Goal: Task Accomplishment & Management: Use online tool/utility

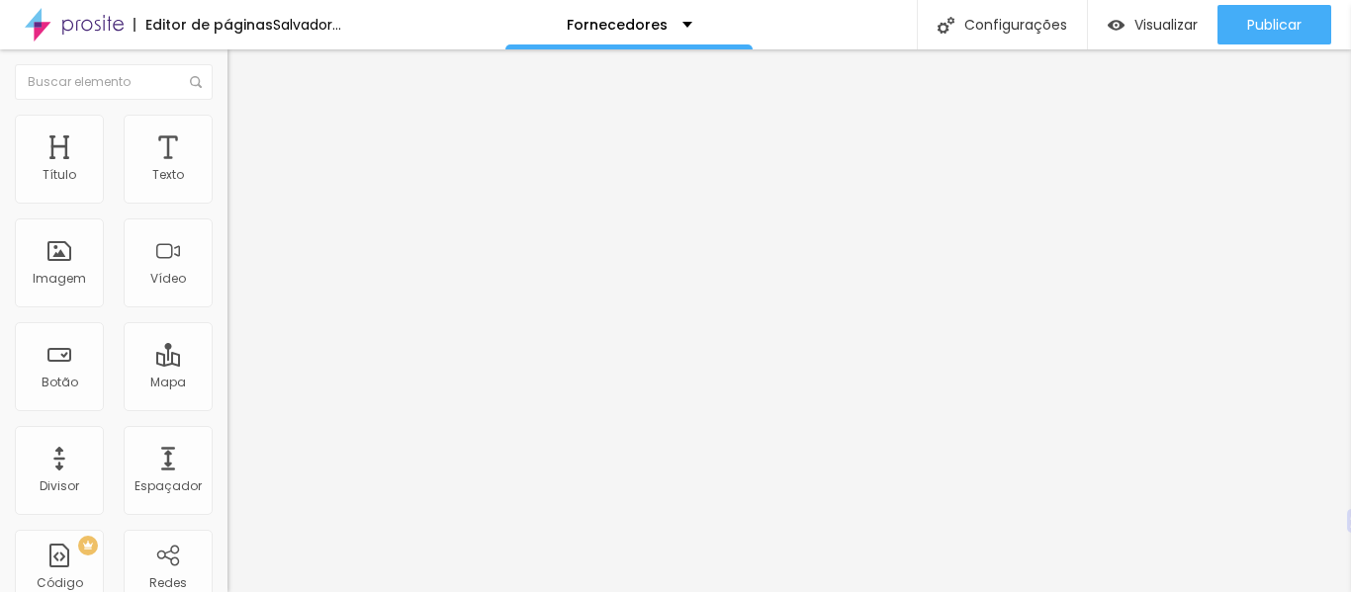
click at [239, 170] on font "Trocar imagem" at bounding box center [287, 161] width 96 height 17
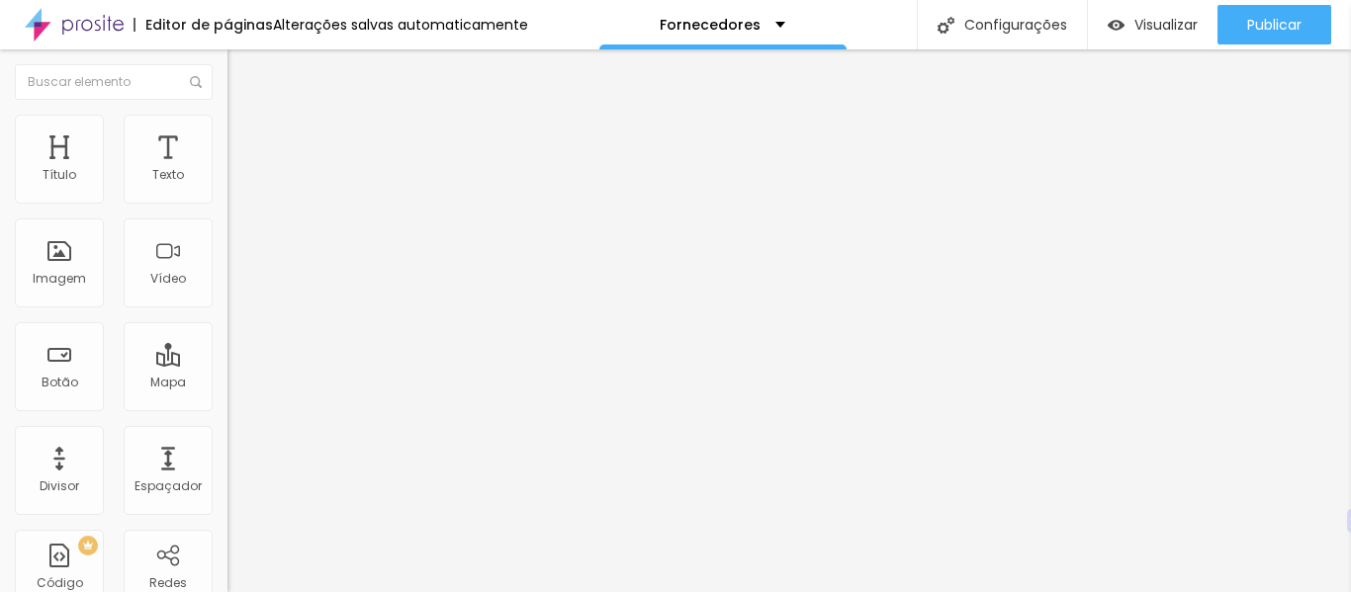
click at [245, 136] on font "Estilo" at bounding box center [260, 128] width 31 height 17
type input "85"
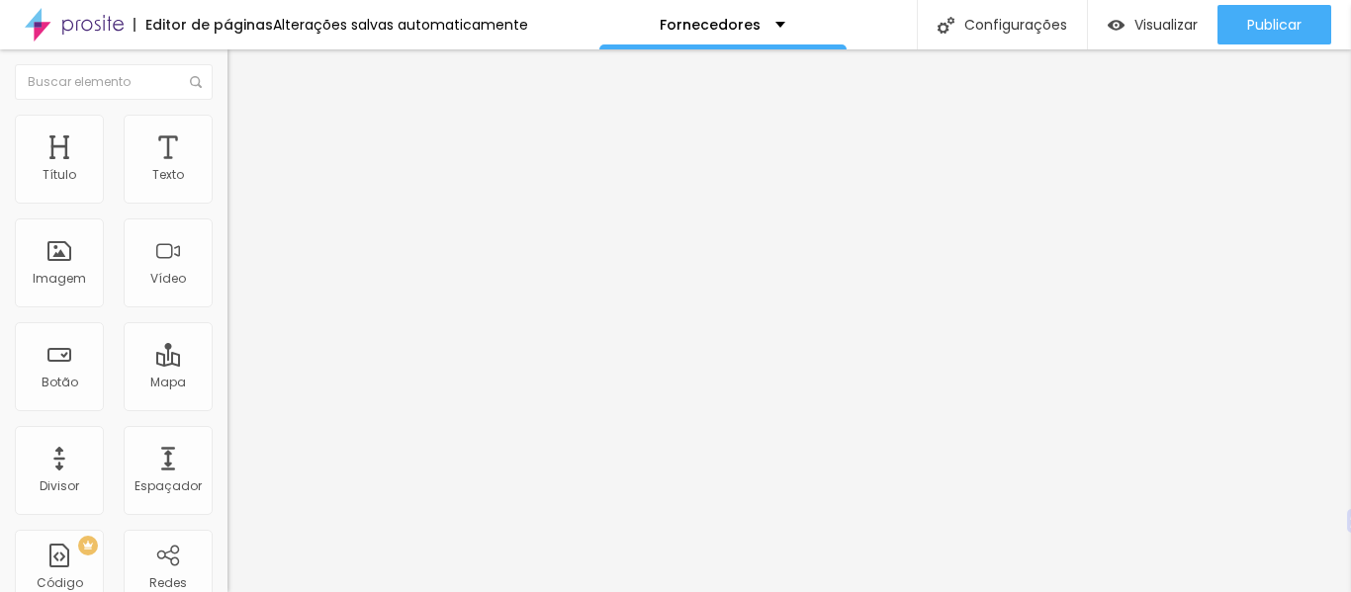
type input "85"
type input "90"
type input "95"
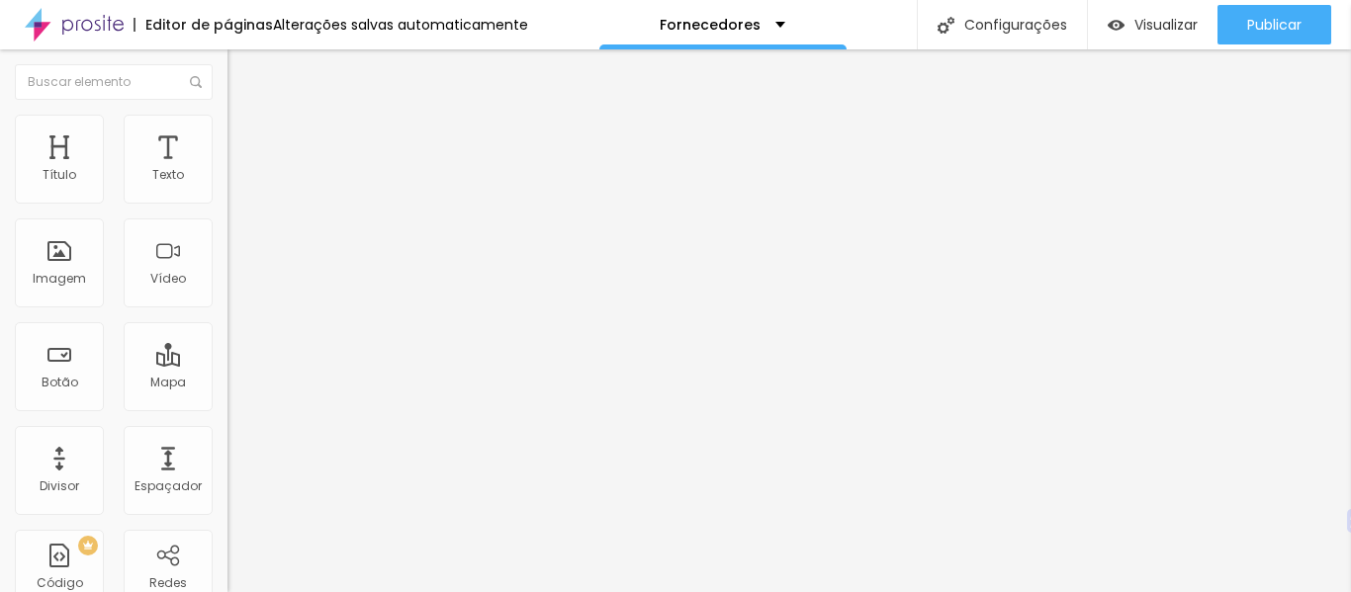
type input "100"
type input "95"
type input "100"
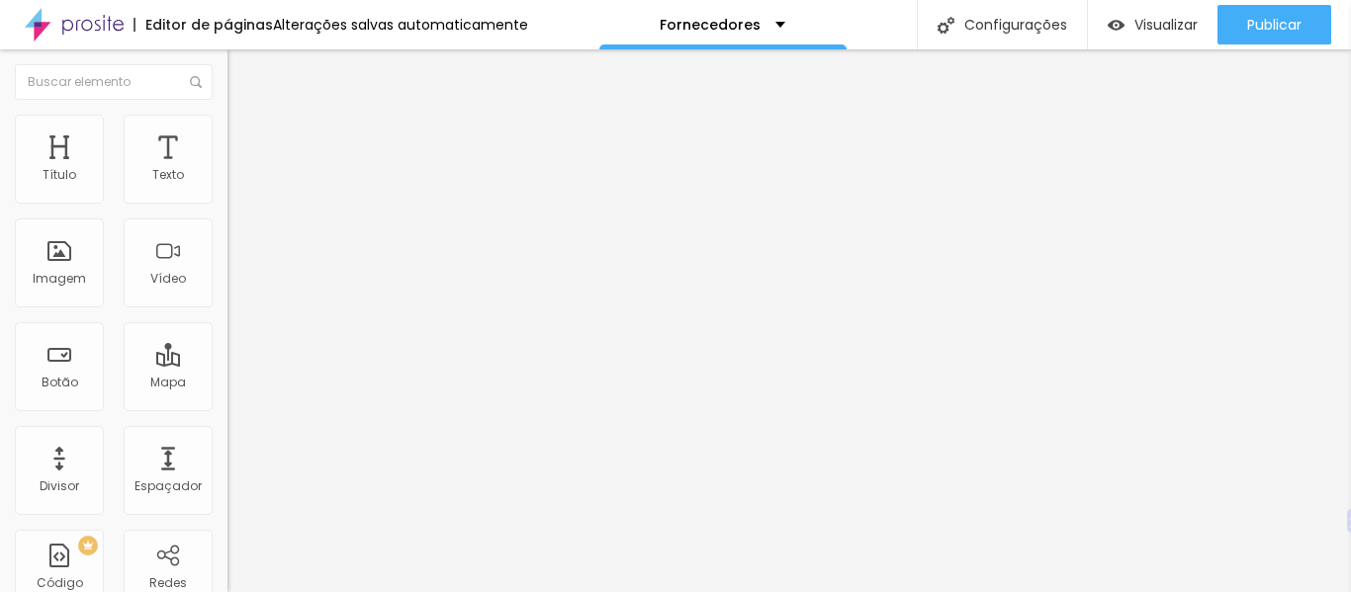
drag, startPoint x: 165, startPoint y: 213, endPoint x: 226, endPoint y: 232, distance: 64.4
type input "100"
click at [227, 203] on input "range" at bounding box center [291, 195] width 128 height 16
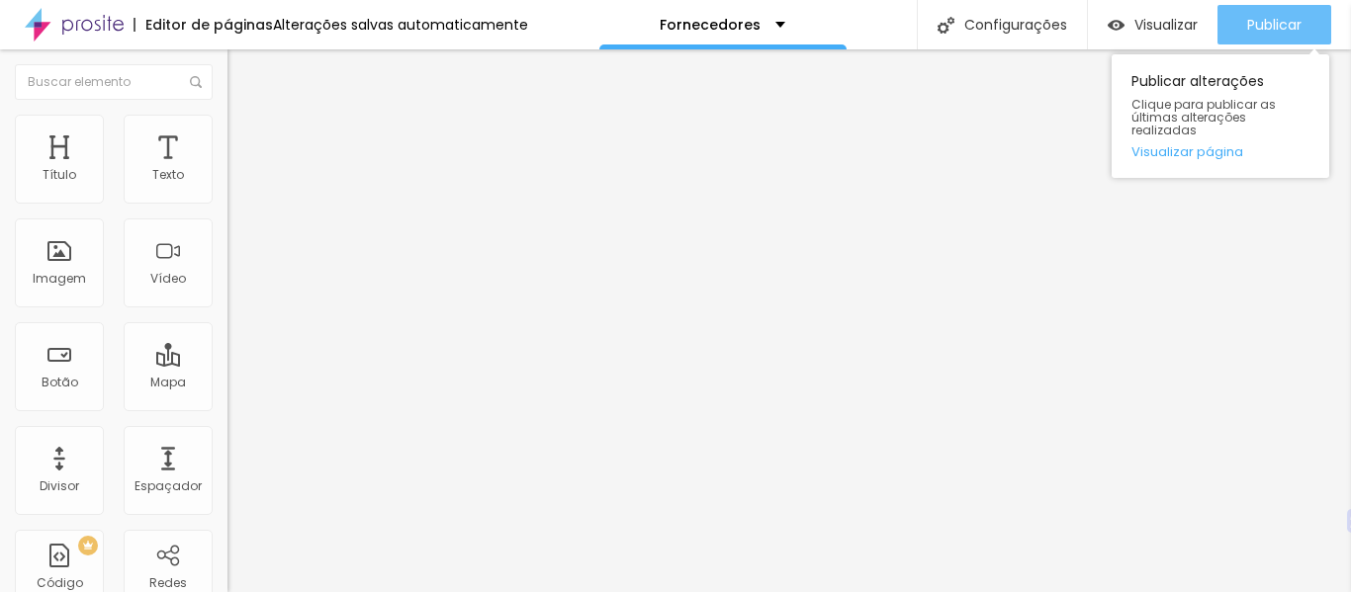
click at [1311, 14] on button "Publicar" at bounding box center [1274, 25] width 114 height 40
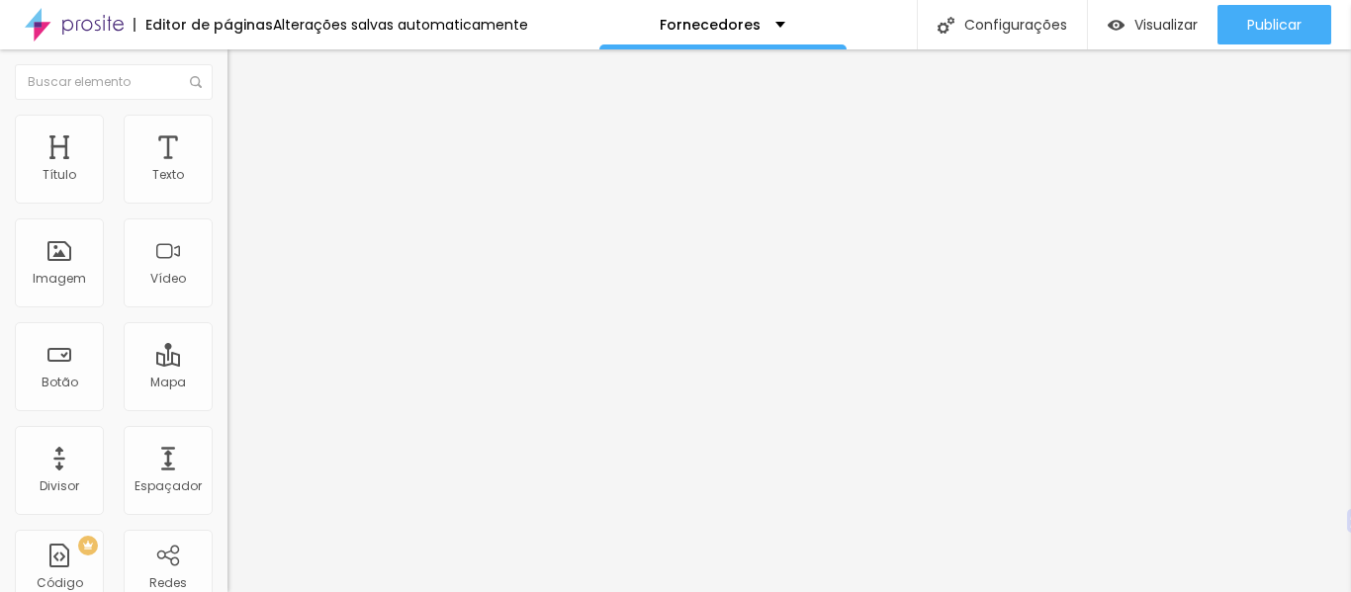
click at [227, 115] on li "Conteúdo" at bounding box center [340, 105] width 227 height 20
click at [239, 170] on font "Trocar imagem" at bounding box center [287, 161] width 96 height 17
click at [227, 170] on span "Trocar imagem" at bounding box center [281, 161] width 108 height 17
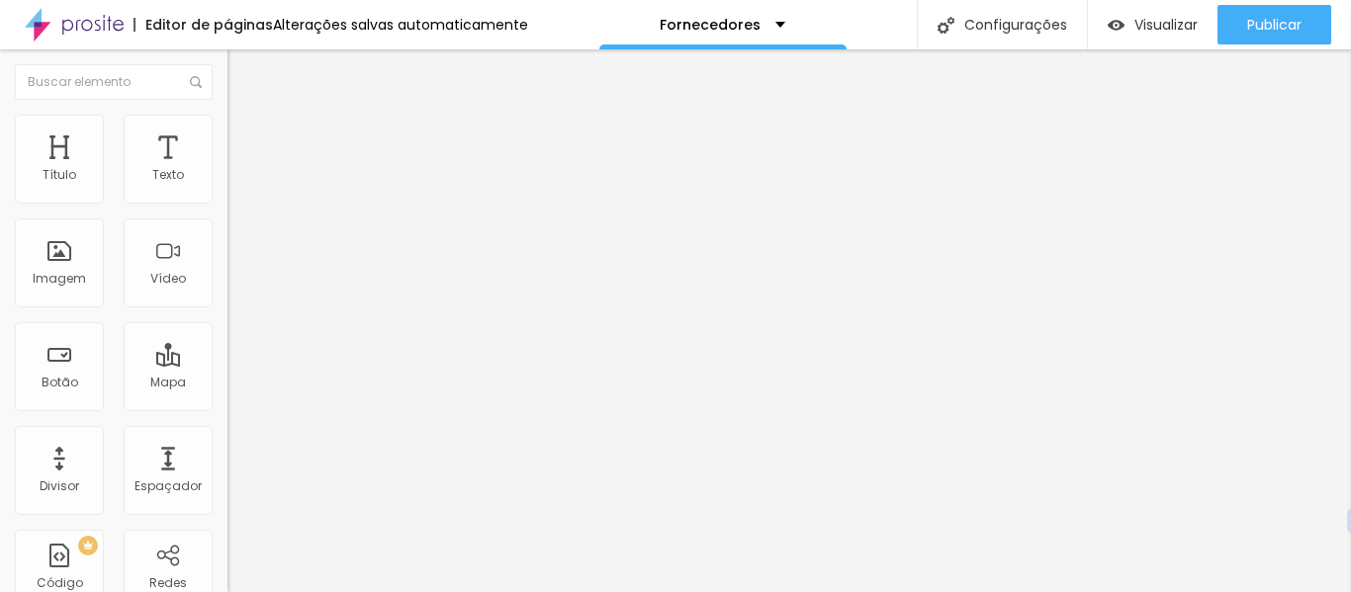
click at [227, 168] on div "Trocar imagem" at bounding box center [340, 161] width 227 height 14
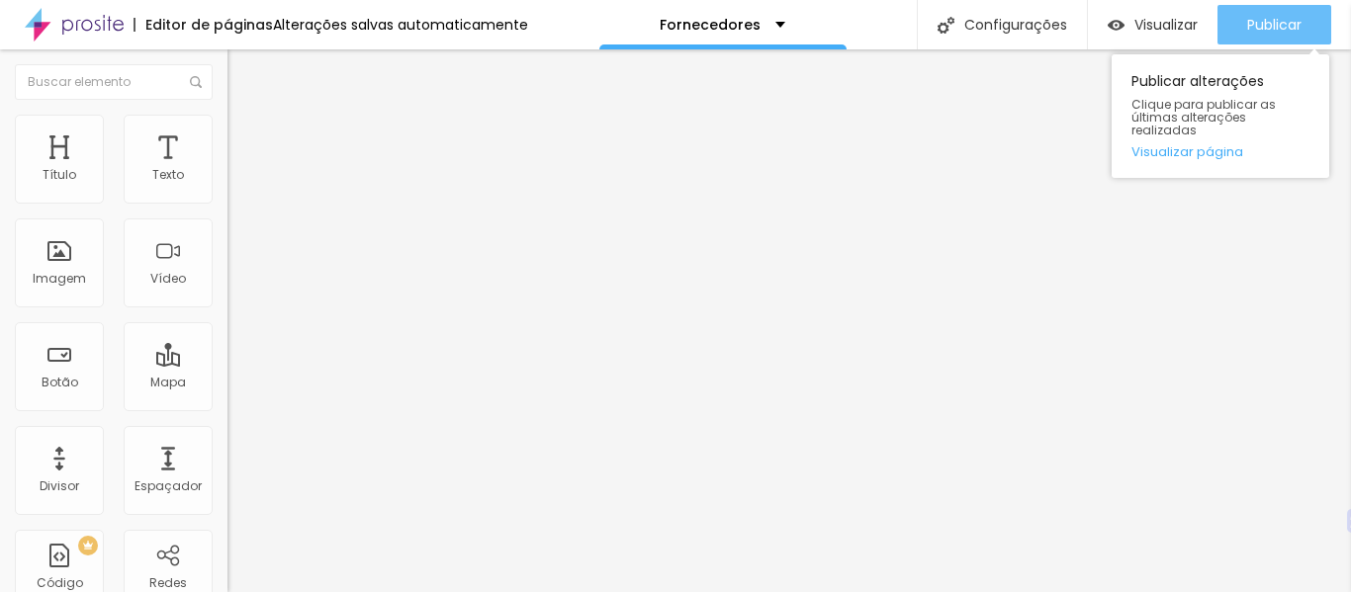
click at [1292, 32] on font "Publicar" at bounding box center [1274, 25] width 54 height 20
click at [1248, 23] on font "Publicar" at bounding box center [1274, 25] width 54 height 20
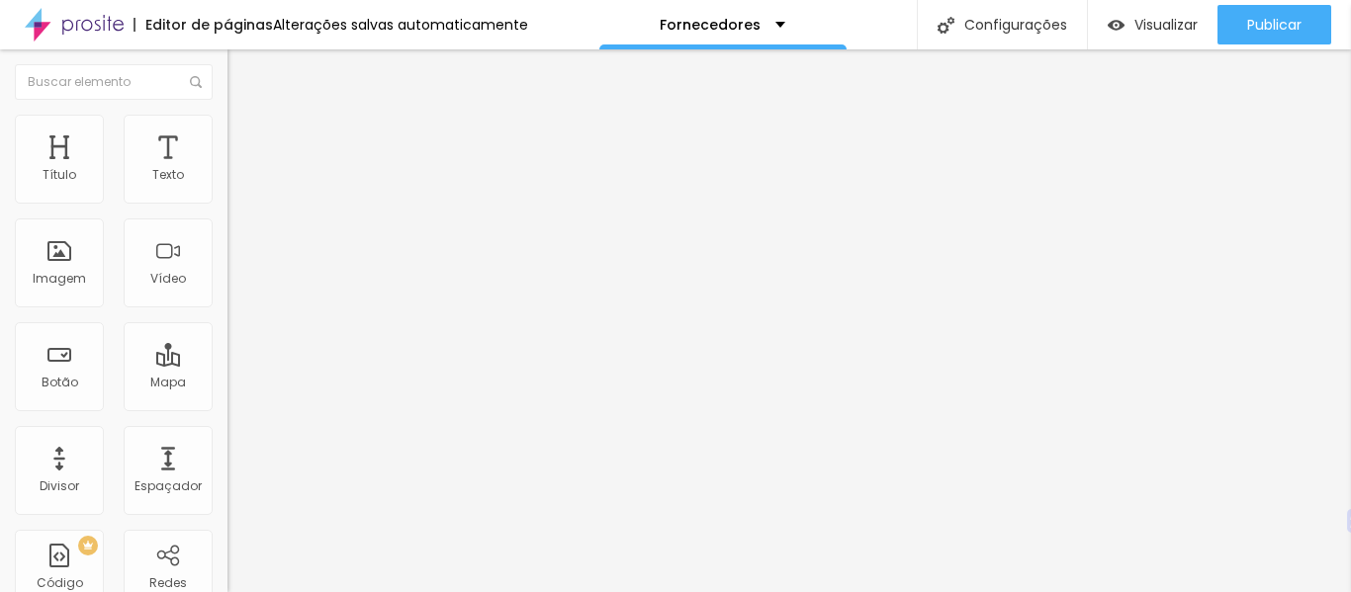
click at [239, 170] on font "Trocar imagem" at bounding box center [287, 161] width 96 height 17
click at [245, 134] on font "Estilo" at bounding box center [260, 128] width 31 height 17
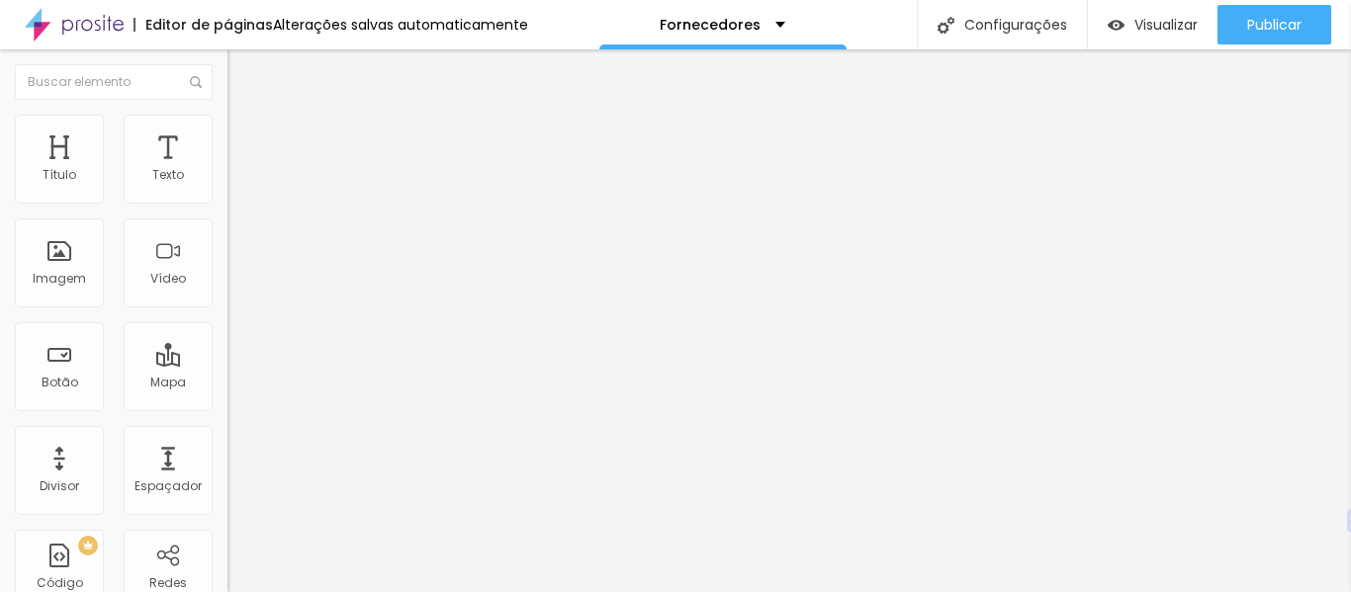
type input "85"
type input "90"
type input "95"
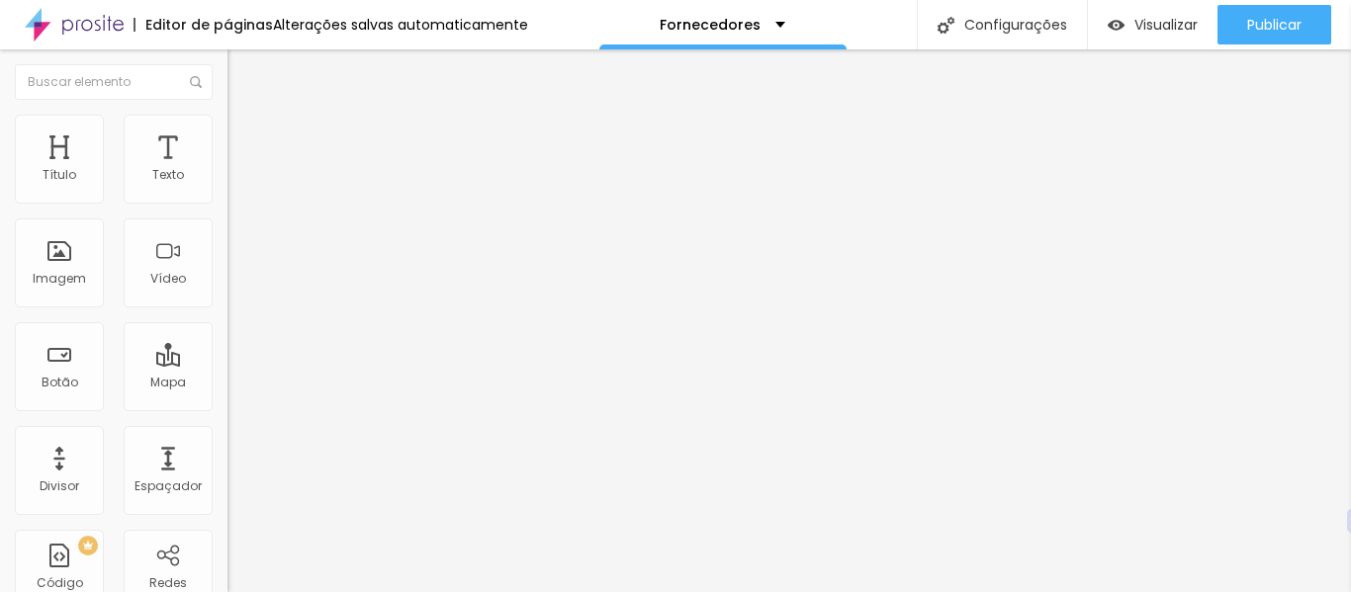
type input "95"
type input "100"
drag, startPoint x: 175, startPoint y: 209, endPoint x: 213, endPoint y: 215, distance: 38.0
type input "100"
click at [227, 203] on input "range" at bounding box center [291, 195] width 128 height 16
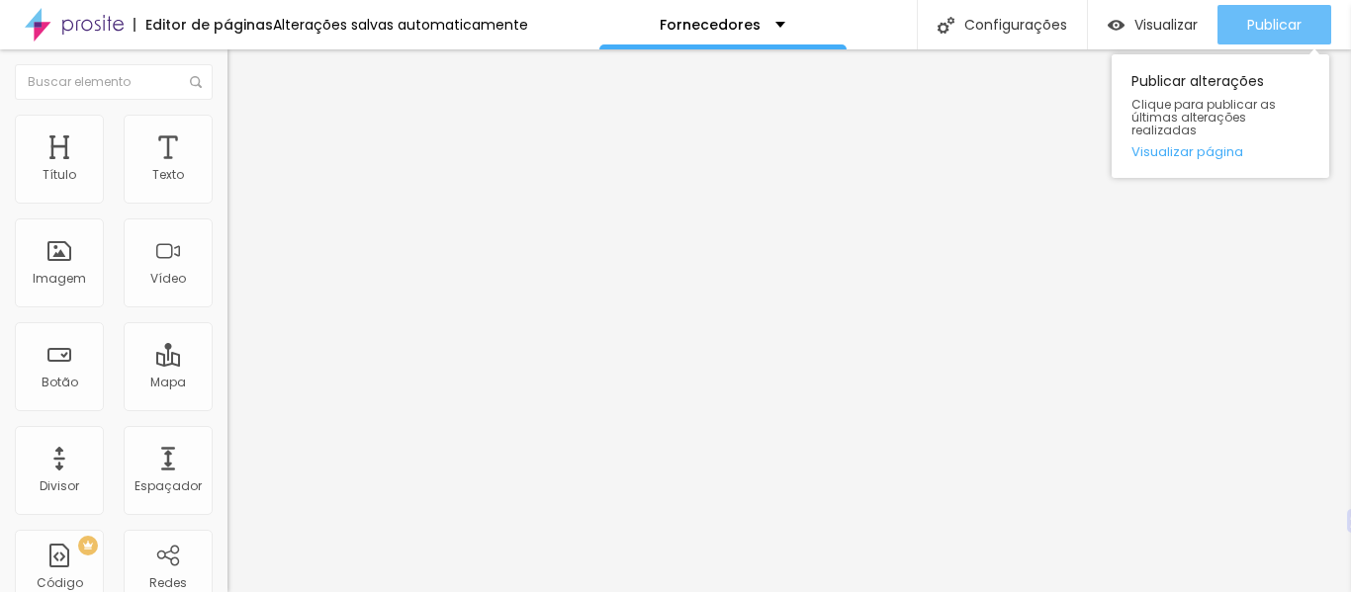
click at [1290, 20] on font "Publicar" at bounding box center [1274, 25] width 54 height 20
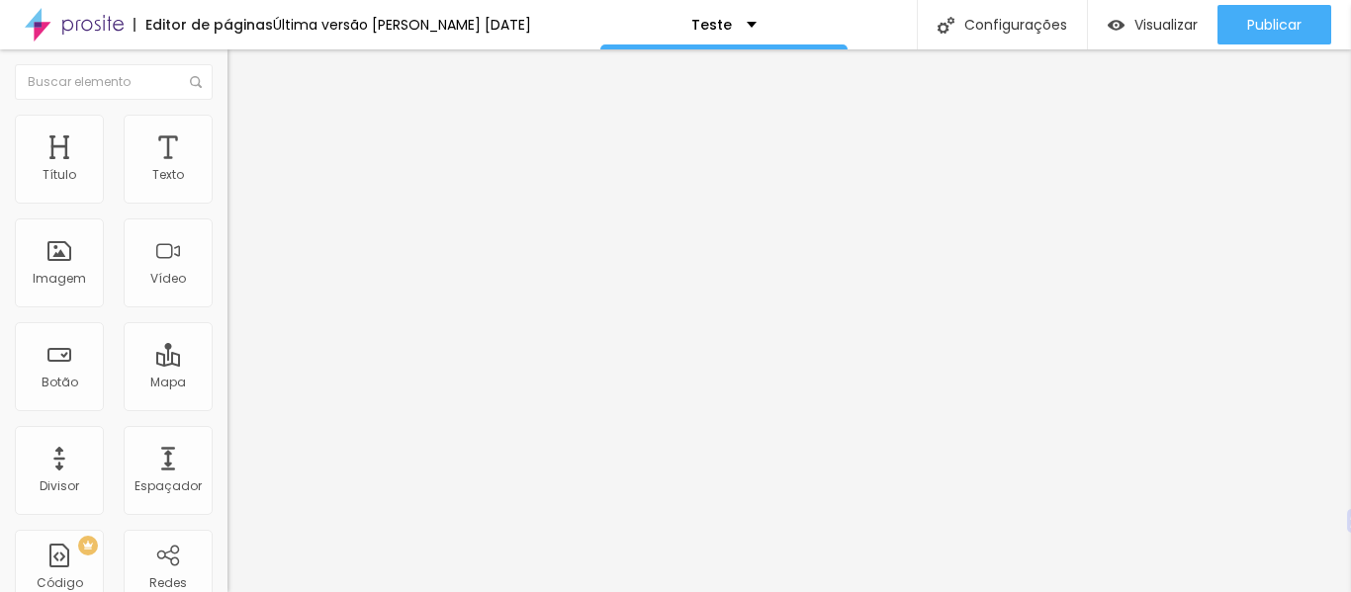
type input "66"
type input "52"
type input "48"
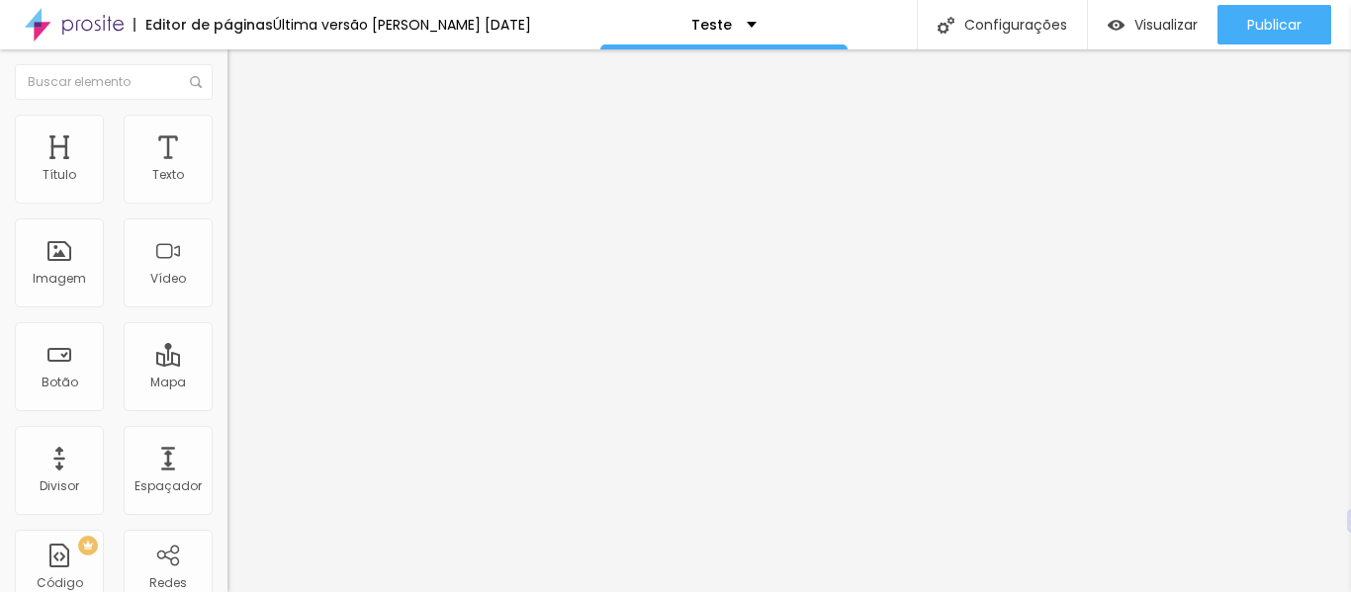
type input "48"
type input "46"
type input "44"
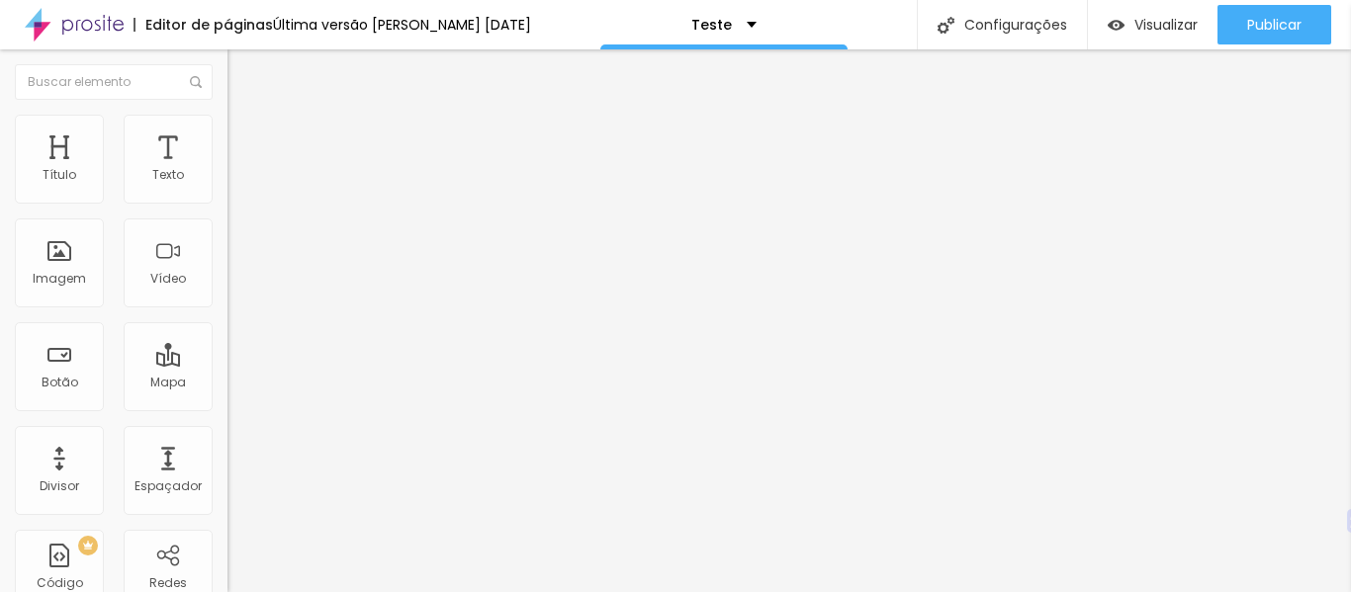
type input "45"
type input "46"
type input "47"
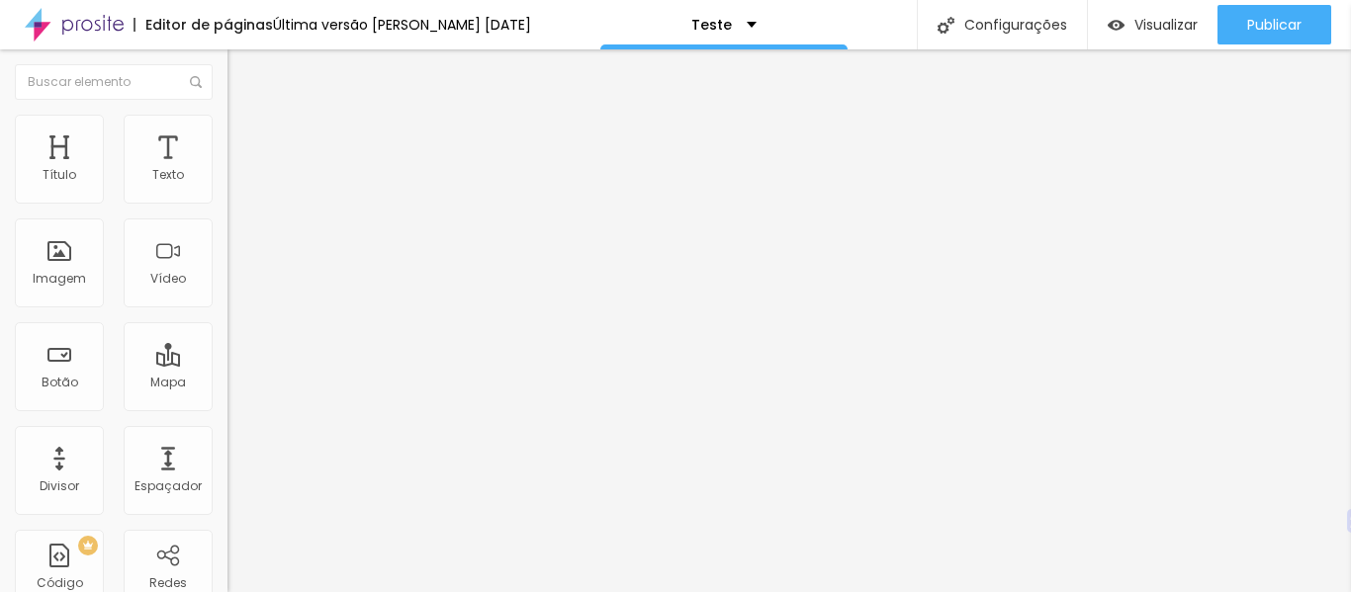
type input "47"
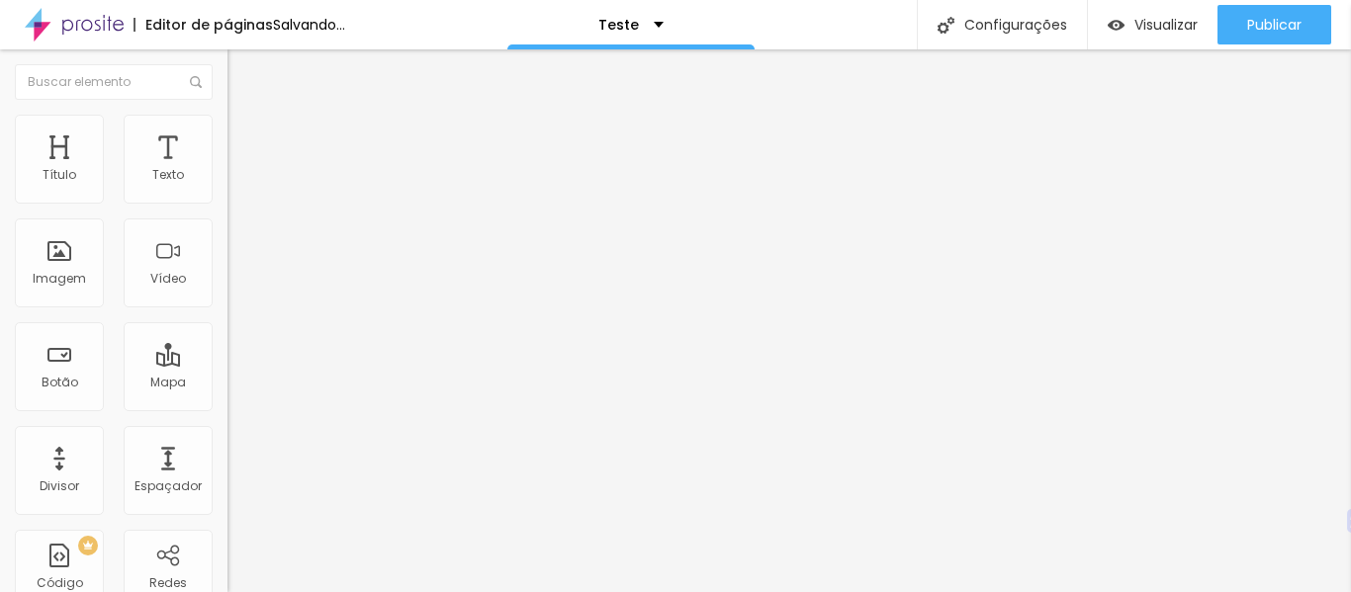
type input "51"
type input "76"
type input "80"
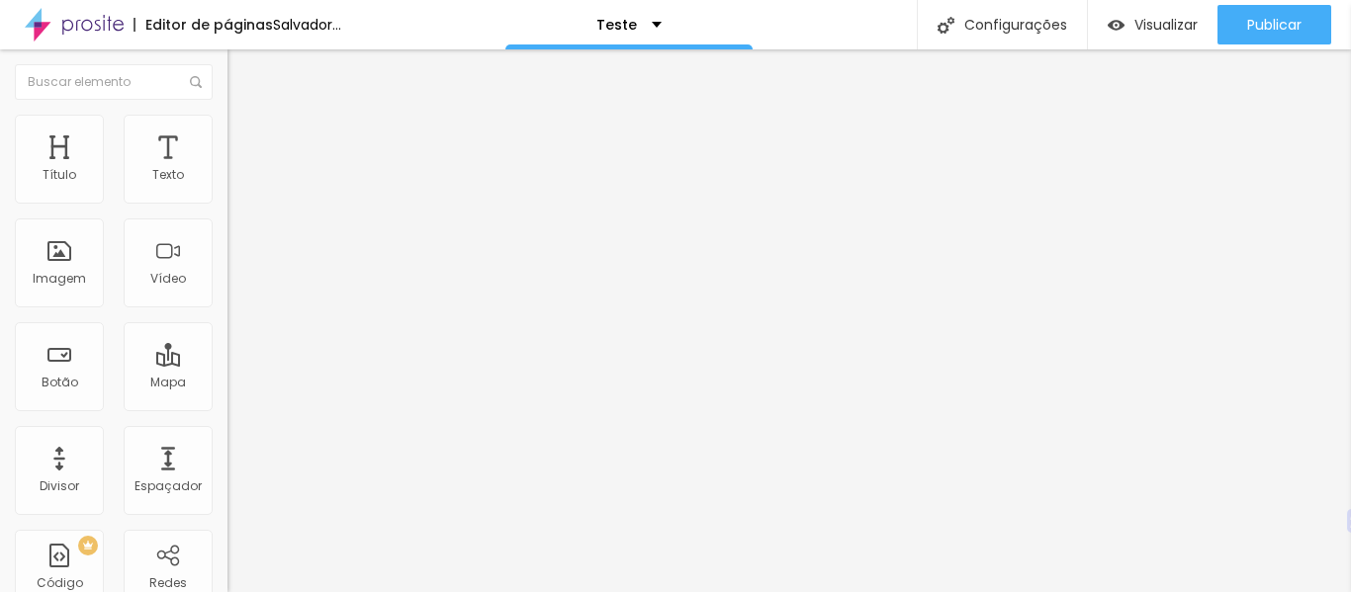
type input "80"
type input "83"
type input "88"
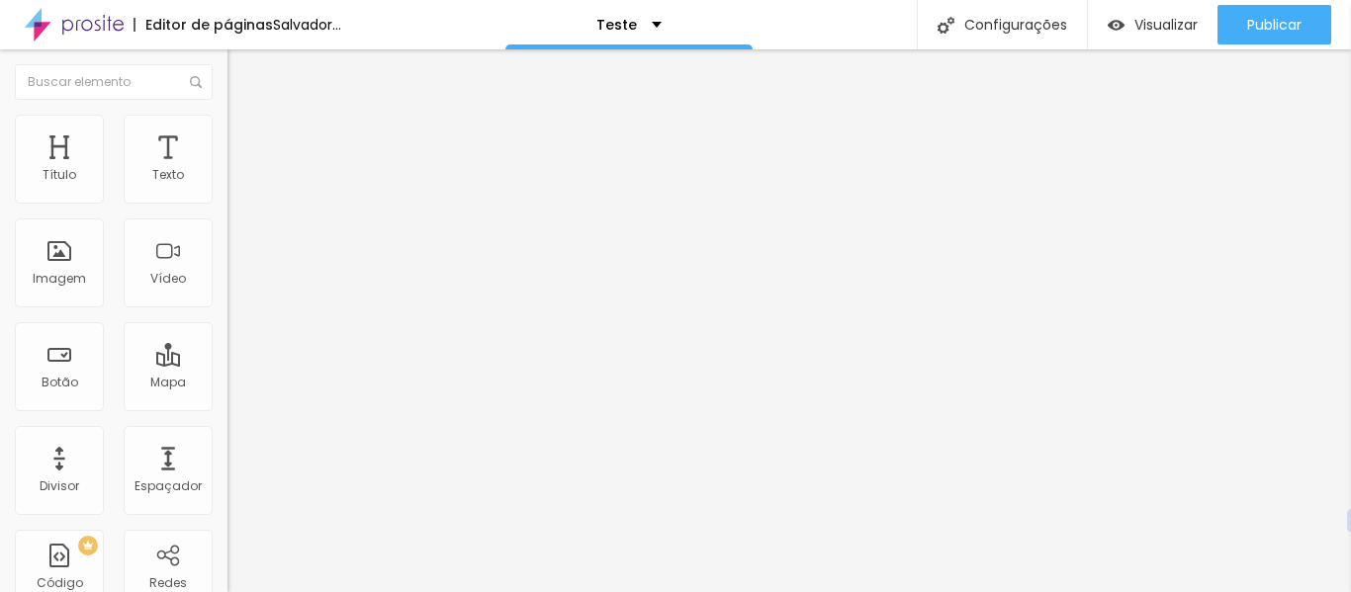
type input "92"
type input "98"
type input "100"
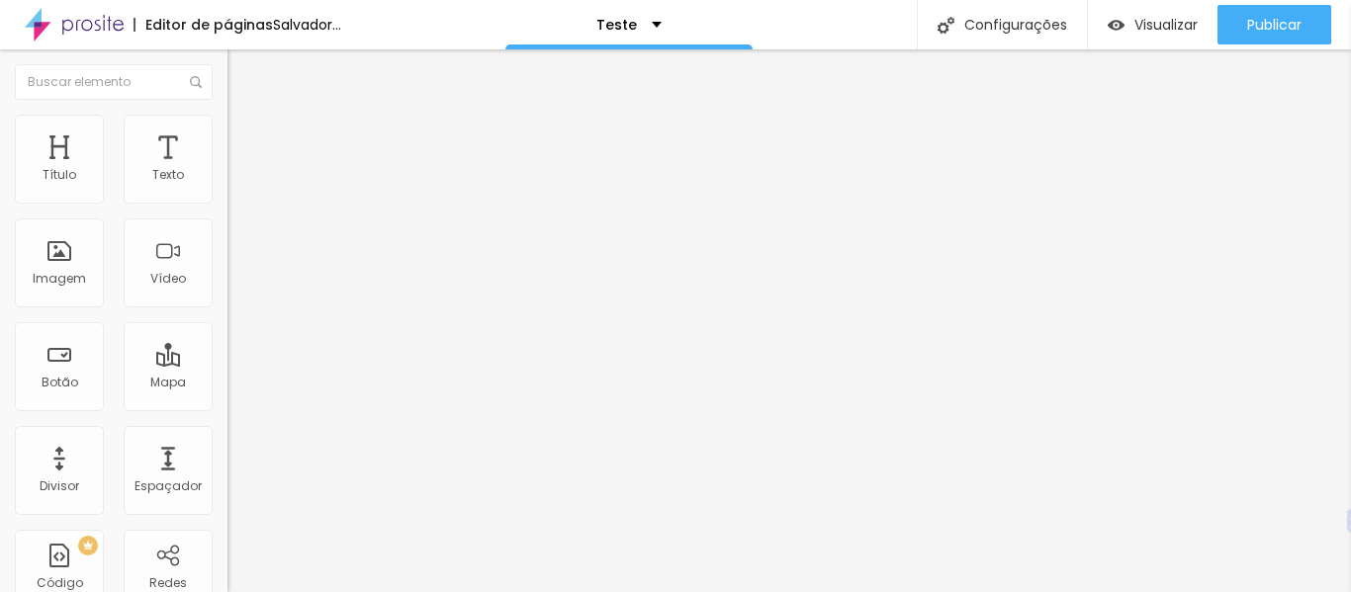
type input "100"
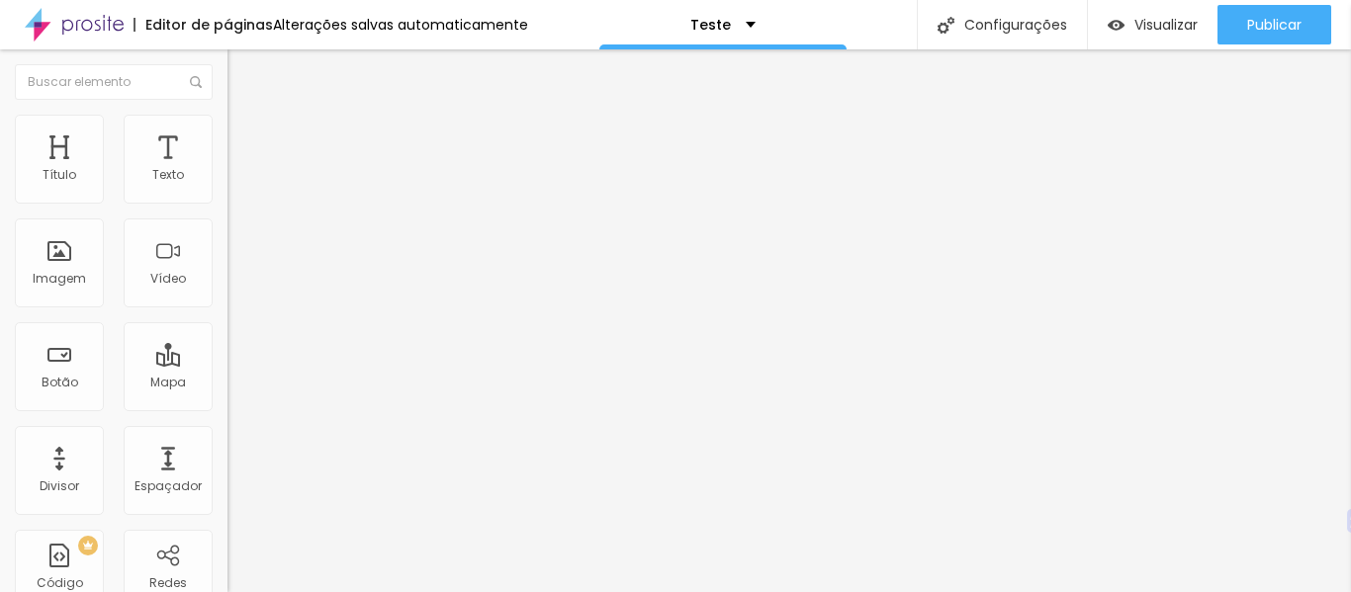
drag, startPoint x: 169, startPoint y: 416, endPoint x: 227, endPoint y: 416, distance: 58.3
click at [227, 471] on input "range" at bounding box center [291, 479] width 128 height 16
type input "1.2"
type input "1.3"
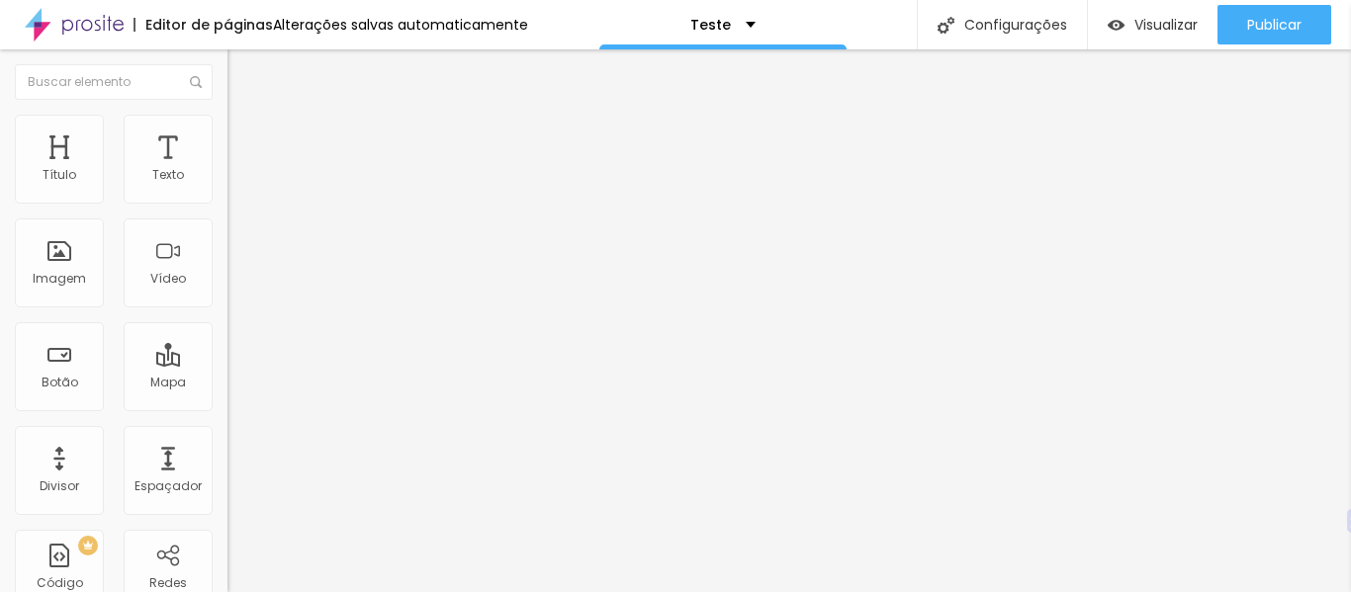
type input "1.3"
type input "1.4"
type input "1.3"
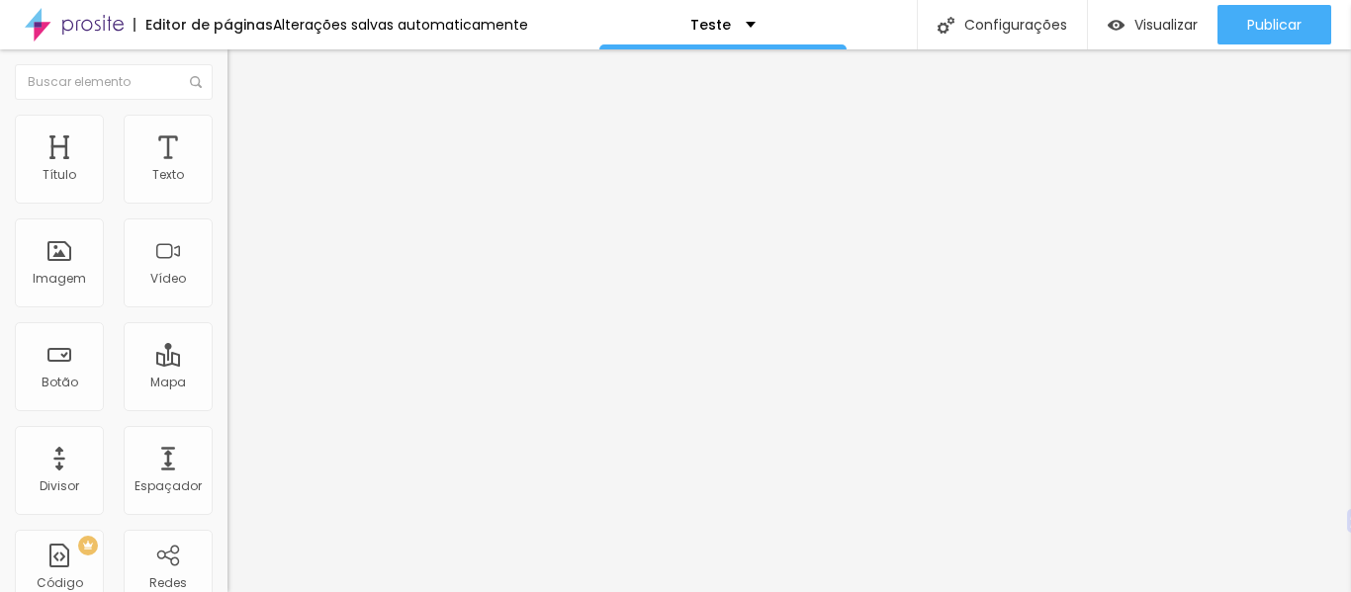
type input "1"
type input "0.9"
type input "0.7"
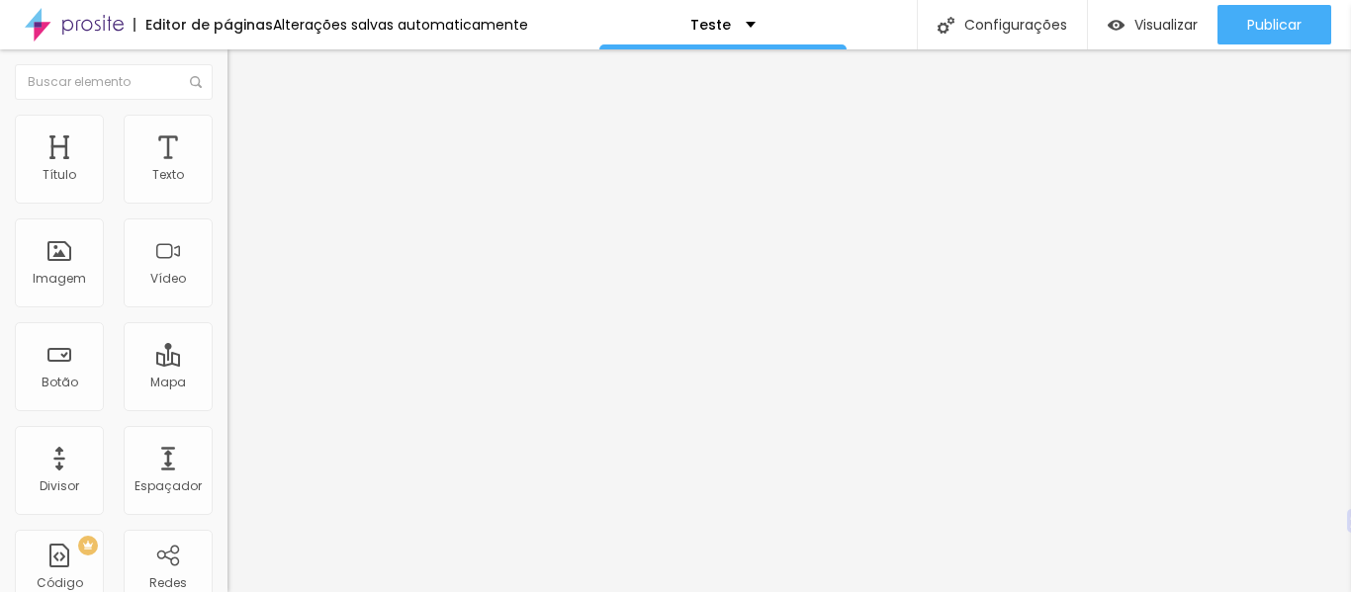
type input "0.7"
type input "0.6"
type input "0.5"
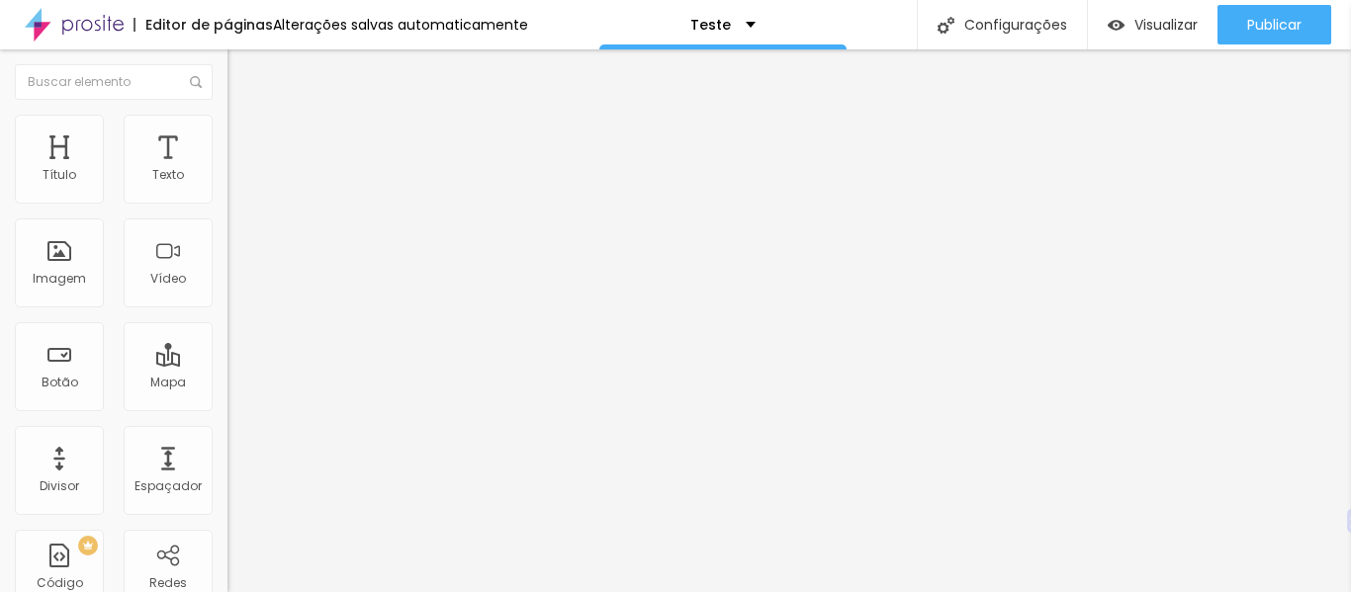
drag, startPoint x: 93, startPoint y: 493, endPoint x: 27, endPoint y: 507, distance: 67.7
type input "0.5"
type input "1"
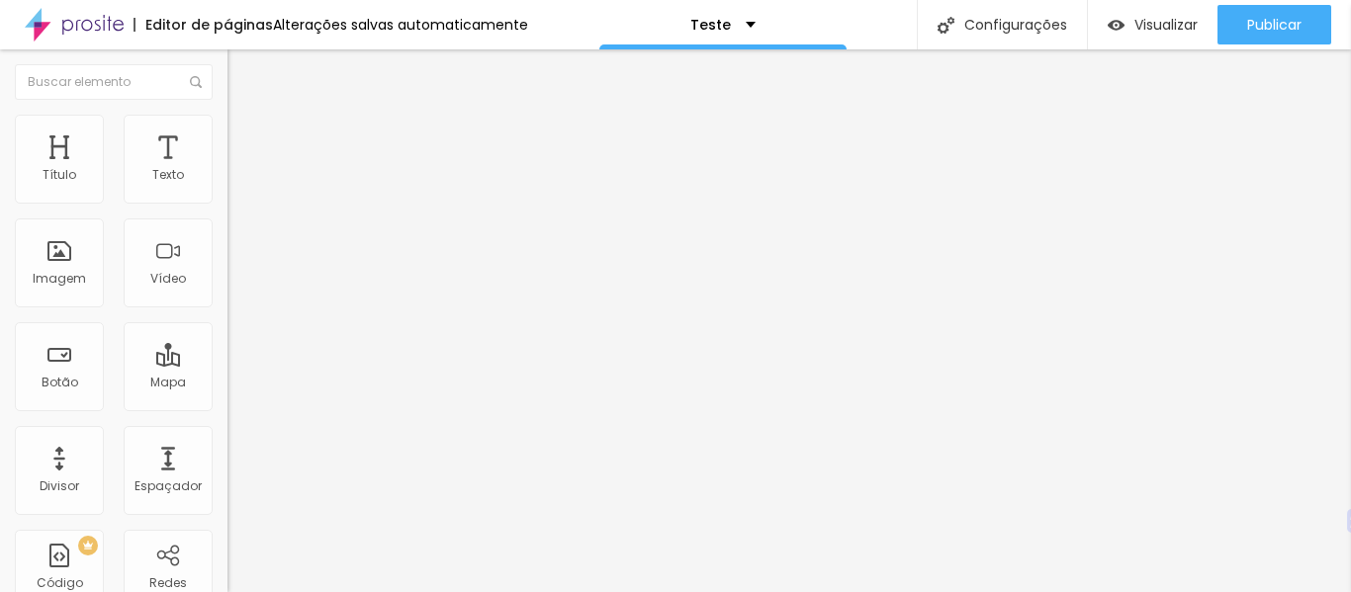
type input "4"
type input "7"
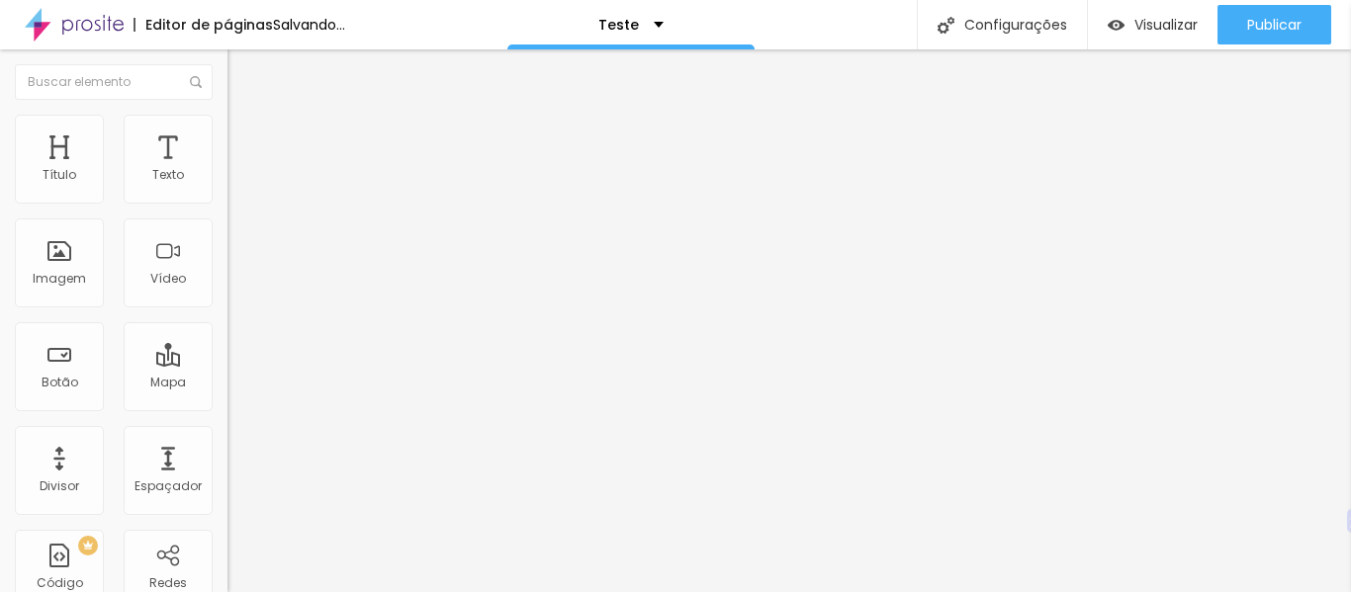
type input "8"
type input "9"
type input "10"
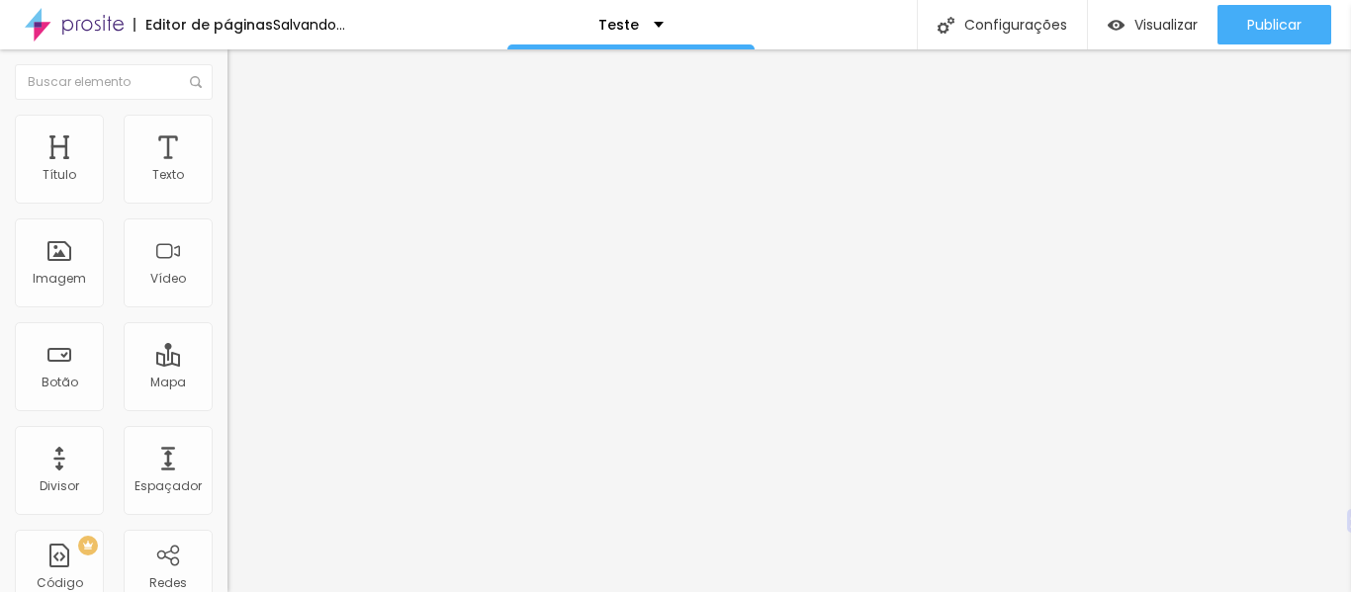
type input "10"
type input "12"
type input "13"
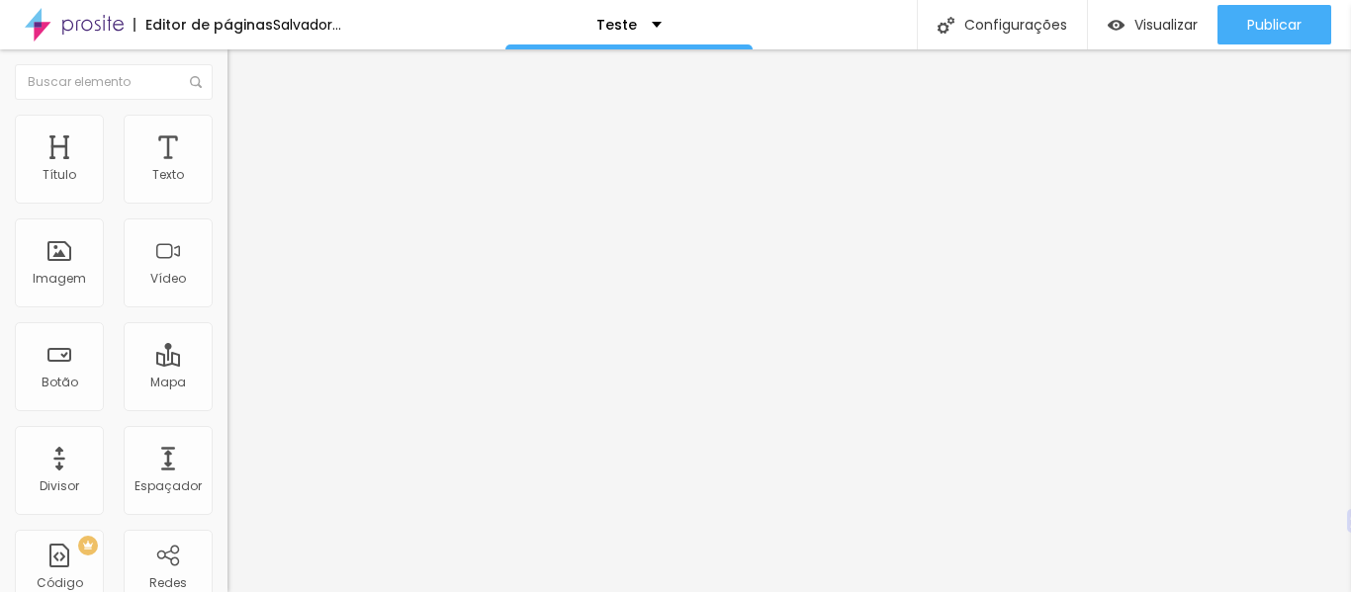
type input "14"
type input "16"
type input "17"
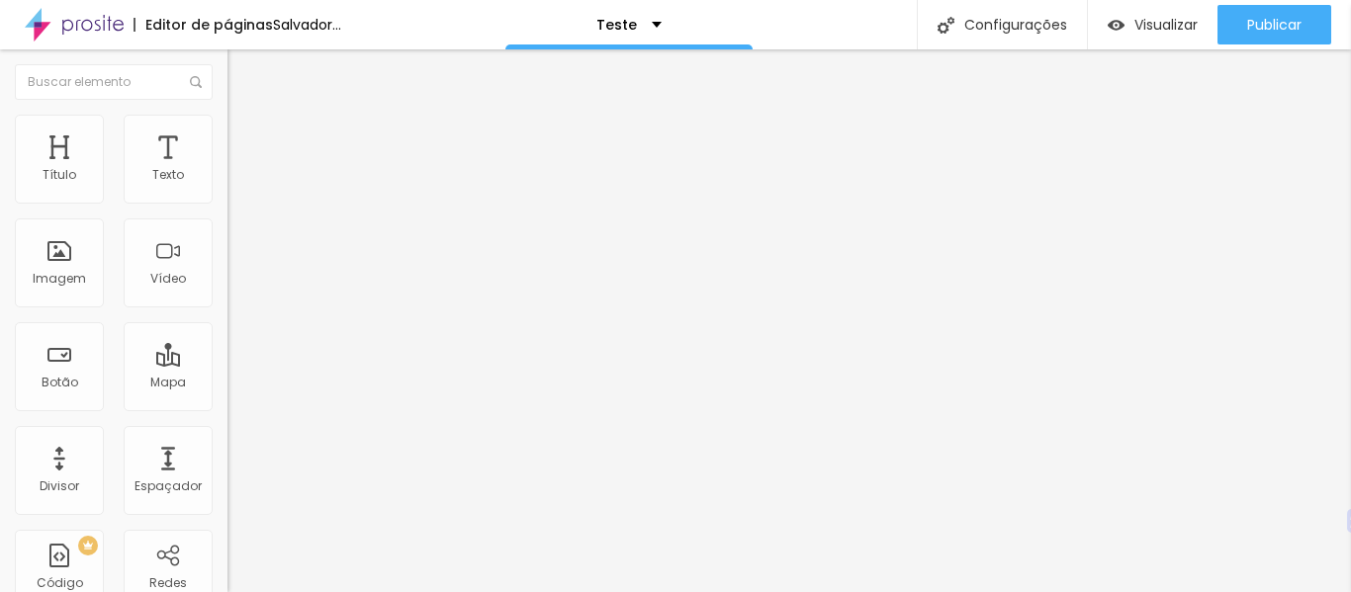
type input "17"
type input "16"
type input "4"
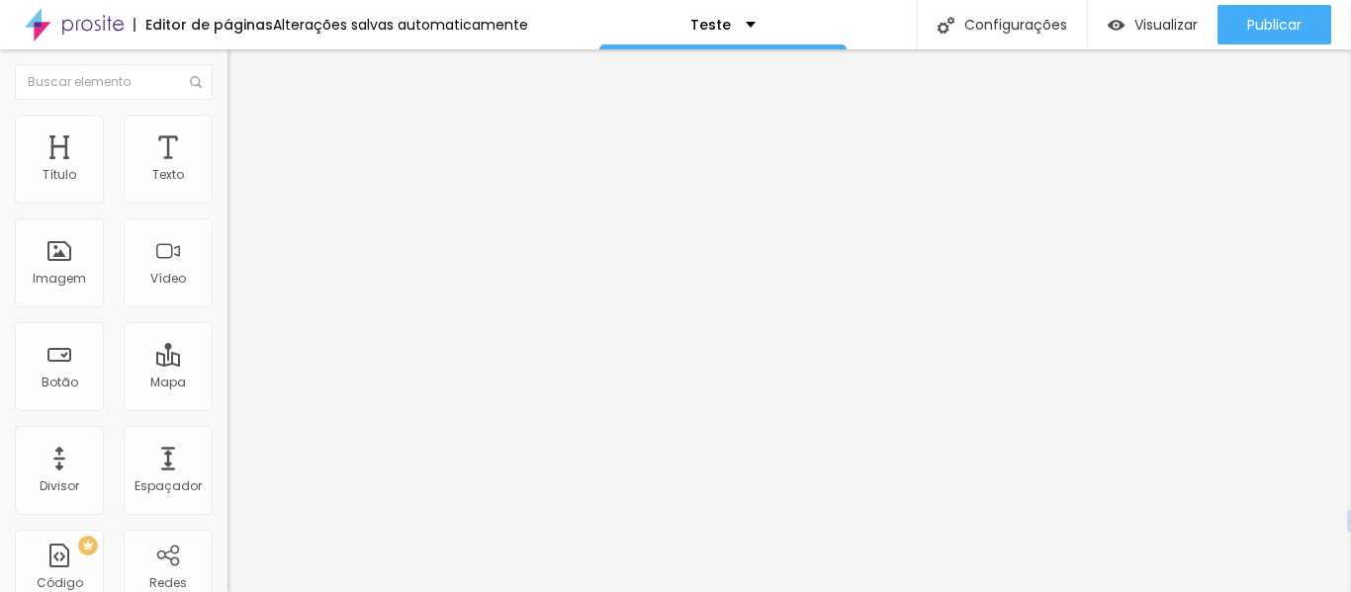
type input "2"
type input "0"
drag, startPoint x: 51, startPoint y: 532, endPoint x: 22, endPoint y: 537, distance: 30.1
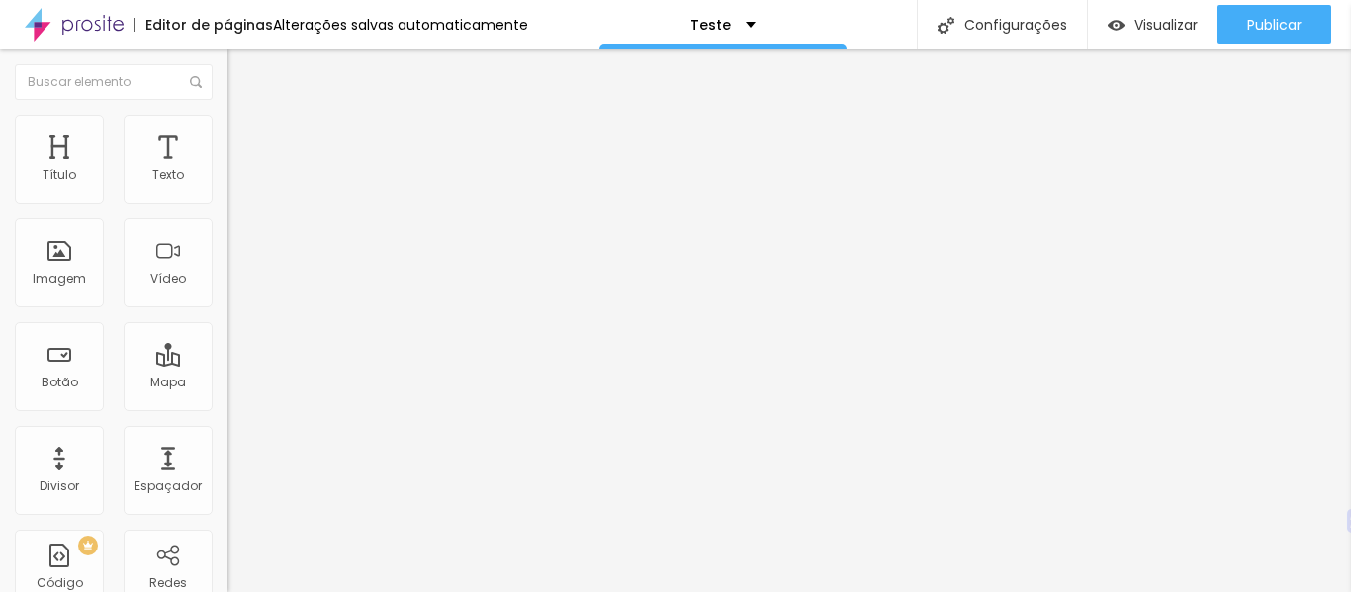
click at [227, 187] on font "Título 2" at bounding box center [259, 174] width 65 height 25
click at [227, 170] on font "Título 1" at bounding box center [260, 156] width 66 height 28
click at [227, 187] on font "Título 2" at bounding box center [259, 174] width 65 height 25
click at [227, 205] on font "Título 3" at bounding box center [255, 193] width 57 height 23
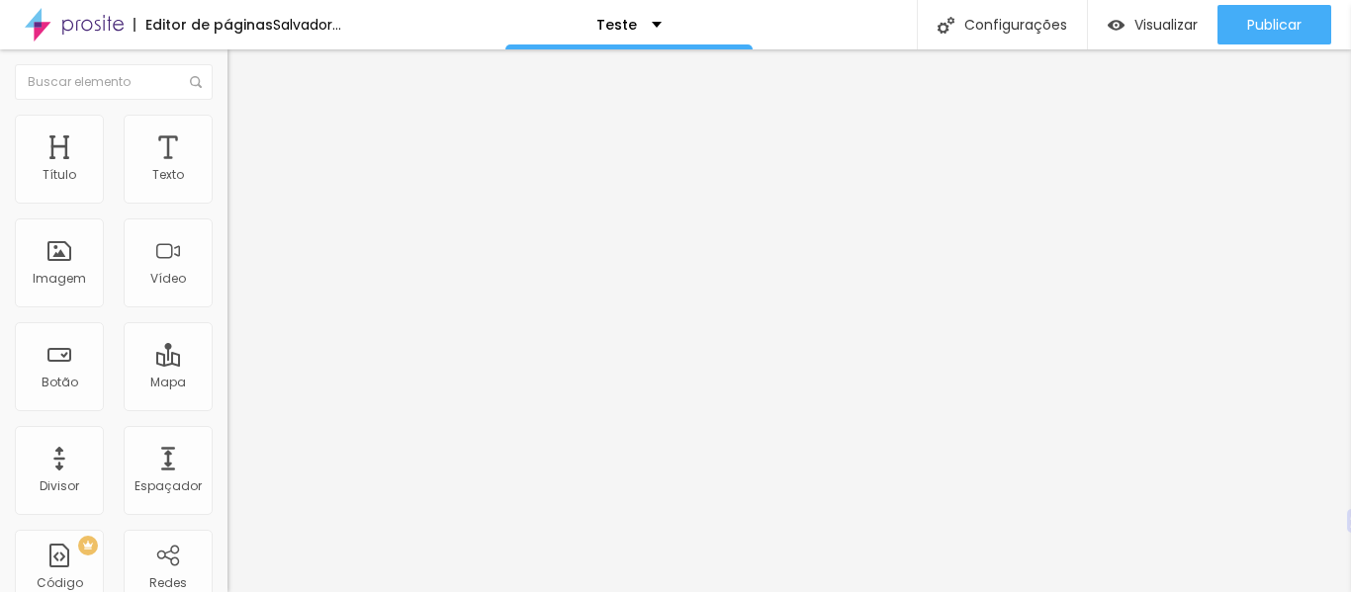
click at [227, 187] on font "Título 2" at bounding box center [259, 174] width 65 height 25
type input "1"
type input "2"
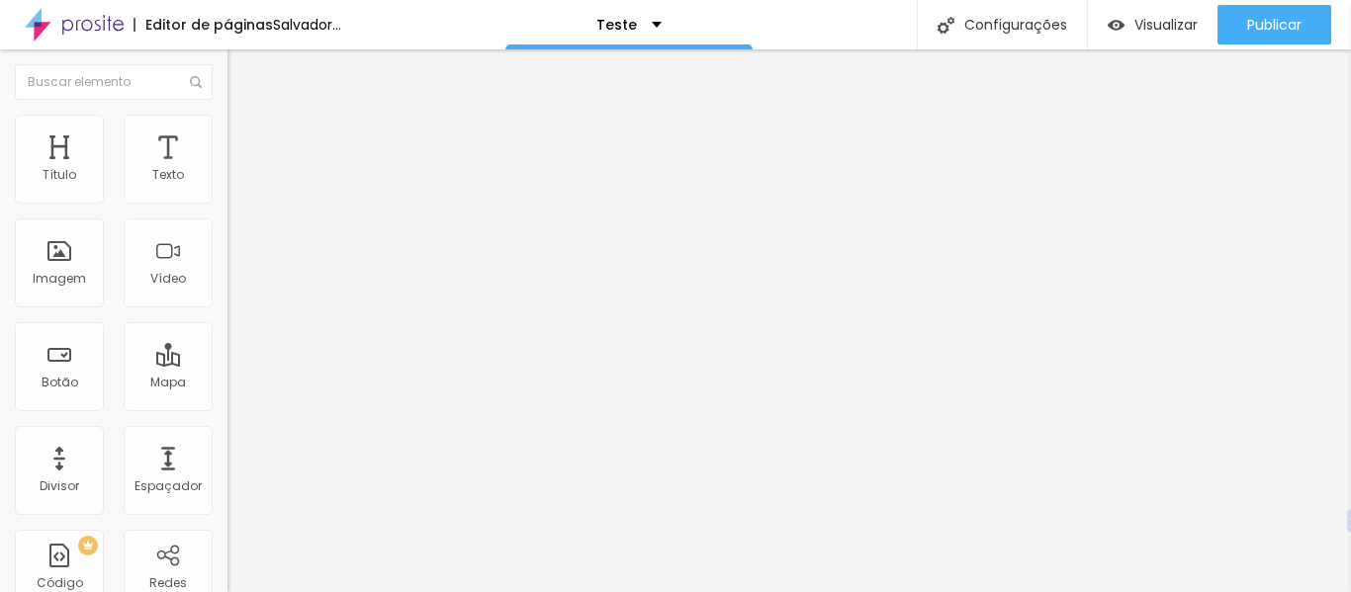
type input "3"
type input "4"
type input "6"
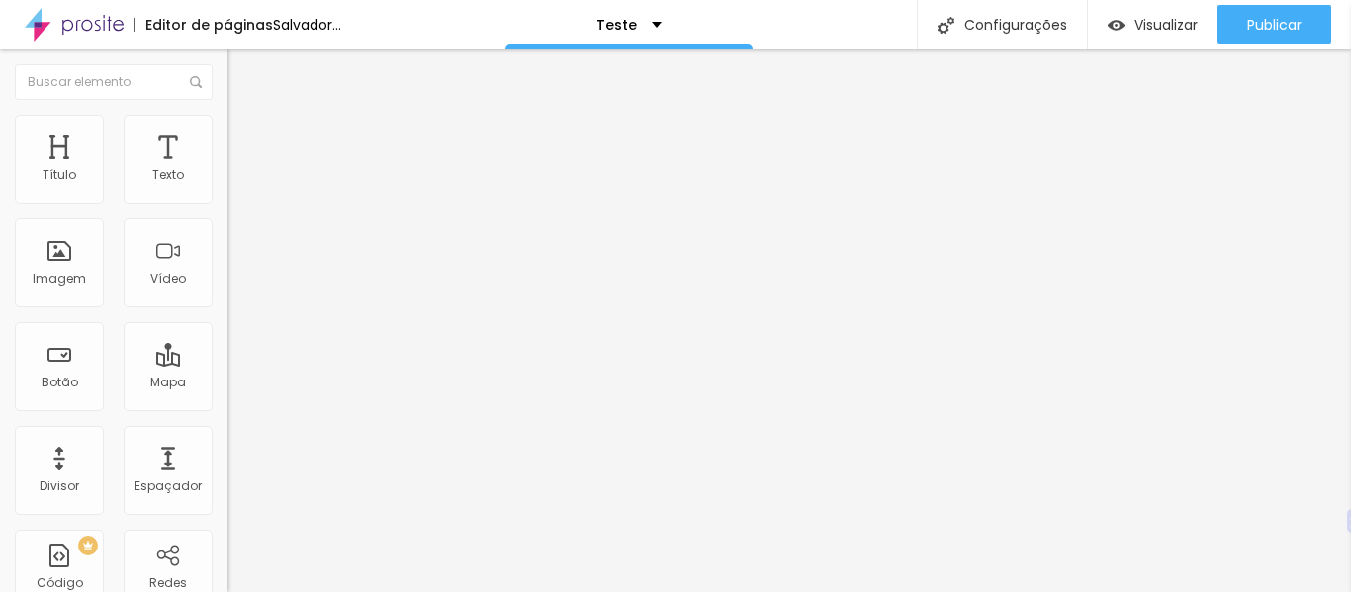
type input "6"
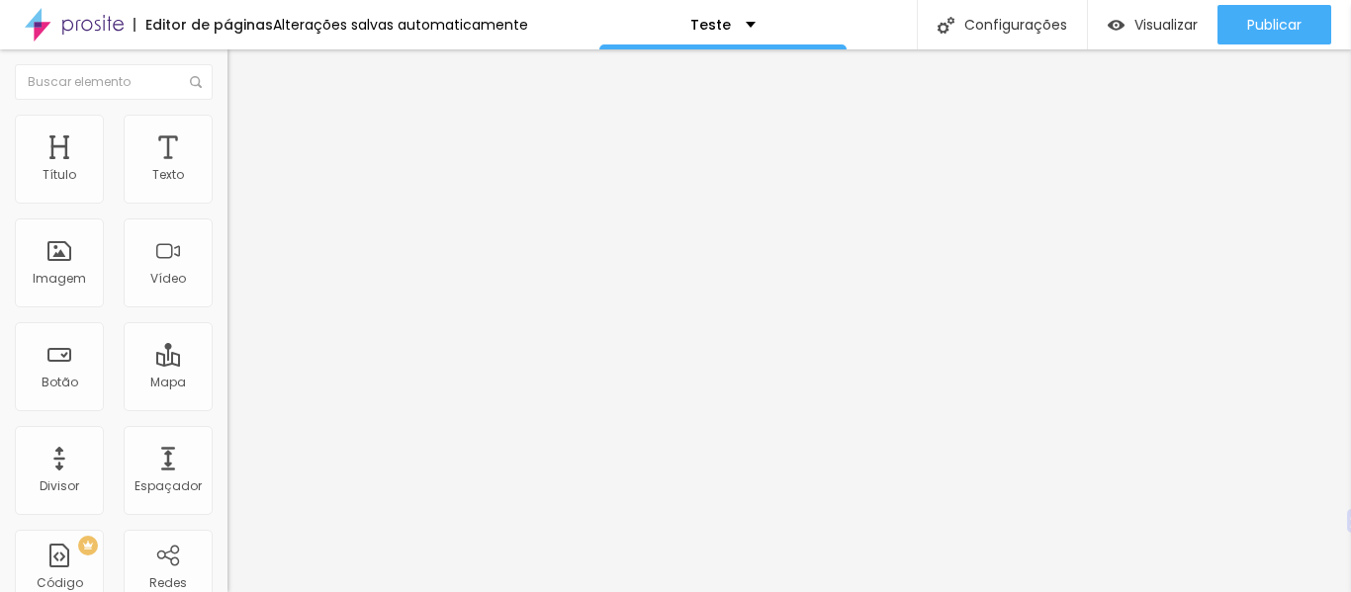
type input "7"
type input "8"
drag, startPoint x: 47, startPoint y: 531, endPoint x: 77, endPoint y: 530, distance: 29.7
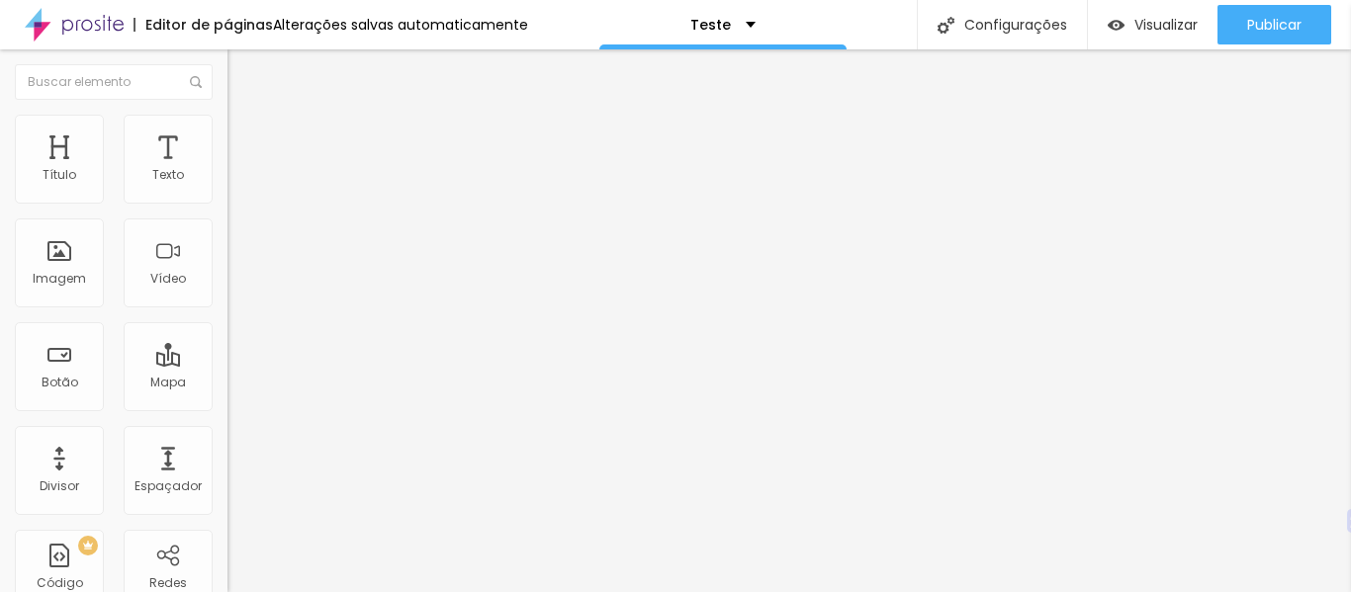
type input "8"
type input "0.6"
type input "0.7"
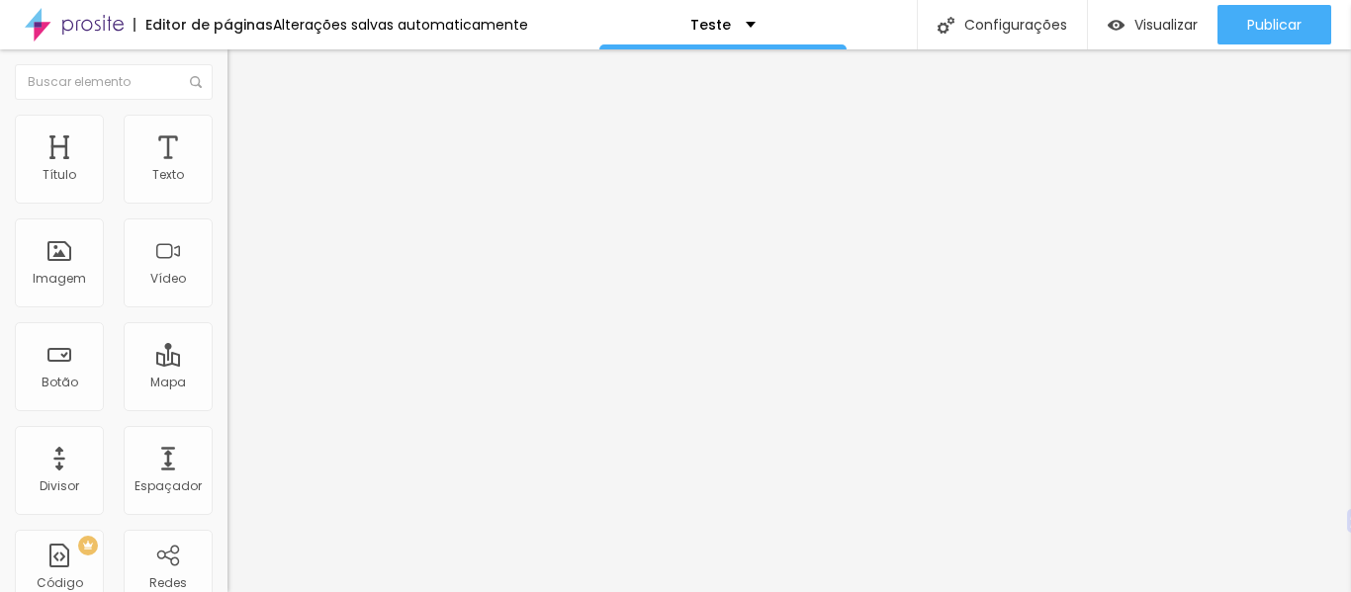
type input "0.7"
type input "0.8"
type input "0.9"
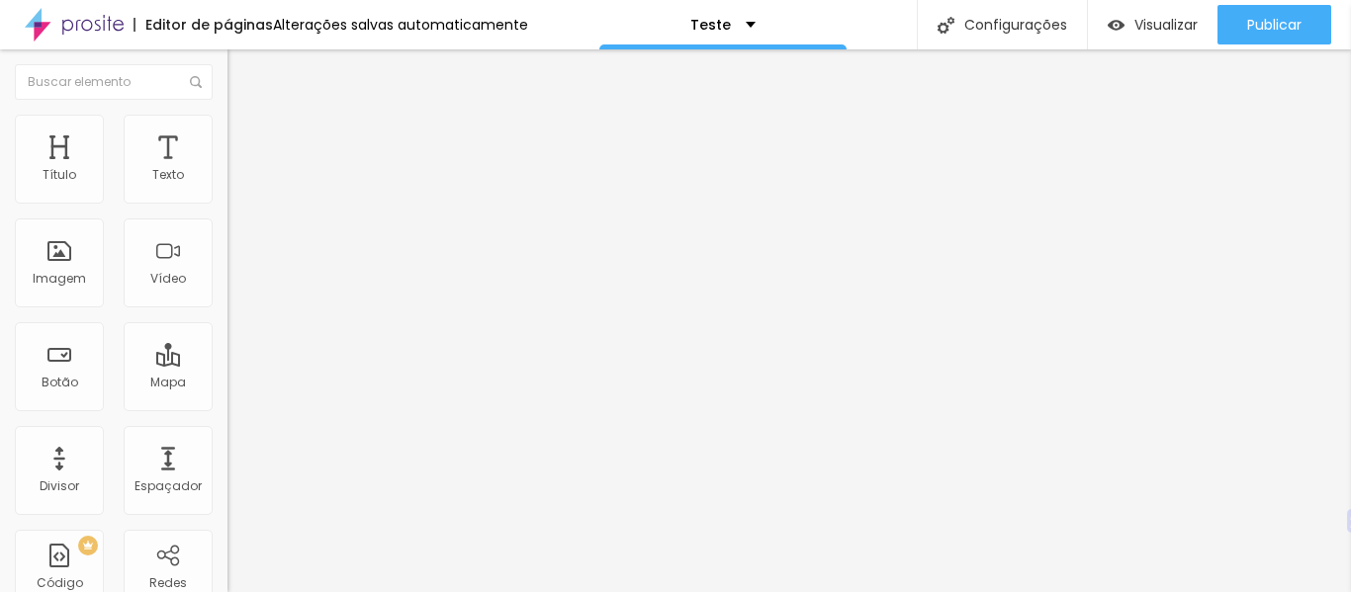
type input "0.8"
type input "0.9"
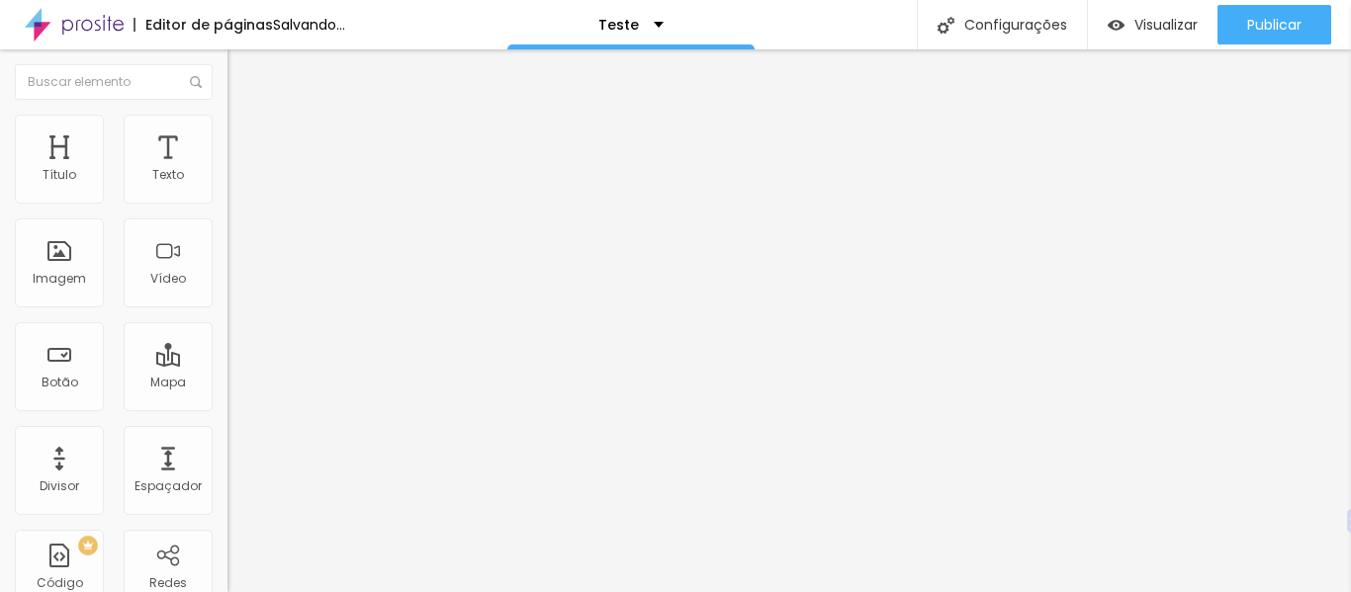
type input "1"
type input "1.1"
type input "1.2"
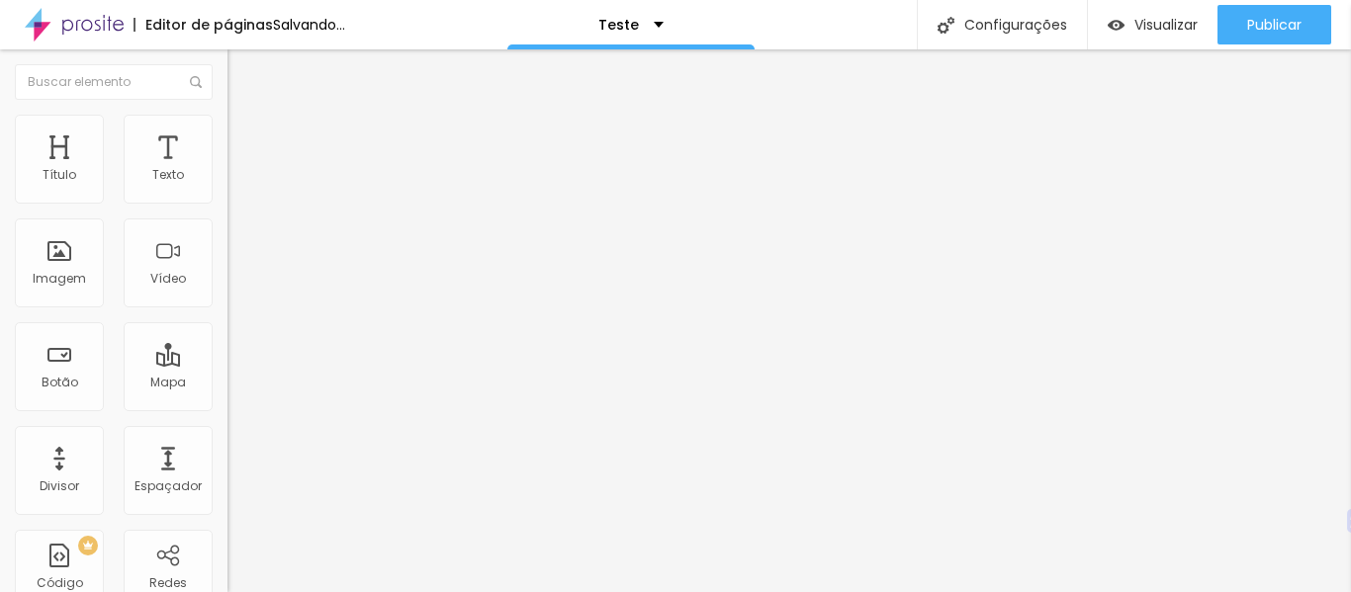
type input "1.2"
type input "1.7"
type input "1.9"
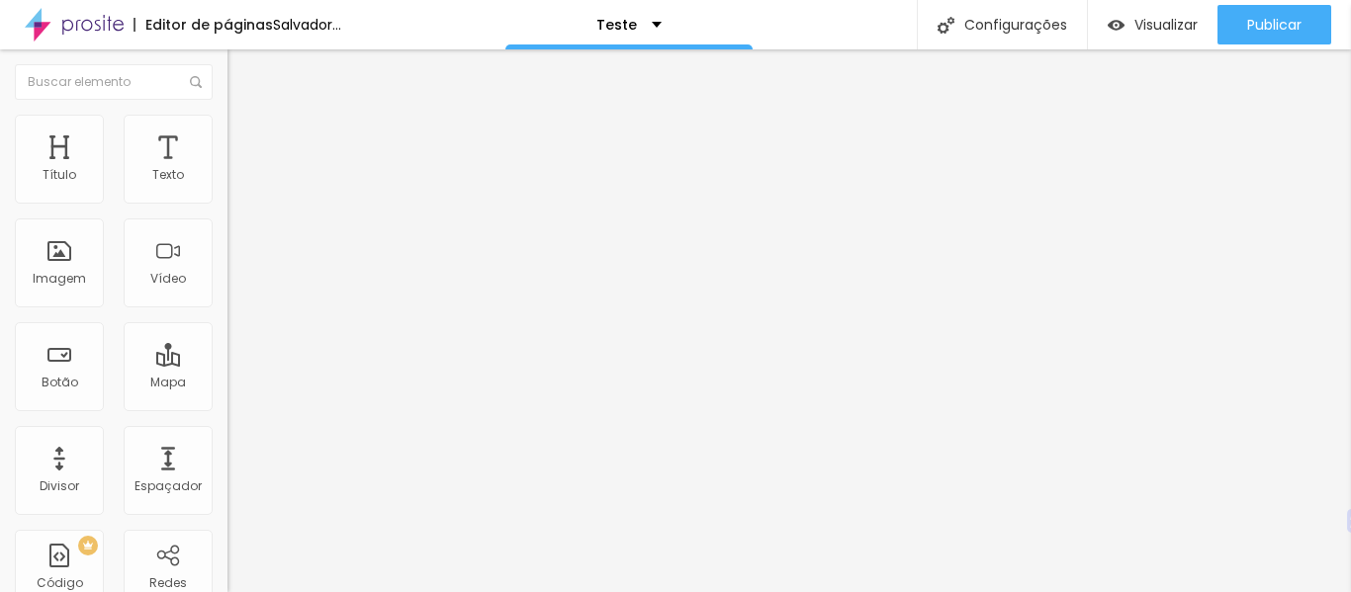
type input "2"
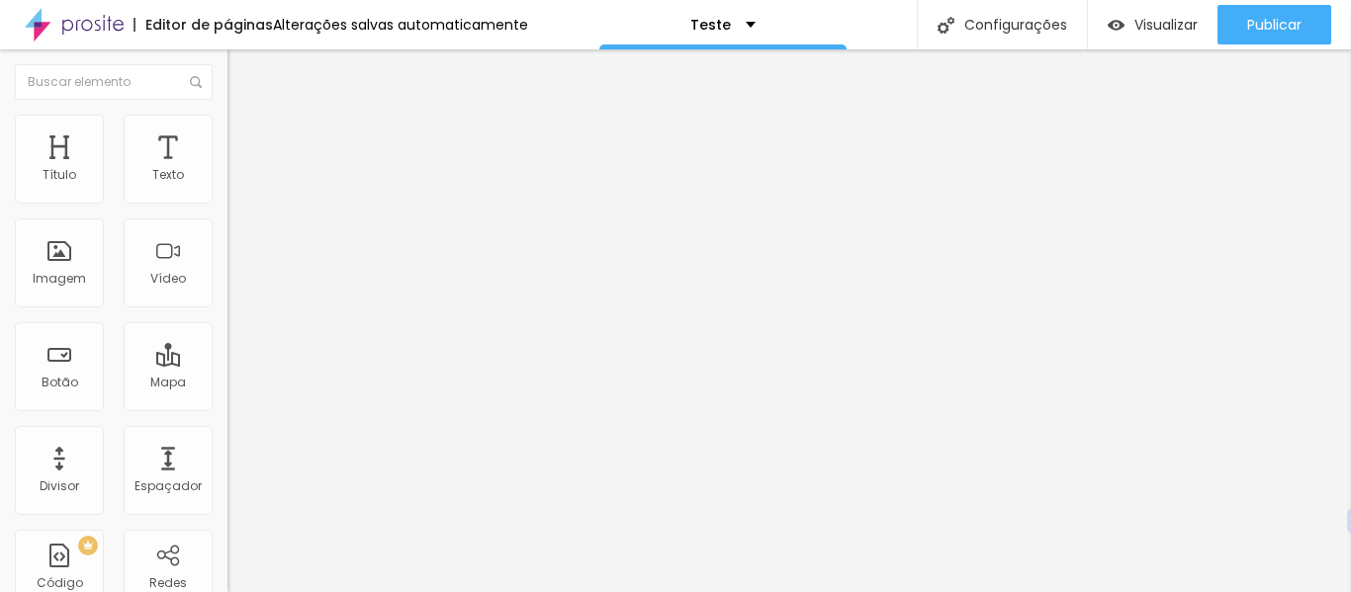
type input "1.2"
type input "0.5"
type input "0.8"
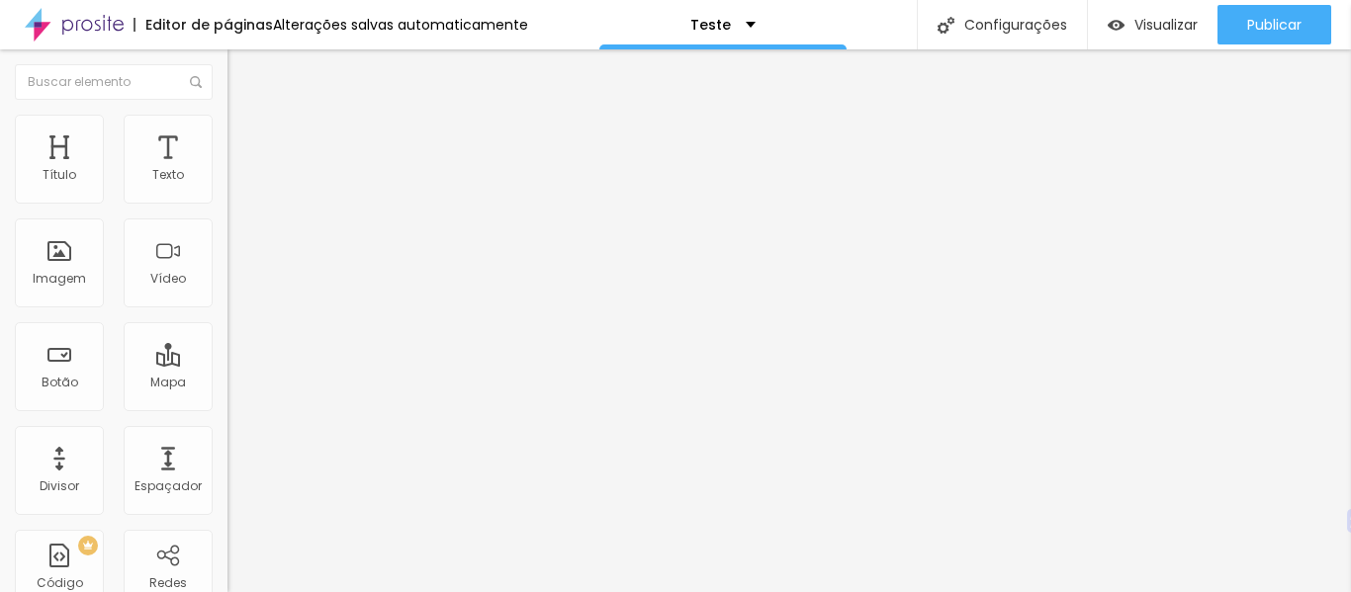
type input "0.8"
type input "0.9"
type input "1"
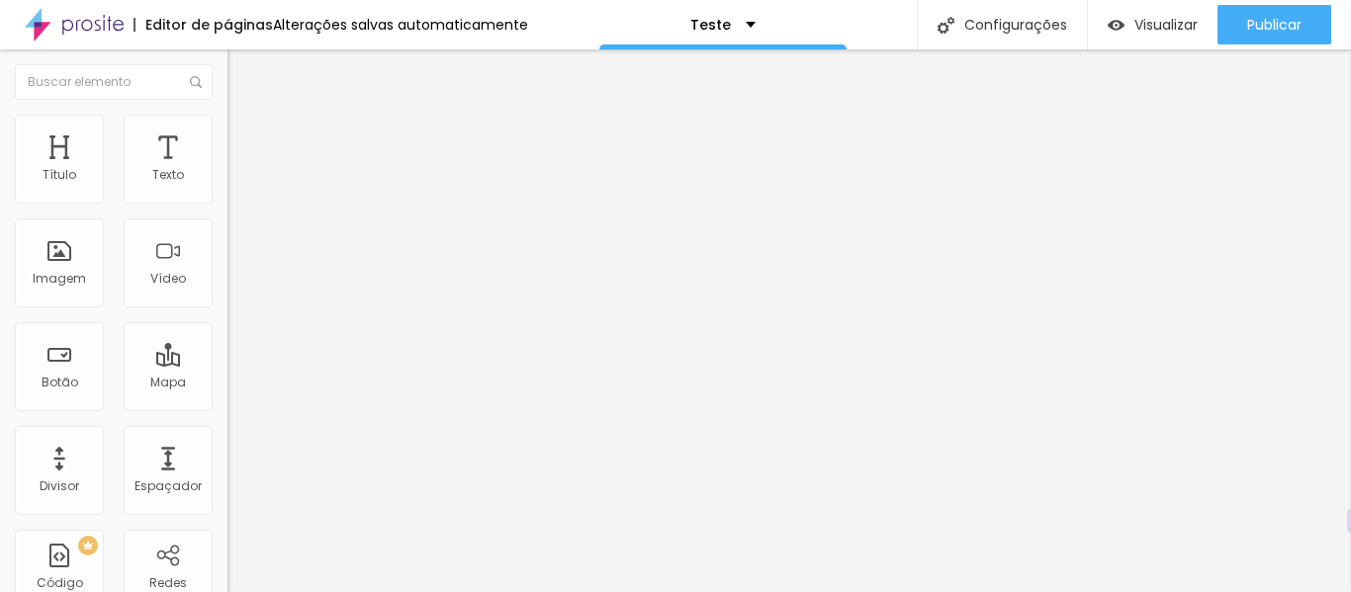
type input "1.1"
type input "1.2"
type input "1.3"
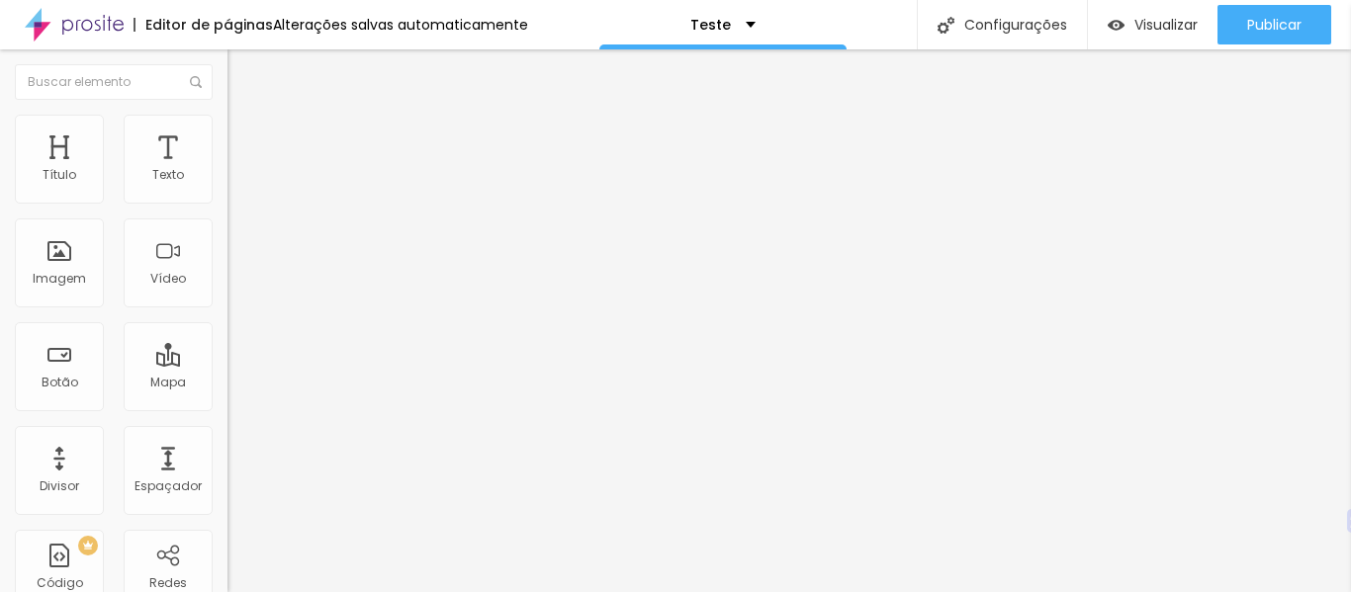
type input "1.3"
type input "1.2"
type input "1.1"
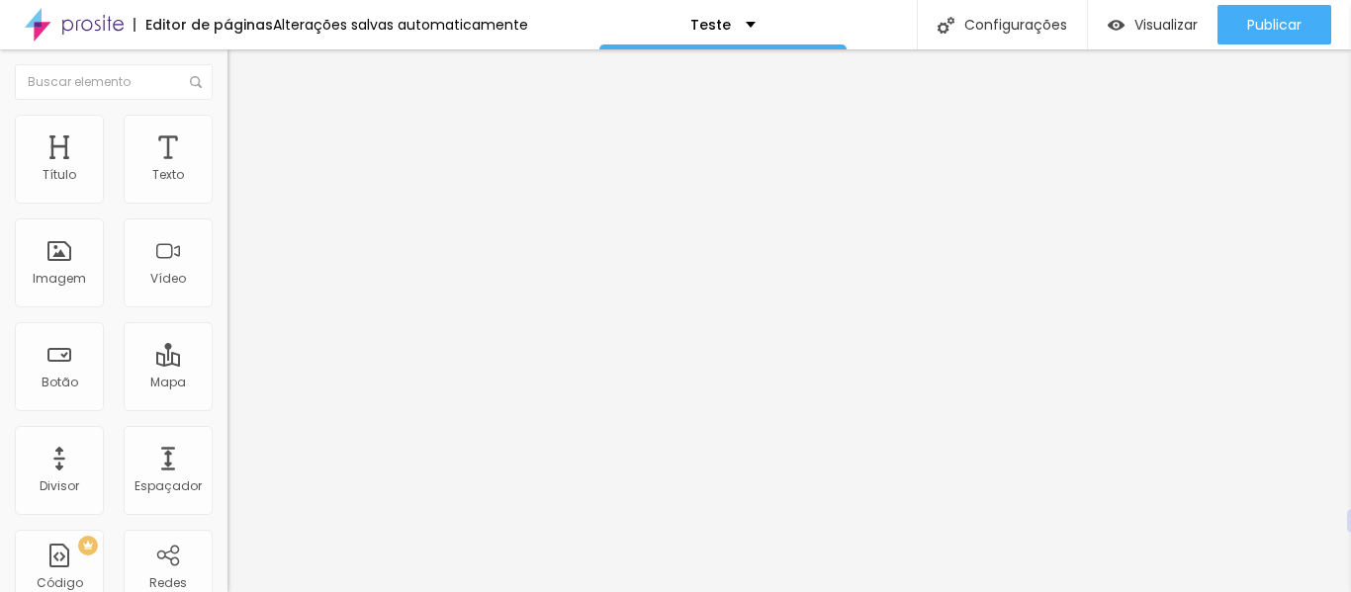
type input "1"
type input "0.9"
drag, startPoint x: 47, startPoint y: 491, endPoint x: 76, endPoint y: 516, distance: 38.5
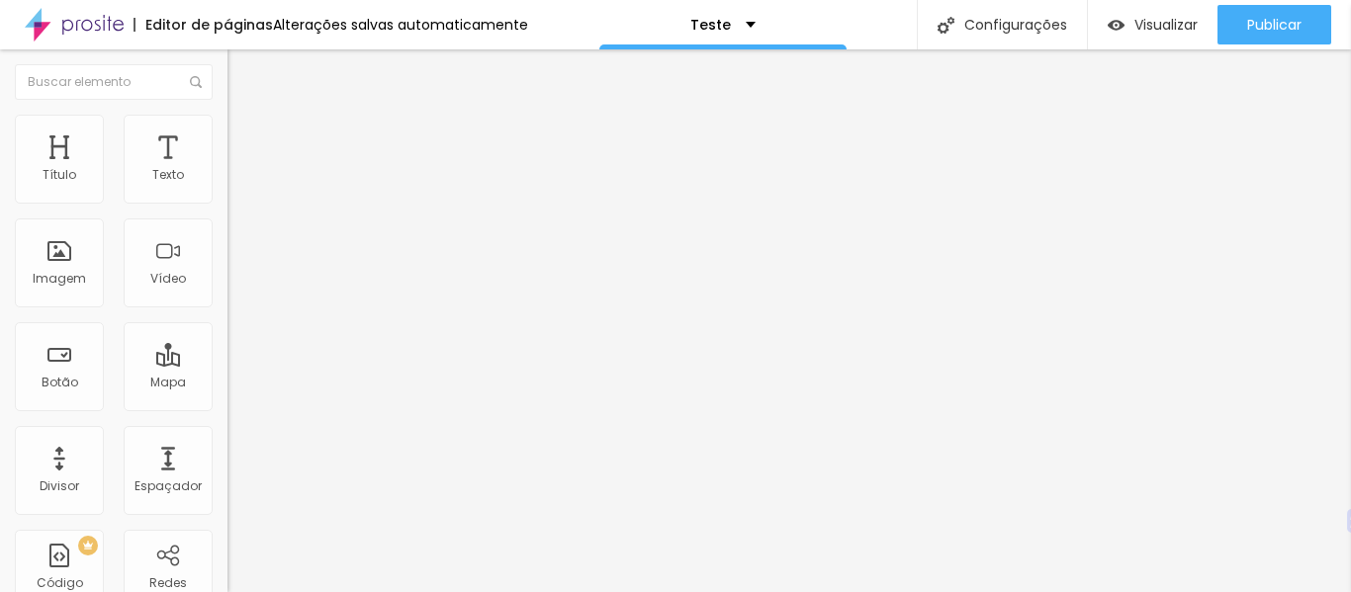
type input "0.9"
click at [227, 402] on input "https://http://wa.me/5531975820047" at bounding box center [345, 398] width 237 height 20
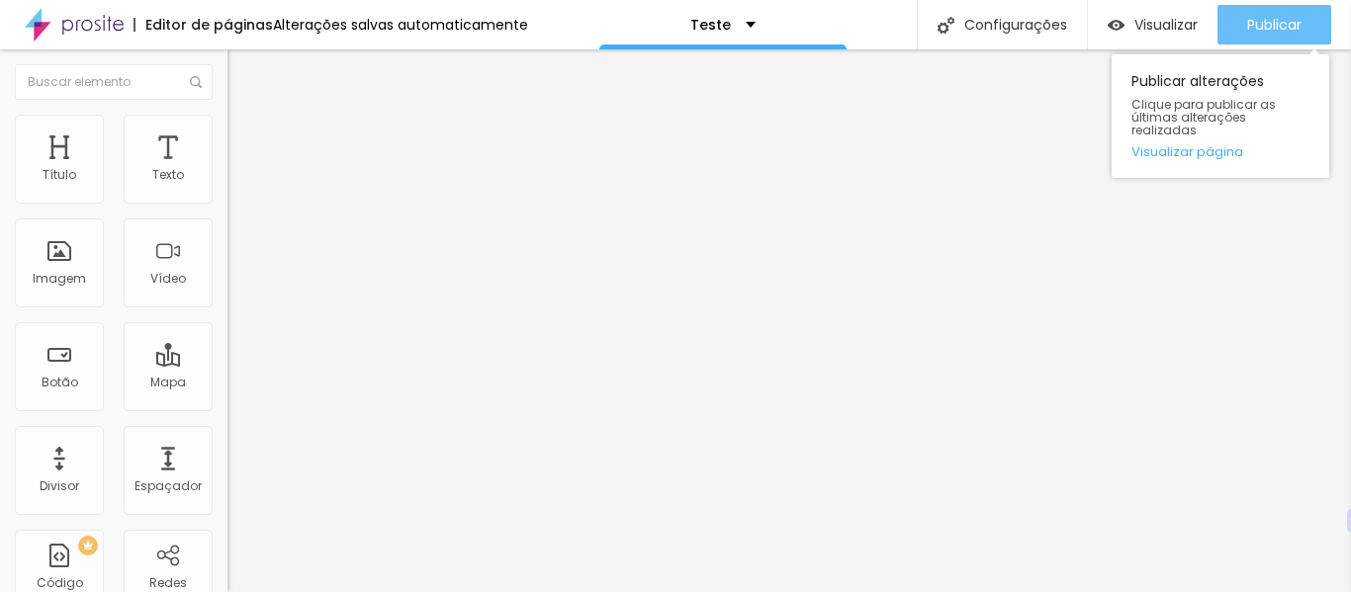
click at [1248, 15] on font "Publicar" at bounding box center [1274, 25] width 54 height 20
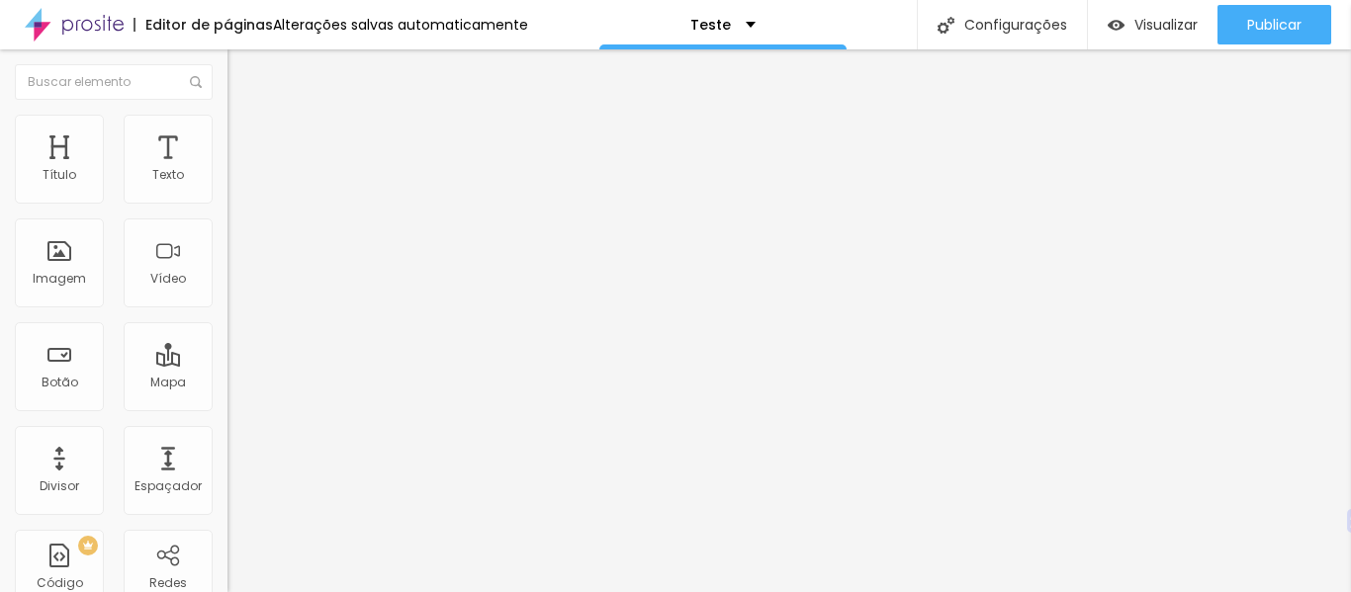
click at [227, 407] on input "https://http://wa.me/5531975820047" at bounding box center [345, 398] width 237 height 20
click at [227, 352] on div "Link" at bounding box center [340, 364] width 227 height 24
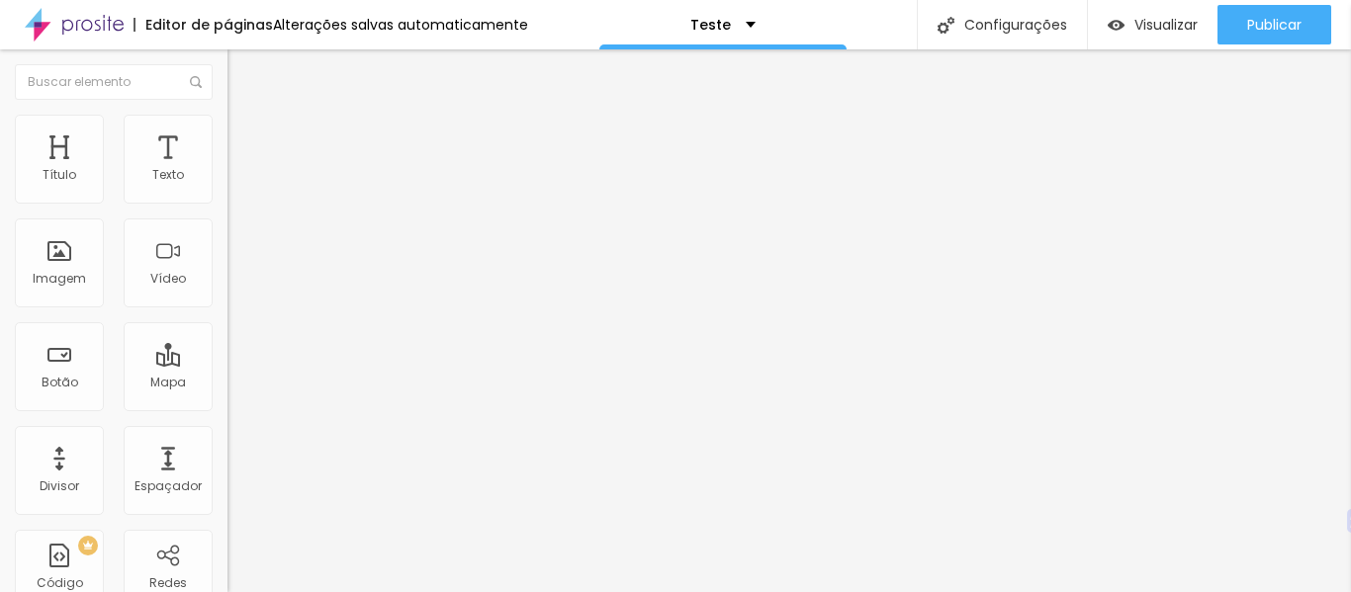
click at [227, 495] on div "Editar nulo Conteúdo Estilo Avançado Texto QUERO APRENDER Alinhamento Tamanho N…" at bounding box center [340, 320] width 227 height 543
click at [227, 162] on div "Texto QUERO APRENDER Alinhamento Tamanho Normal Pequeno Normal Grande Link URL …" at bounding box center [340, 298] width 227 height 288
click at [245, 136] on font "Estilo" at bounding box center [260, 128] width 31 height 17
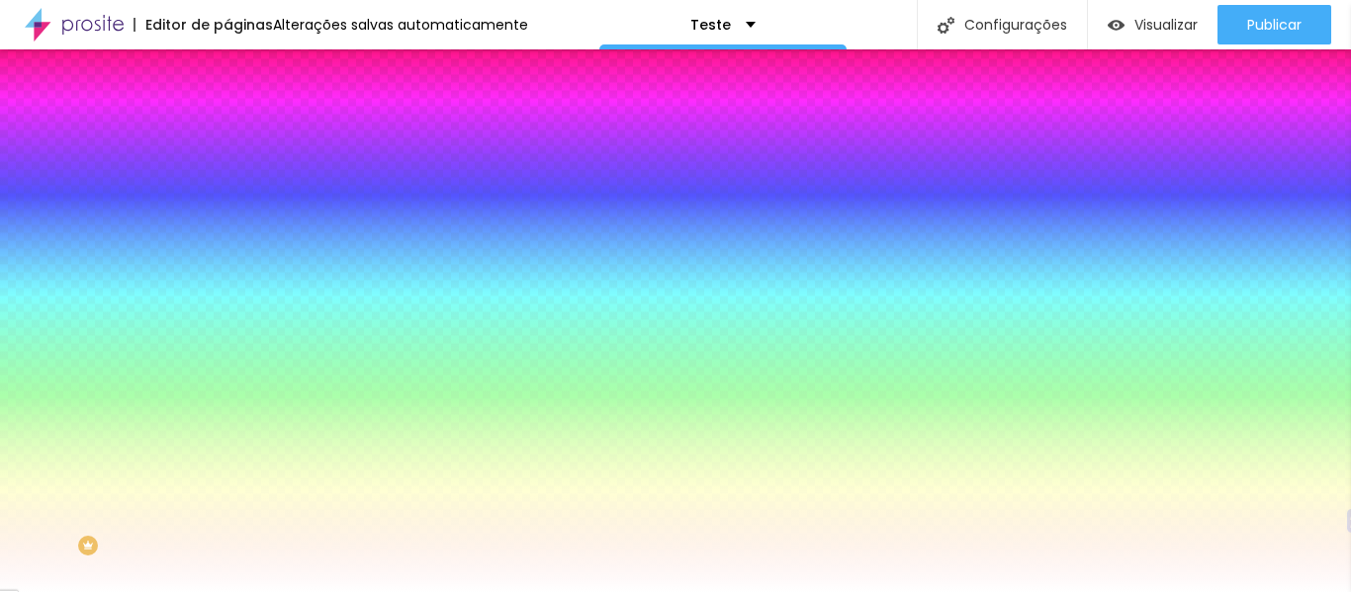
click at [227, 134] on li "Avançado" at bounding box center [340, 144] width 227 height 20
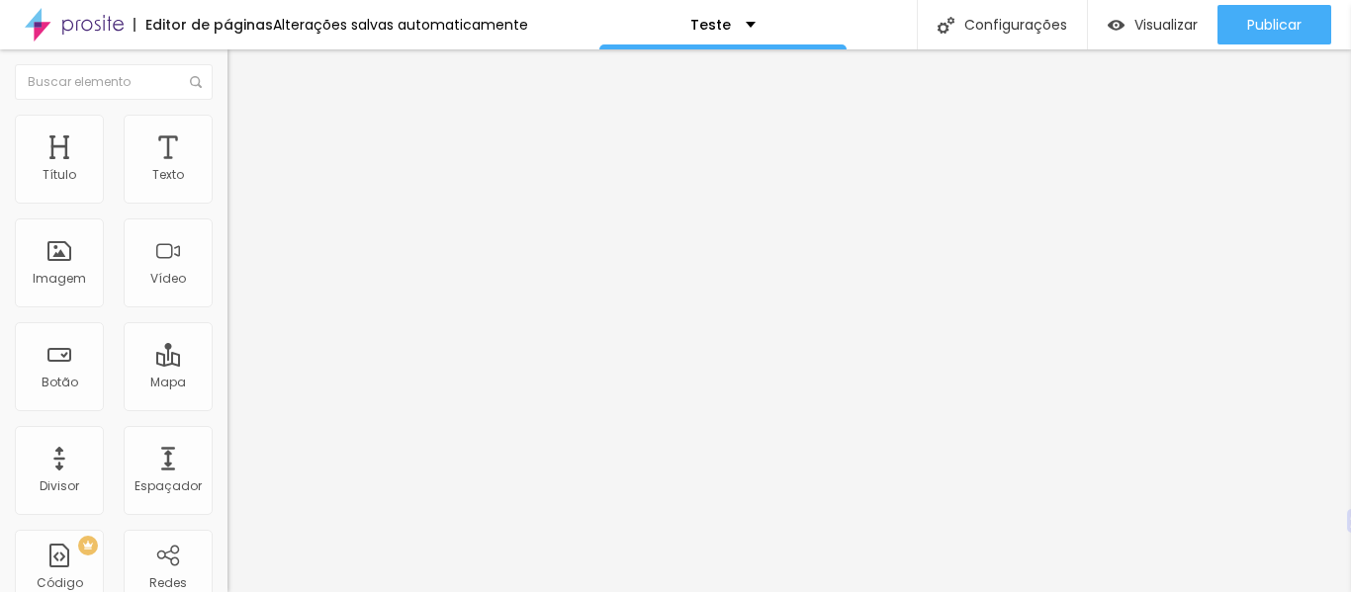
click at [227, 115] on li "Conteúdo" at bounding box center [340, 105] width 227 height 20
click at [227, 442] on div "Abrir em uma nova aba" at bounding box center [340, 437] width 227 height 10
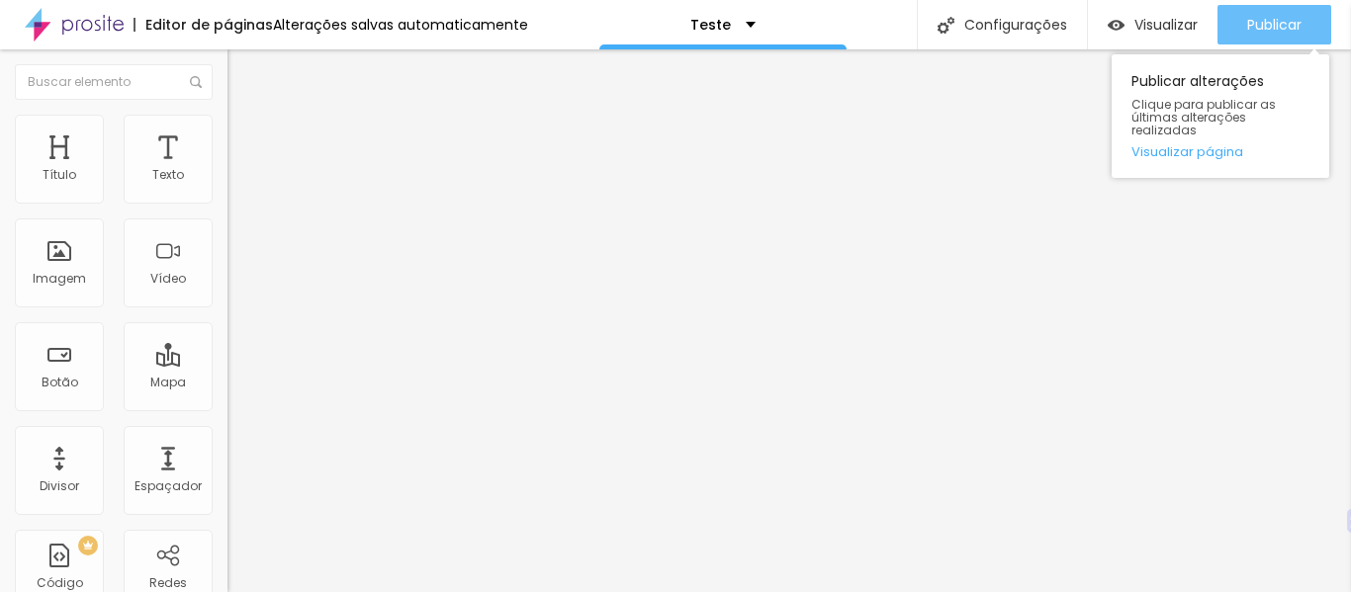
click at [1283, 16] on font "Publicar" at bounding box center [1274, 25] width 54 height 20
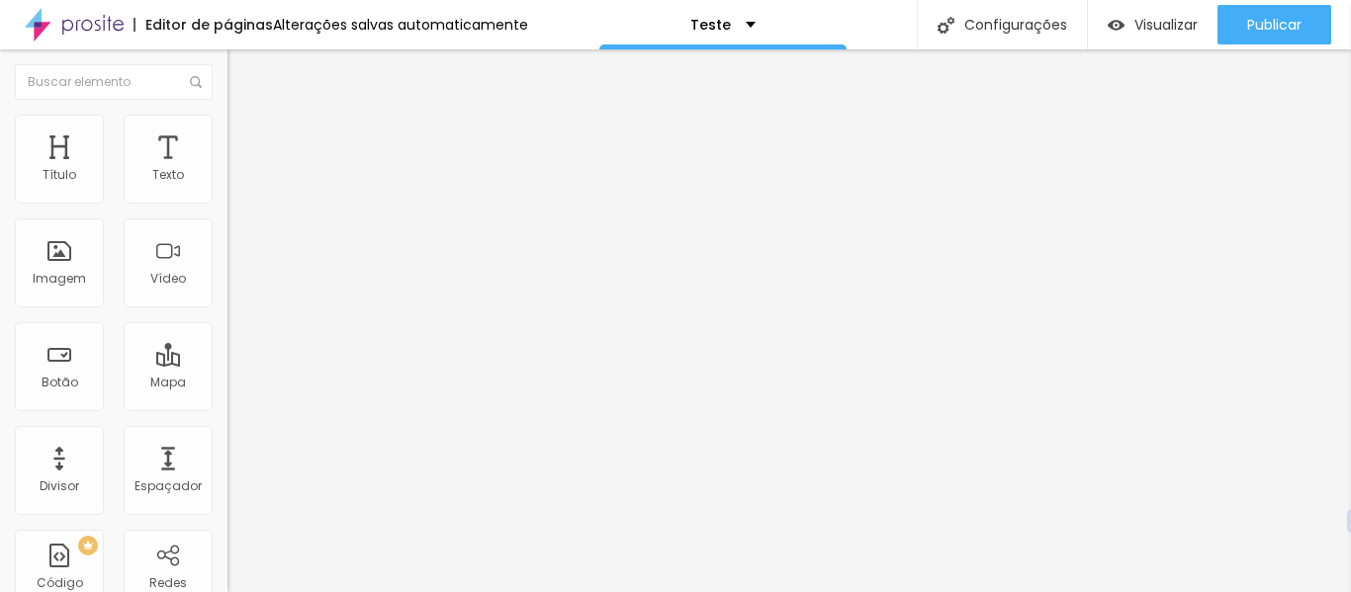
click at [227, 407] on input "https://http://wa.me/5531975820047" at bounding box center [345, 398] width 237 height 20
click at [227, 407] on input "http://wa.me/5531975820047" at bounding box center [345, 398] width 237 height 20
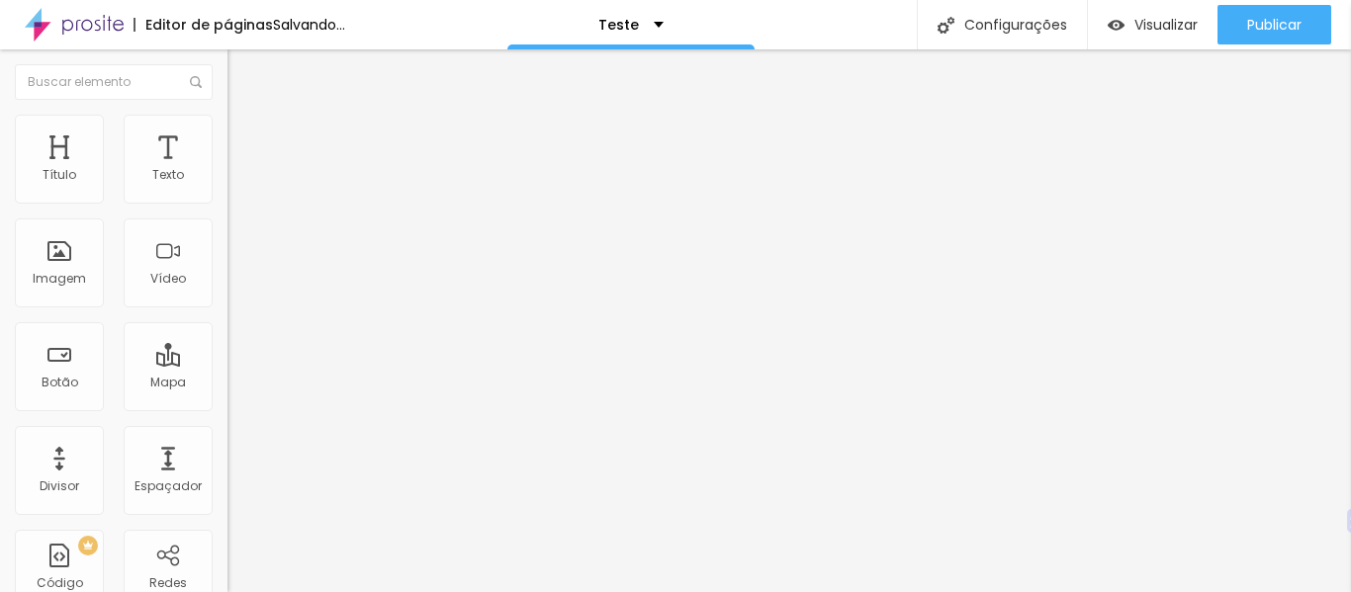
click at [227, 407] on input "http://wa.me/5531975820047" at bounding box center [345, 398] width 237 height 20
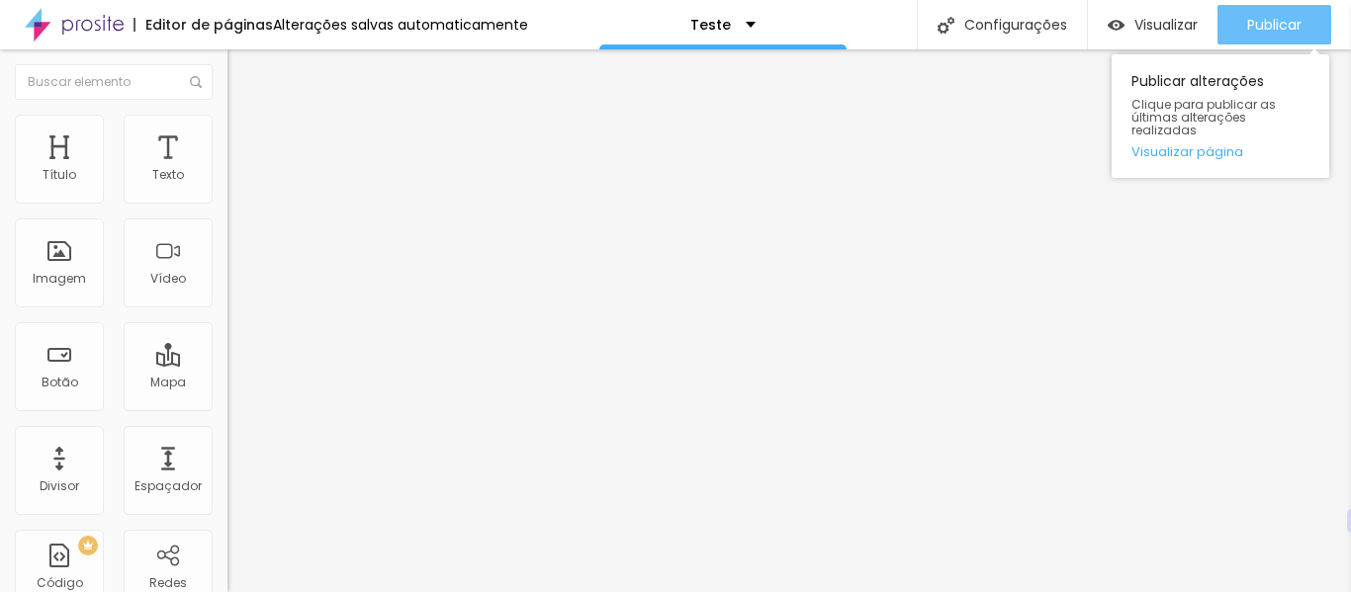
click at [1257, 31] on font "Publicar" at bounding box center [1274, 25] width 54 height 20
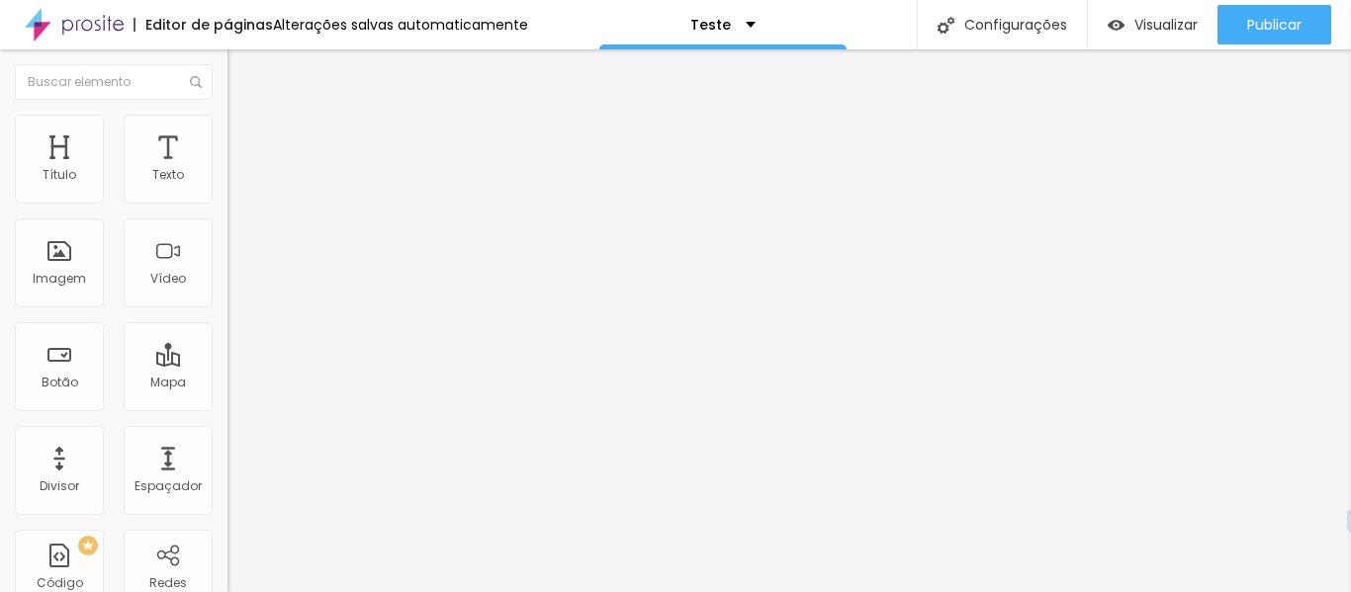
click at [227, 438] on img at bounding box center [232, 437] width 10 height 10
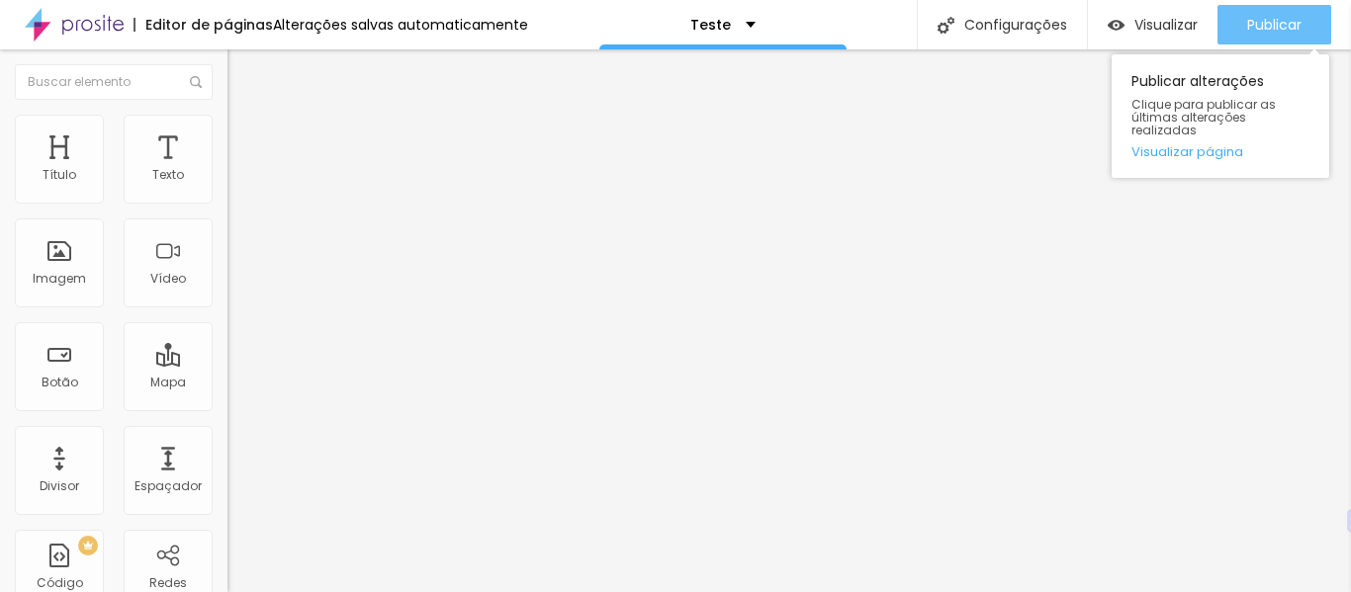
click at [1247, 27] on font "Publicar" at bounding box center [1274, 25] width 54 height 20
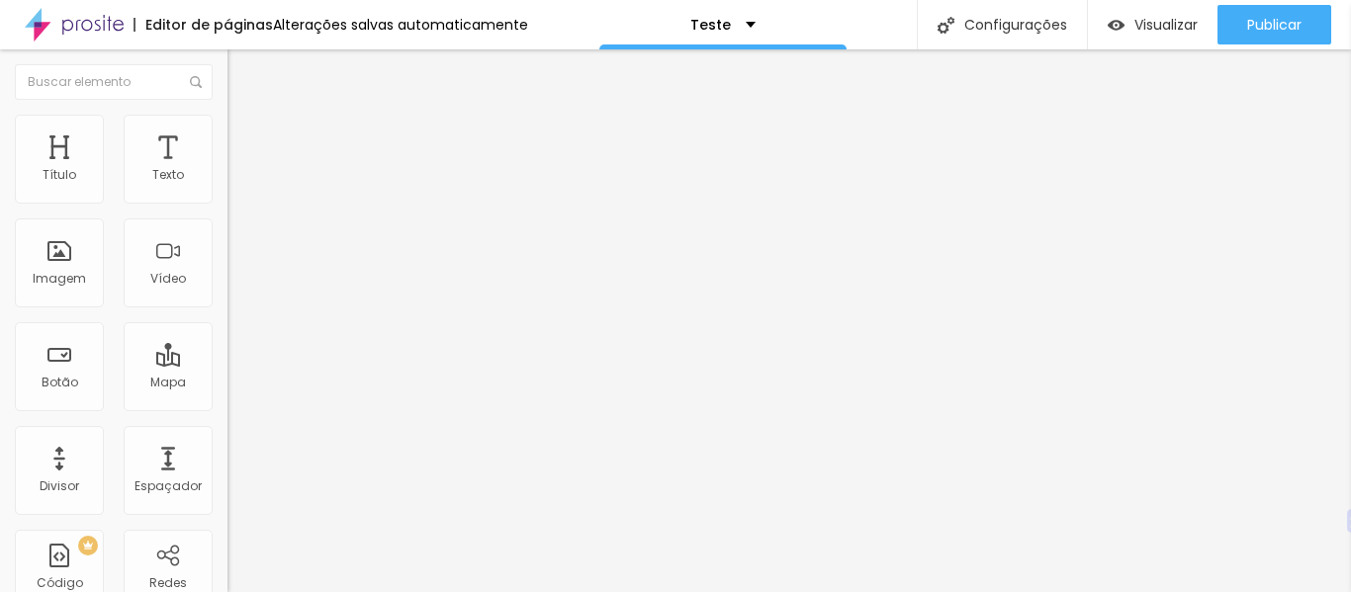
click at [227, 407] on input "http://wa.me/5531975820047" at bounding box center [345, 398] width 237 height 20
paste input "s://wa.me/5531975820047?text=Ol%C3%A1%2C%20desejo%20maiores%20informa%C3%A7%C3%…"
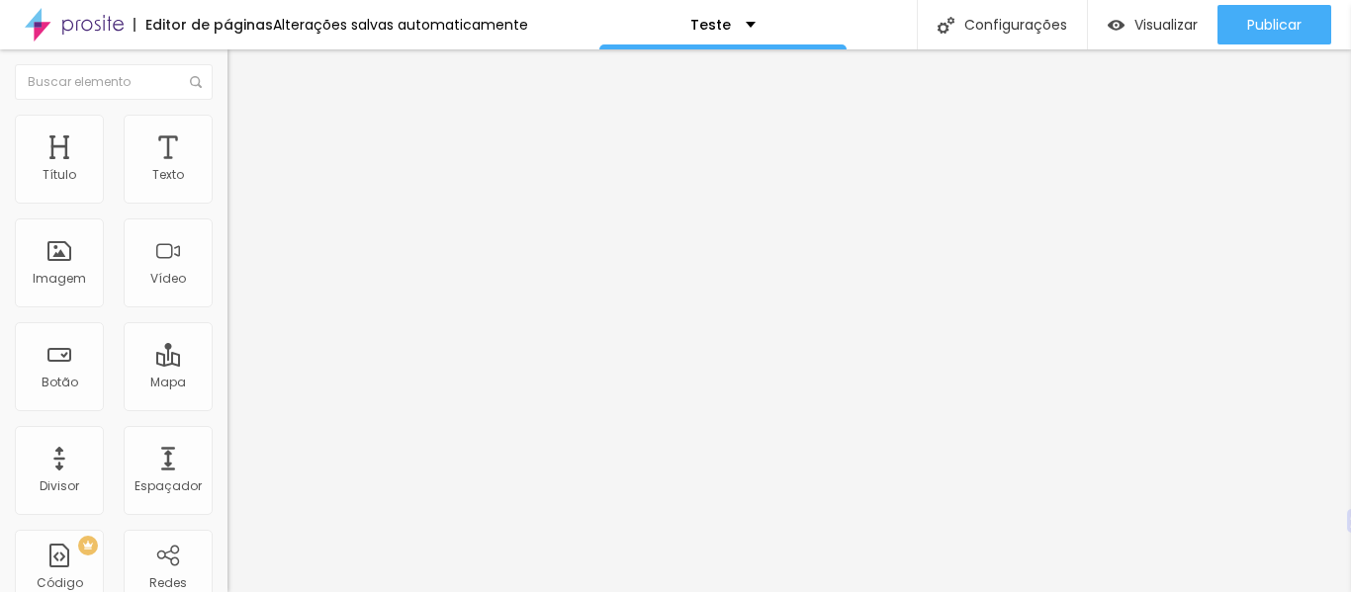
type input "https://wa.me/5531975820047?text=Ol%C3%A1%2C%20desejo%20maiores%20informa%C3%A7…"
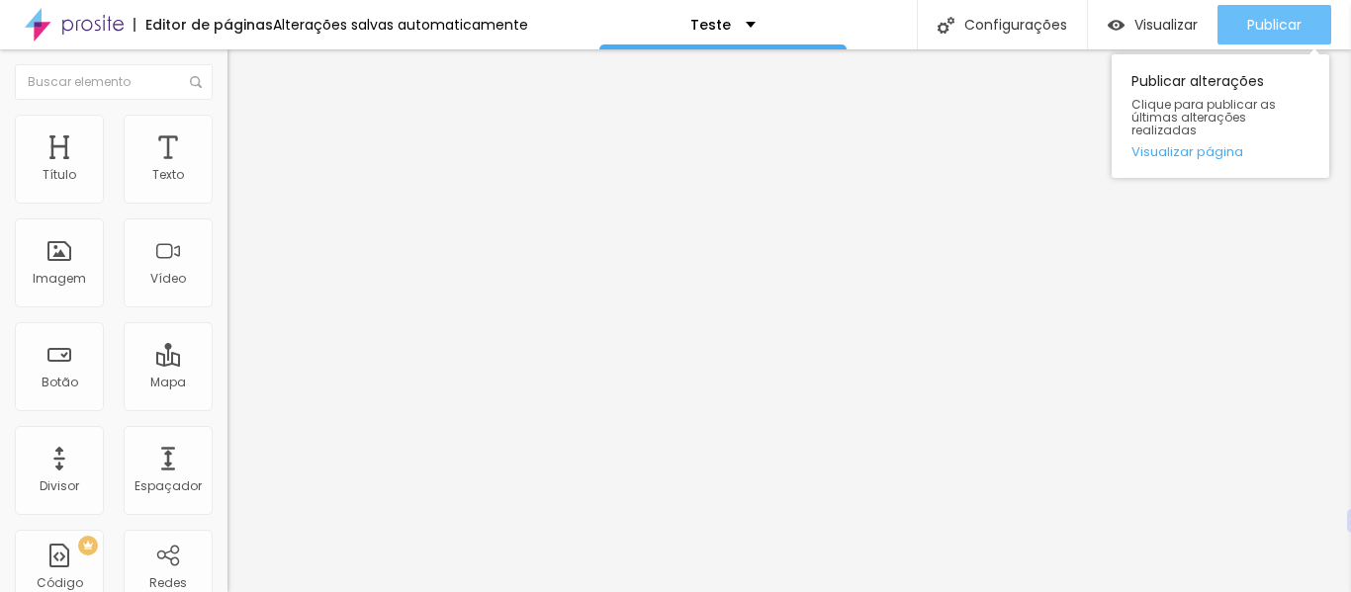
click at [1303, 29] on button "Publicar" at bounding box center [1274, 25] width 114 height 40
click at [1263, 28] on font "Publicar" at bounding box center [1274, 25] width 54 height 20
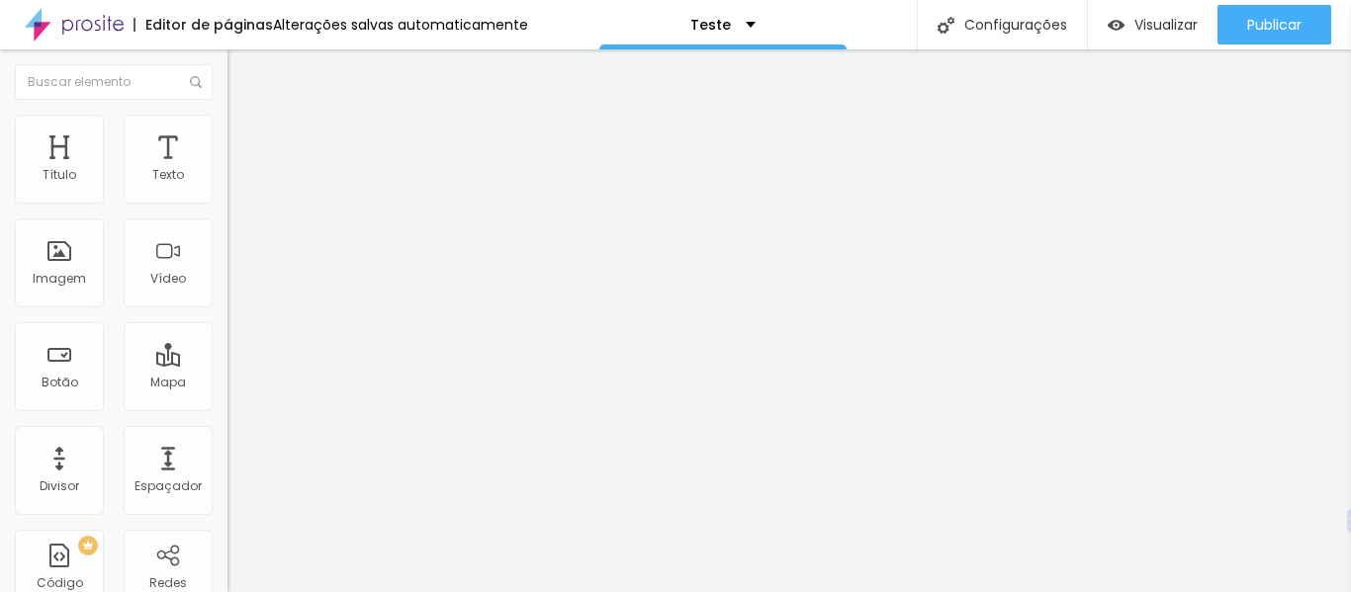
click at [227, 407] on input "https://linktr.ee/elementosurpresafotos?utm_source=linktree_profile_share&ltsid…" at bounding box center [345, 398] width 237 height 20
paste input "wa.me/5531975820047?text=Ol%C3%A1%2C%20desejo%20maiores%20informa%C3%A7%C3%B5es…"
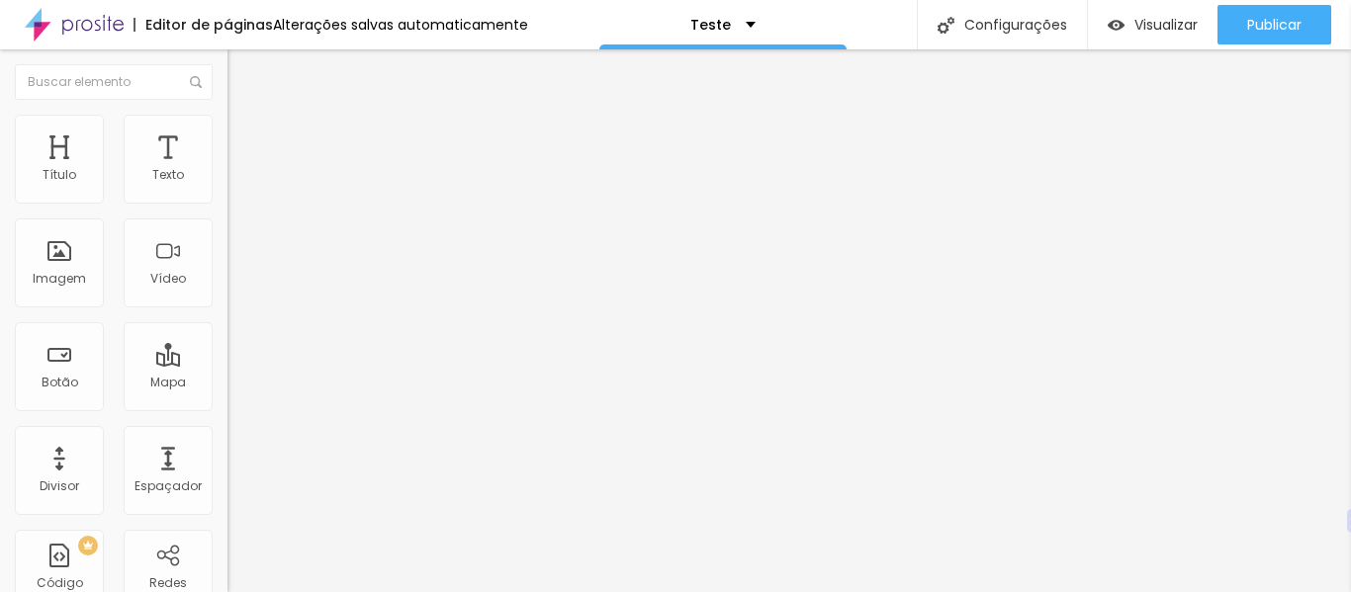
type input "https://wa.me/5531975820047?text=Ol%C3%A1%2C%20desejo%20maiores%20informa%C3%A7…"
click at [227, 492] on div "Editar nulo Conteúdo Estilo Avançado Texto QUERO APRENDER Alinhamento Tamanho N…" at bounding box center [340, 320] width 227 height 543
click at [227, 407] on input "https://" at bounding box center [345, 398] width 237 height 20
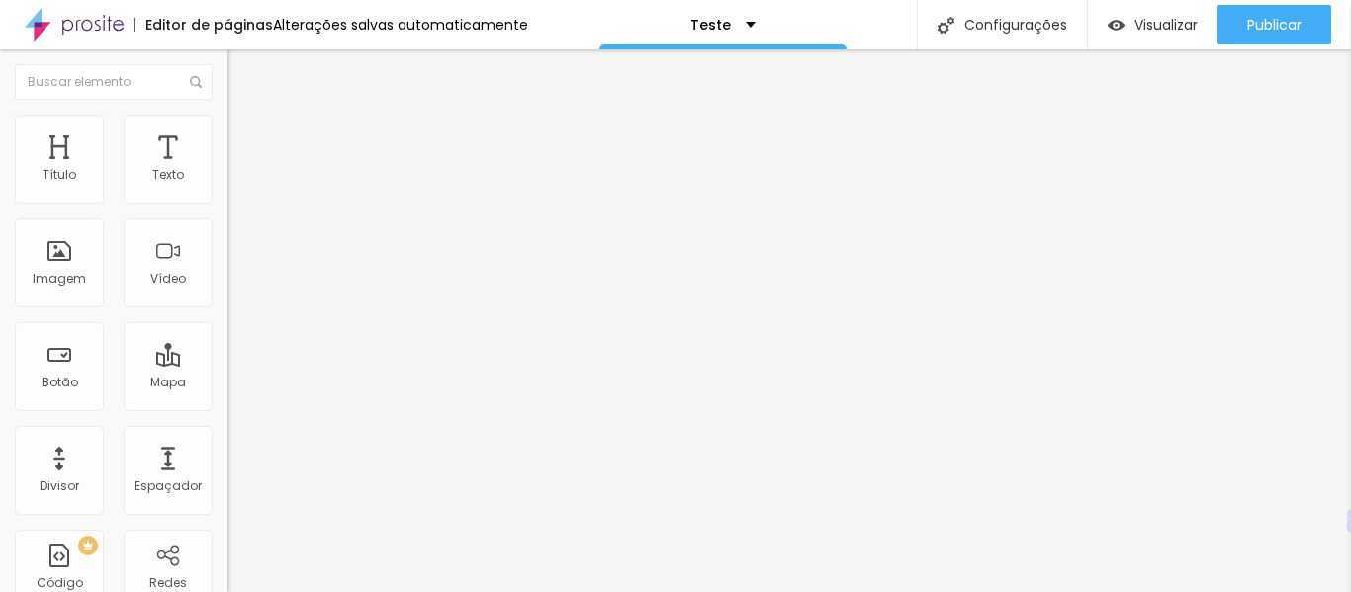
click at [227, 407] on input "https://" at bounding box center [345, 398] width 237 height 20
paste input "wa.me/5531975820047?text=Ol%C3%A1%2C%20desejo%20maiores%20informa%C3%A7%C3%B5es…"
type input "https://wa.me/5531975820047?text=Ol%C3%A1%2C%20desejo%20maiores%20informa%C3%A7…"
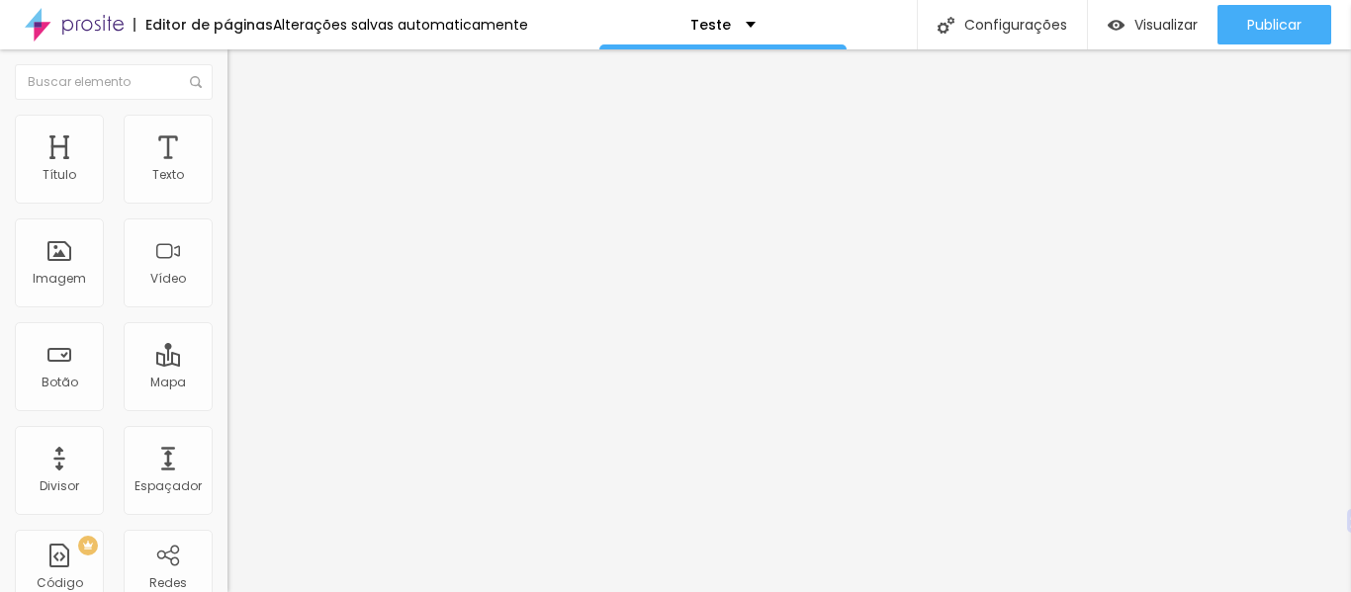
click at [227, 500] on div "Editar nulo Conteúdo Estilo Avançado Texto QUERO APRENDER Alinhamento Tamanho N…" at bounding box center [340, 320] width 227 height 543
click at [227, 129] on li "Avançado" at bounding box center [340, 125] width 227 height 20
click at [227, 113] on img at bounding box center [236, 104] width 18 height 18
click at [227, 129] on li "Estilo" at bounding box center [340, 125] width 227 height 20
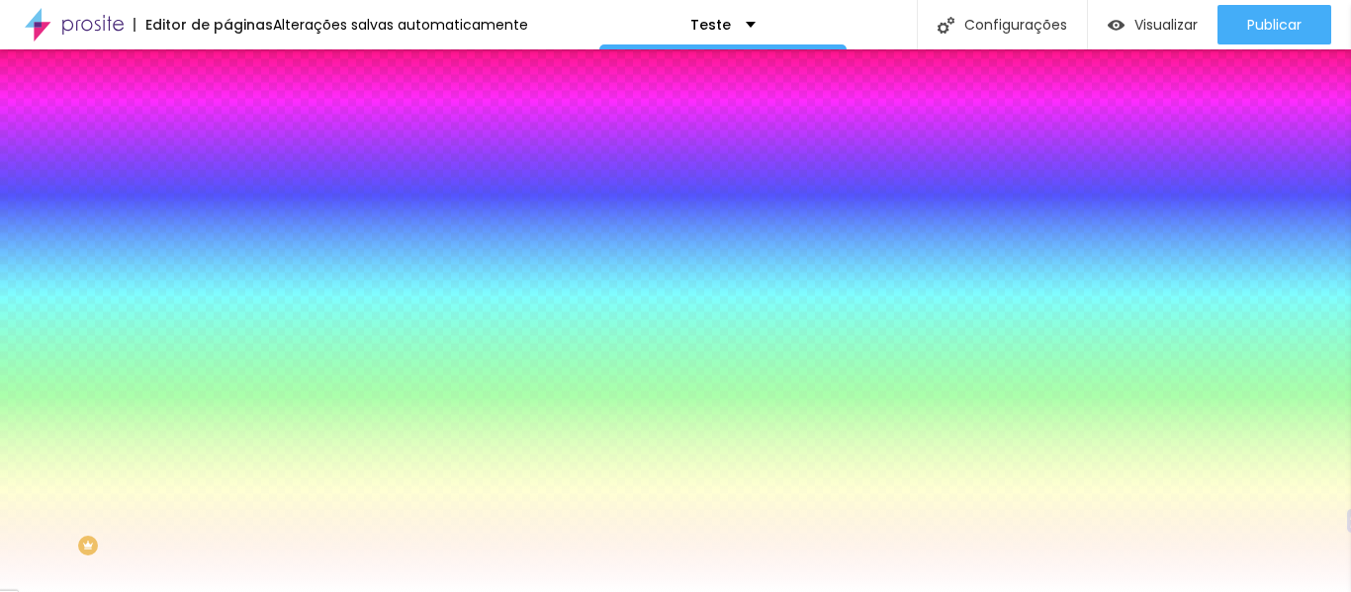
click at [227, 189] on div at bounding box center [340, 189] width 227 height 0
click at [227, 198] on input "#FC336A" at bounding box center [345, 199] width 237 height 20
paste input "F064B"
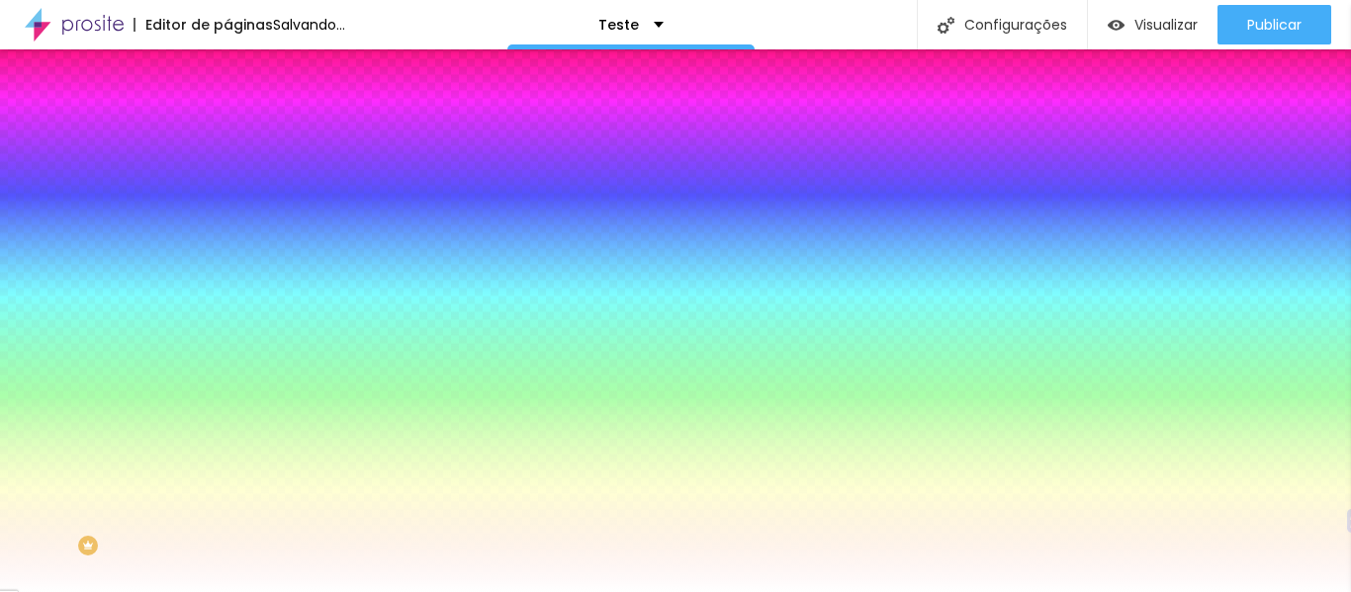
type input "#FF064B"
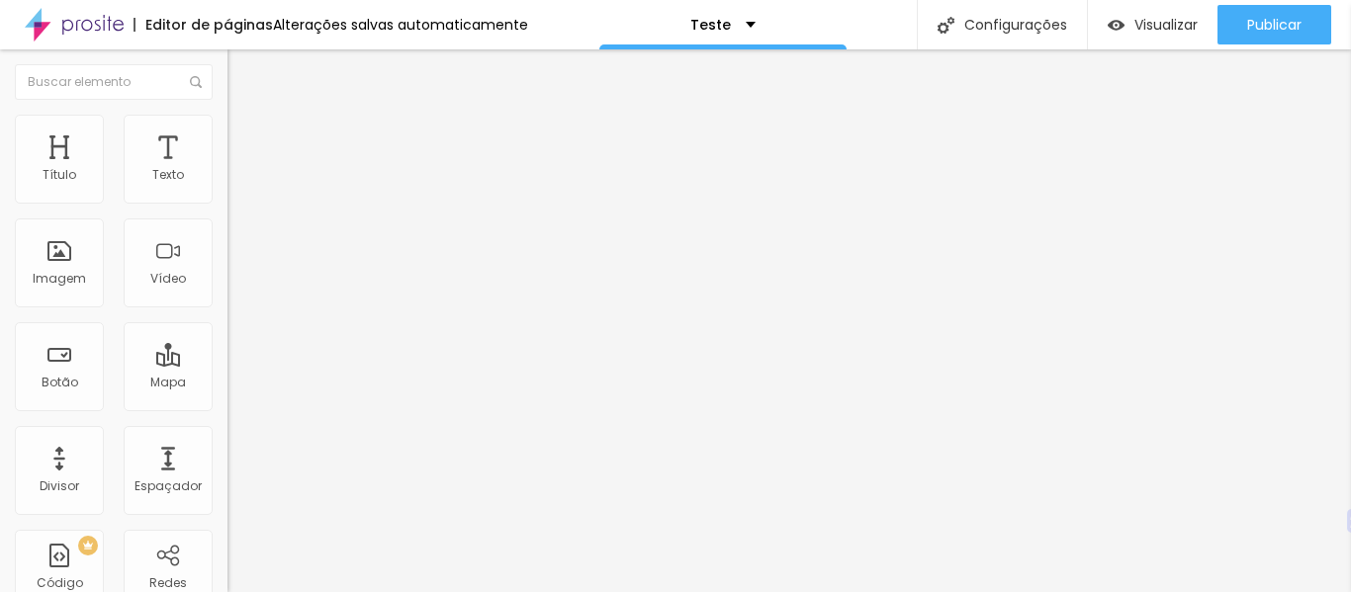
click at [227, 116] on img at bounding box center [236, 124] width 18 height 18
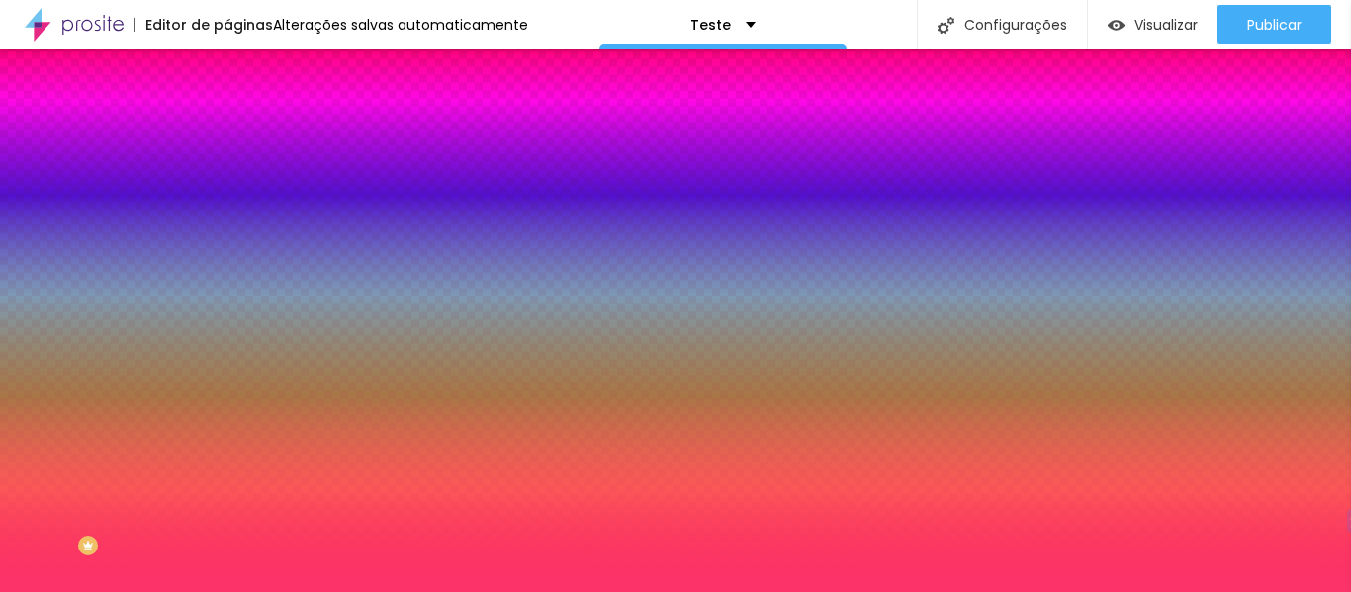
click at [227, 200] on input "#FC336A" at bounding box center [345, 199] width 237 height 20
paste input "F064B"
type input "#FF064B"
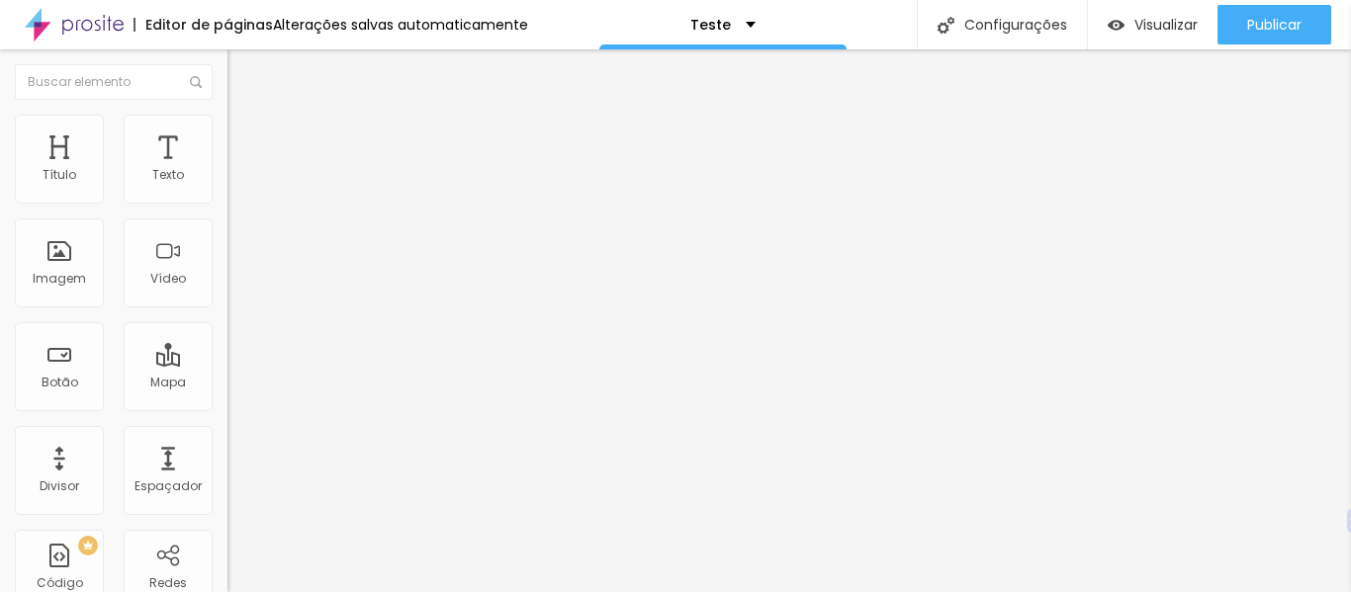
click at [227, 119] on ul "Conteúdo Estilo Avançado" at bounding box center [340, 124] width 227 height 59
click at [245, 136] on font "Estilo" at bounding box center [260, 128] width 31 height 17
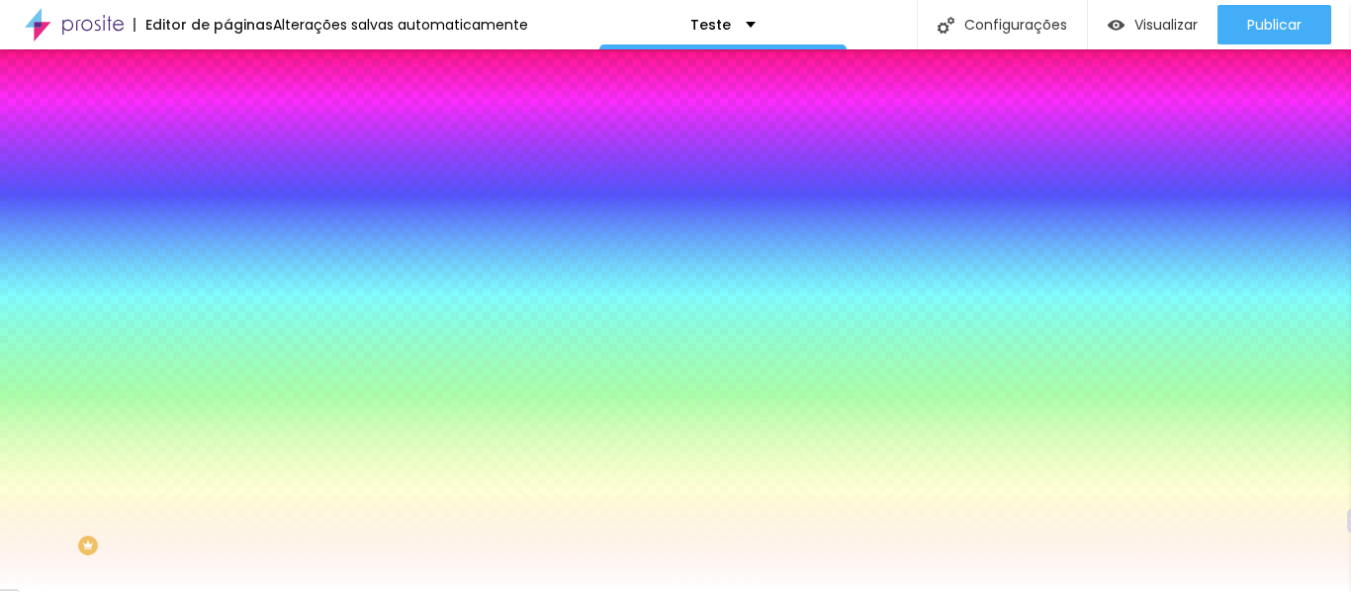
click at [227, 209] on input "#FC336A" at bounding box center [345, 199] width 237 height 20
paste input "F064B"
type input "#FF064B"
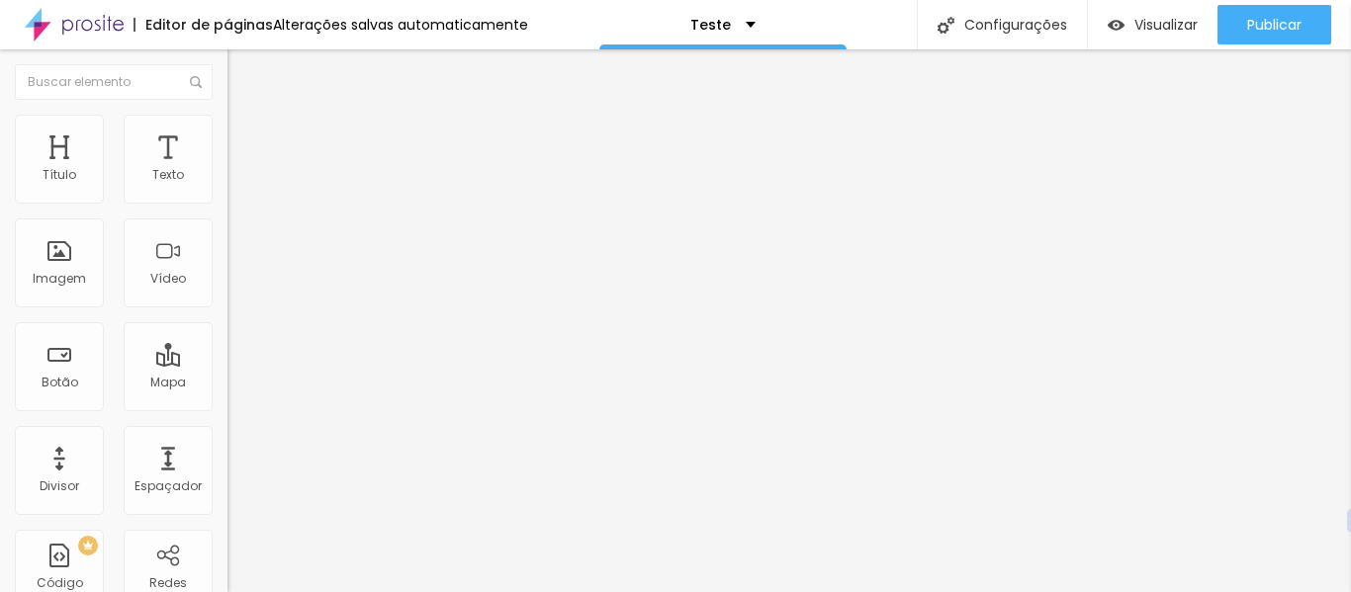
click at [227, 118] on li "Estilo" at bounding box center [340, 125] width 227 height 20
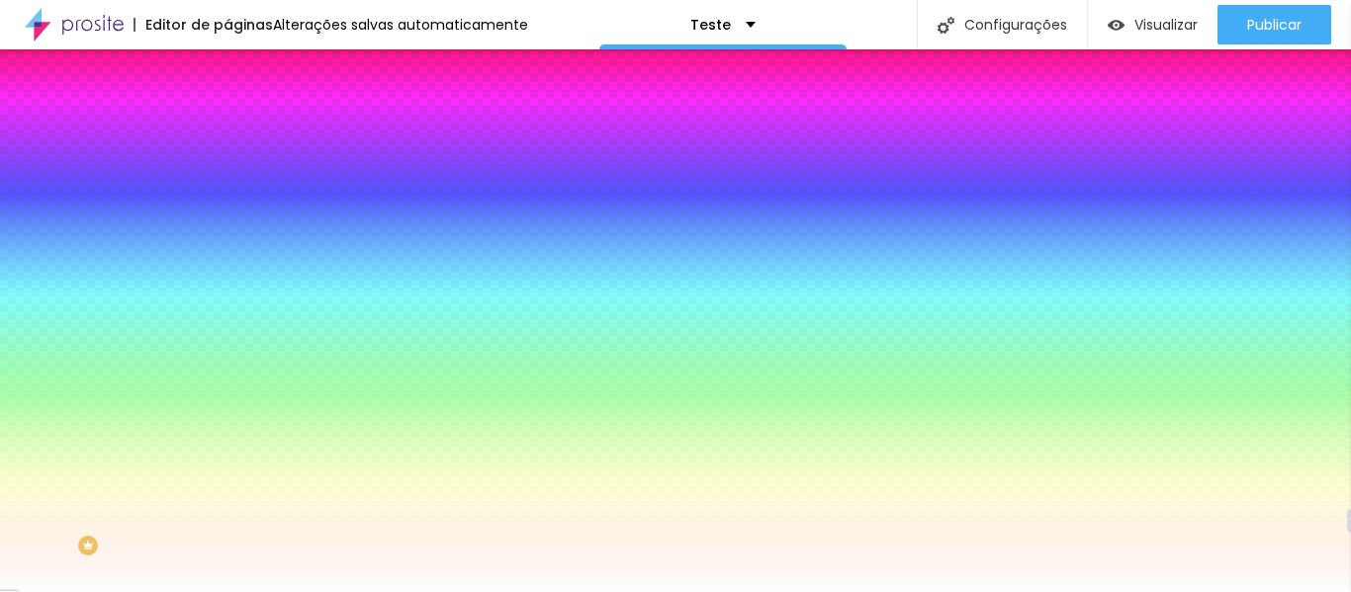
click at [227, 203] on input "#FC336A" at bounding box center [345, 199] width 237 height 20
paste input "F064B"
type input "#FF064B"
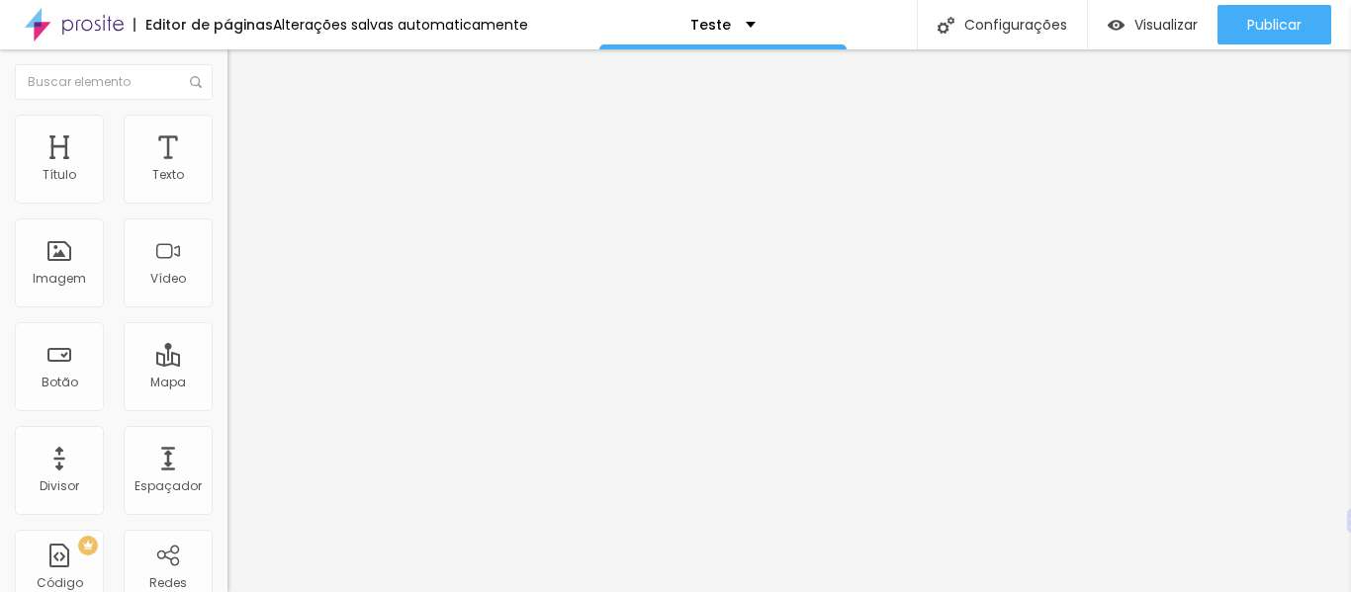
click at [227, 115] on img at bounding box center [236, 124] width 18 height 18
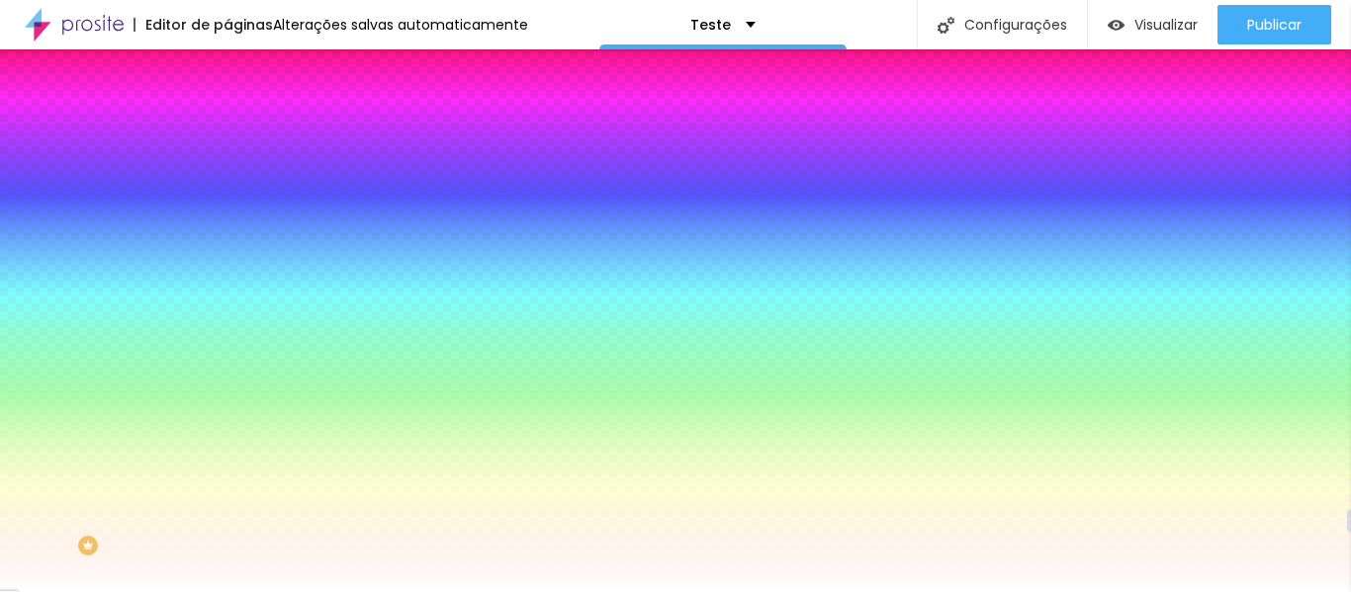
click at [227, 196] on input "#FF064B" at bounding box center [345, 199] width 237 height 20
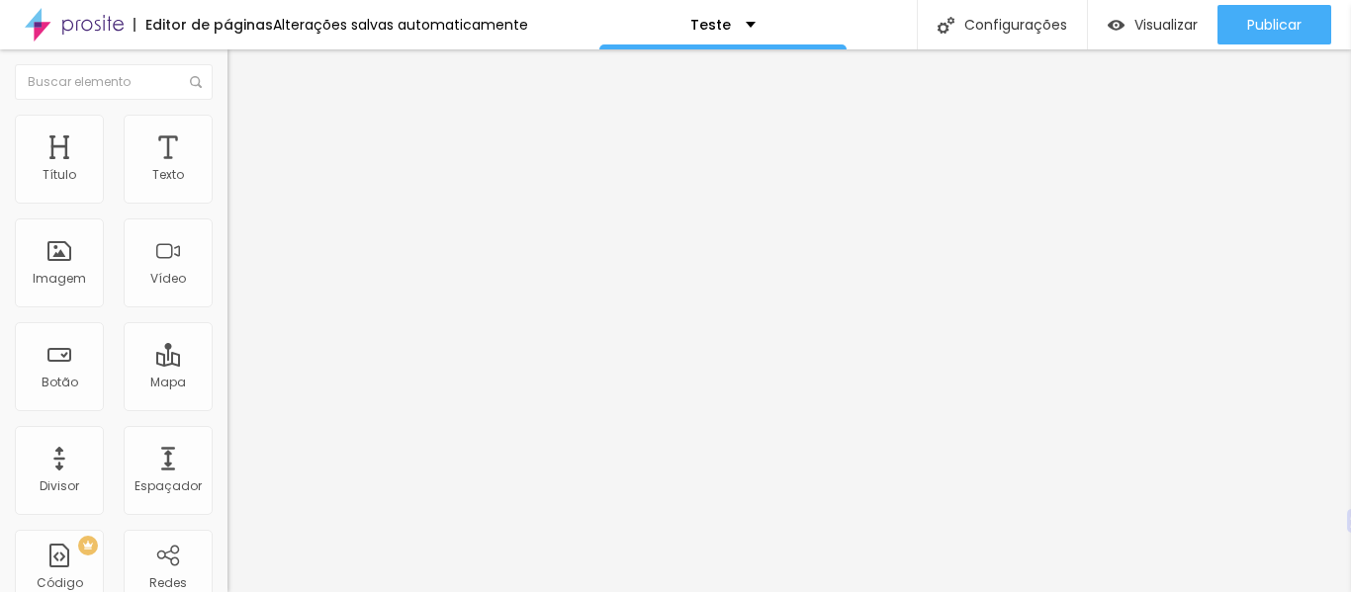
click at [245, 133] on font "Estilo" at bounding box center [260, 128] width 31 height 17
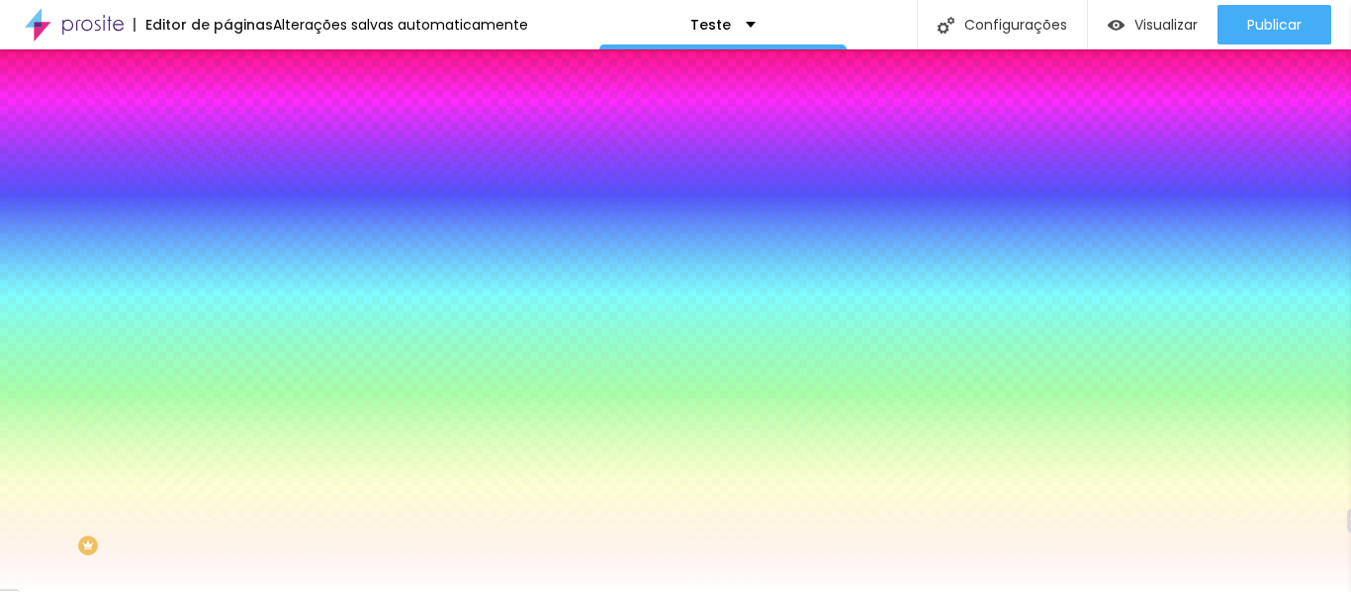
click at [227, 202] on input "#FC336A" at bounding box center [345, 199] width 237 height 20
paste input "F064B"
type input "#FF064B"
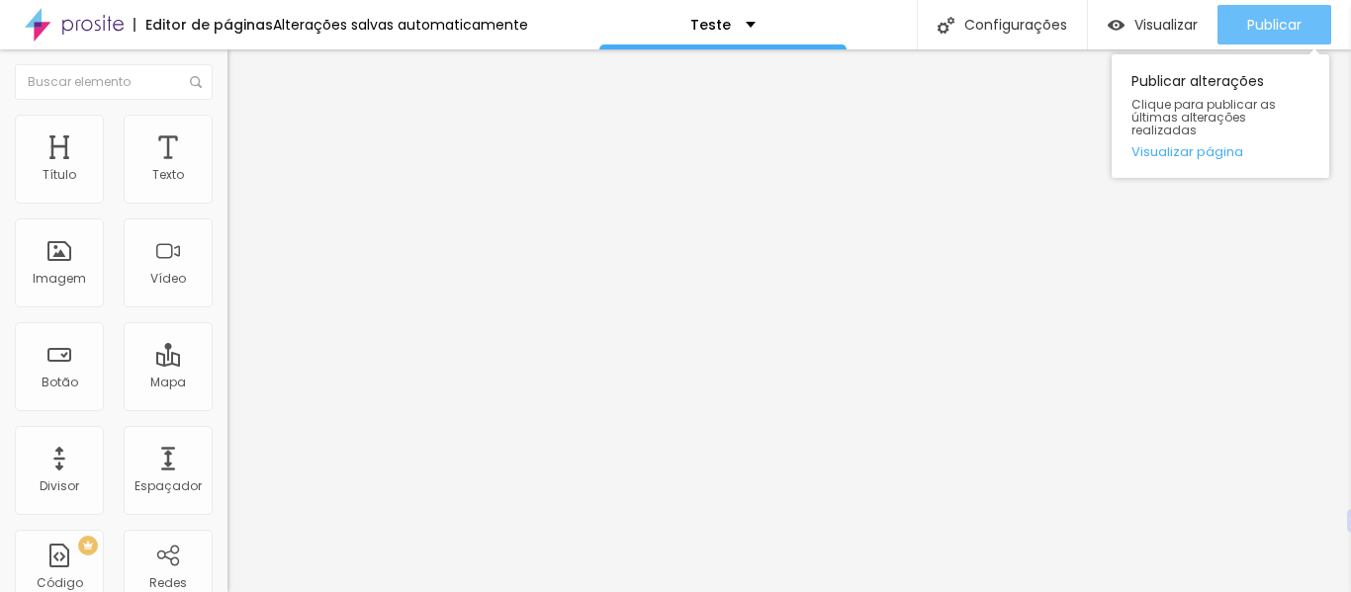
click at [1262, 25] on font "Publicar" at bounding box center [1274, 25] width 54 height 20
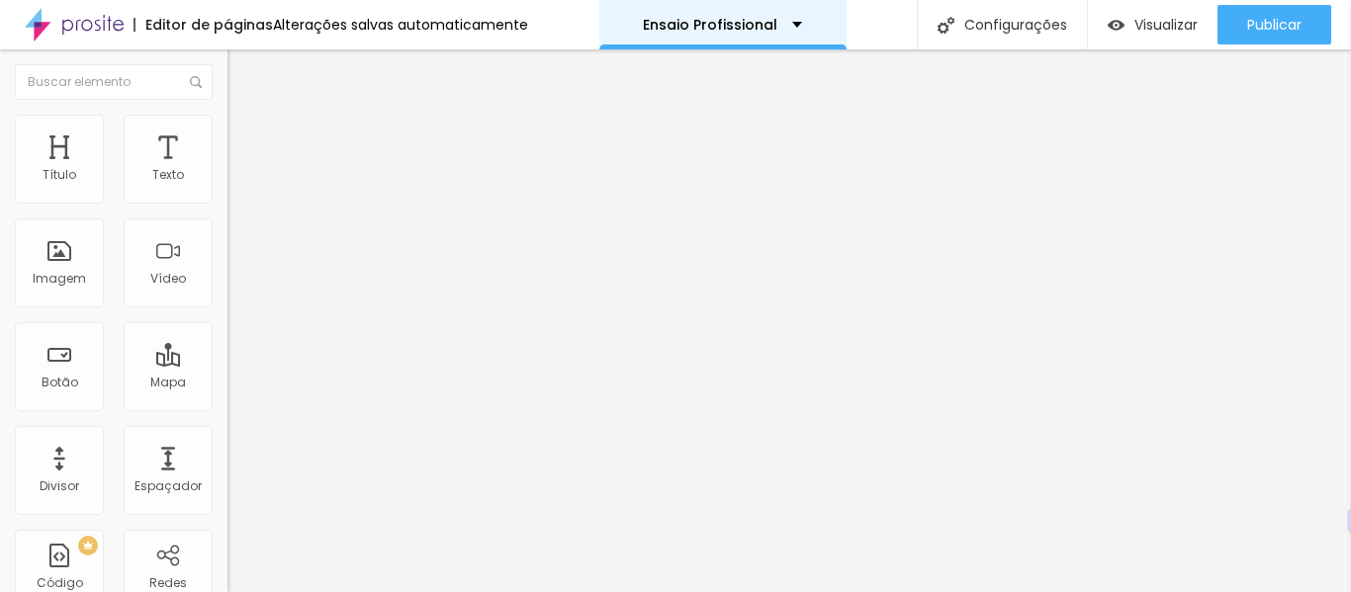
click at [763, 24] on font "Ensaio Profissional" at bounding box center [710, 25] width 134 height 20
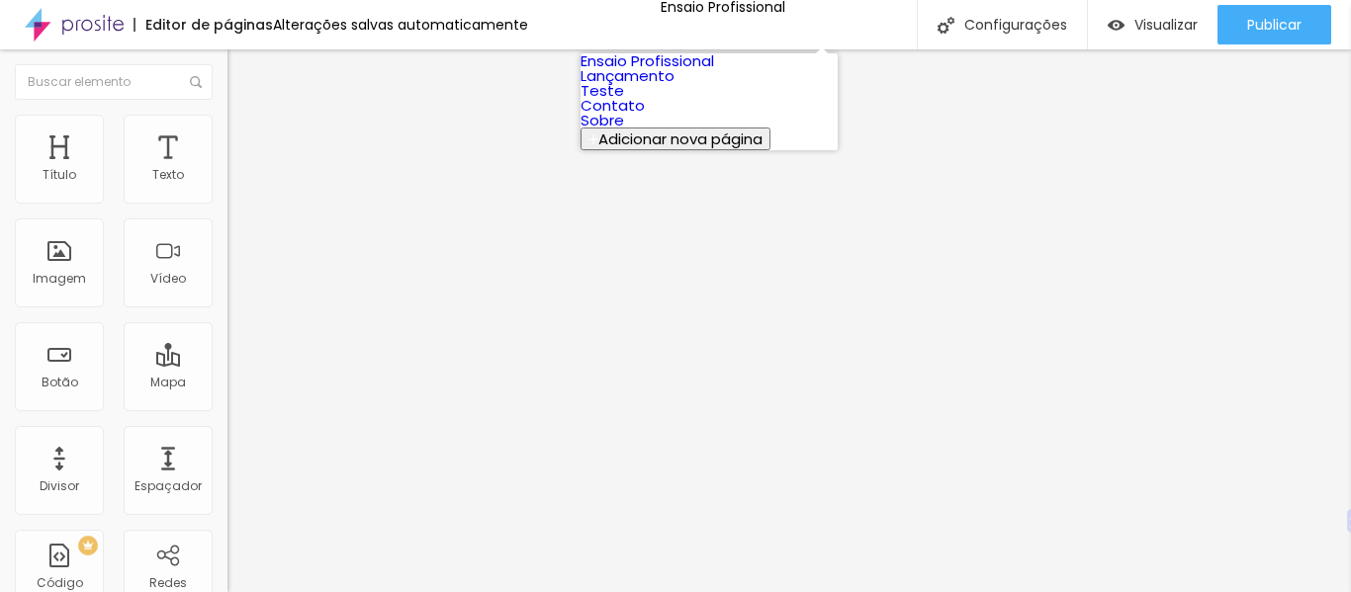
click at [714, 71] on link "Ensaio Profissional" at bounding box center [648, 60] width 134 height 21
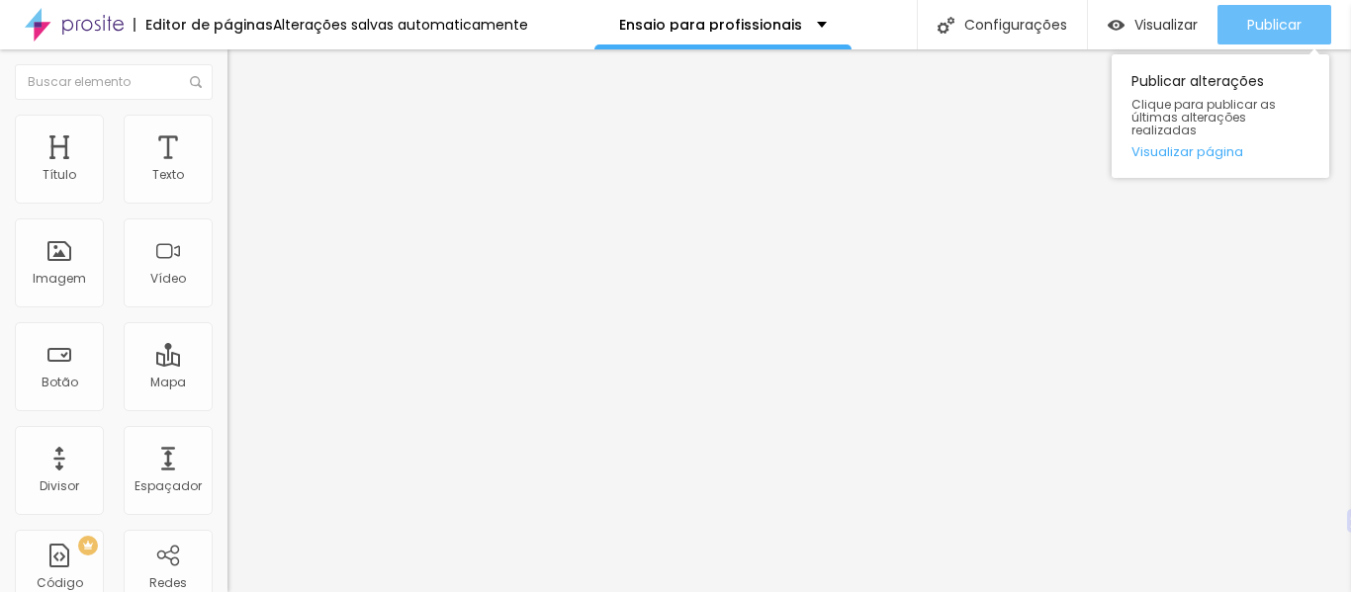
click at [1249, 35] on div "Publicar" at bounding box center [1274, 25] width 54 height 40
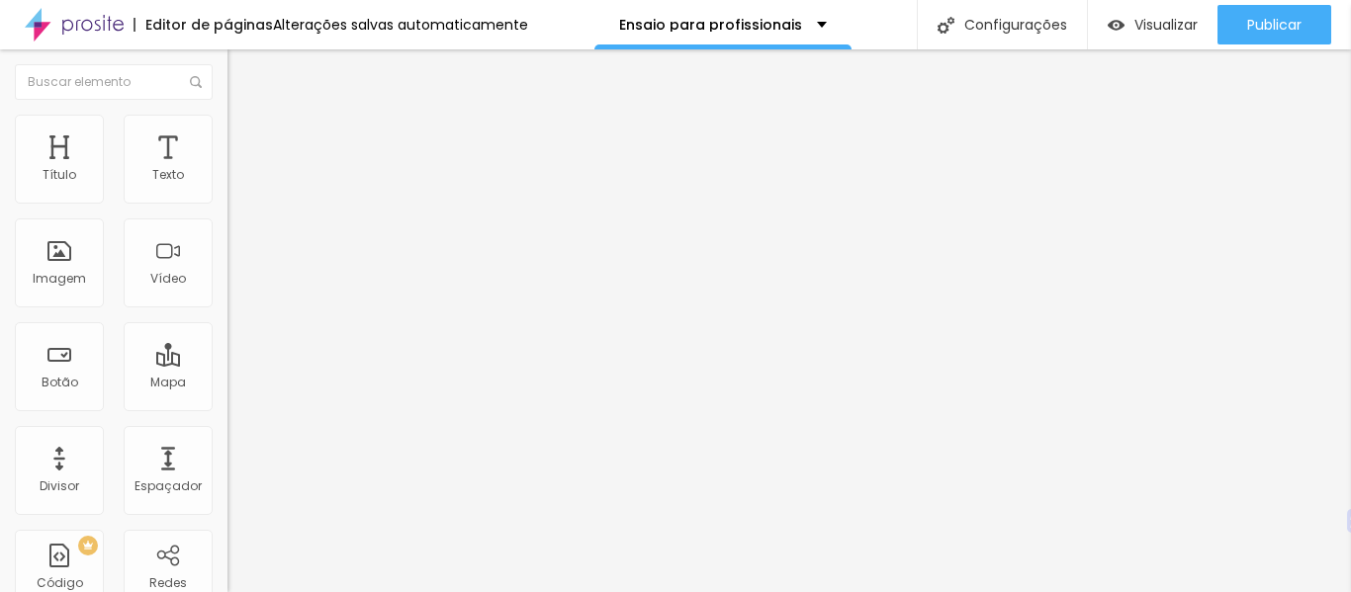
click at [227, 134] on img at bounding box center [236, 143] width 18 height 18
click at [227, 132] on li "Estilo" at bounding box center [340, 125] width 227 height 20
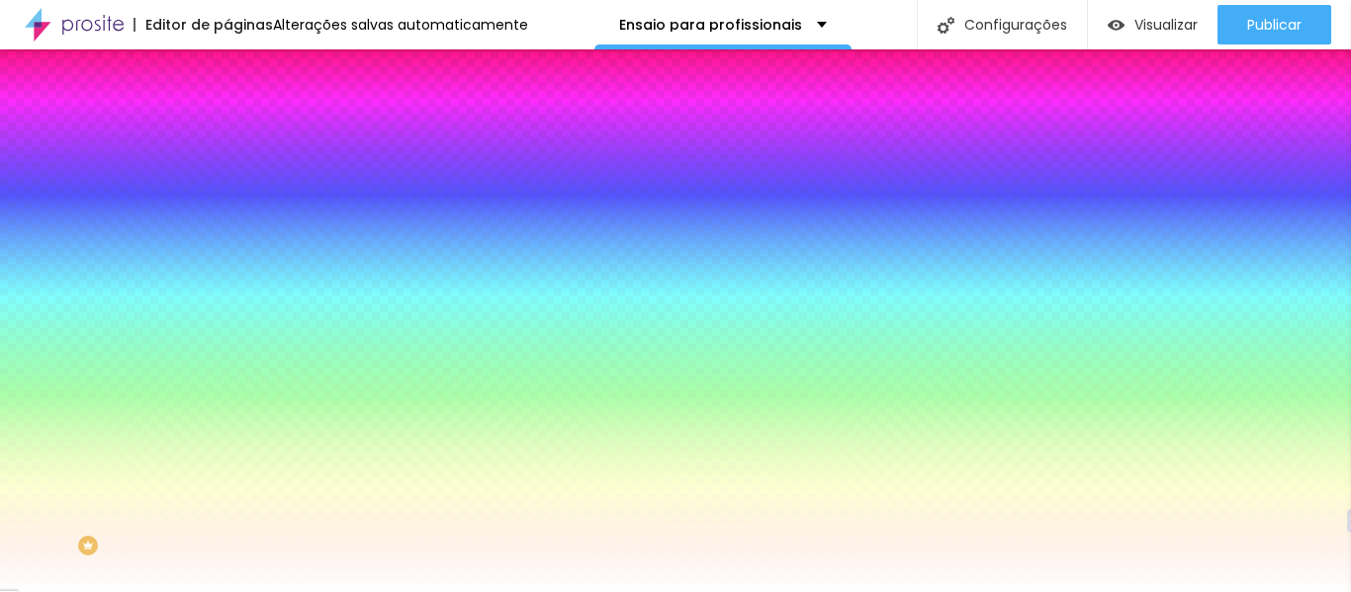
click at [227, 134] on li "Avançado" at bounding box center [340, 144] width 227 height 20
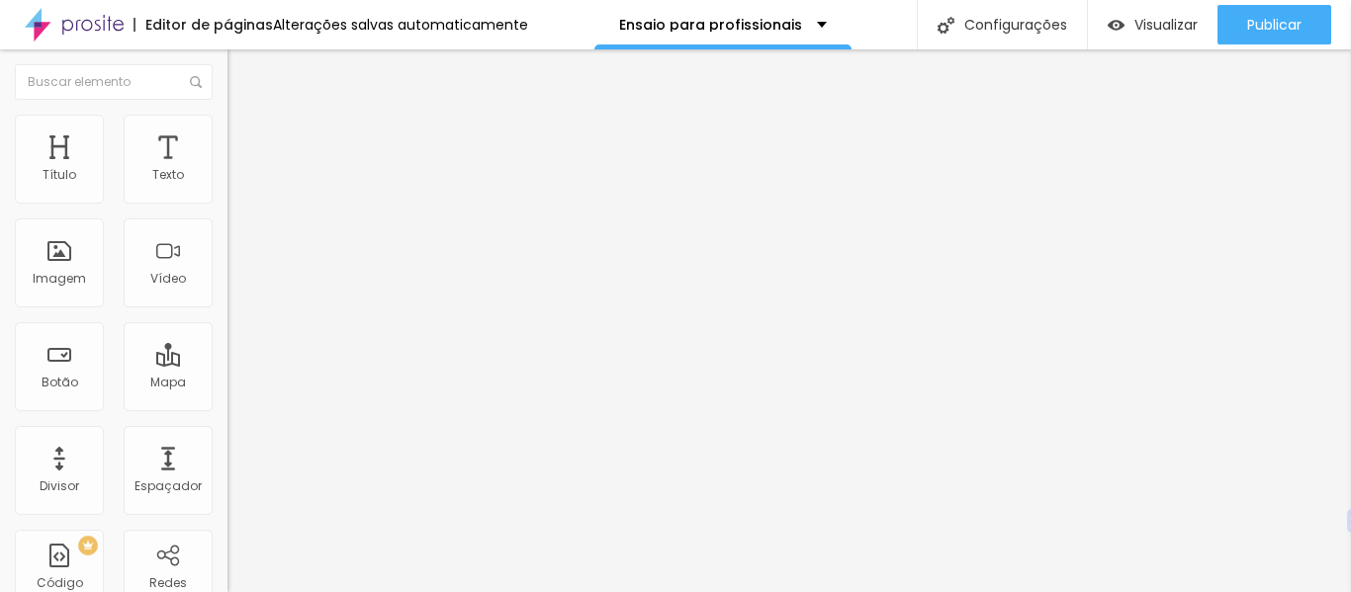
click at [227, 120] on img at bounding box center [236, 124] width 18 height 18
click at [227, 134] on img at bounding box center [236, 143] width 18 height 18
click at [227, 124] on img at bounding box center [236, 124] width 18 height 18
click at [245, 134] on font "Estilo" at bounding box center [260, 128] width 31 height 17
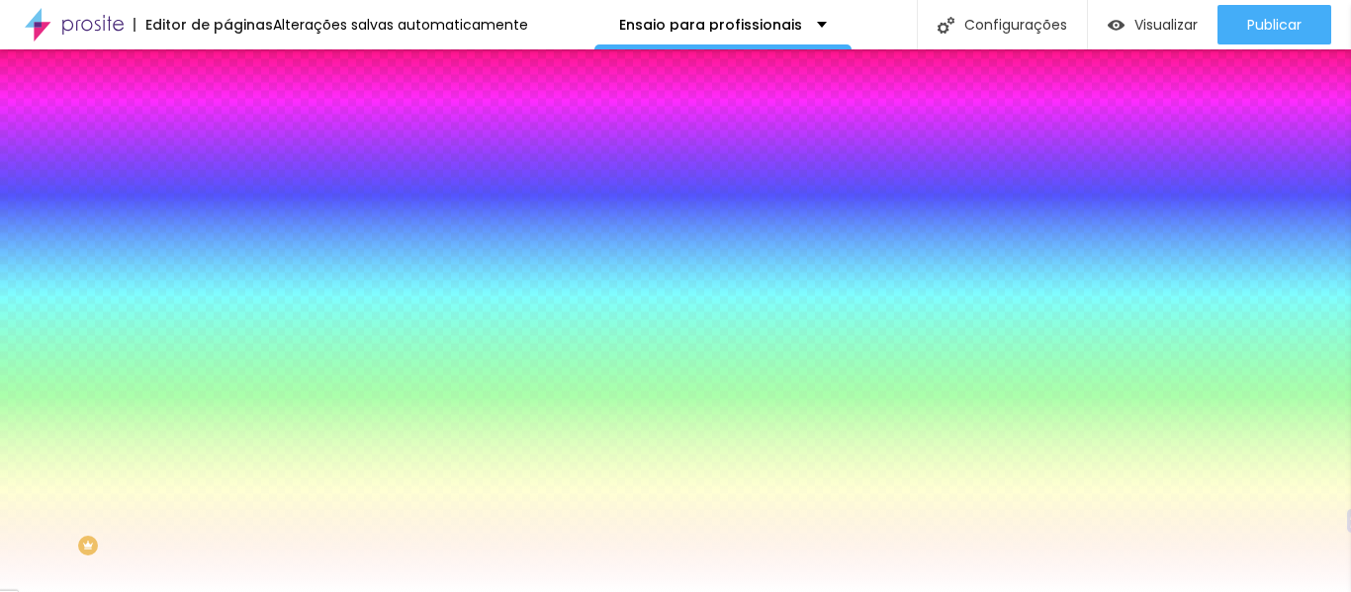
click at [227, 134] on li "Avançado" at bounding box center [340, 144] width 227 height 20
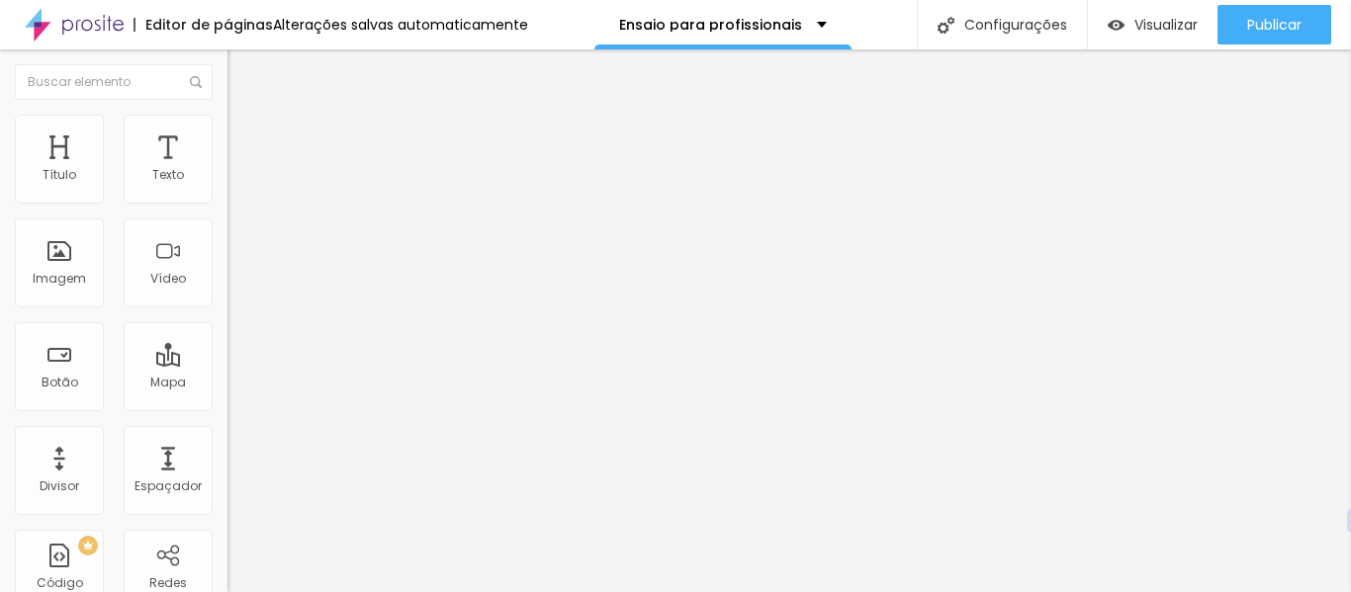
type input "56"
type input "211"
type input "230"
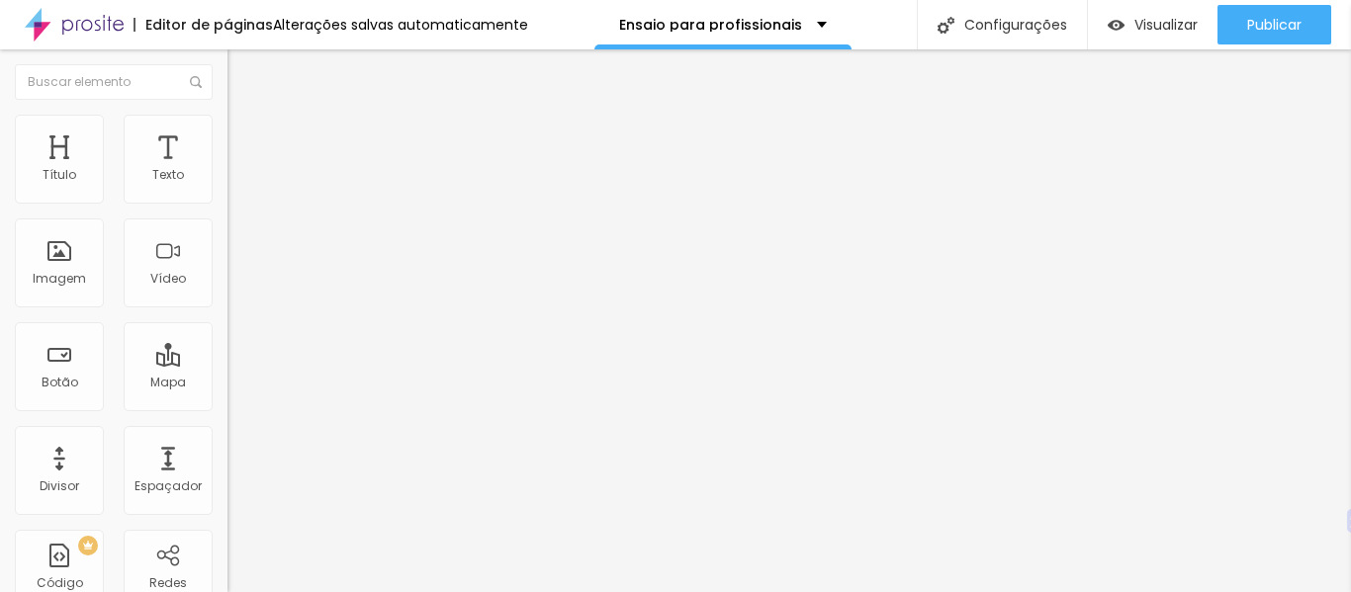
type input "230"
type input "236"
drag, startPoint x: 49, startPoint y: 231, endPoint x: 81, endPoint y: 230, distance: 31.7
type input "236"
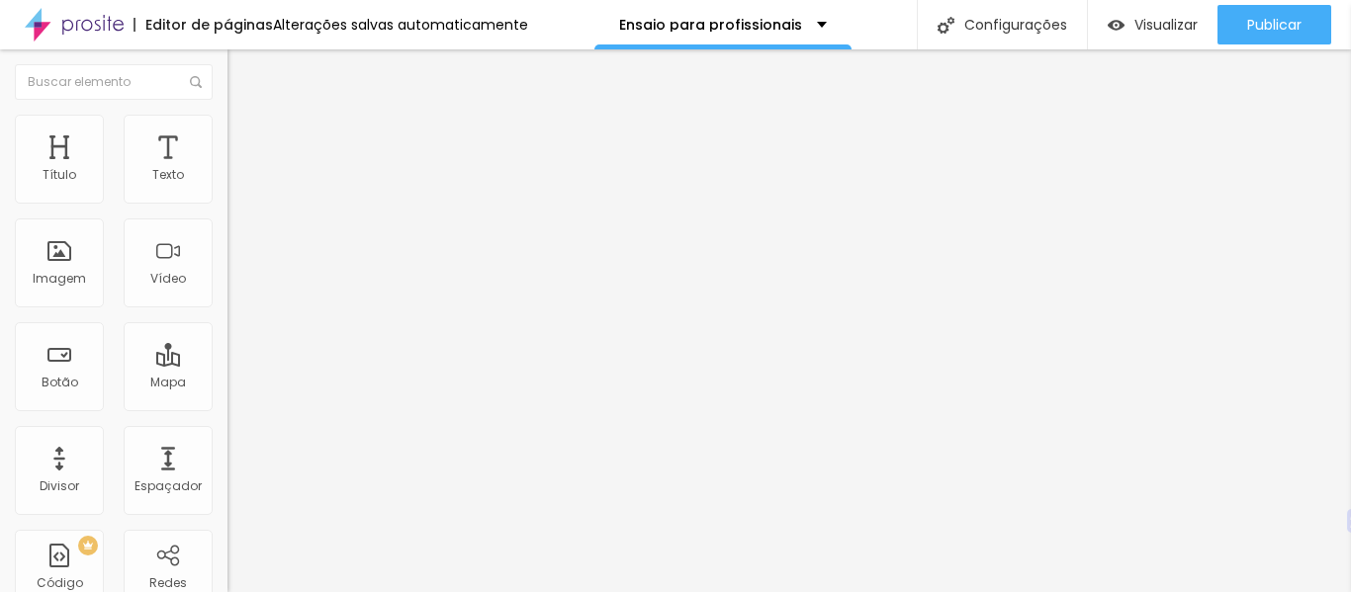
click at [245, 135] on font "Estilo" at bounding box center [260, 128] width 31 height 17
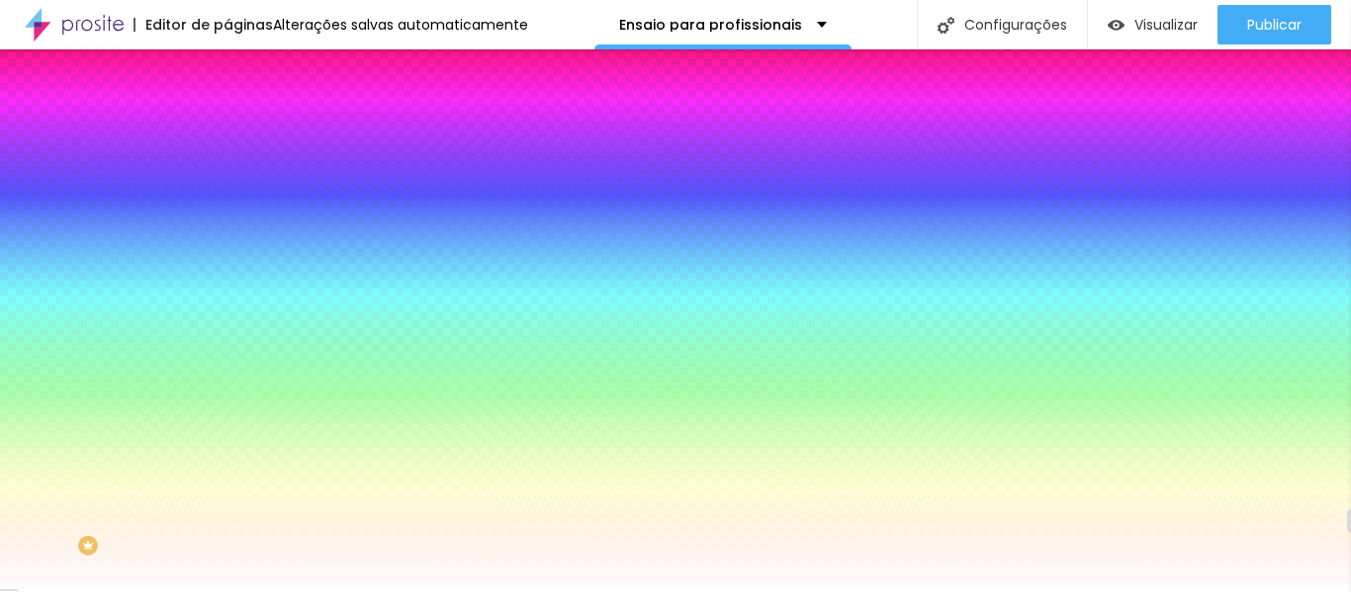
click at [227, 134] on li "Avançado" at bounding box center [340, 144] width 227 height 20
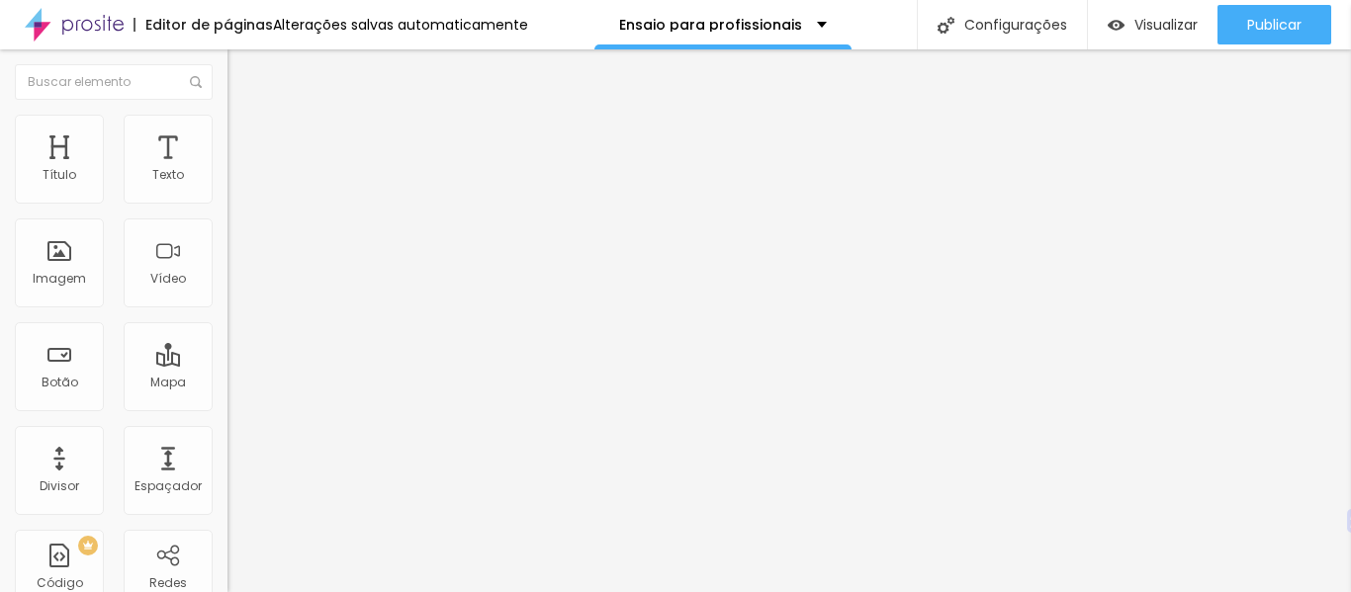
type input "0"
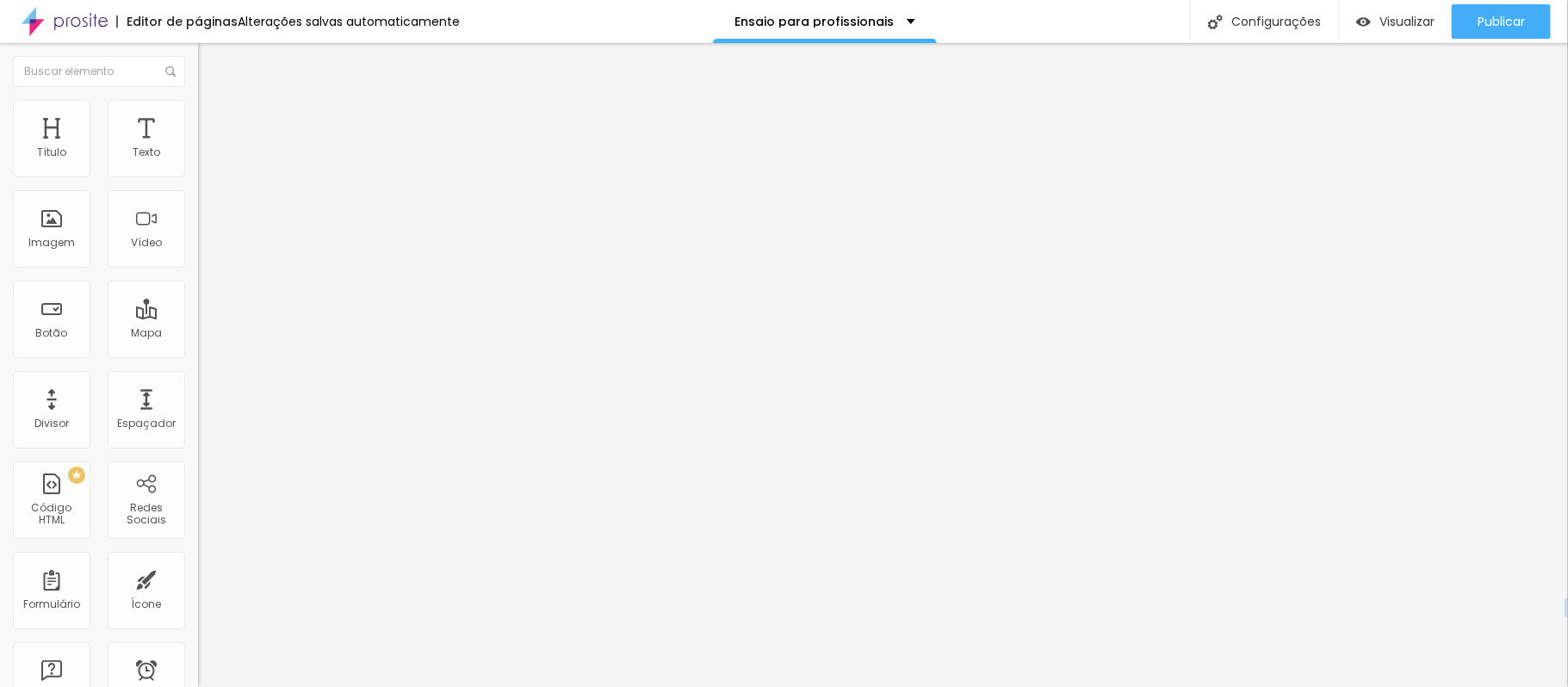
click at [213, 115] on font "Estilo" at bounding box center [226, 111] width 27 height 15
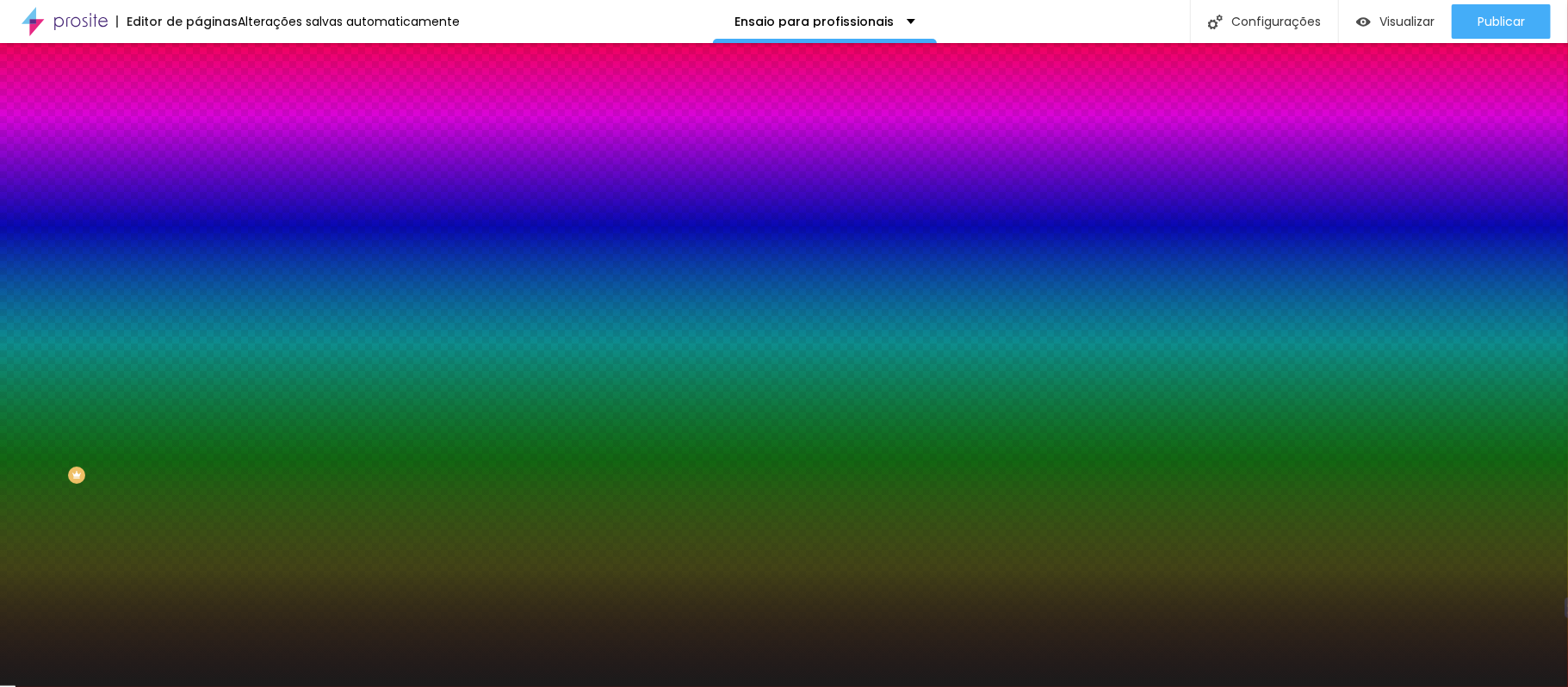
click at [198, 117] on li "Avançado" at bounding box center [296, 125] width 198 height 17
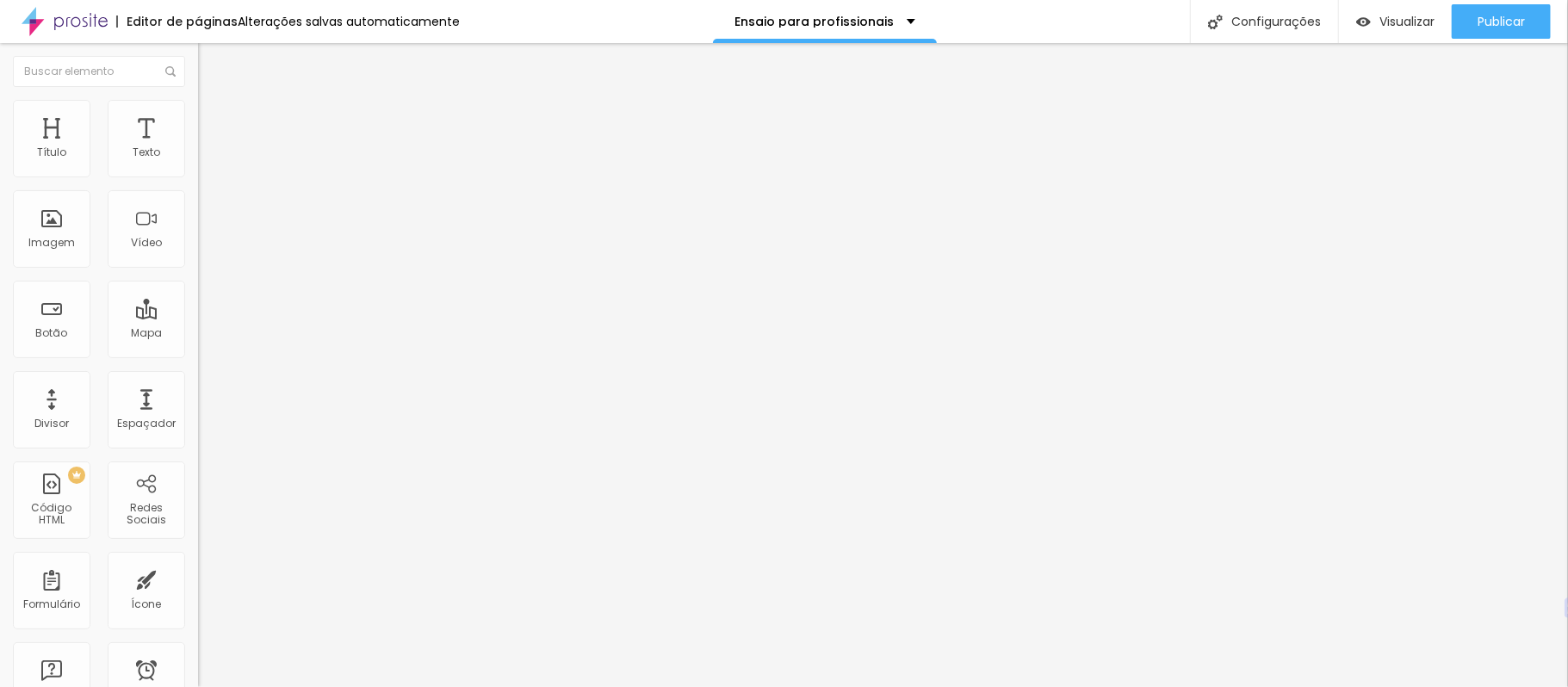
type input "15"
type input "10"
type input "5"
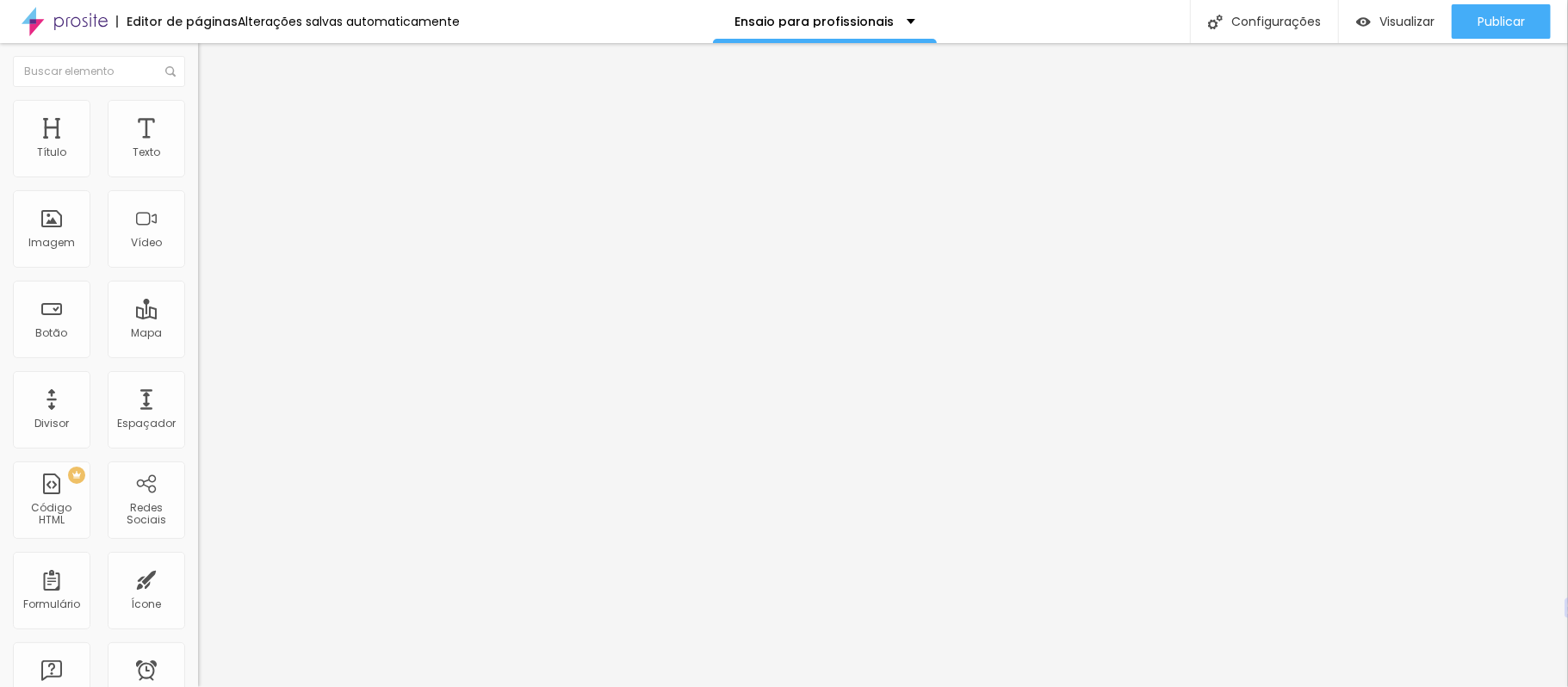
type input "5"
type input "0"
drag, startPoint x: 71, startPoint y: 166, endPoint x: 0, endPoint y: 163, distance: 71.1
type input "0"
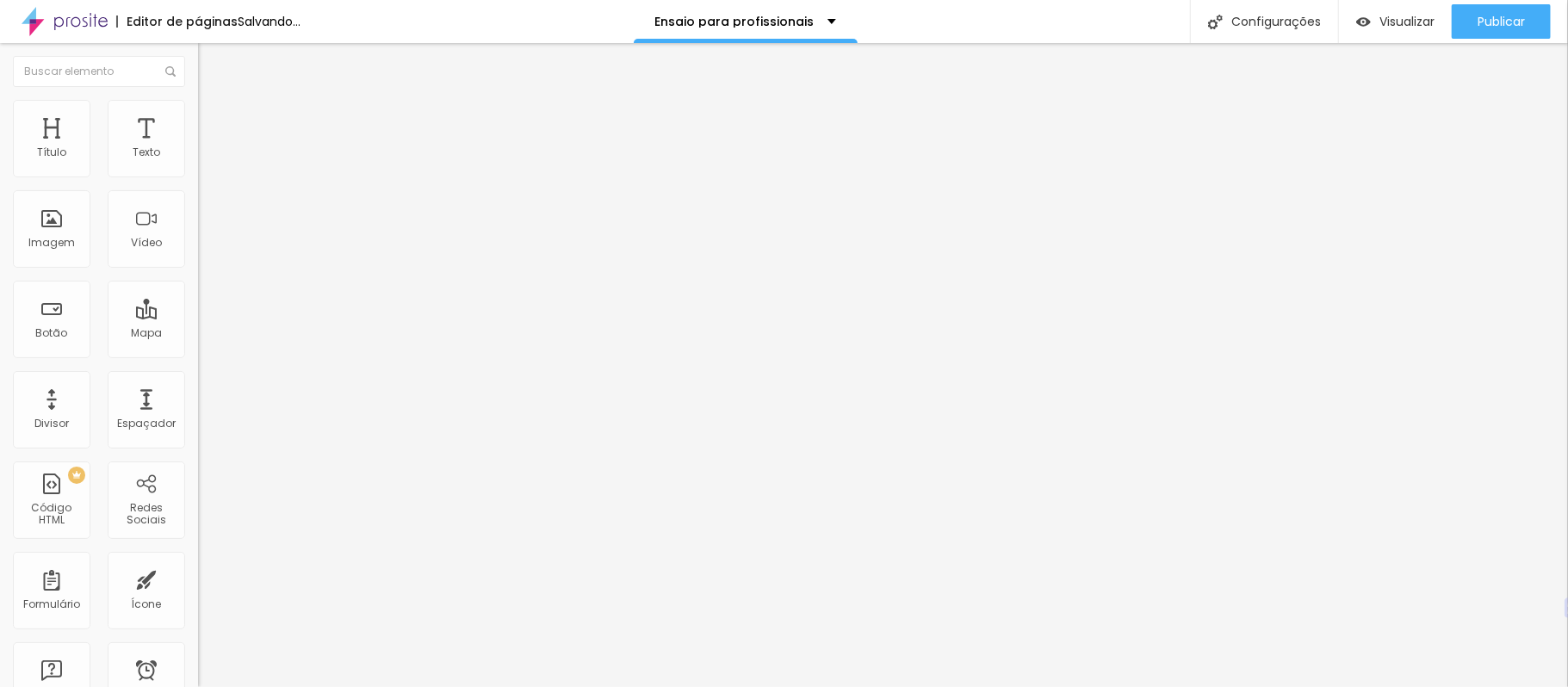
click at [198, 334] on input "range" at bounding box center [253, 341] width 111 height 14
click at [198, 112] on li "Estilo" at bounding box center [296, 109] width 198 height 17
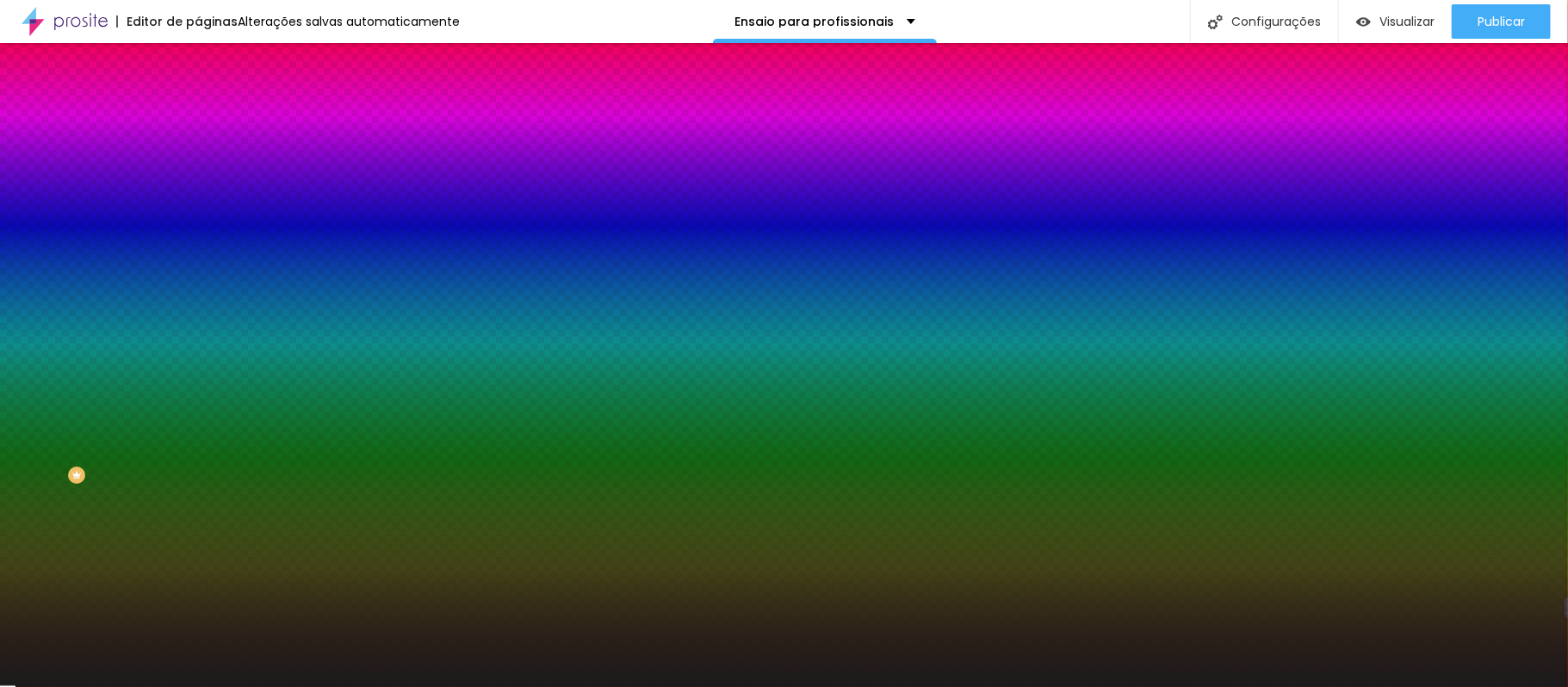
click at [198, 98] on img at bounding box center [205, 91] width 16 height 16
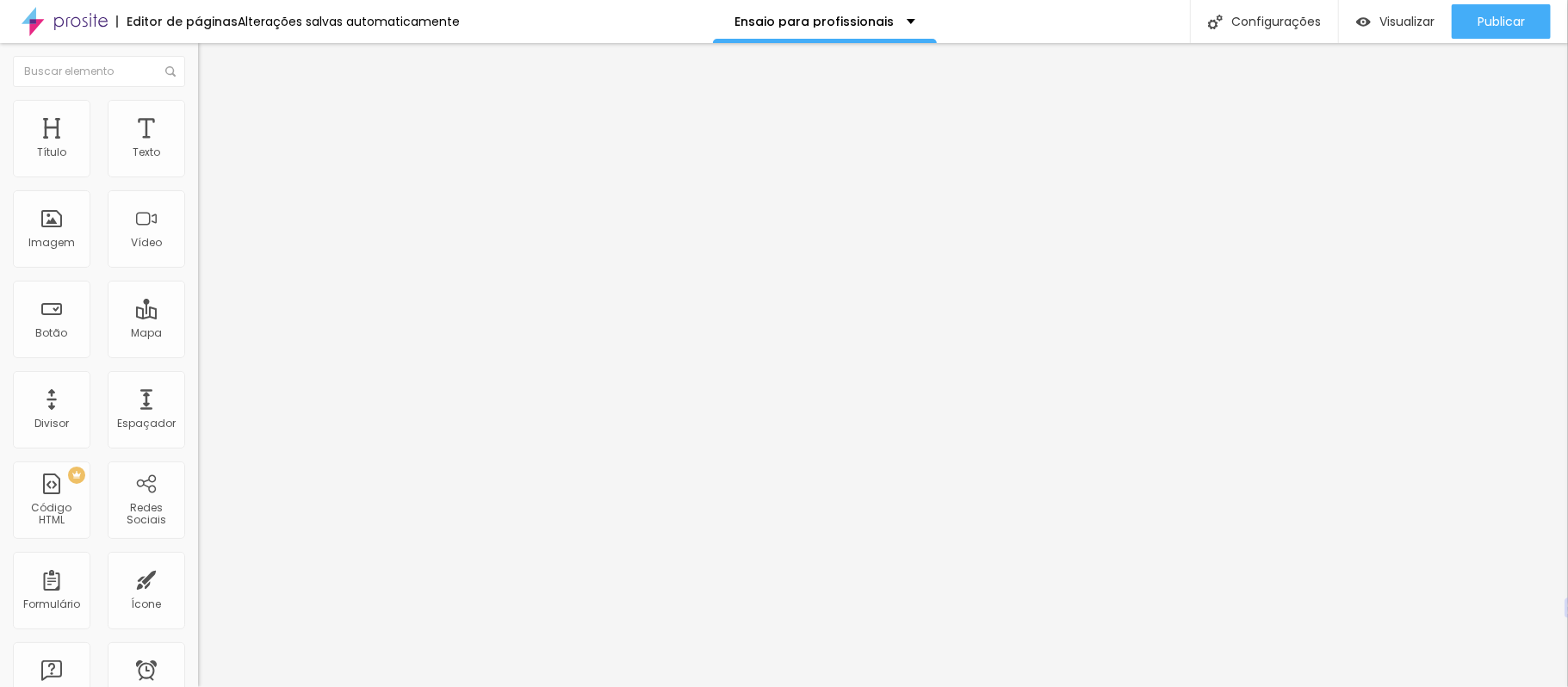
click at [198, 171] on img at bounding box center [204, 165] width 12 height 12
click at [198, 145] on div "Alinhamento" at bounding box center [296, 139] width 198 height 10
click at [198, 117] on img at bounding box center [205, 125] width 16 height 16
click at [198, 107] on li "Estilo" at bounding box center [296, 109] width 198 height 17
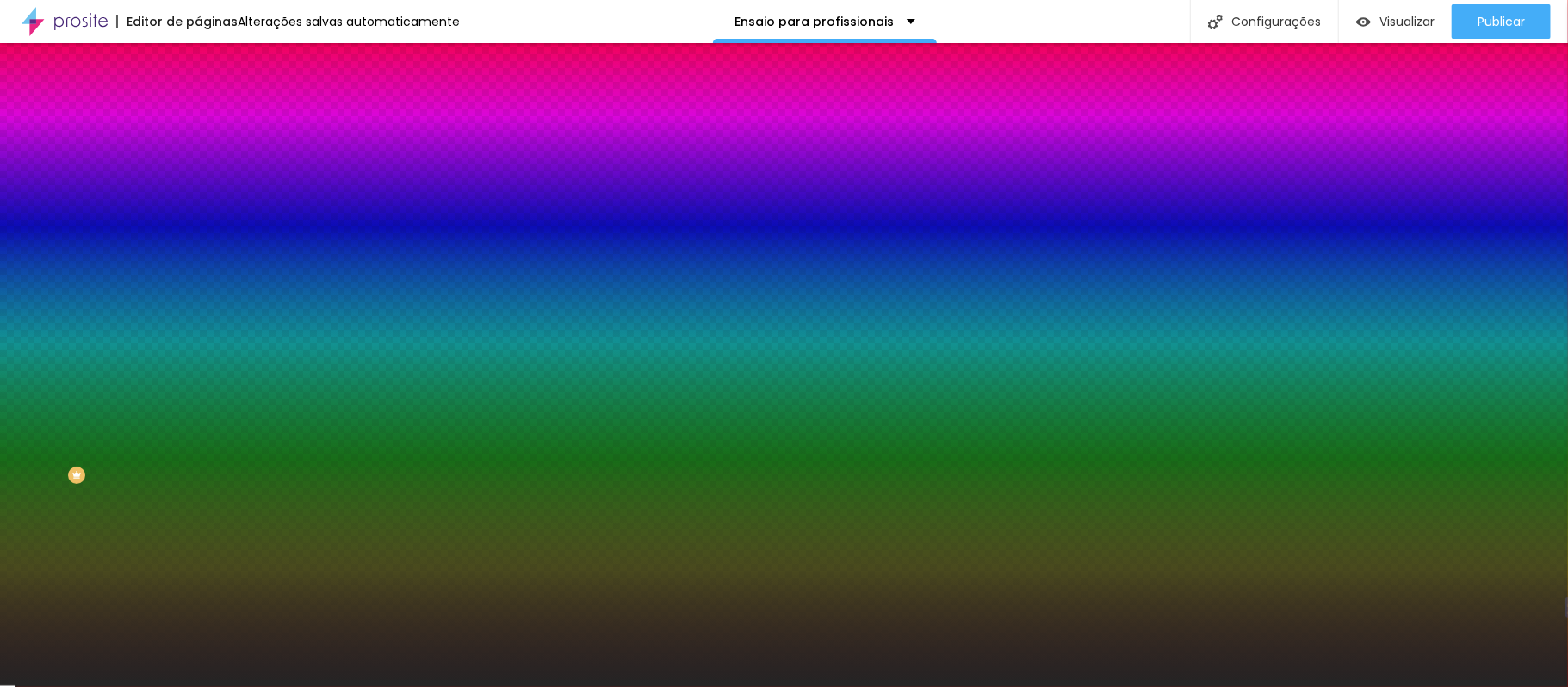
click at [198, 176] on input "#242424" at bounding box center [300, 173] width 206 height 17
click at [198, 117] on li "Avançado" at bounding box center [296, 125] width 198 height 17
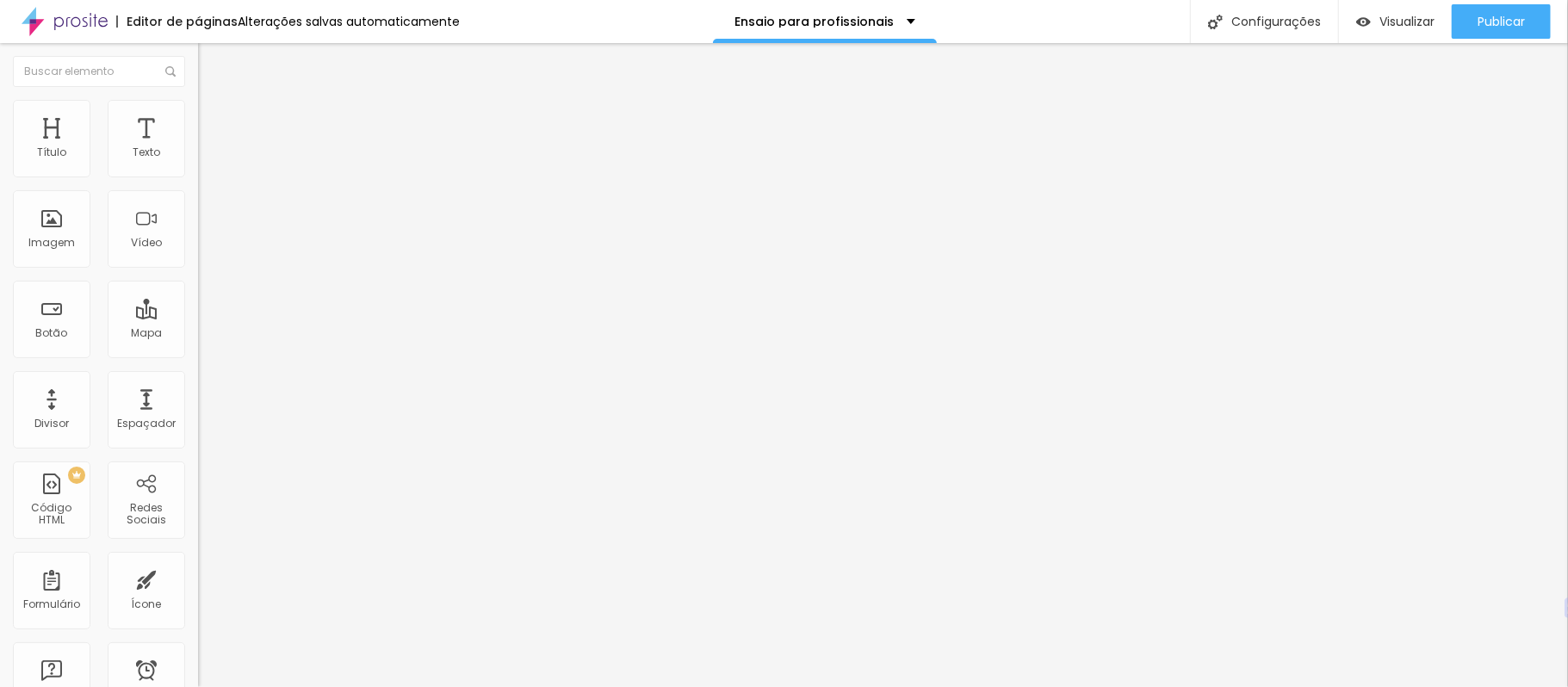
click at [213, 121] on font "Avançado" at bounding box center [241, 128] width 57 height 15
type input "25"
type input "35"
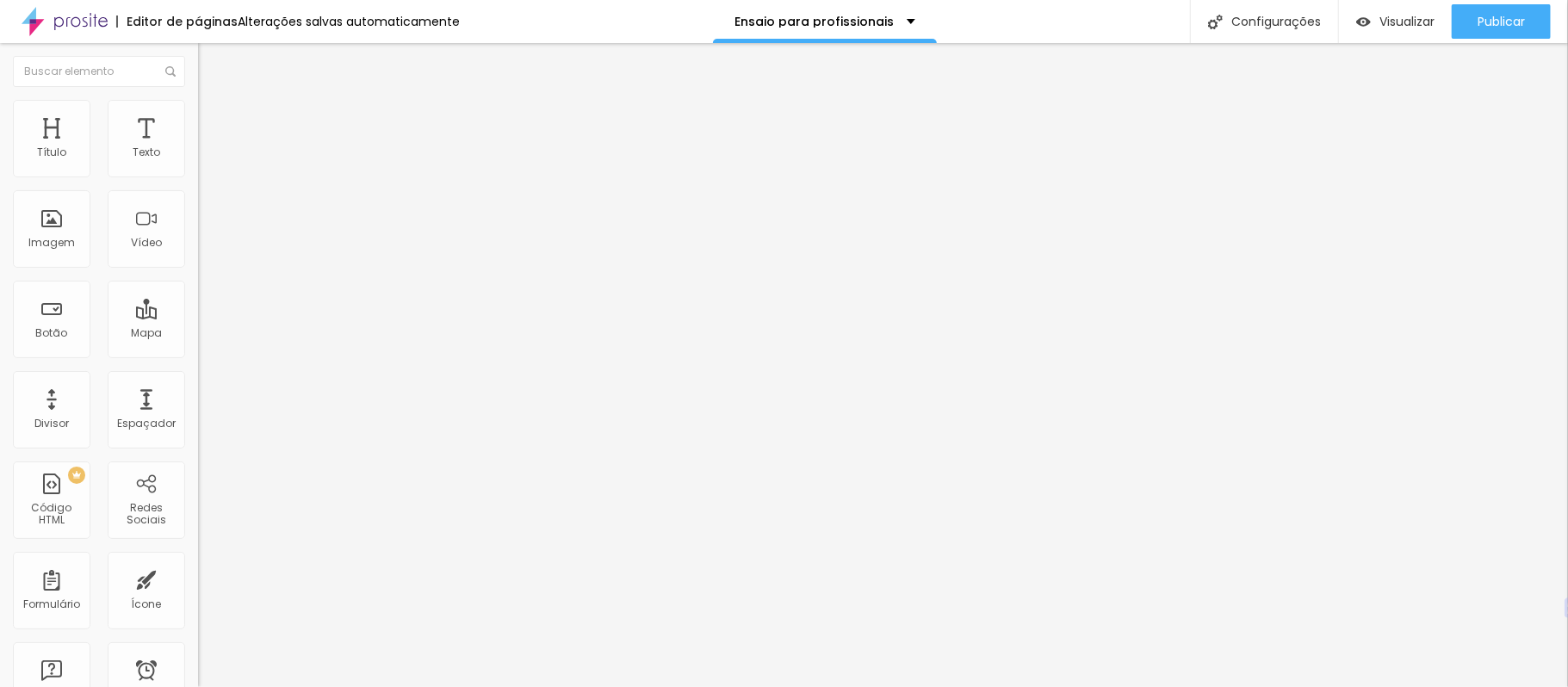
type input "40"
type input "45"
type input "50"
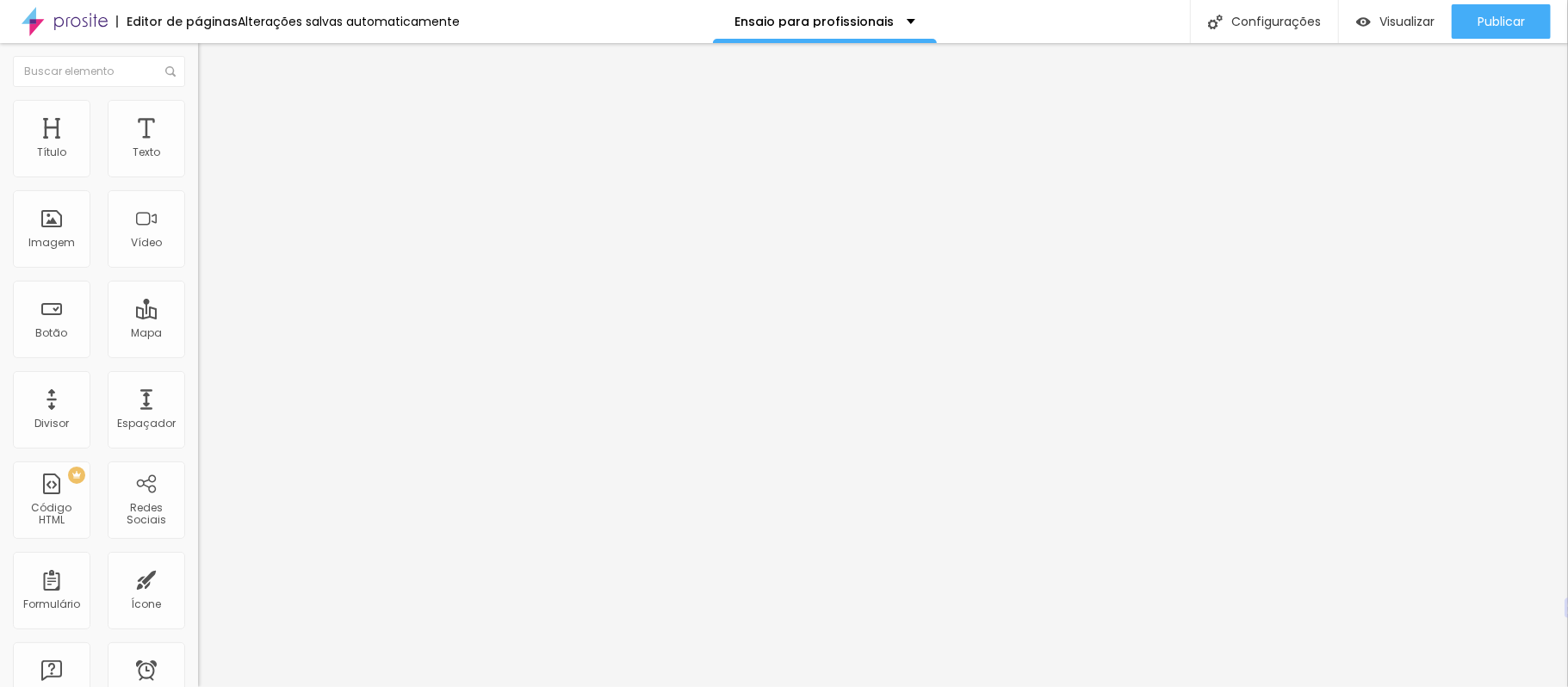
type input "50"
drag, startPoint x: 71, startPoint y: 169, endPoint x: 138, endPoint y: 178, distance: 67.6
type input "50"
click at [198, 334] on input "range" at bounding box center [253, 341] width 111 height 14
click at [198, 108] on img at bounding box center [205, 108] width 16 height 16
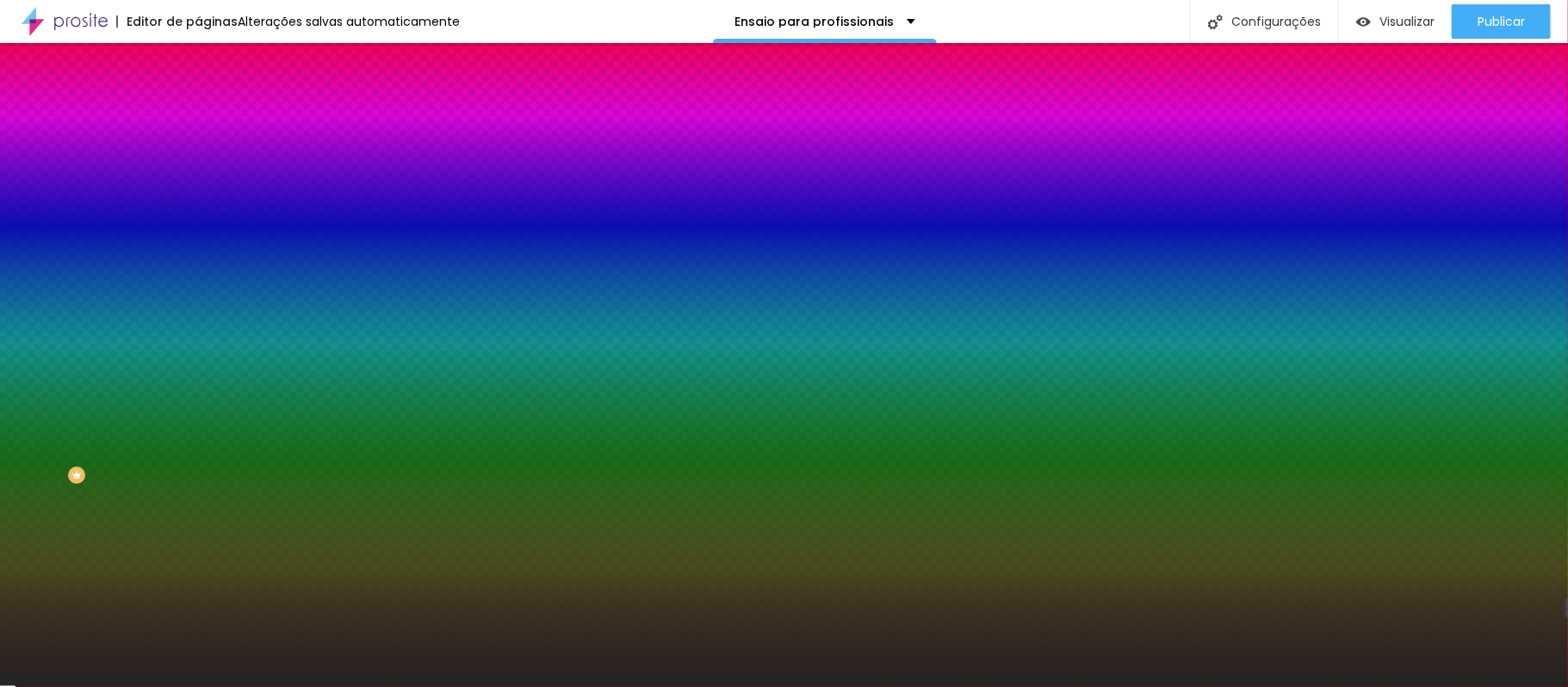
click at [198, 98] on img at bounding box center [205, 91] width 16 height 16
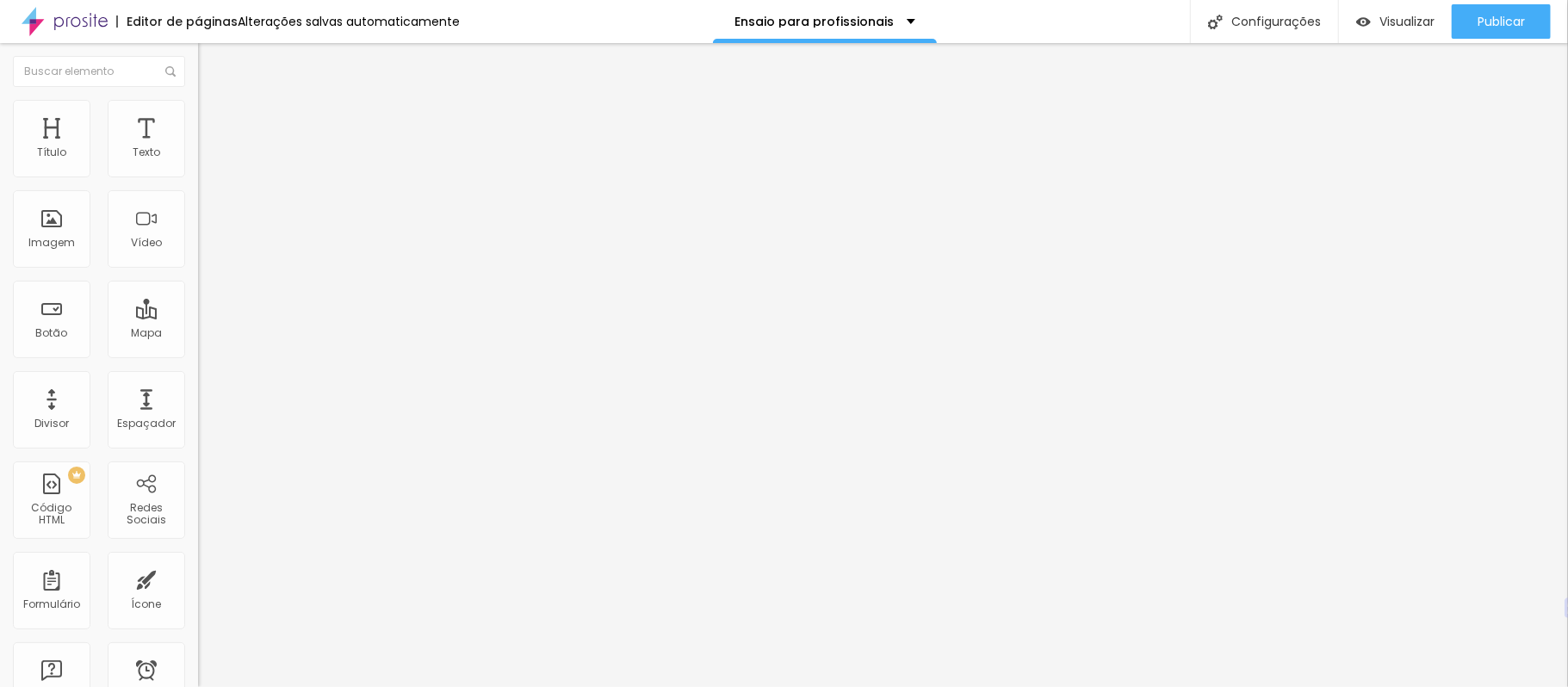
click at [198, 157] on img at bounding box center [204, 151] width 12 height 12
click at [198, 172] on img at bounding box center [204, 178] width 12 height 12
click at [198, 167] on img at bounding box center [204, 165] width 12 height 12
click at [213, 125] on font "Avançado" at bounding box center [241, 128] width 57 height 15
click at [198, 167] on img at bounding box center [296, 232] width 198 height 198
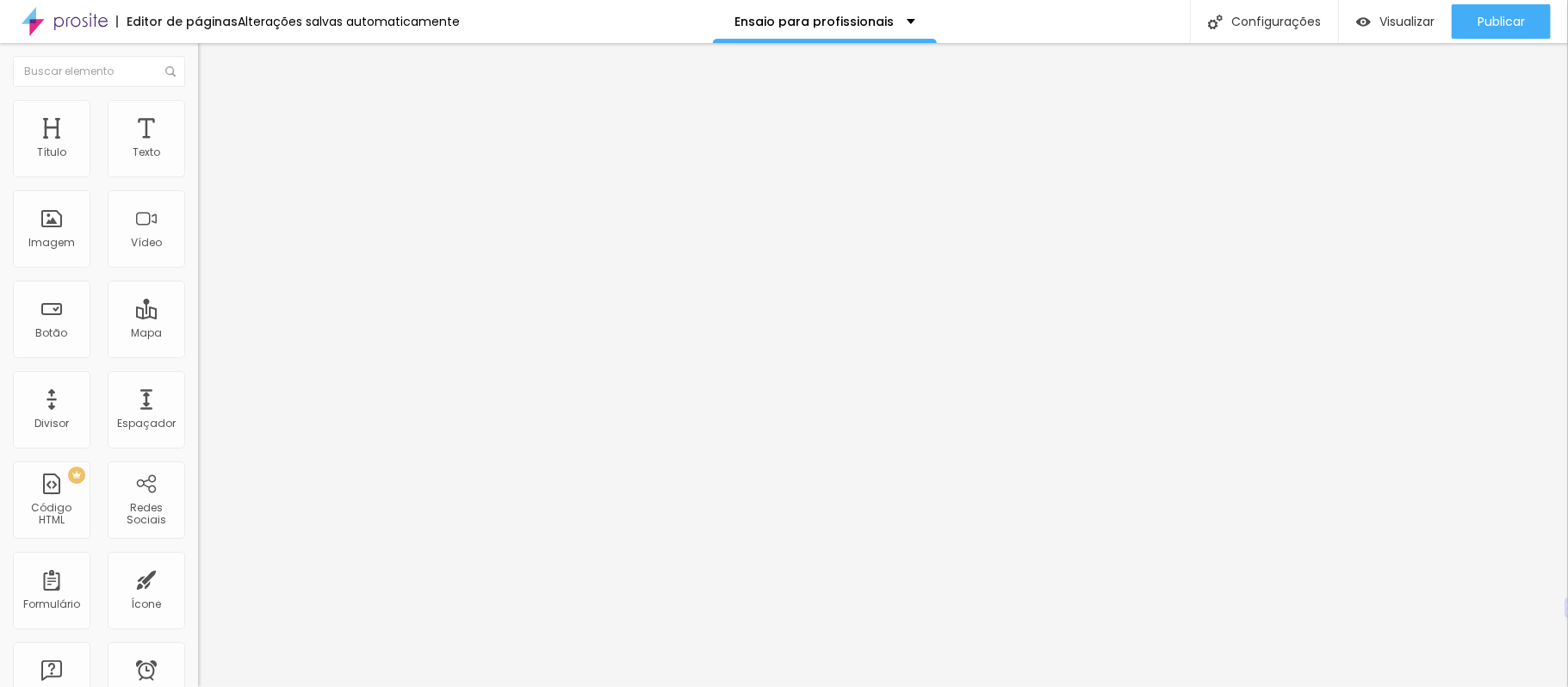
click at [198, 172] on img at bounding box center [296, 232] width 198 height 198
click at [198, 107] on img at bounding box center [205, 108] width 16 height 16
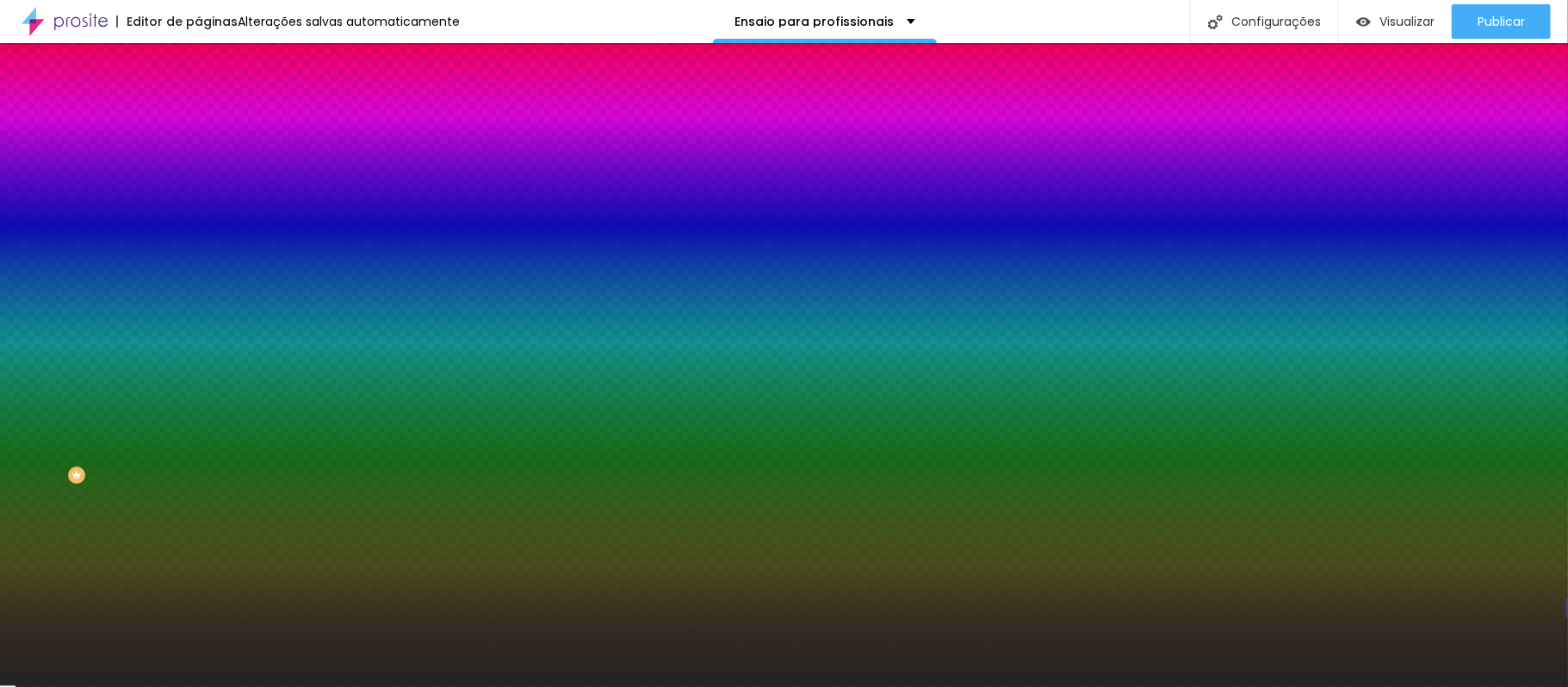
click at [198, 177] on input "#242424" at bounding box center [300, 173] width 206 height 17
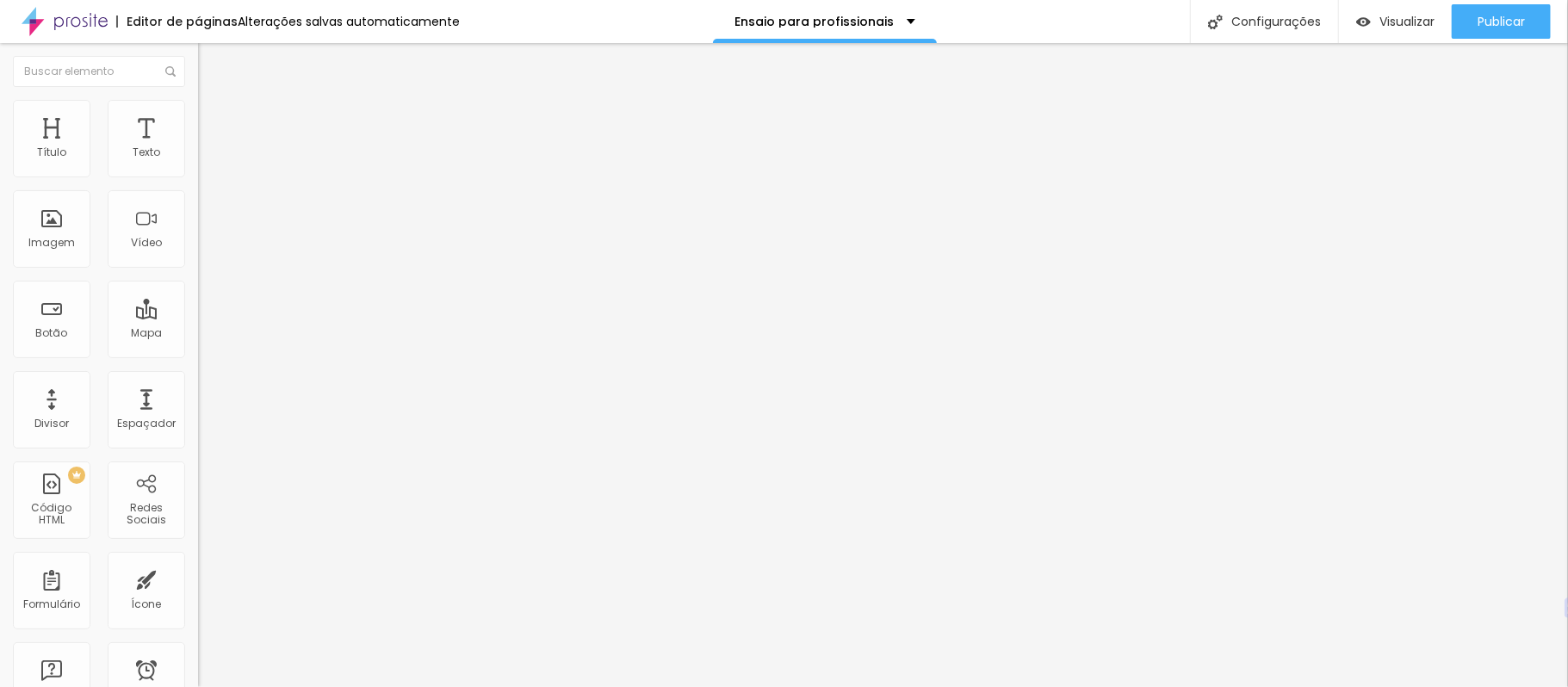
click at [198, 172] on div at bounding box center [296, 165] width 198 height 14
click at [198, 117] on img at bounding box center [205, 125] width 16 height 16
click at [198, 114] on li "Estilo" at bounding box center [296, 109] width 198 height 17
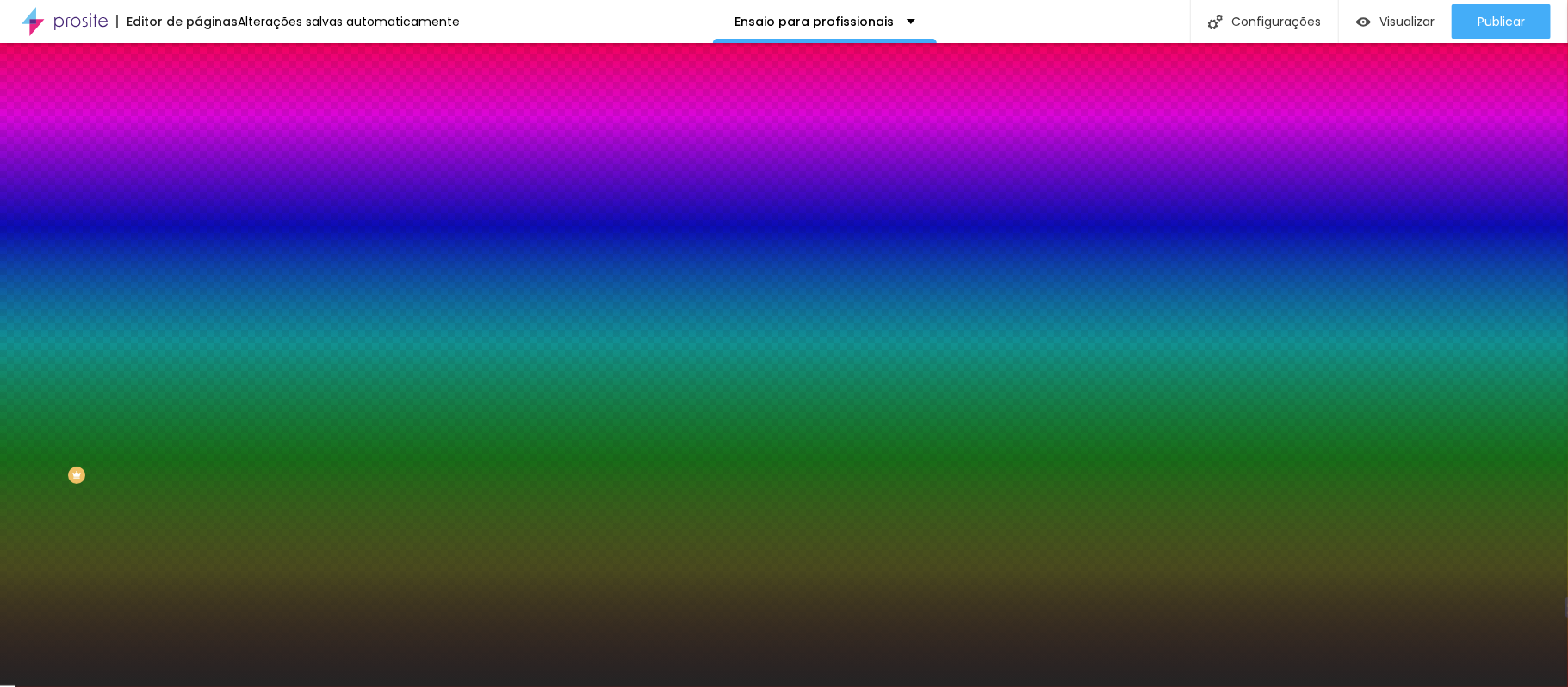
click at [213, 102] on font "Conteúdo" at bounding box center [239, 94] width 53 height 15
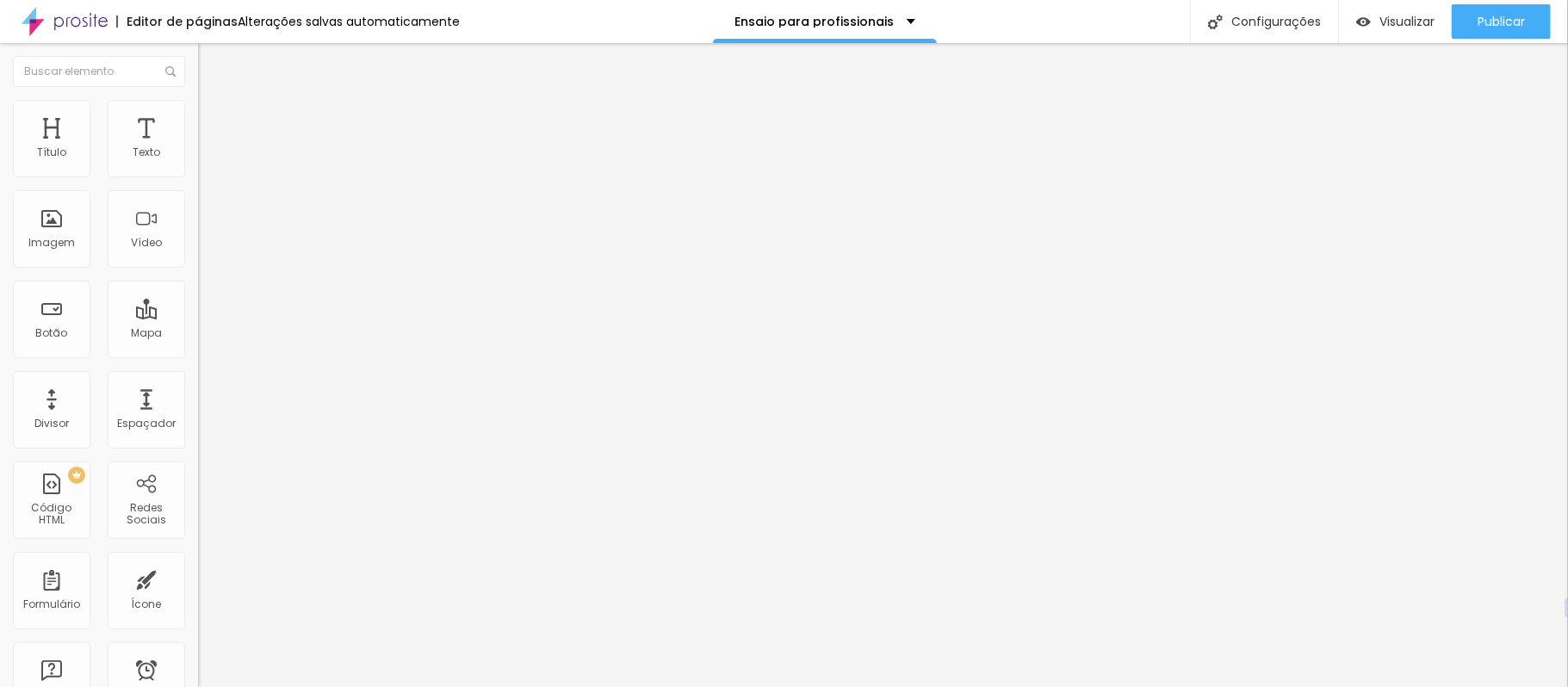
click at [198, 157] on img at bounding box center [204, 151] width 12 height 12
click at [198, 171] on img at bounding box center [204, 165] width 12 height 12
click at [198, 117] on li "Avançado" at bounding box center [296, 125] width 198 height 17
click at [213, 117] on font "Estilo" at bounding box center [226, 111] width 27 height 15
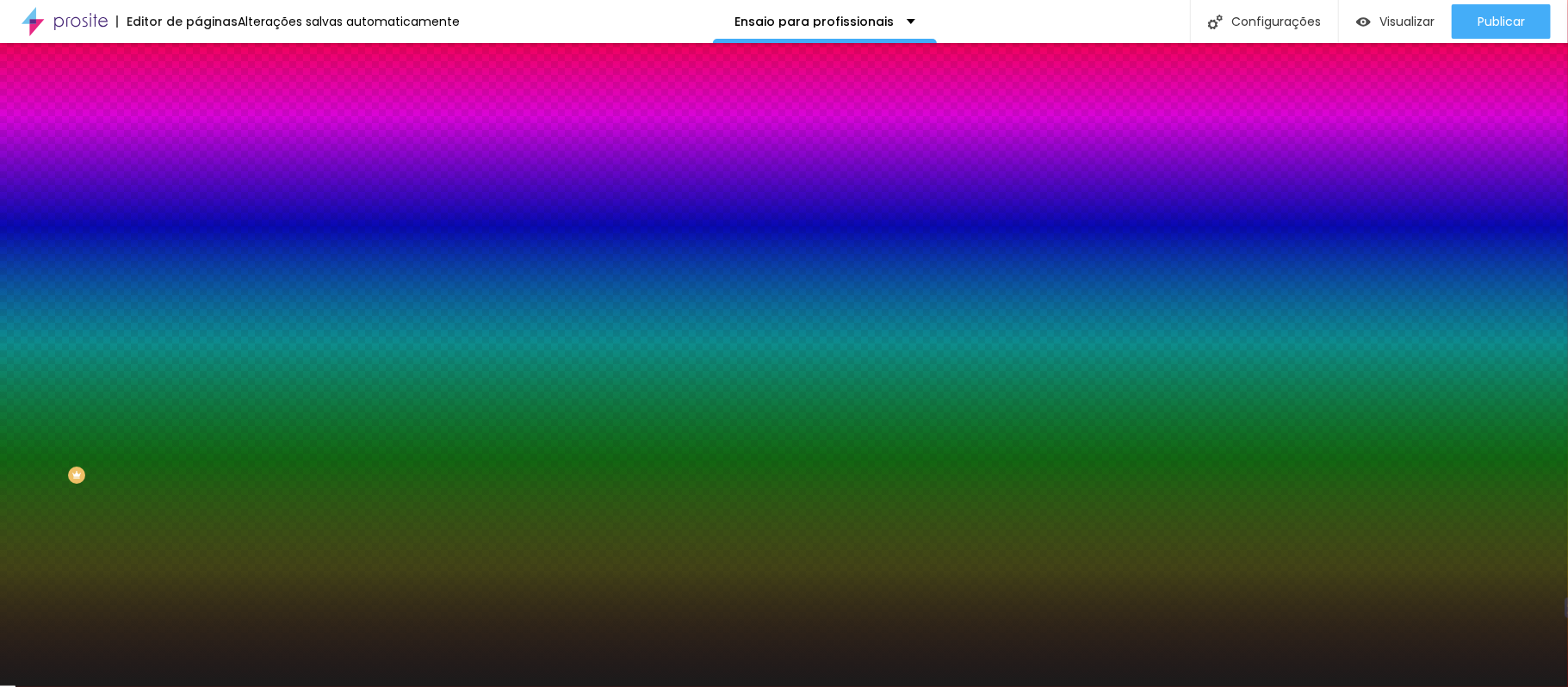
click at [213, 102] on font "Conteúdo" at bounding box center [239, 94] width 53 height 15
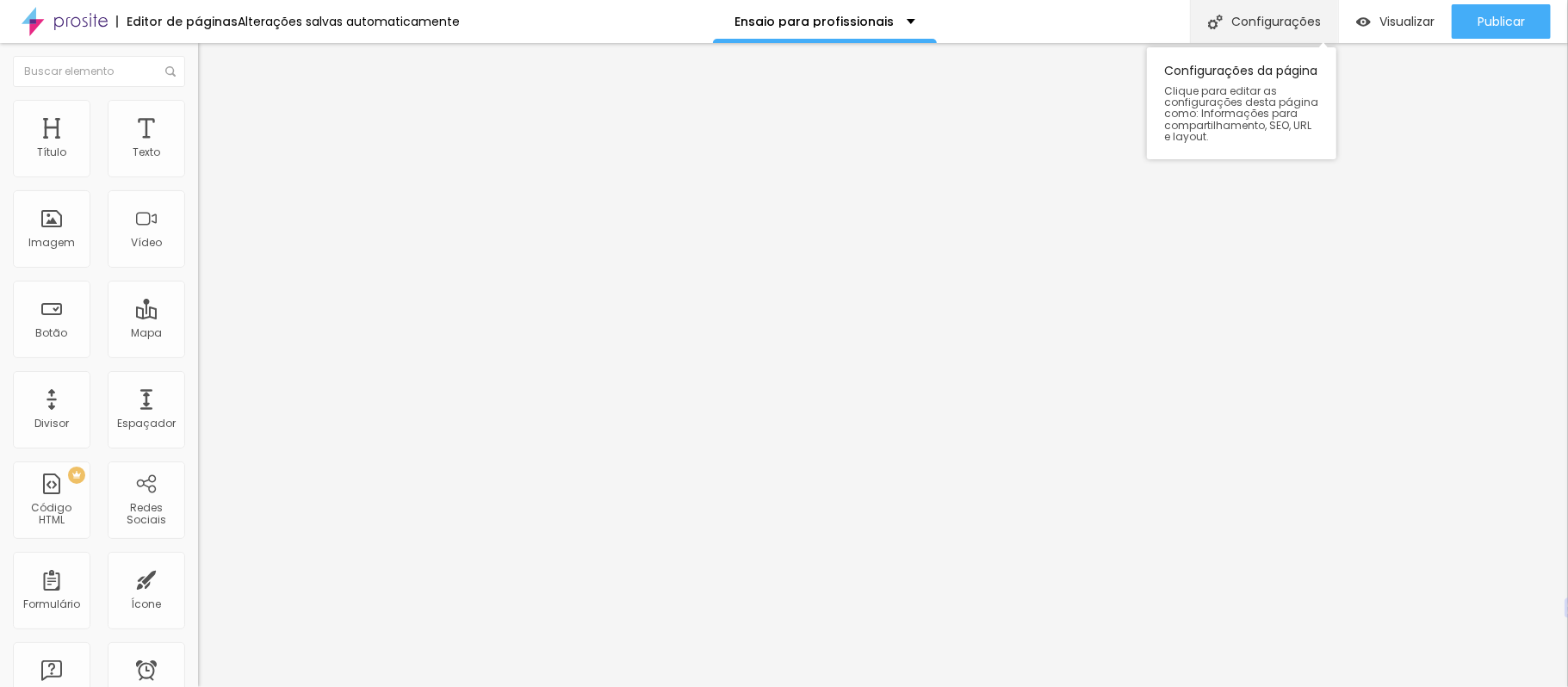
click at [1175, 23] on font "Configurações" at bounding box center [1275, 22] width 90 height 17
type input "44"
type input "32"
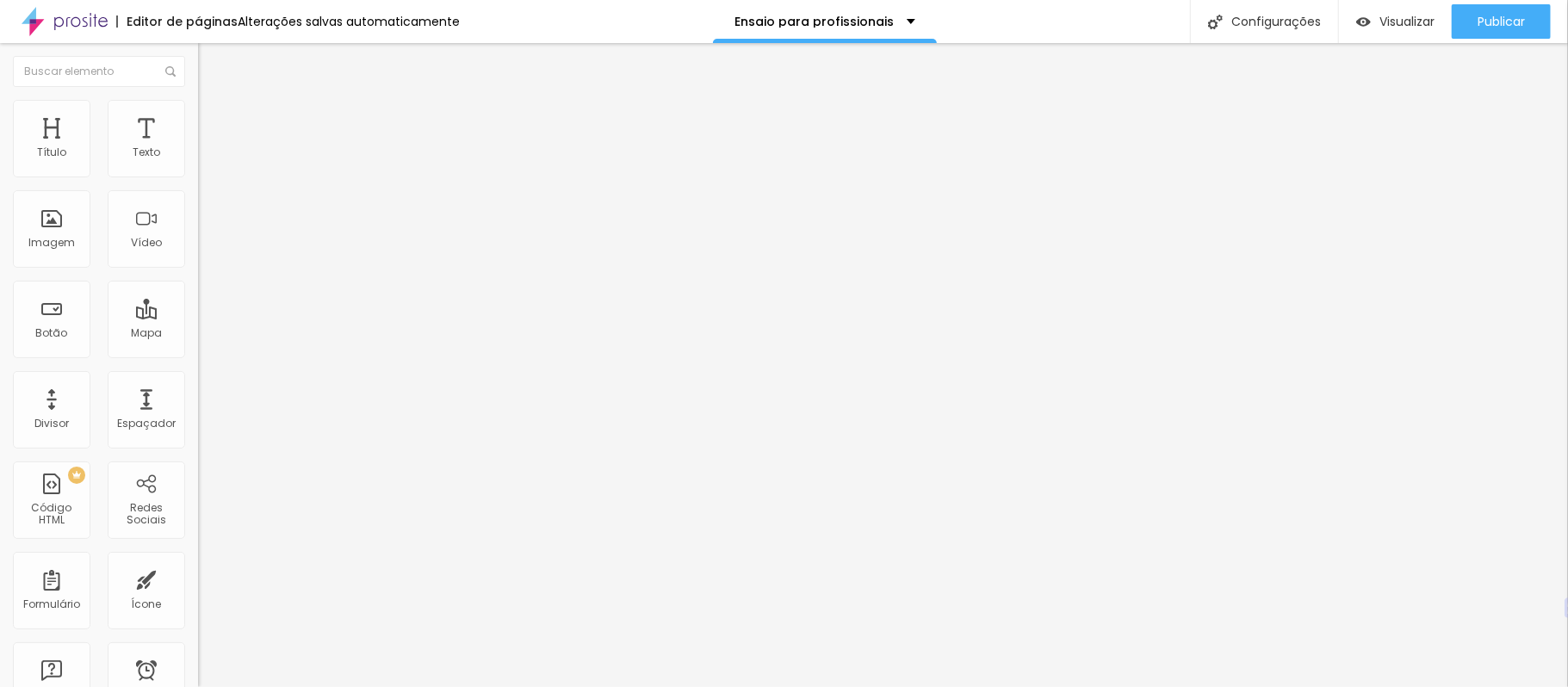
type input "32"
type input "30"
type input "28"
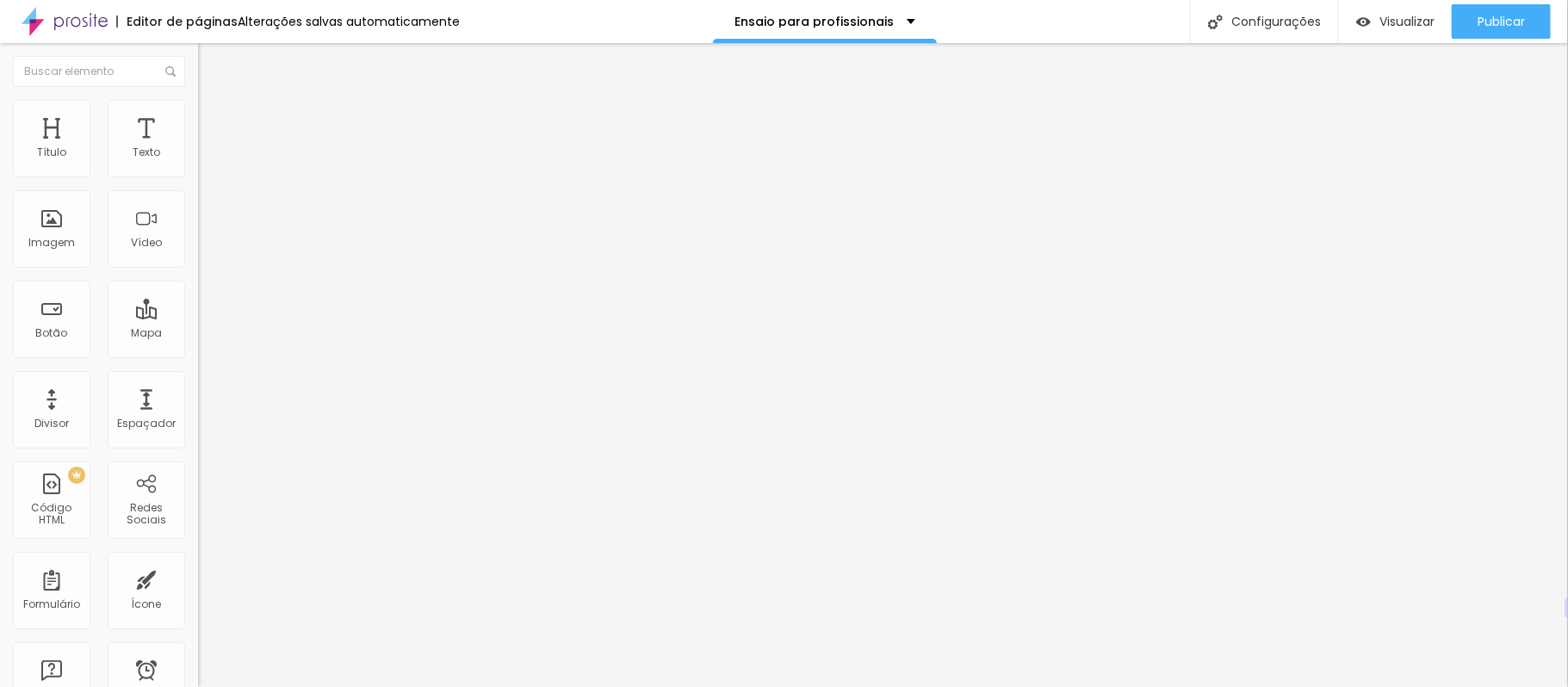
type input "26"
type input "24"
type input "26"
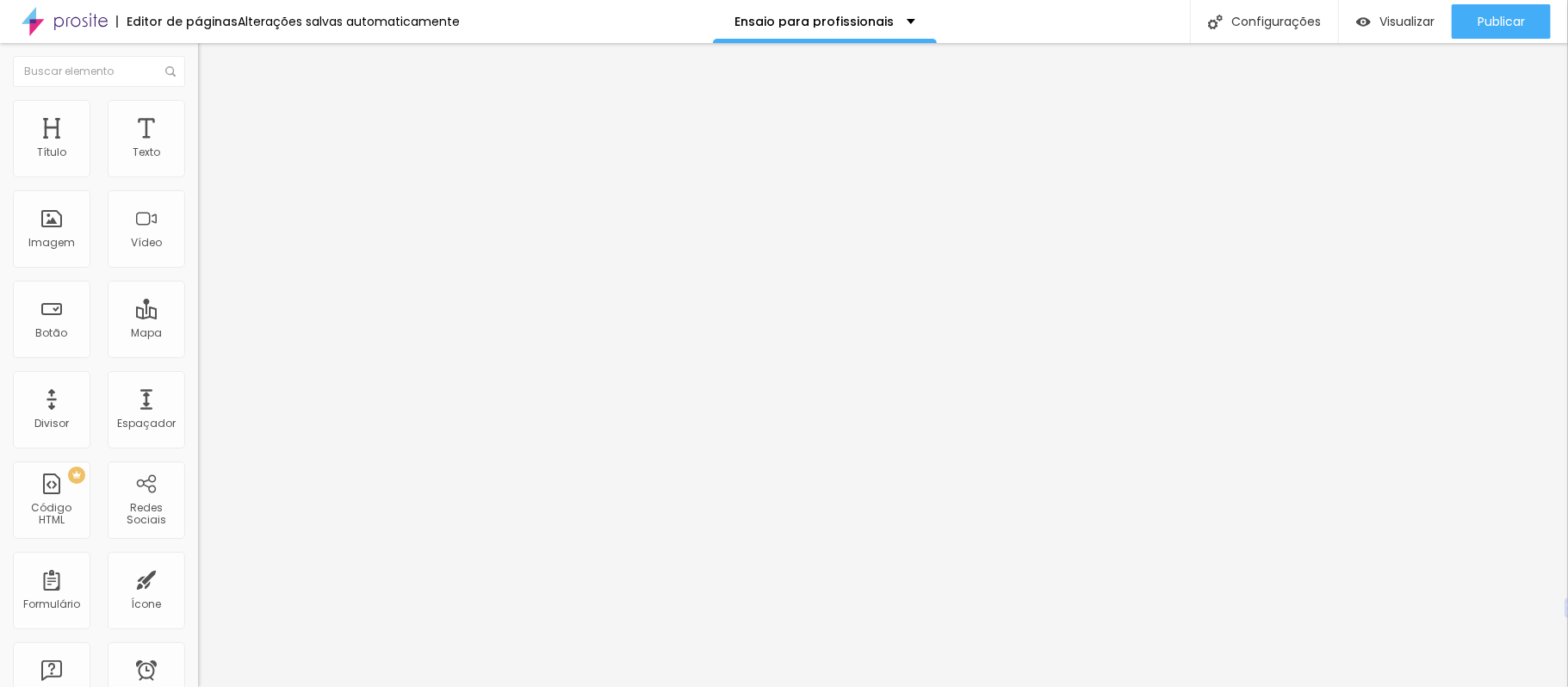
type input "26"
type input "28"
type input "30"
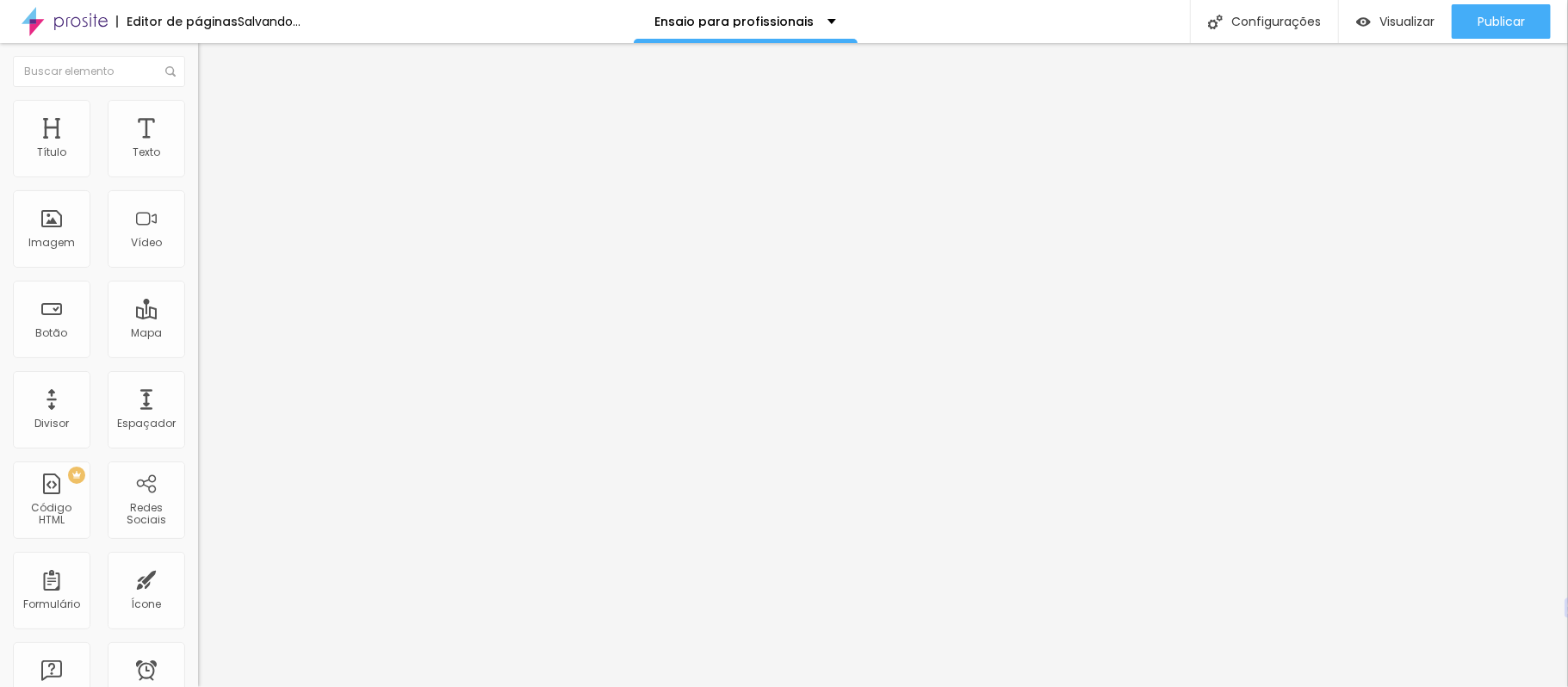
type input "32"
type input "34"
type input "38"
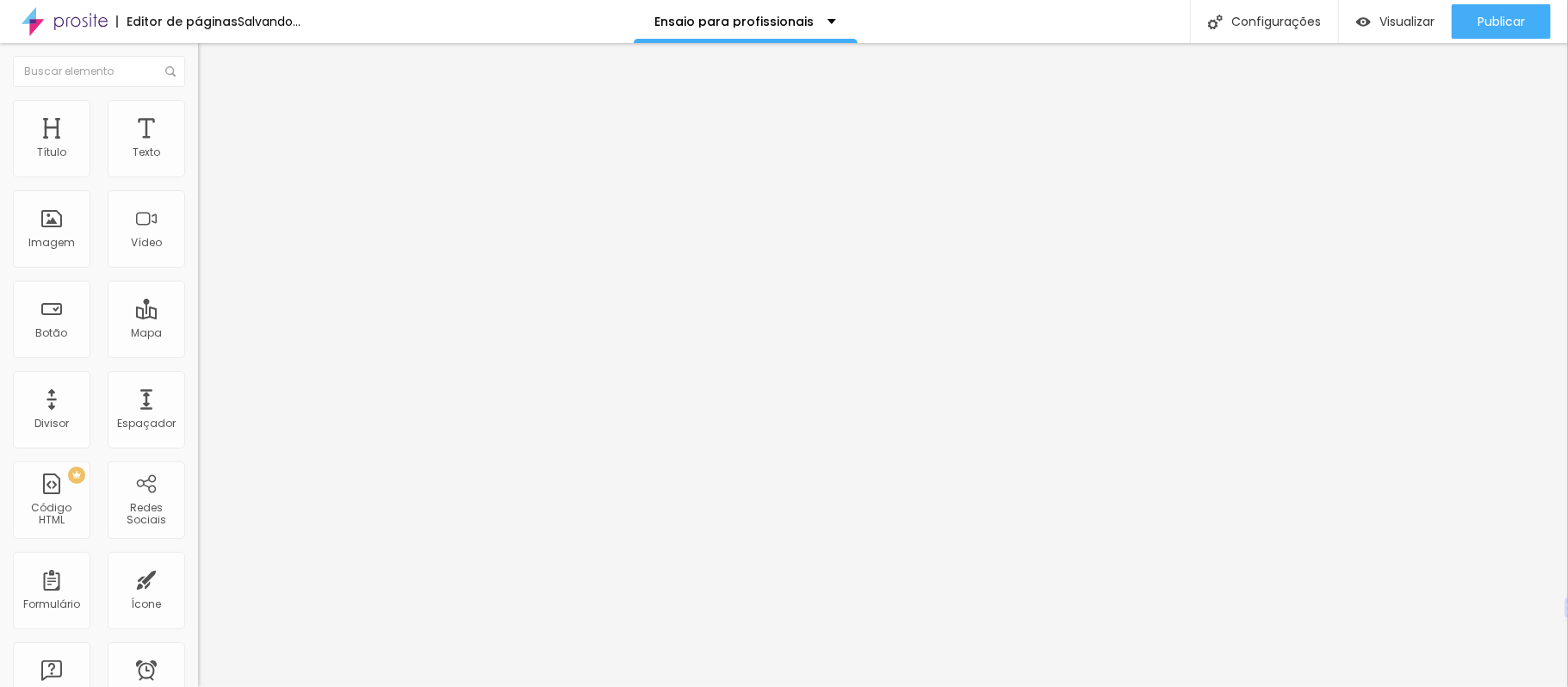
type input "38"
type input "40"
type input "44"
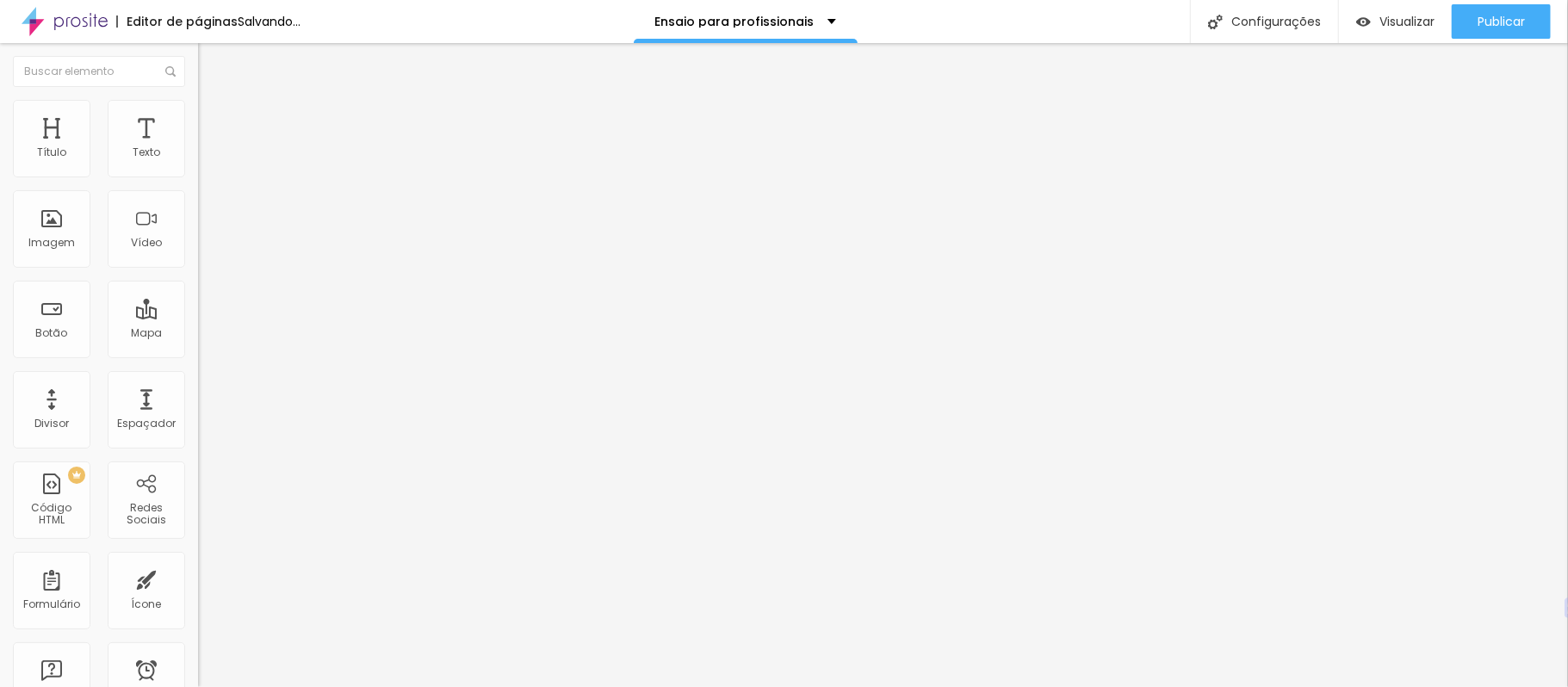
type input "46"
type input "52"
type input "54"
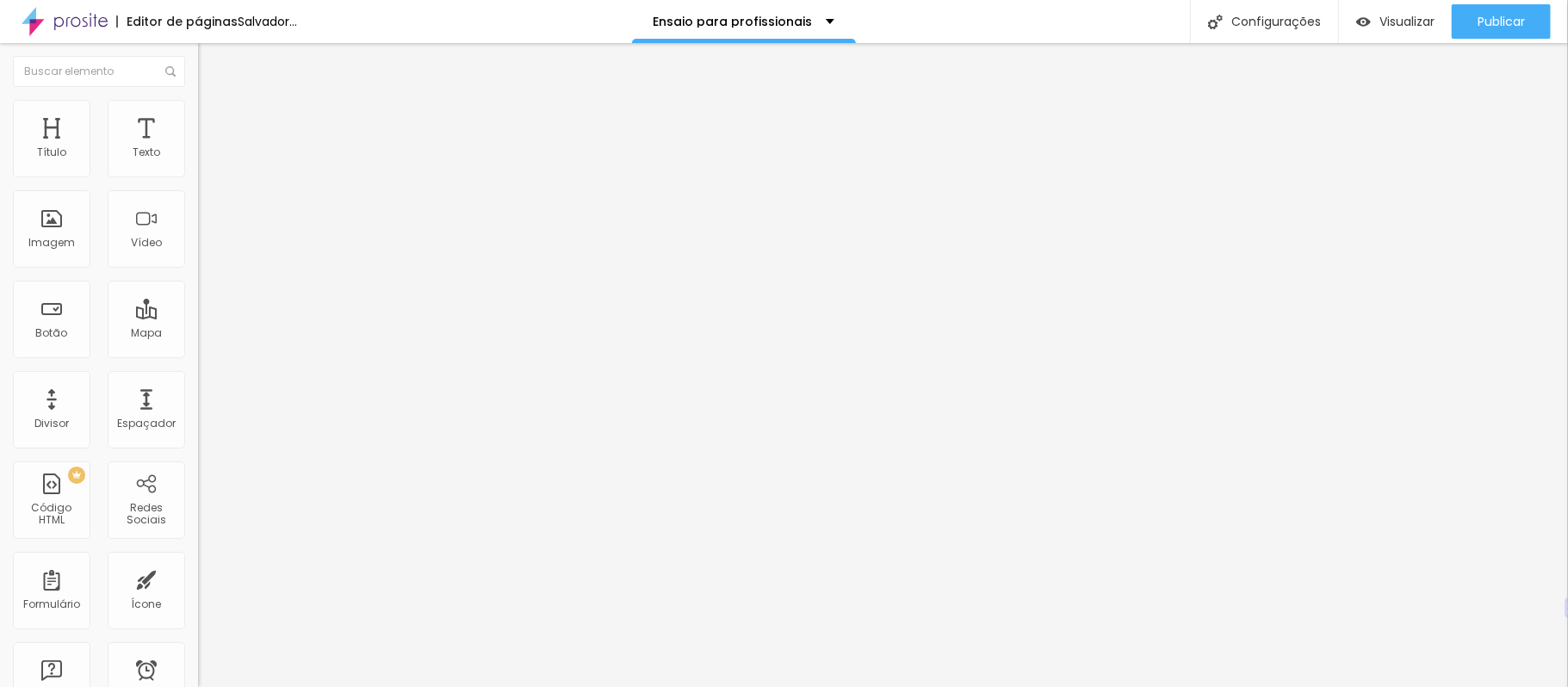
type input "54"
type input "56"
type input "58"
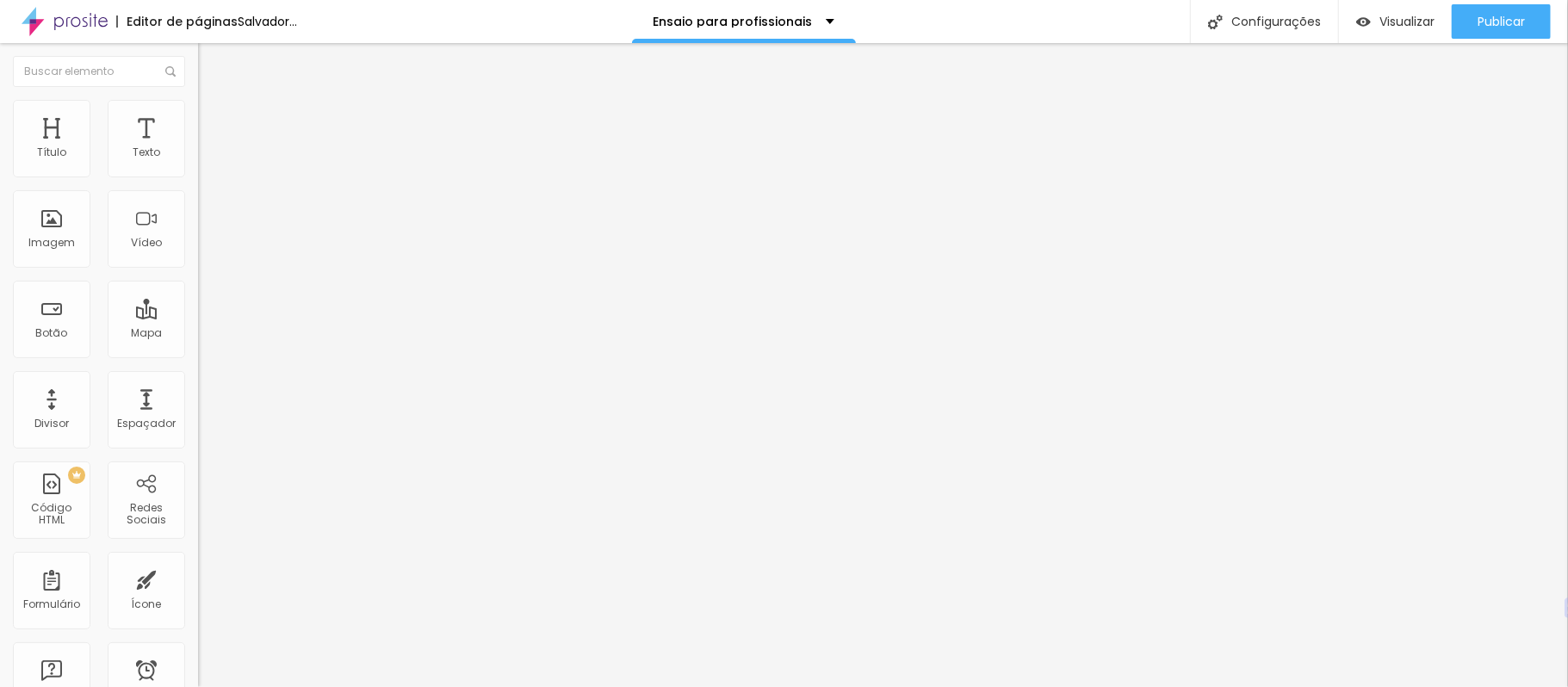
type input "60"
type input "62"
type input "68"
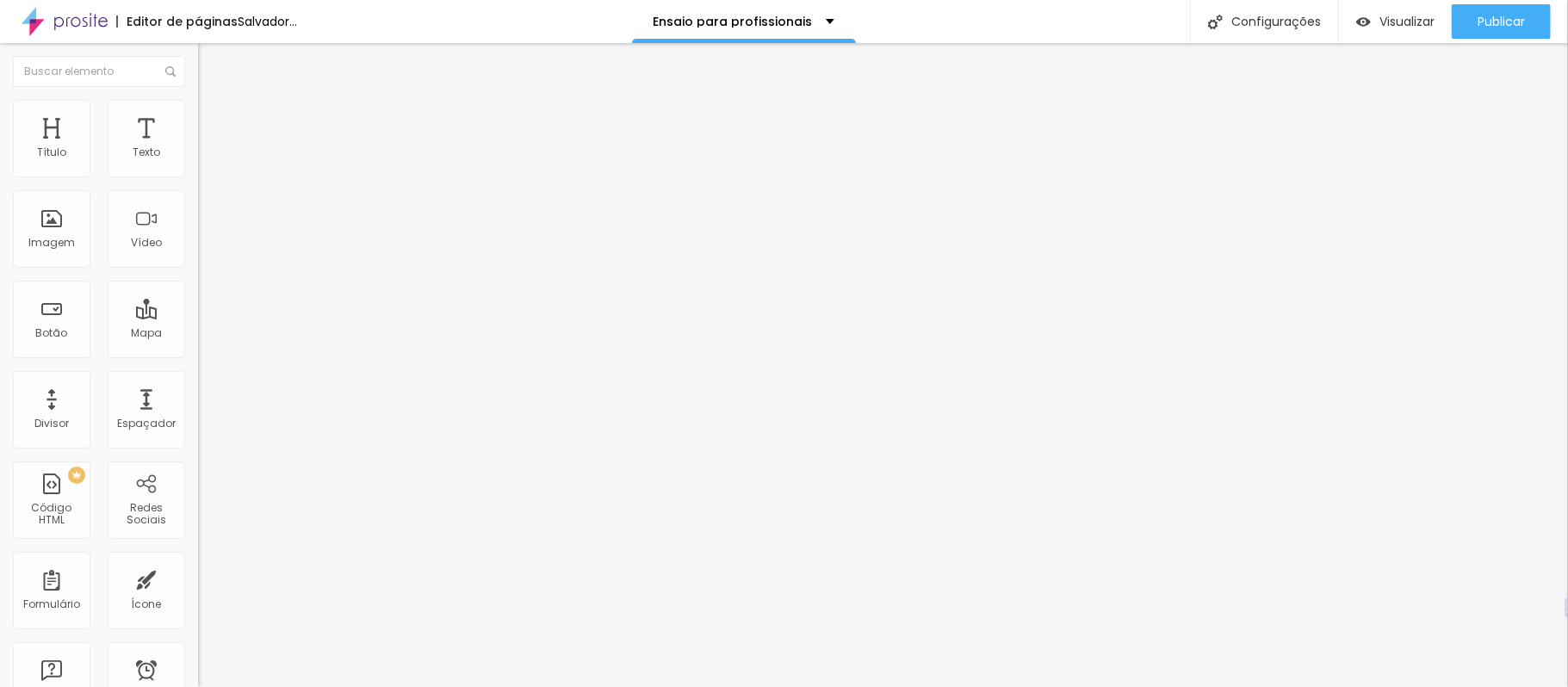
type input "68"
type input "72"
type input "76"
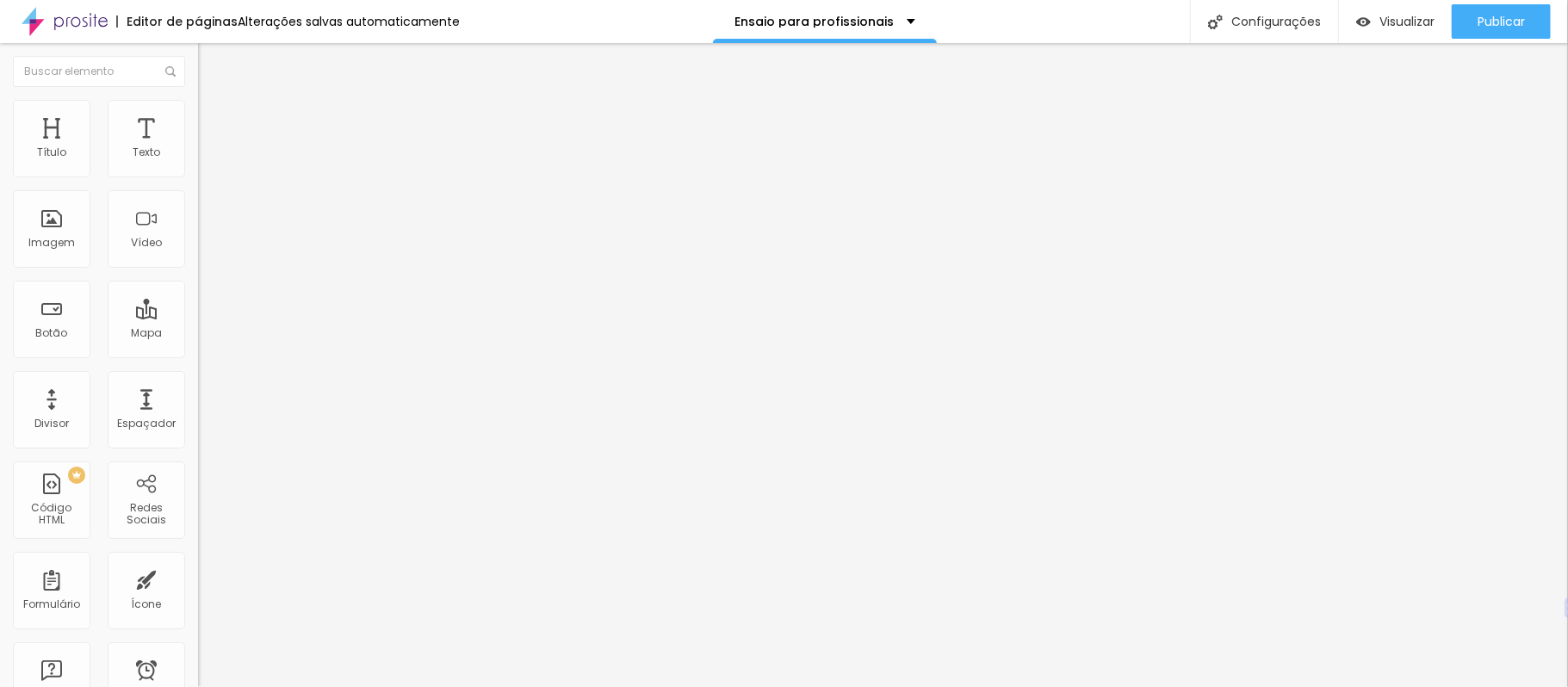
type input "72"
type input "68"
type input "66"
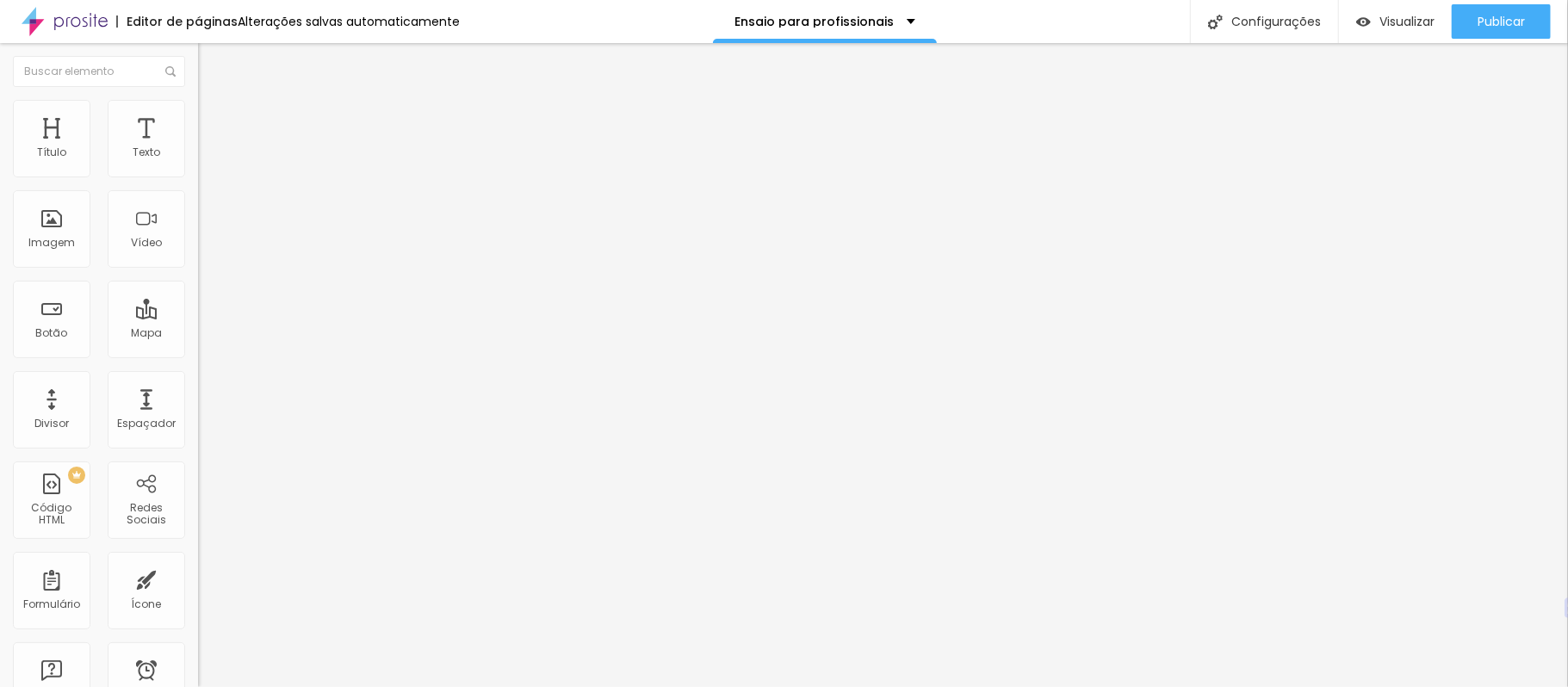
type input "66"
type input "58"
type input "56"
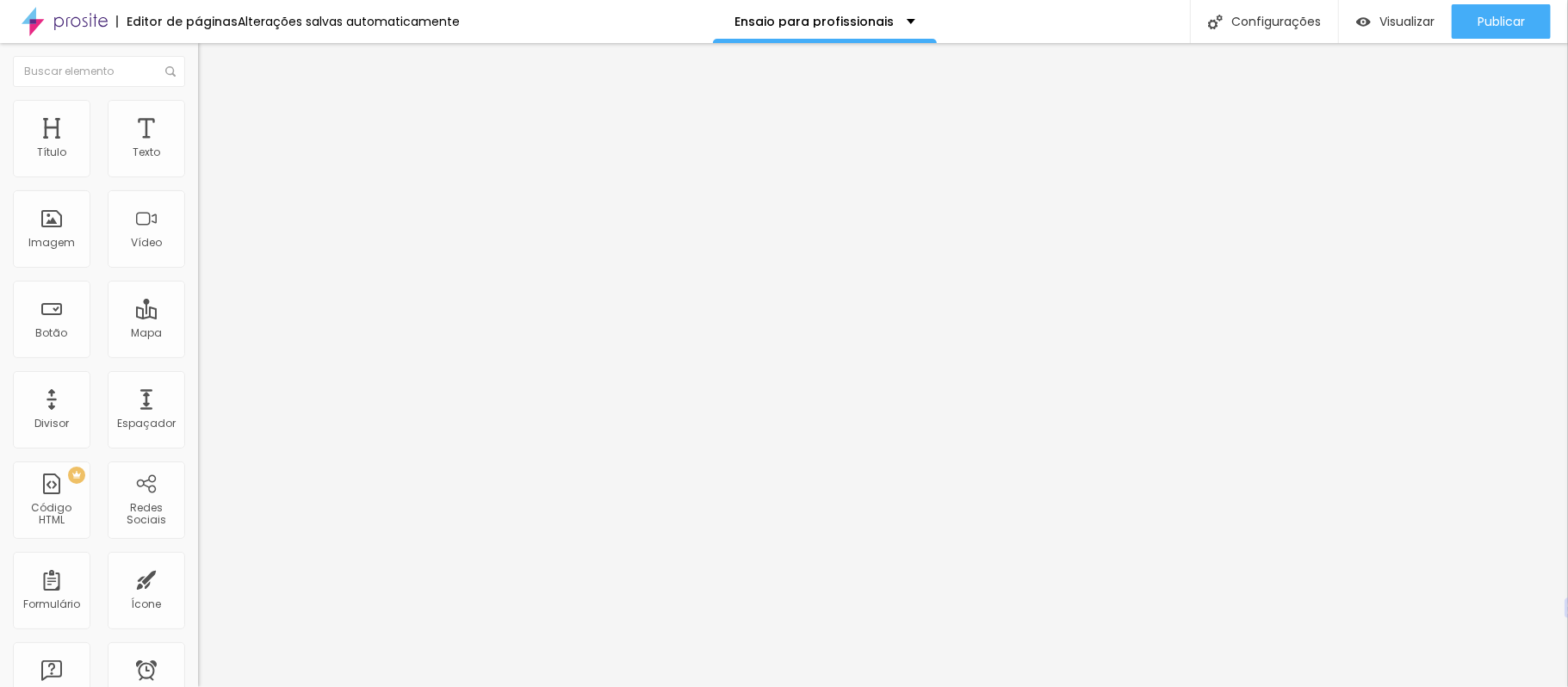
type input "54"
type input "52"
type input "50"
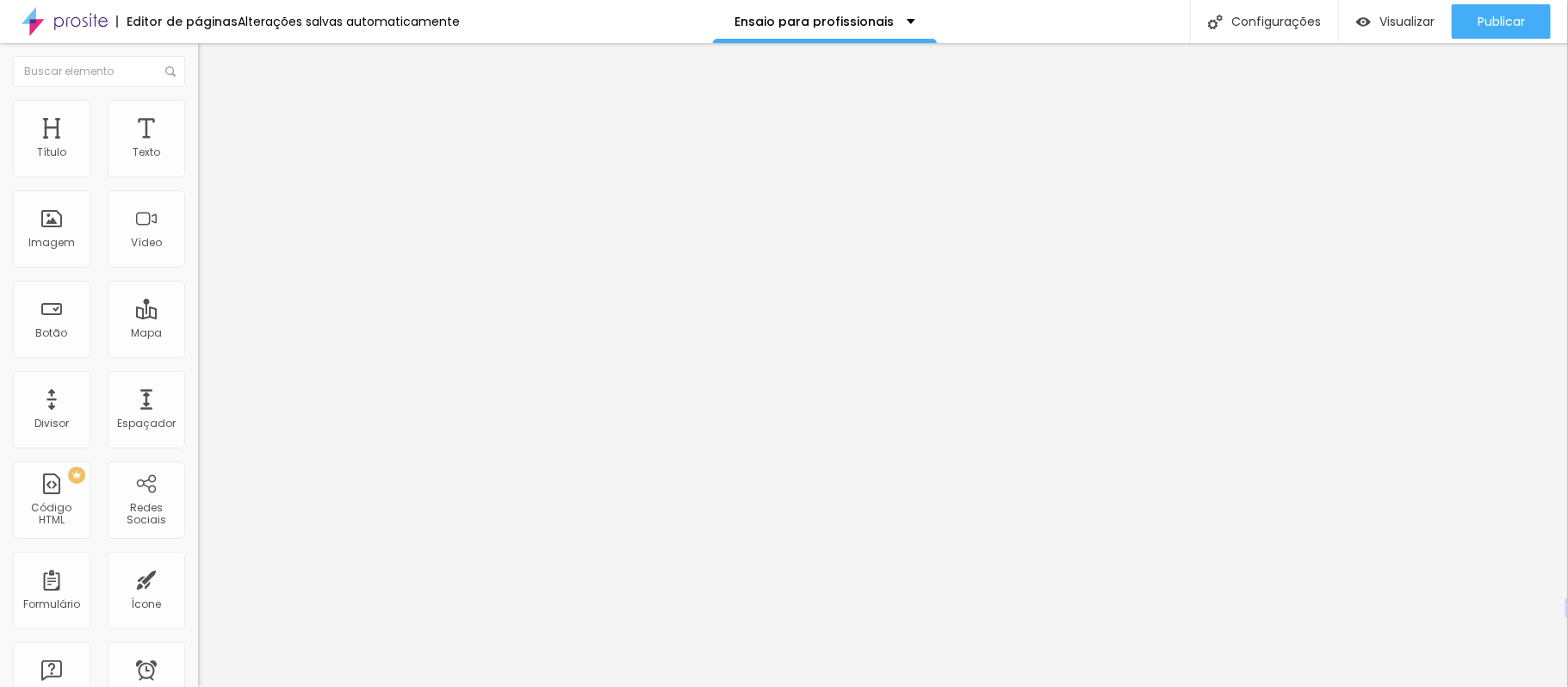
type input "50"
type input "48"
type input "46"
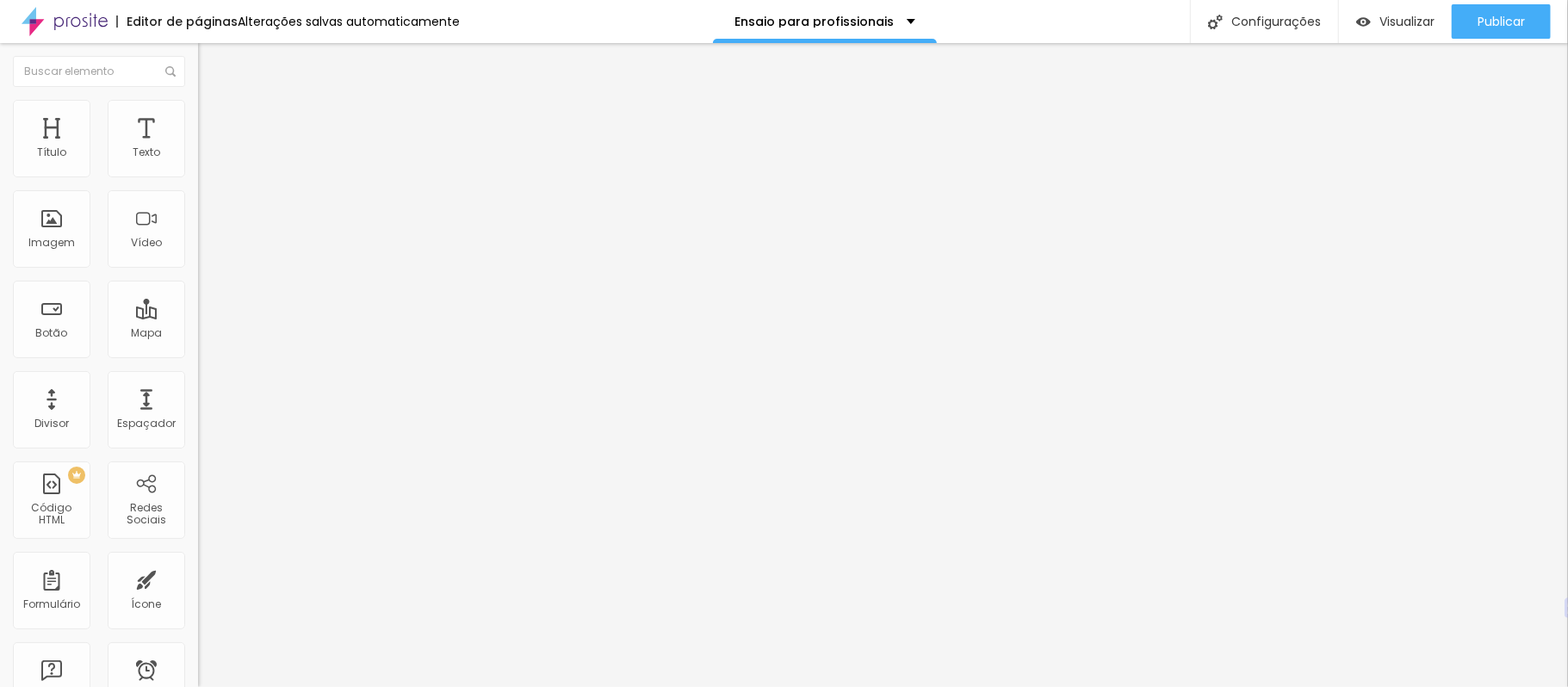
type input "44"
type input "42"
type input "40"
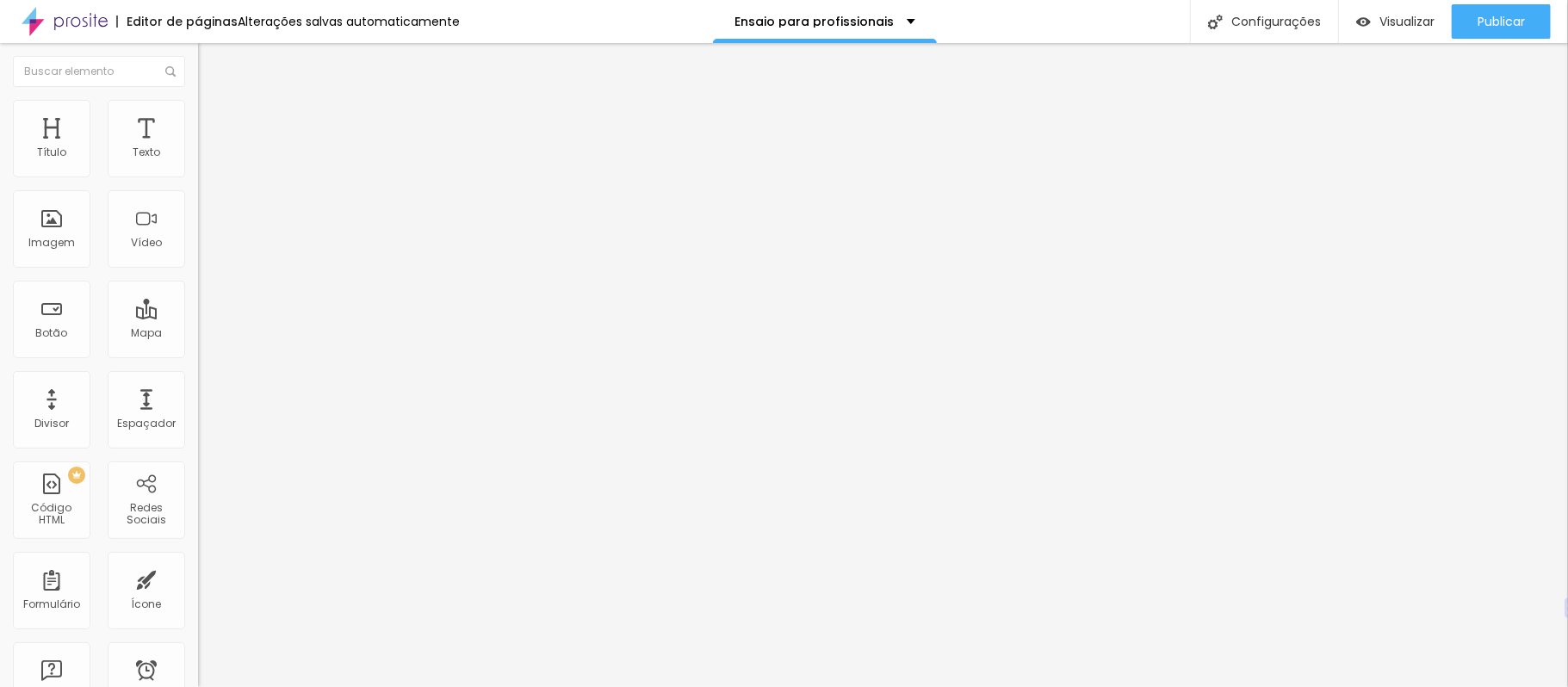
type input "40"
type input "38"
type input "40"
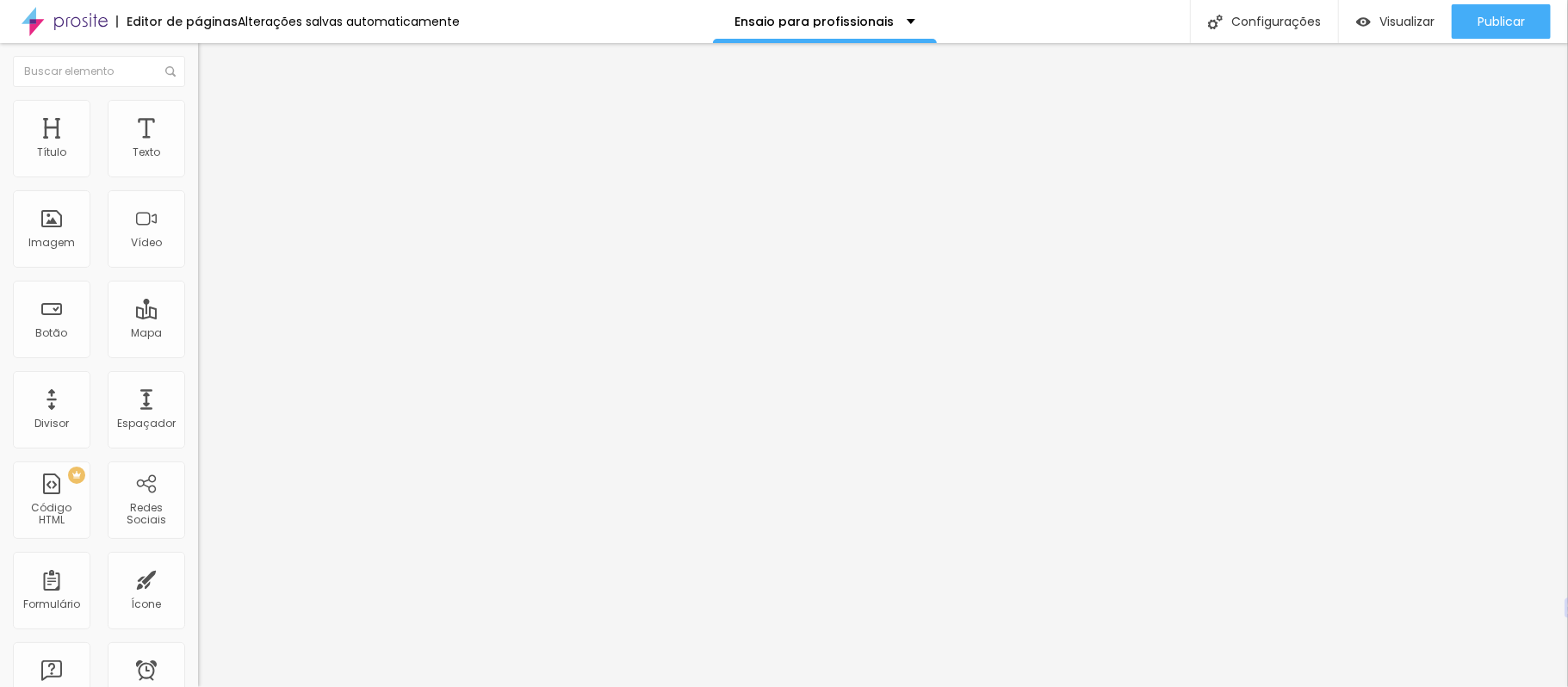
type input "44"
type input "46"
type input "48"
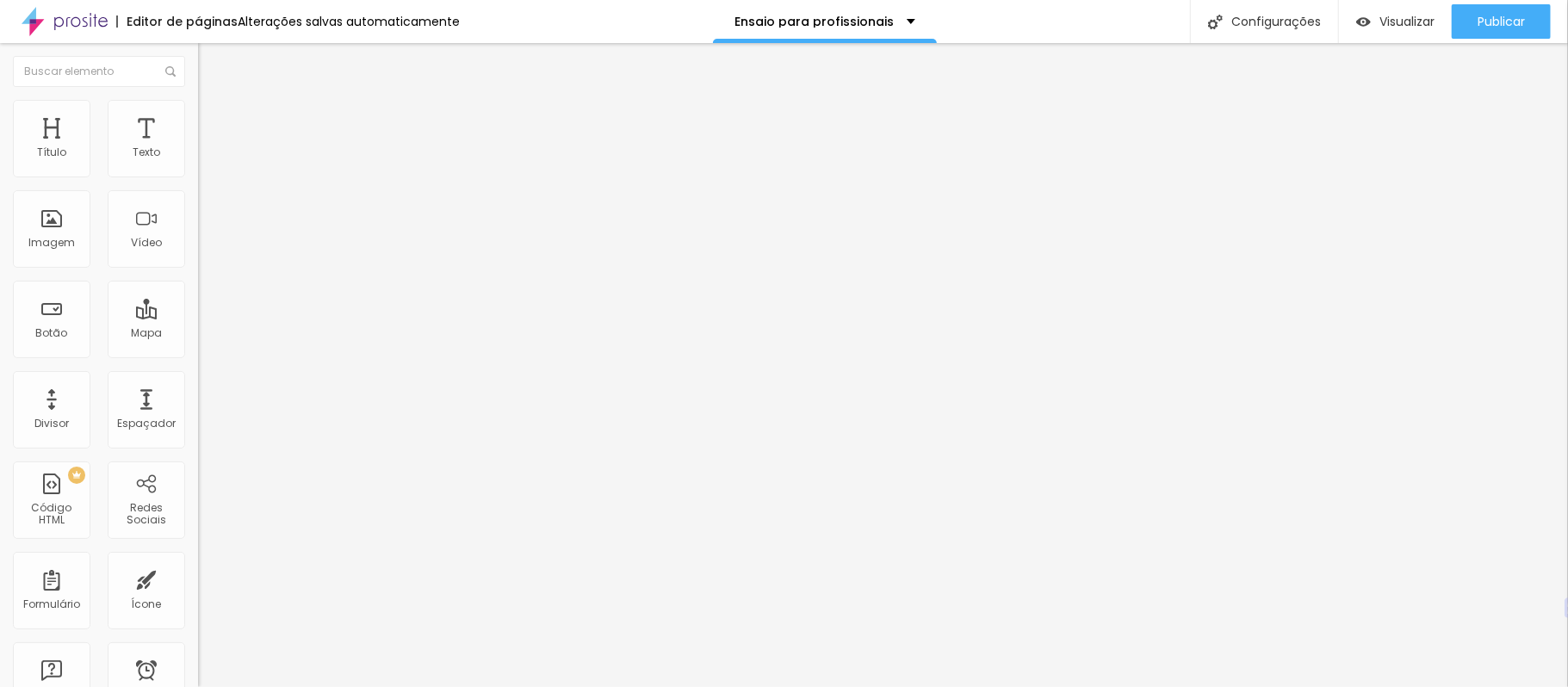
type input "48"
drag, startPoint x: 73, startPoint y: 319, endPoint x: 71, endPoint y: 335, distance: 16.1
click at [198, 199] on input "range" at bounding box center [253, 192] width 111 height 14
click at [213, 118] on font "Estilo" at bounding box center [226, 111] width 27 height 15
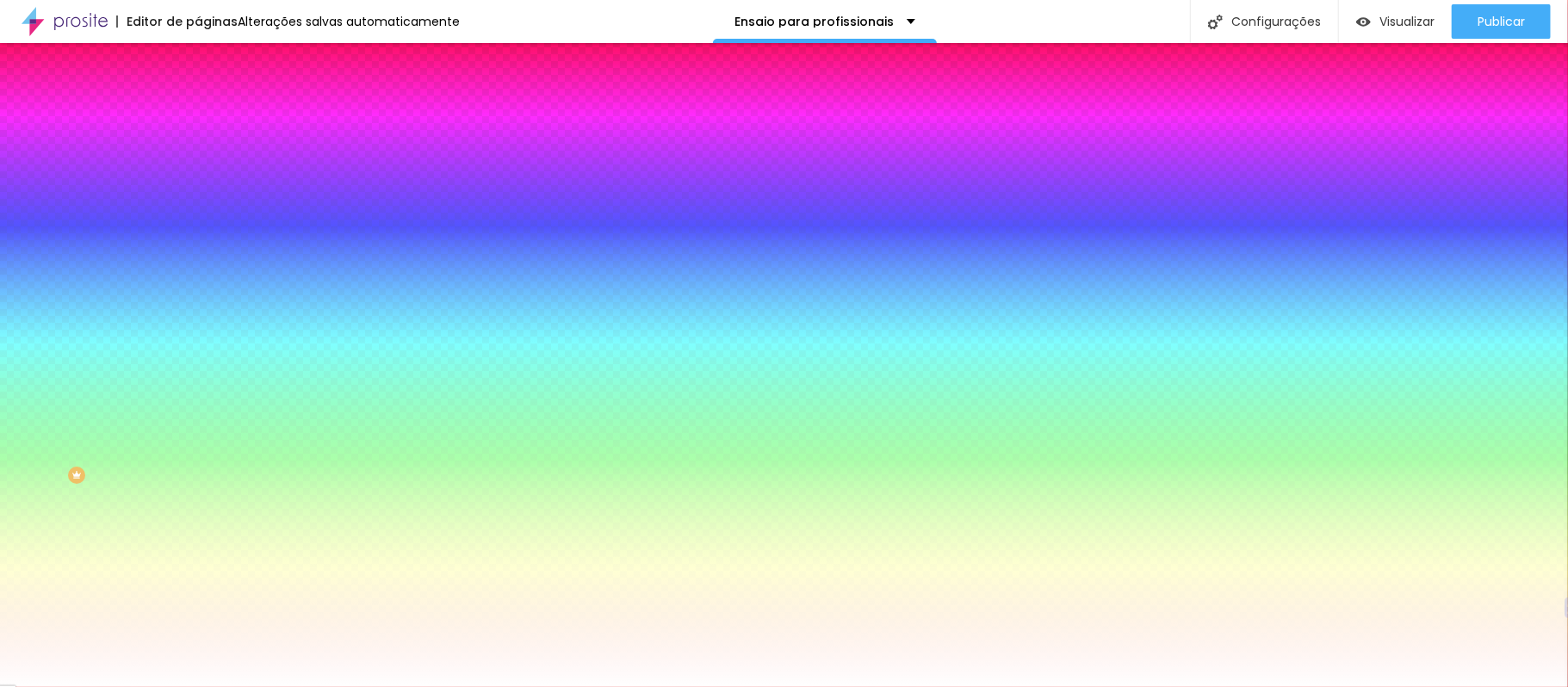
click at [198, 117] on li "Avançado" at bounding box center [296, 125] width 198 height 17
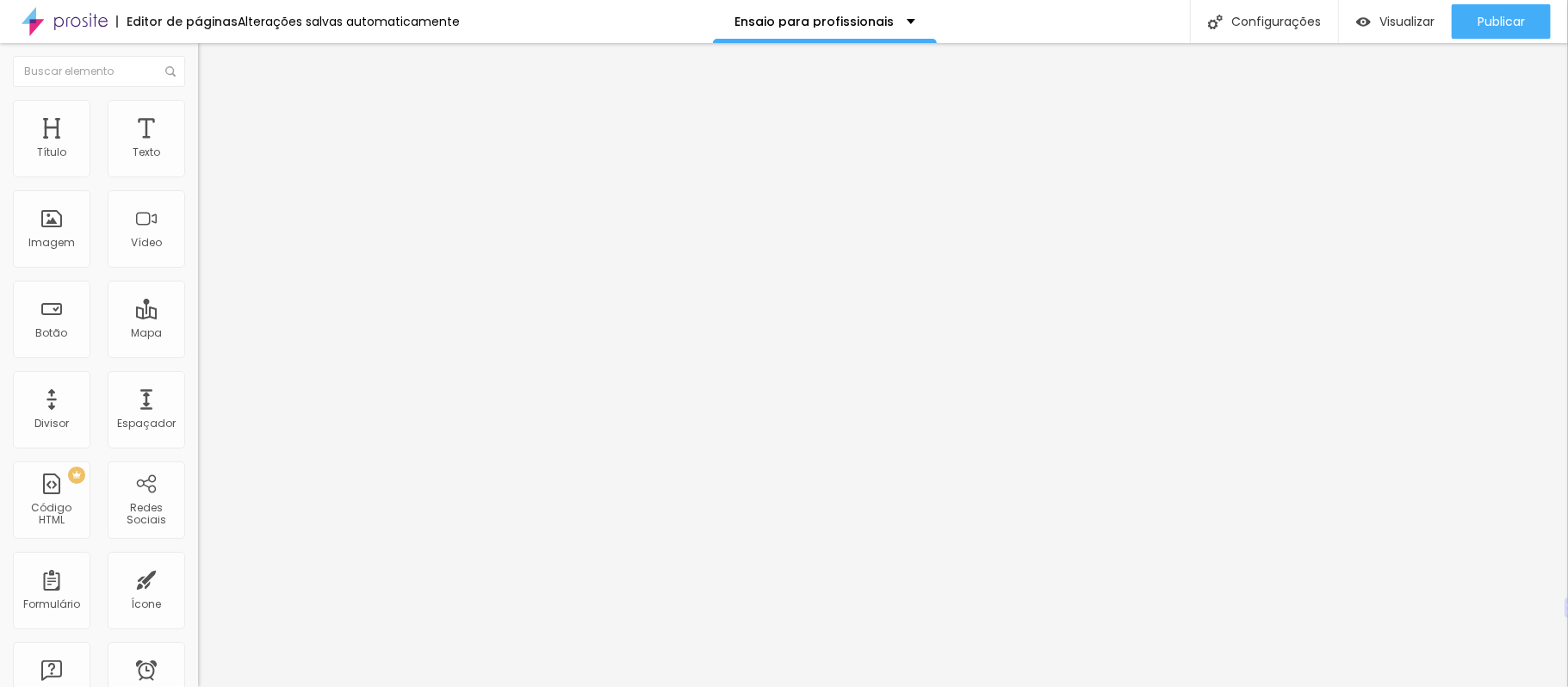
click at [213, 115] on font "Estilo" at bounding box center [226, 111] width 27 height 15
click at [213, 116] on font "Estilo" at bounding box center [226, 111] width 27 height 15
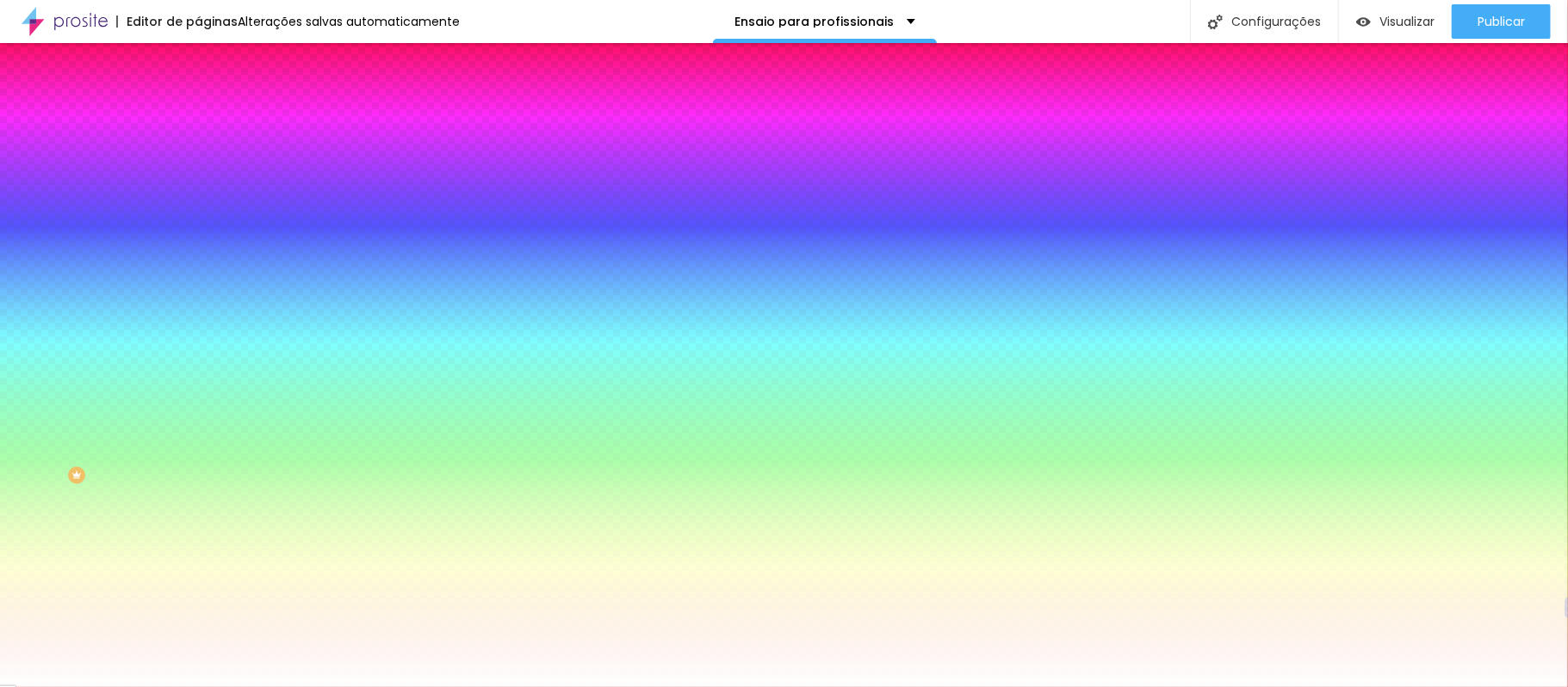
click at [198, 117] on li "Avançado" at bounding box center [296, 125] width 198 height 17
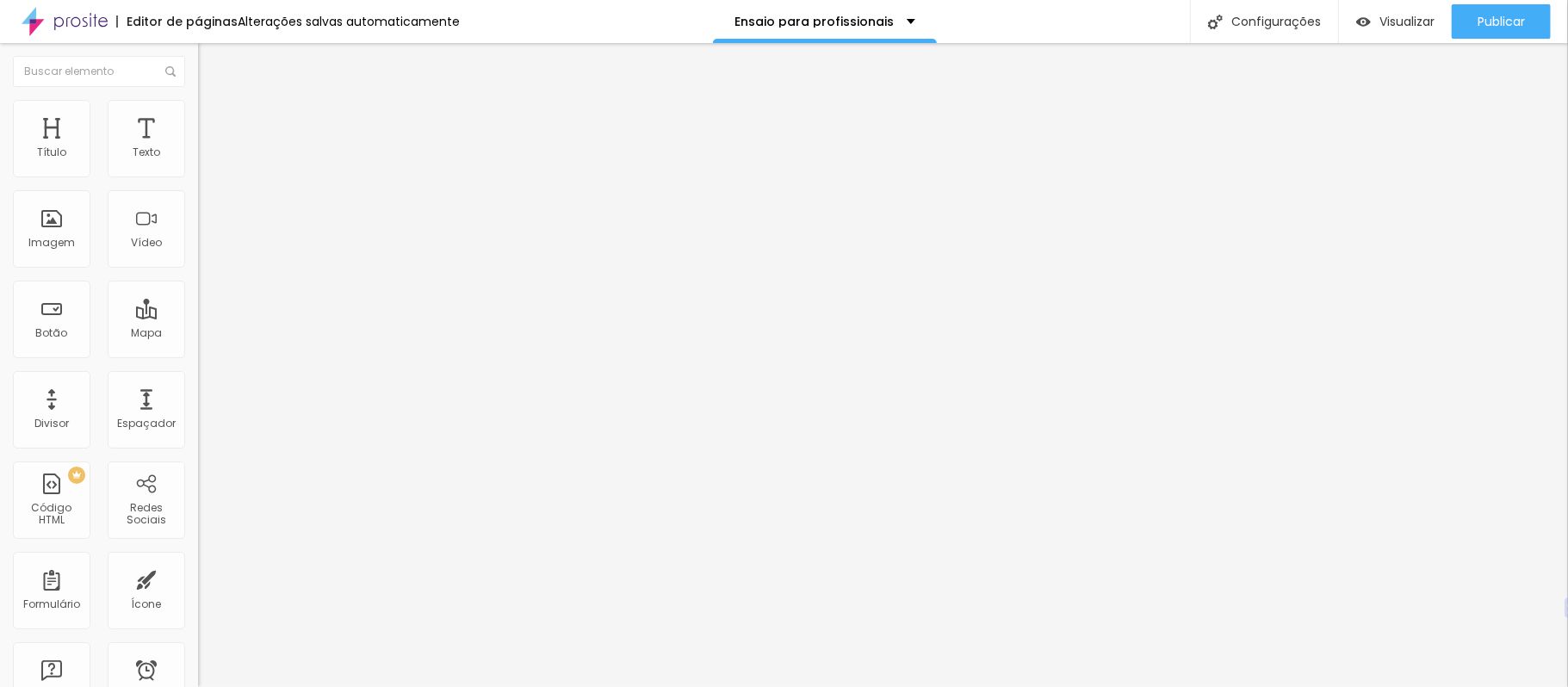
click at [198, 100] on li "Conteúdo" at bounding box center [296, 91] width 198 height 17
click at [198, 117] on img at bounding box center [205, 125] width 16 height 16
type input "15"
type input "10"
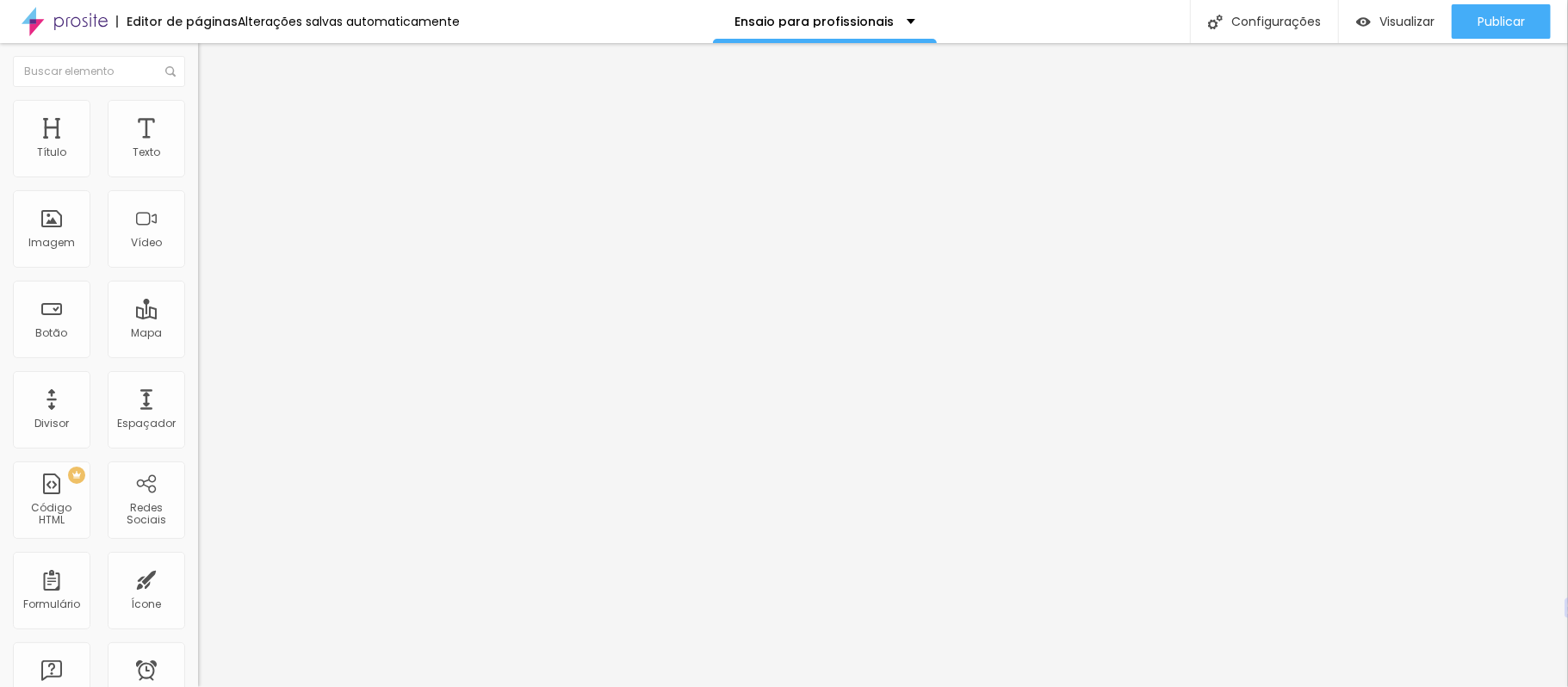
type input "10"
type input "15"
type input "20"
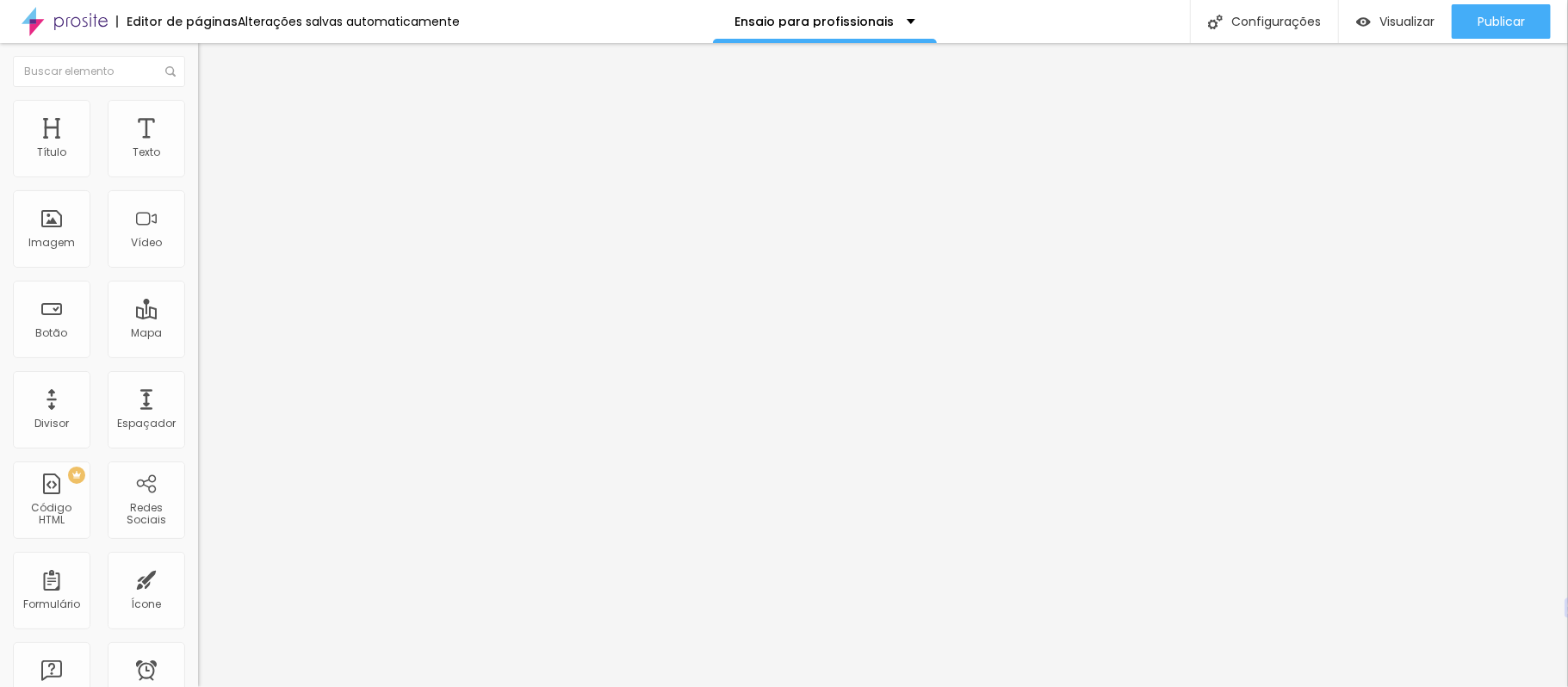
type input "25"
type input "30"
type input "35"
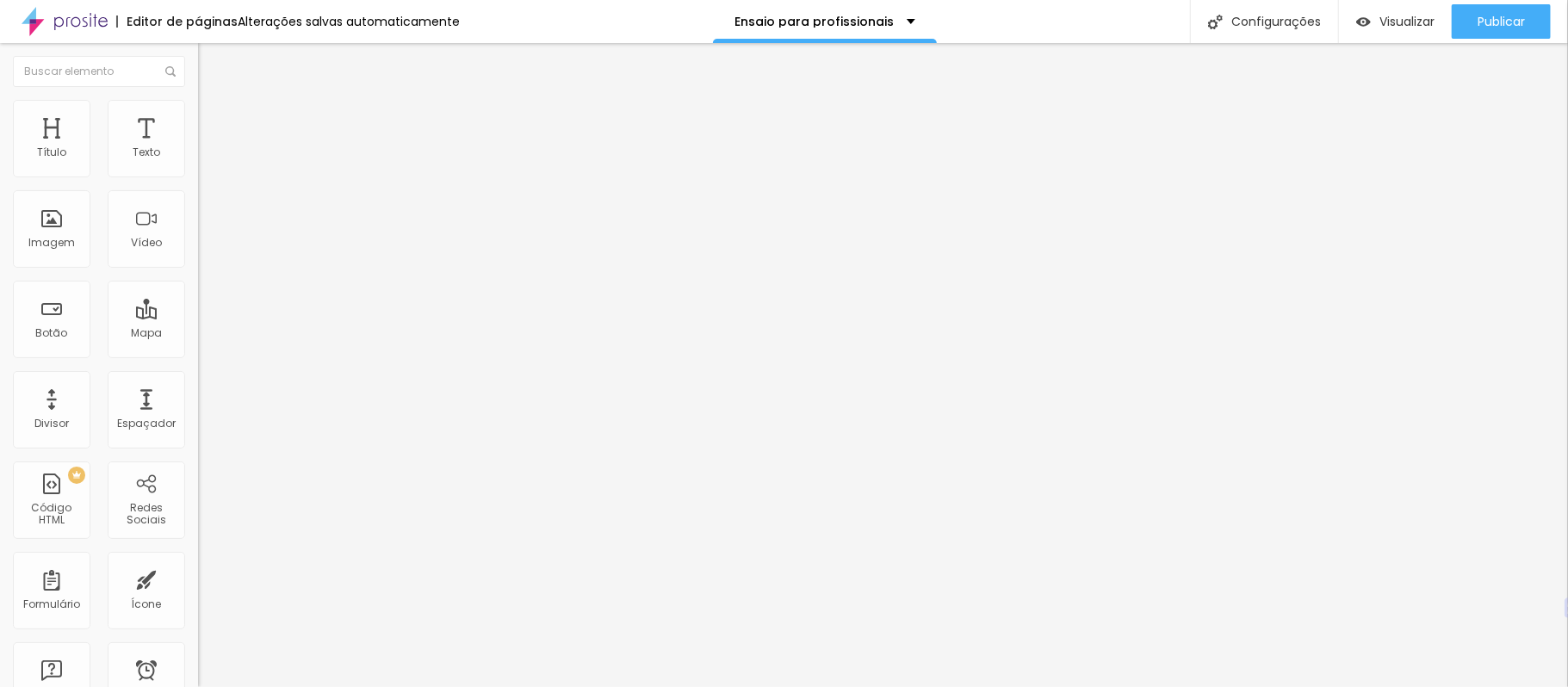
type input "35"
type input "40"
type input "45"
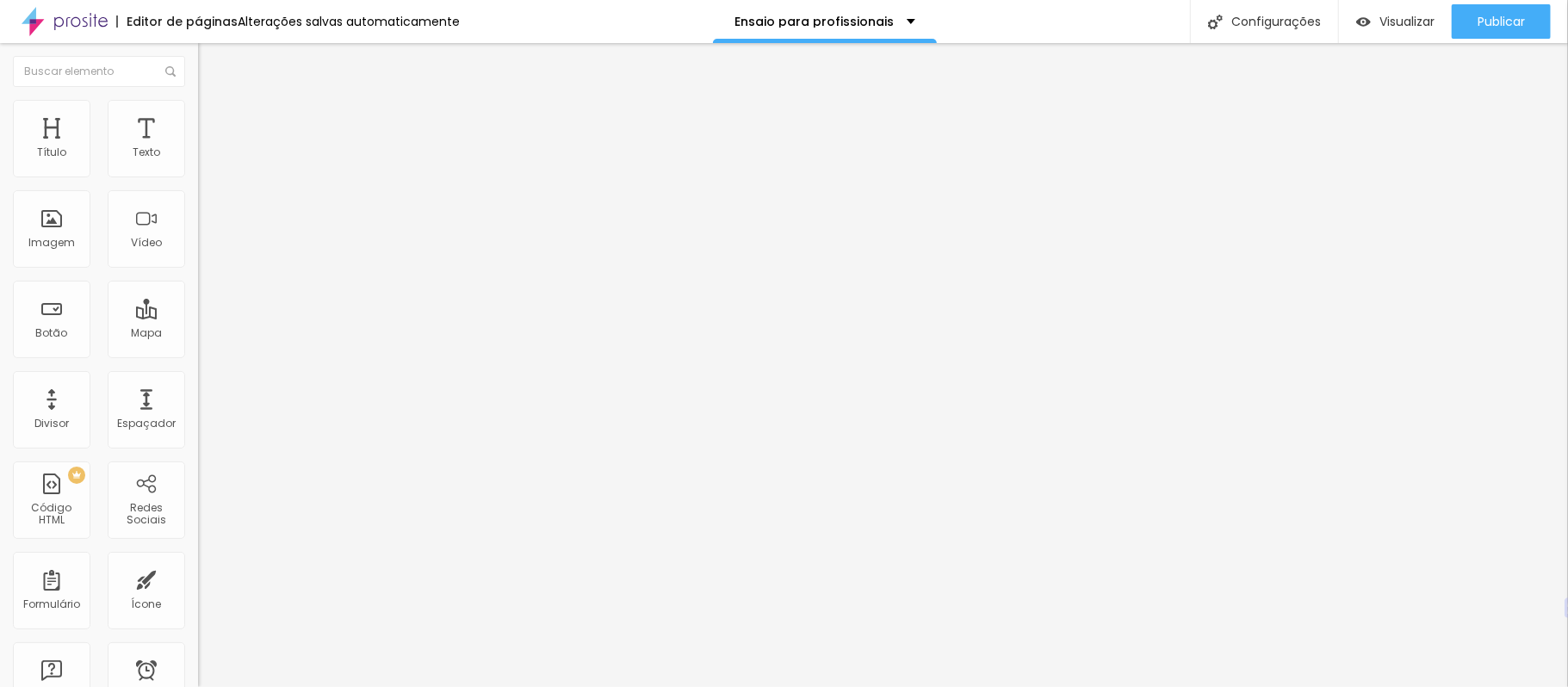
drag, startPoint x: 70, startPoint y: 166, endPoint x: 109, endPoint y: 152, distance: 41.4
type input "45"
click at [198, 334] on input "range" at bounding box center [253, 341] width 111 height 14
click at [198, 100] on li "Estilo" at bounding box center [296, 109] width 198 height 17
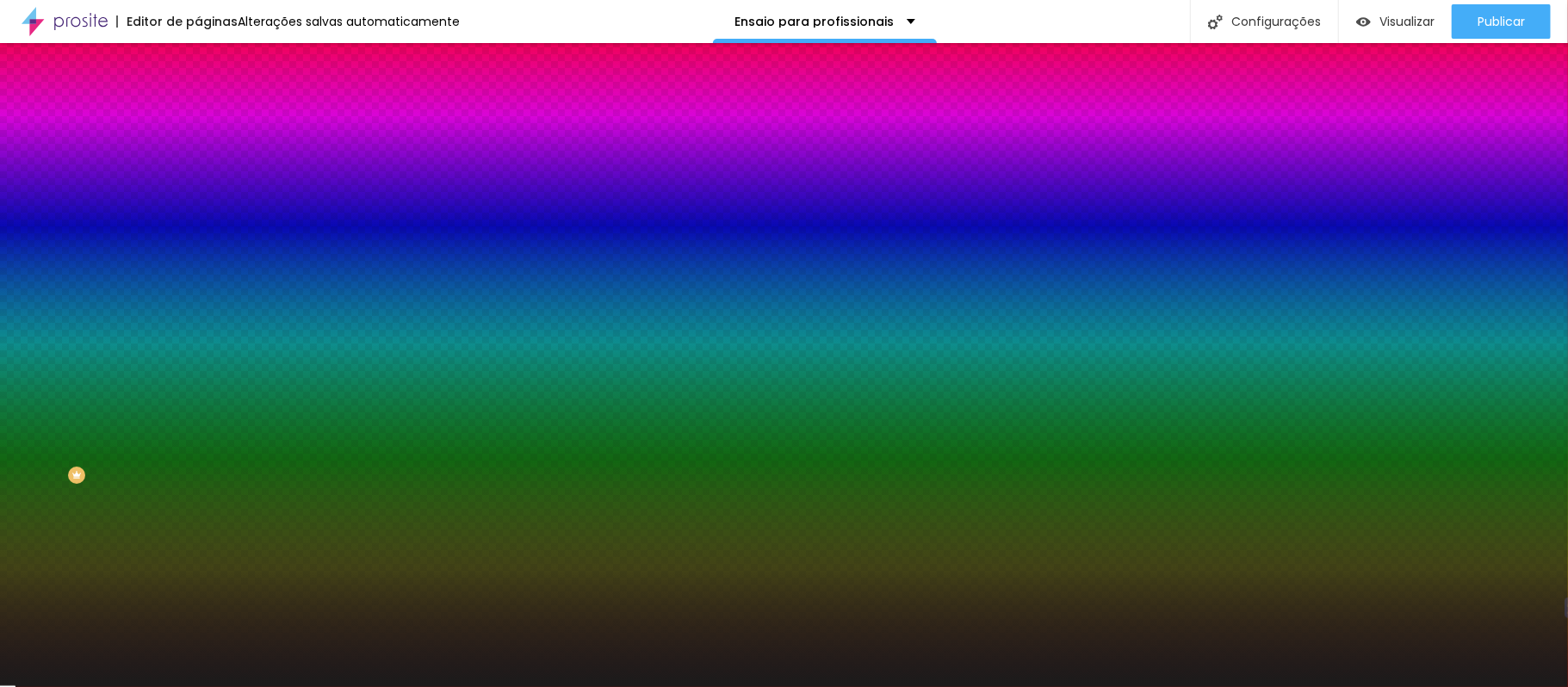
click at [198, 117] on img at bounding box center [205, 125] width 16 height 16
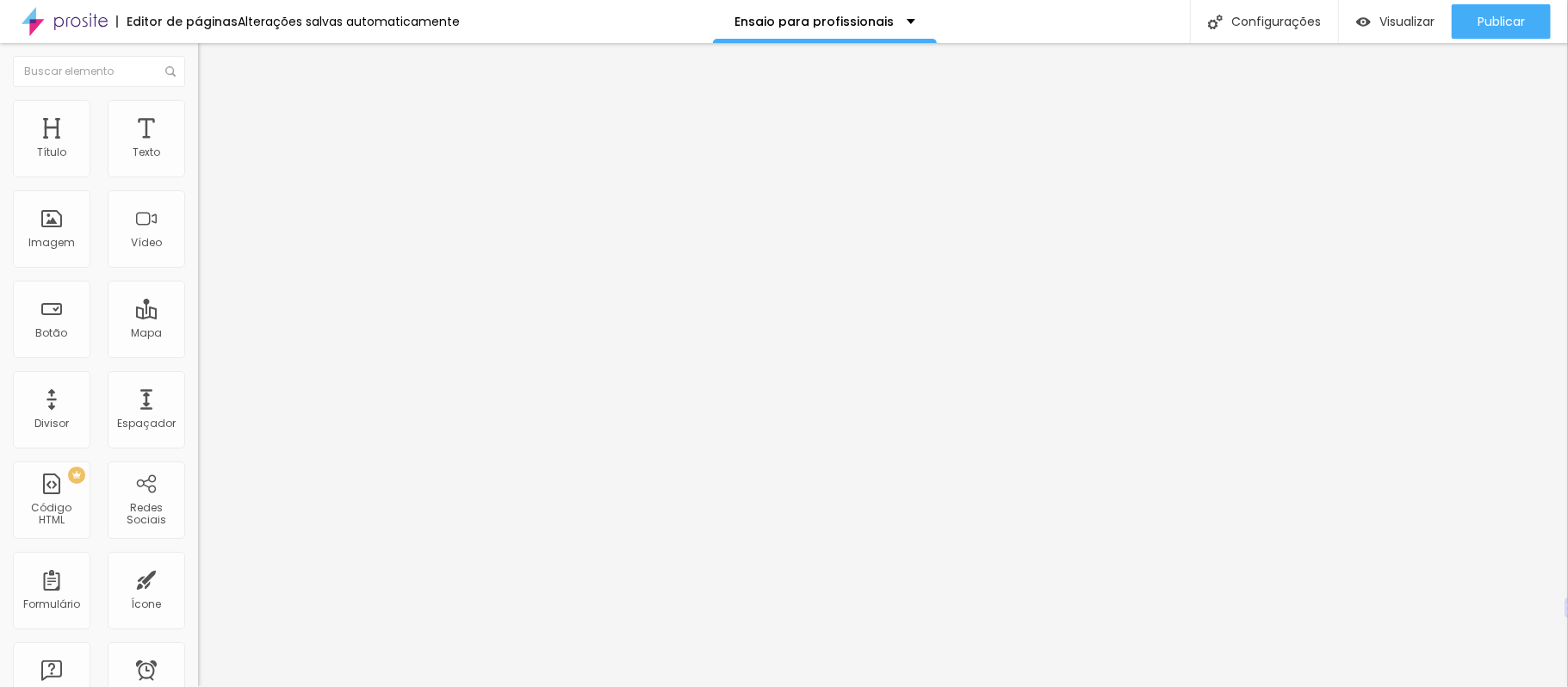
type input "25"
type input "30"
drag, startPoint x: 73, startPoint y: 171, endPoint x: 91, endPoint y: 170, distance: 18.0
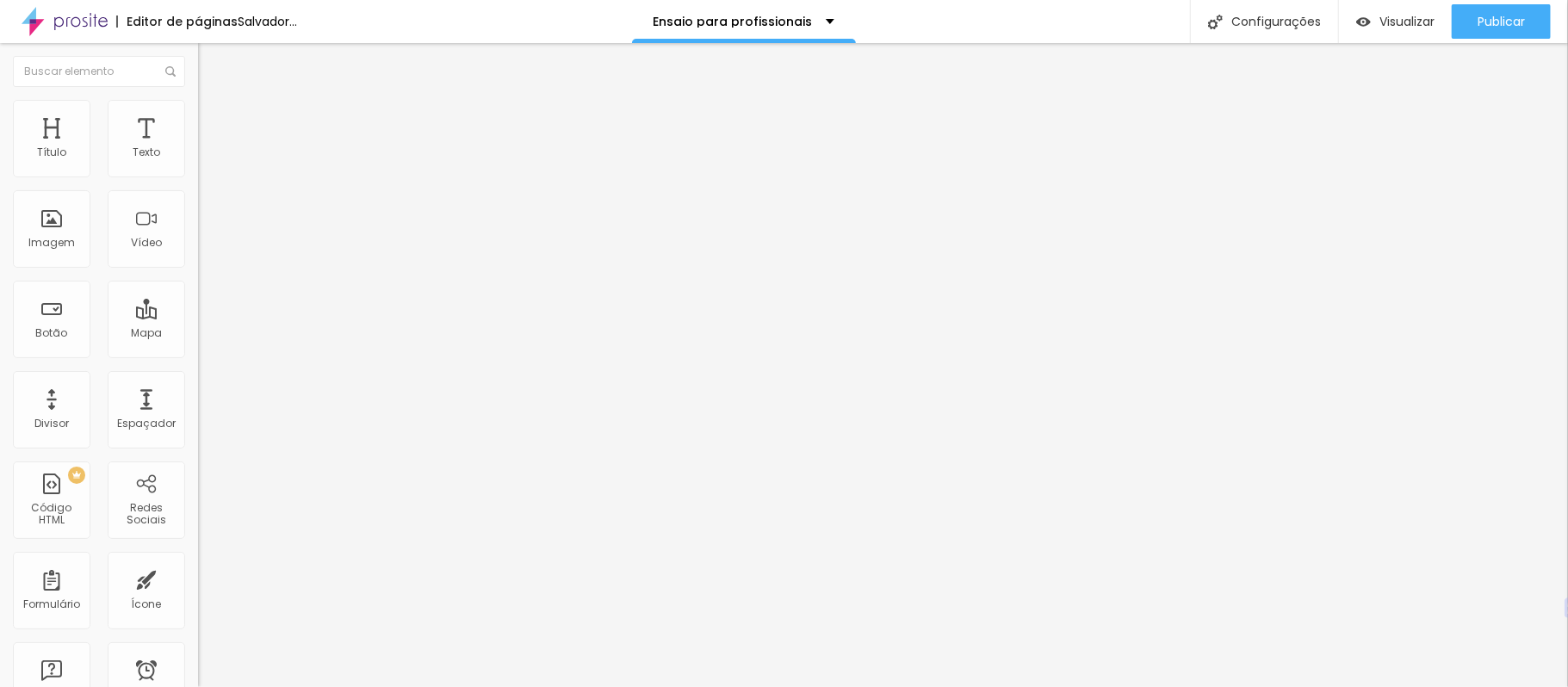
type input "30"
click at [198, 334] on input "range" at bounding box center [253, 341] width 111 height 14
click at [198, 117] on li "Avançado" at bounding box center [296, 125] width 198 height 17
type input "25"
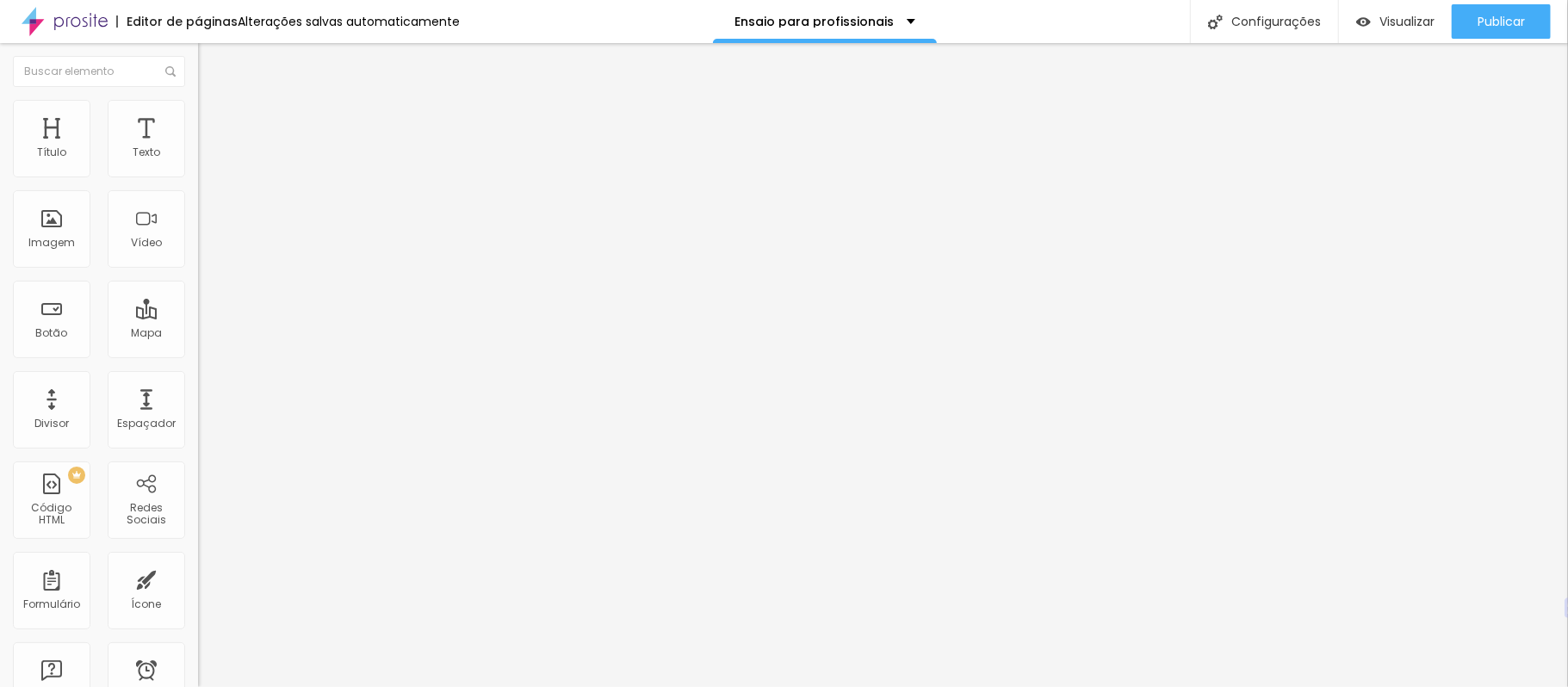
type input "30"
type input "35"
type input "40"
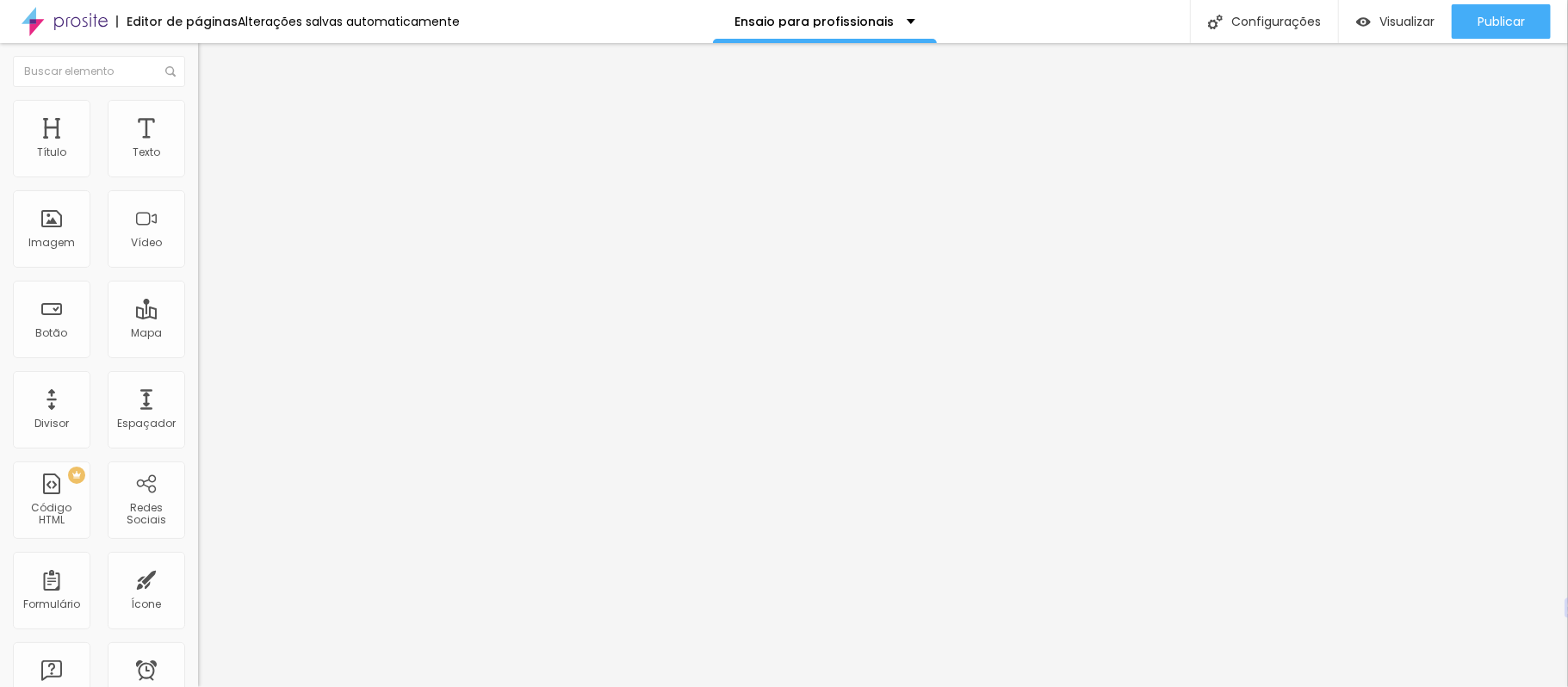
type input "40"
type input "45"
type input "35"
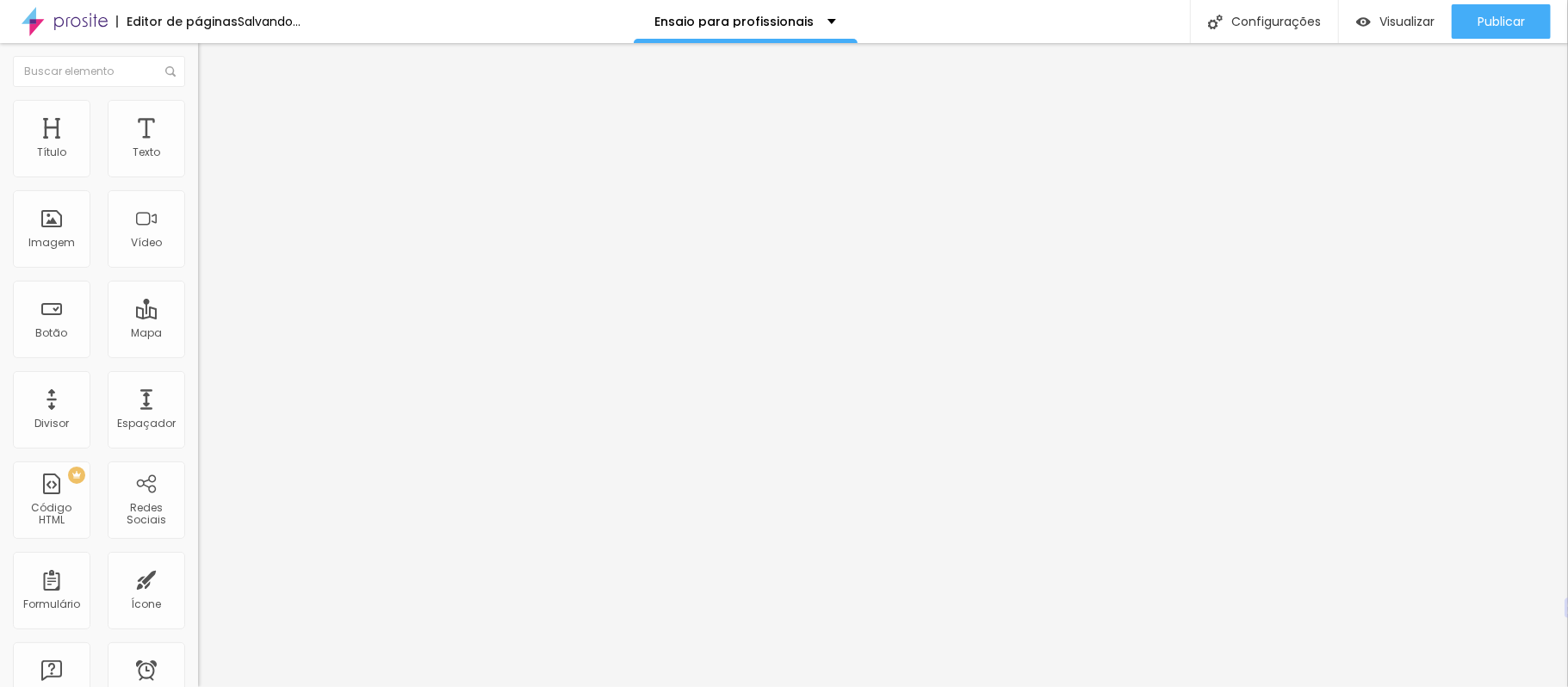
type input "30"
type input "25"
type input "20"
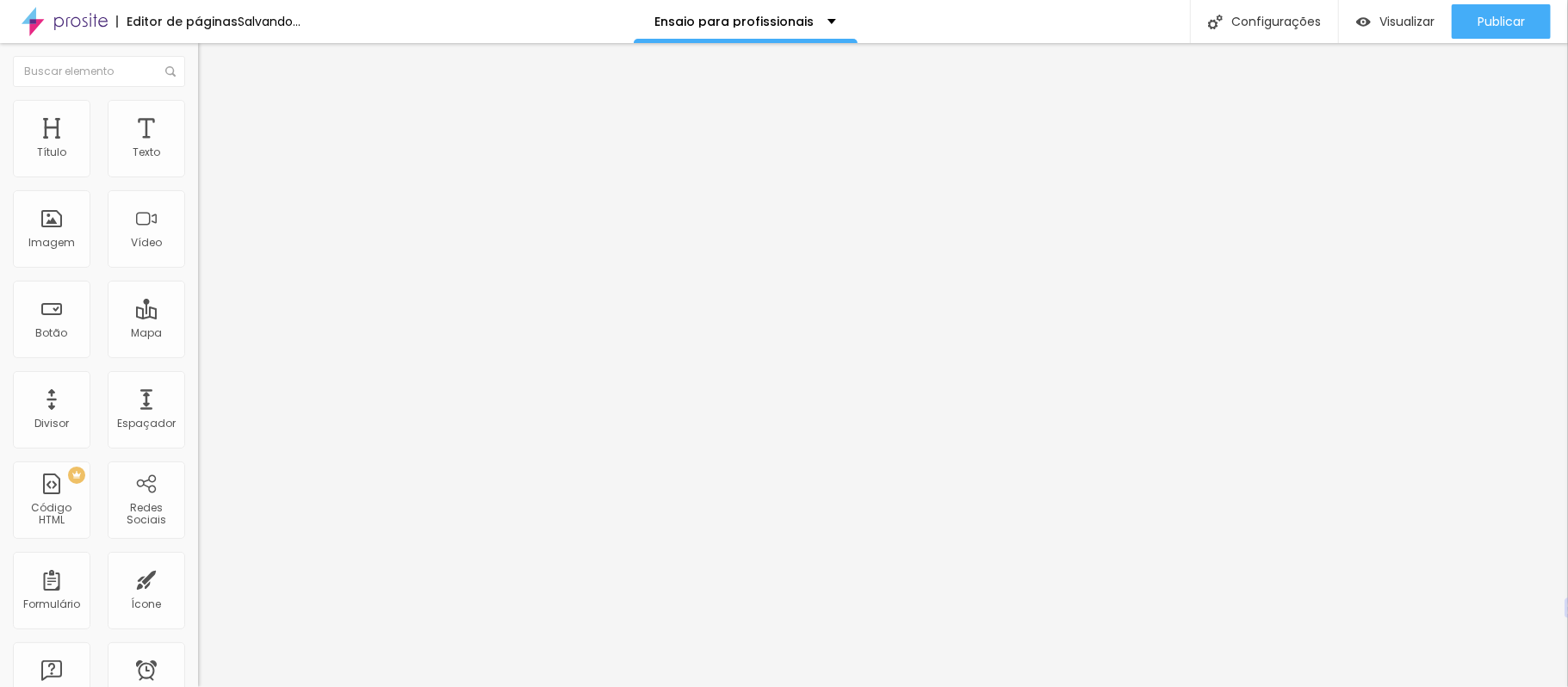
type input "20"
type input "15"
type input "10"
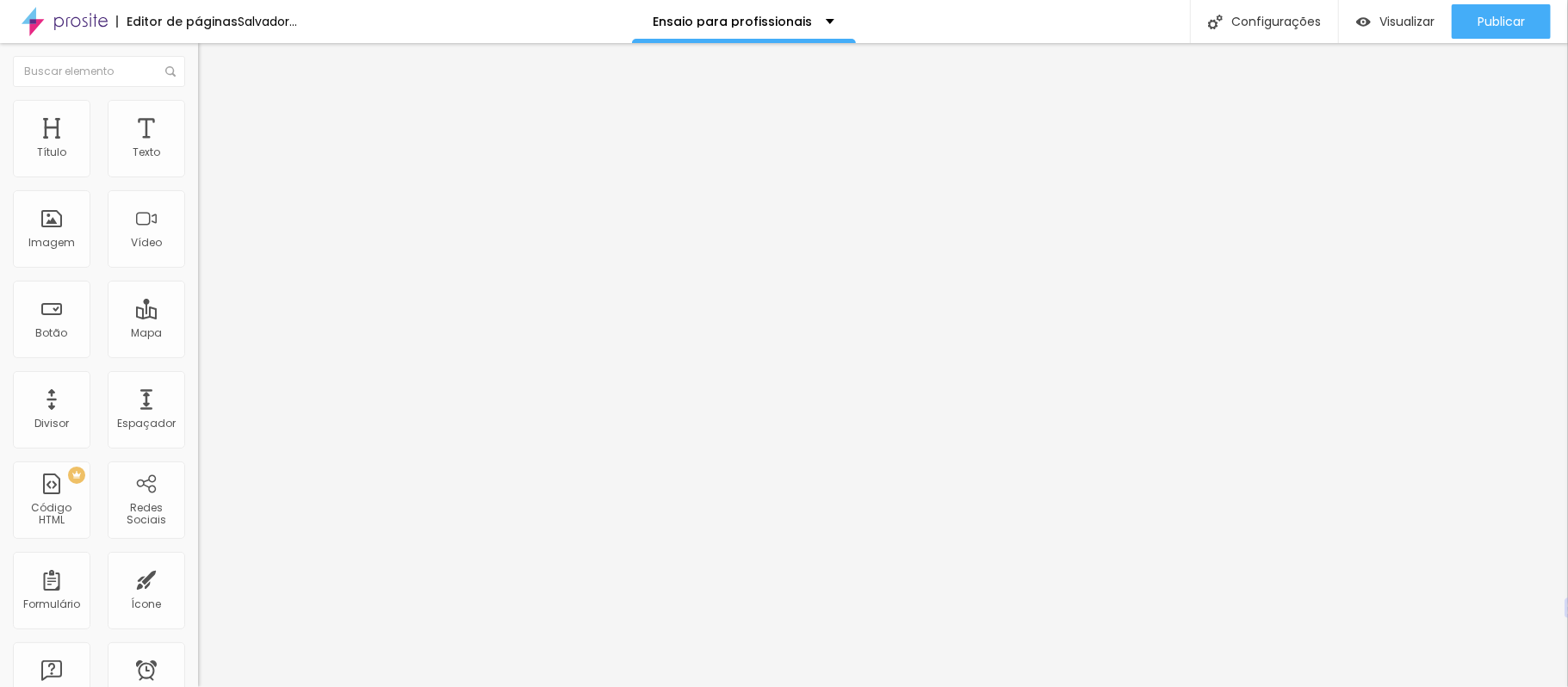
type input "15"
type input "20"
click at [198, 334] on input "range" at bounding box center [253, 341] width 111 height 14
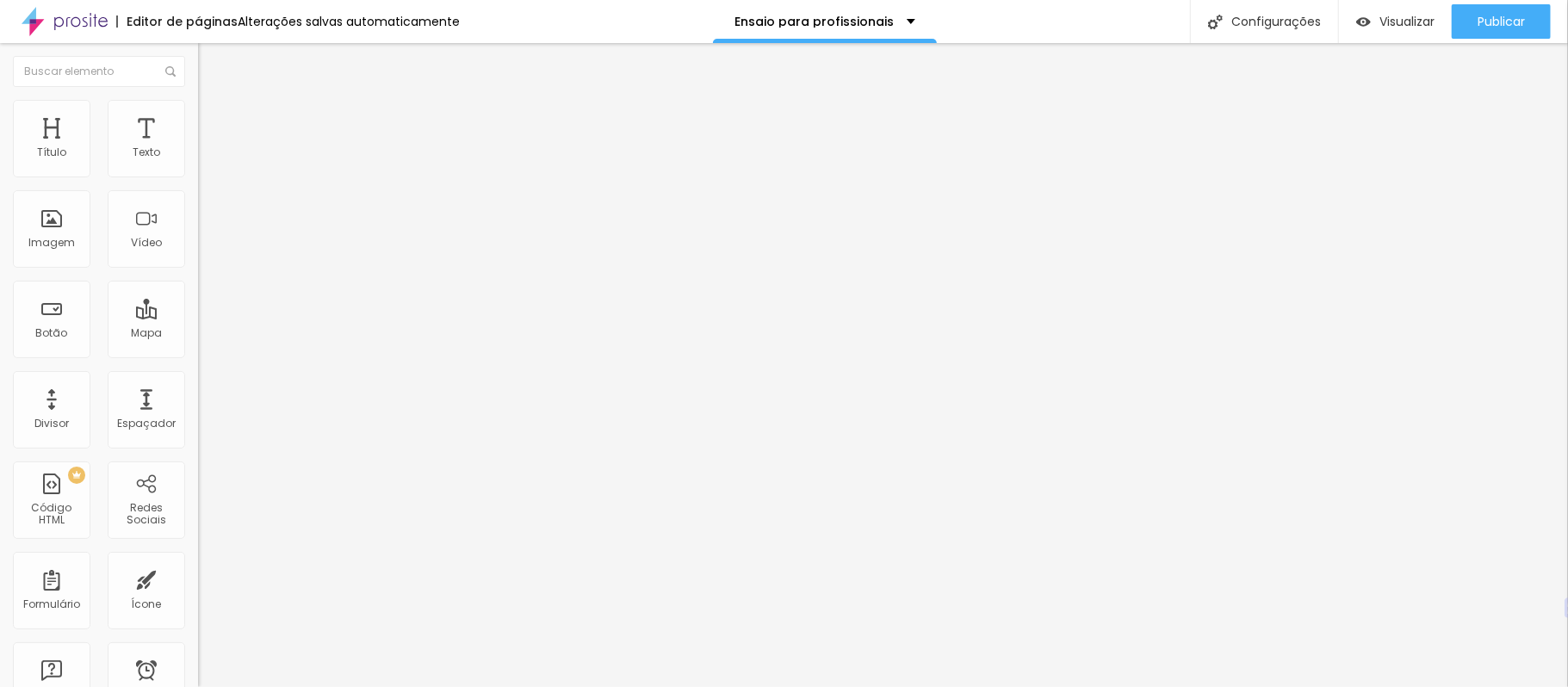
click at [213, 121] on font "Avançado" at bounding box center [241, 128] width 57 height 15
click at [198, 117] on li "Avançado" at bounding box center [296, 125] width 198 height 17
type input "25"
type input "30"
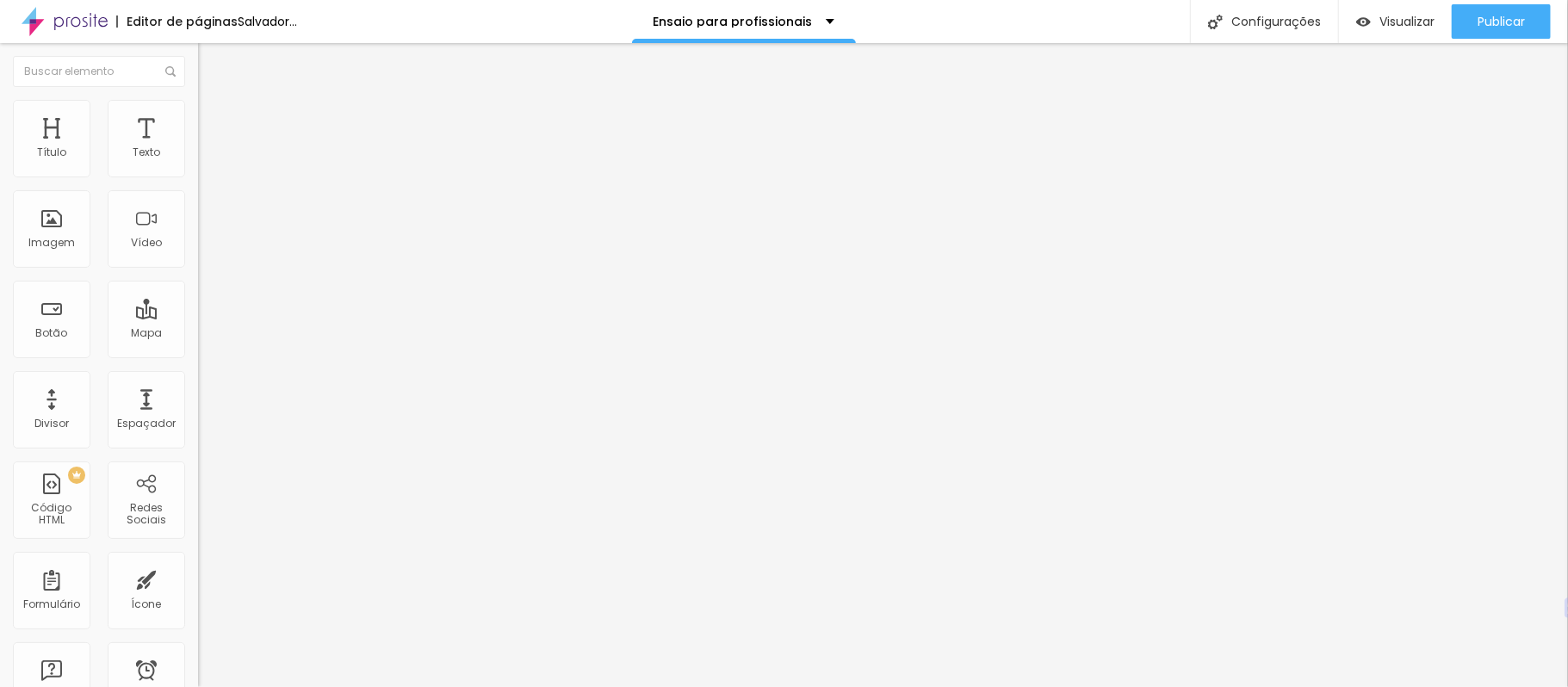
type input "30"
drag, startPoint x: 76, startPoint y: 165, endPoint x: 88, endPoint y: 165, distance: 12.0
click at [198, 334] on input "range" at bounding box center [253, 341] width 111 height 14
type input "35"
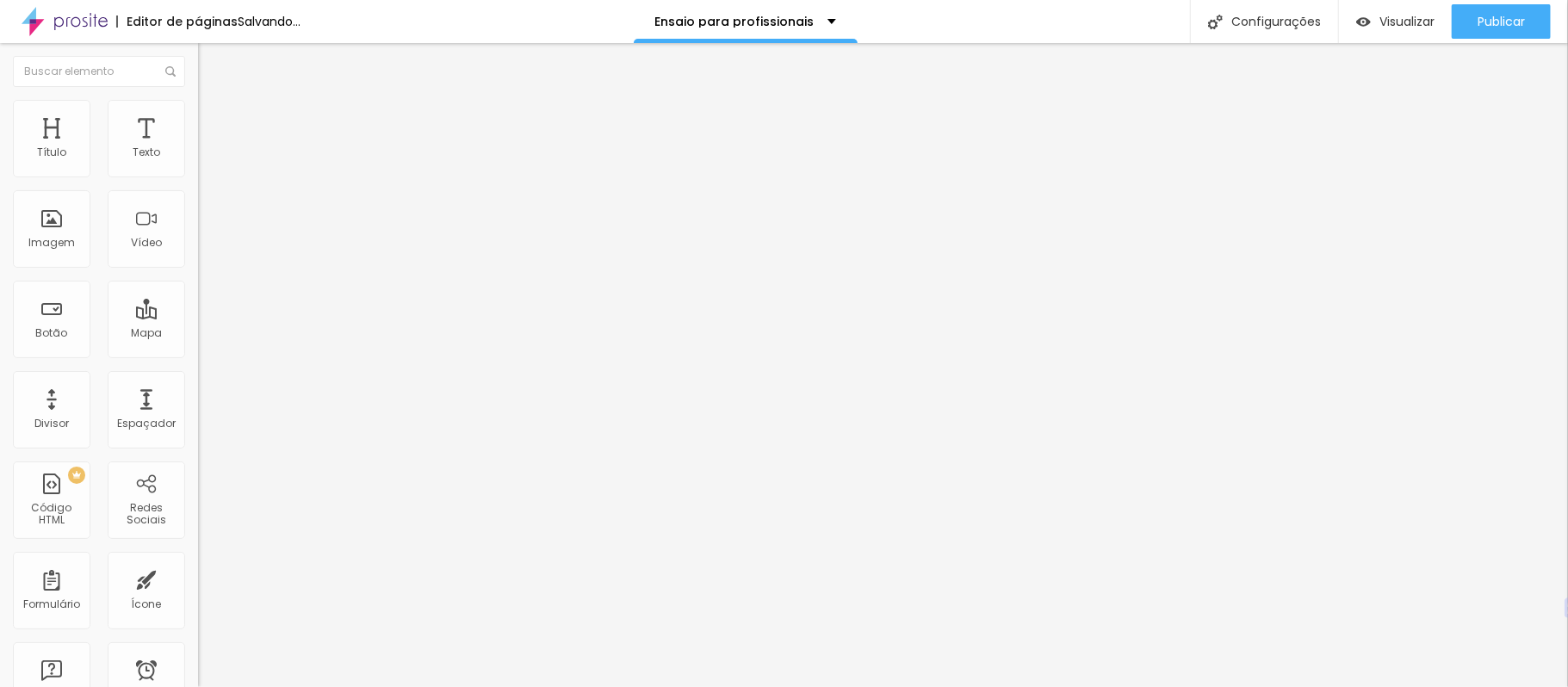
type input "30"
click at [198, 334] on input "range" at bounding box center [253, 341] width 111 height 14
click at [198, 100] on li "Estilo" at bounding box center [296, 109] width 198 height 17
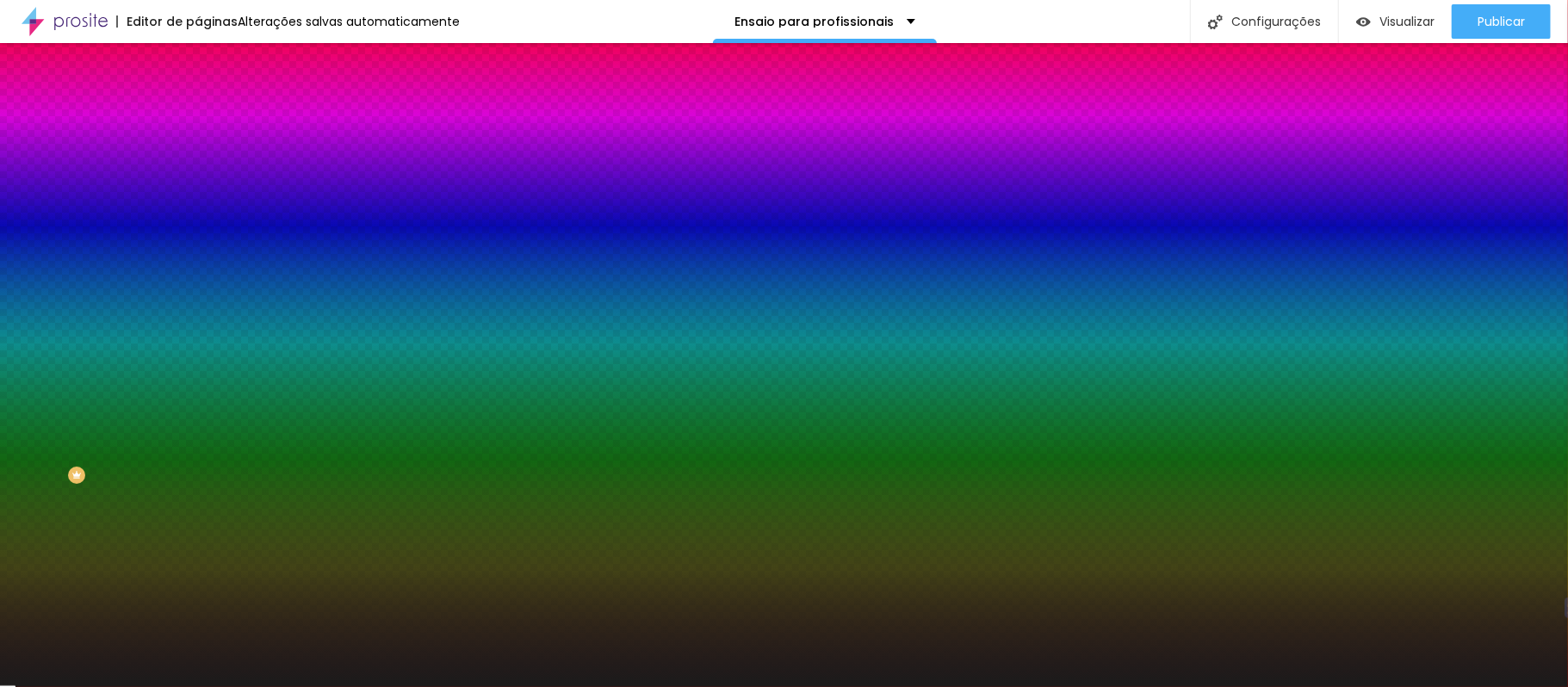
click at [198, 100] on li "Conteúdo" at bounding box center [296, 91] width 198 height 17
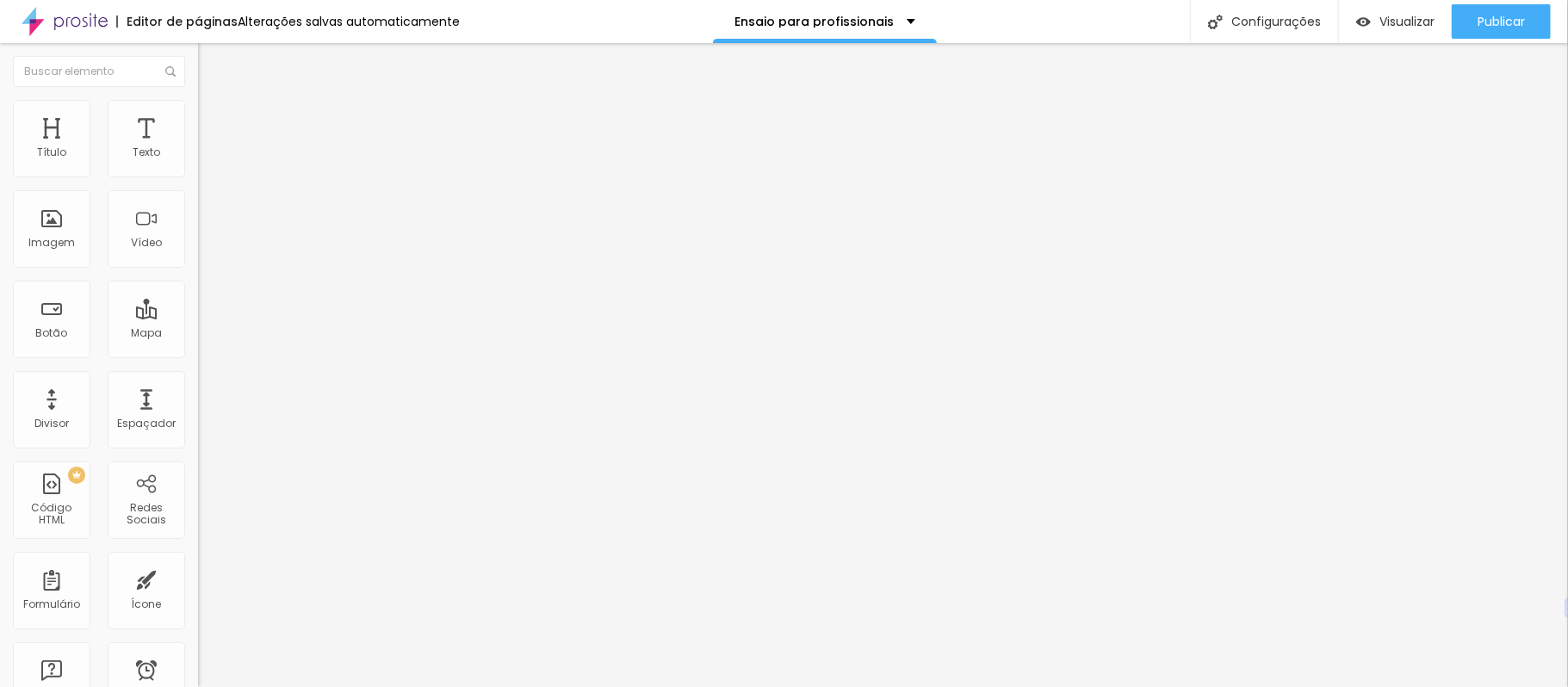
click at [198, 111] on ul "Conteúdo Estilo Avançado" at bounding box center [296, 108] width 198 height 51
click at [198, 109] on img at bounding box center [205, 108] width 16 height 16
click at [198, 117] on li "Avançado" at bounding box center [296, 125] width 198 height 17
click at [198, 111] on img at bounding box center [205, 108] width 16 height 16
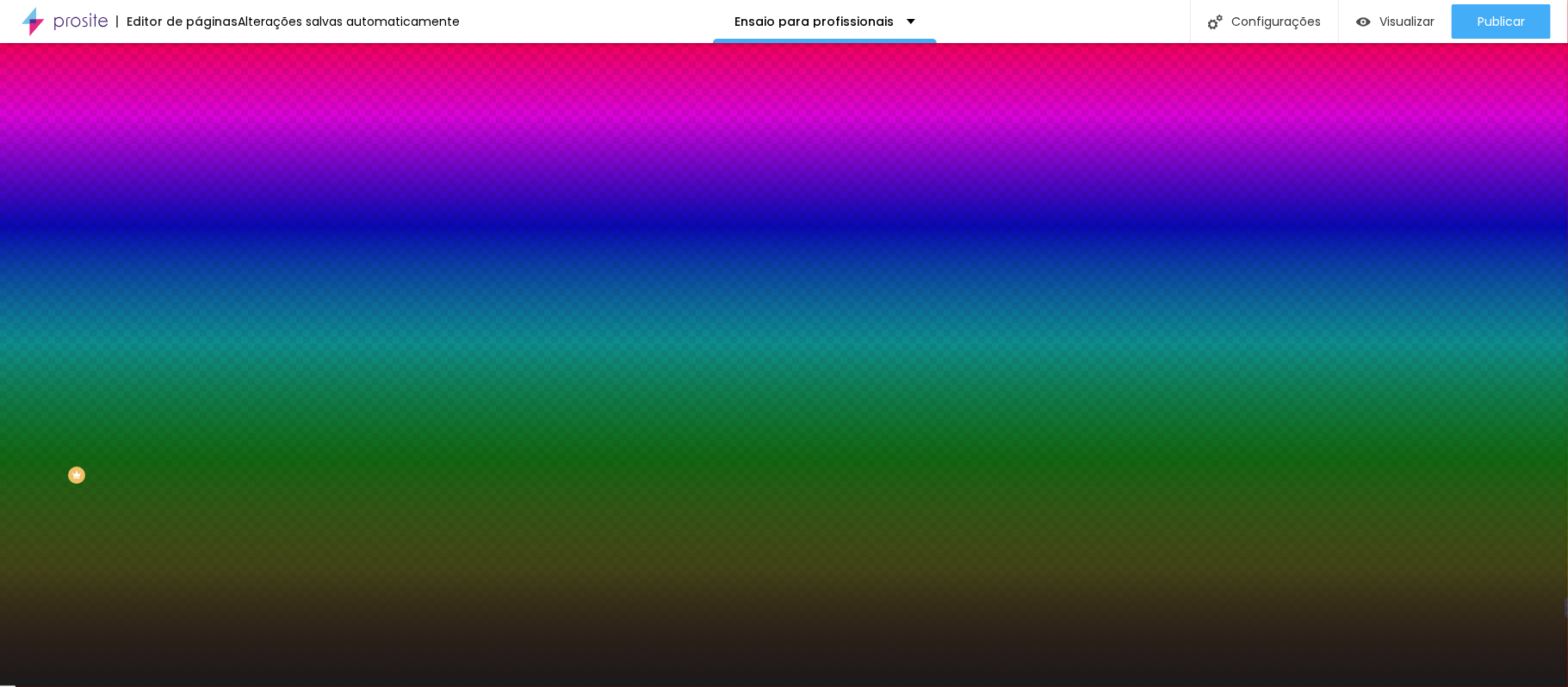
type input "10"
type input "41"
type input "61"
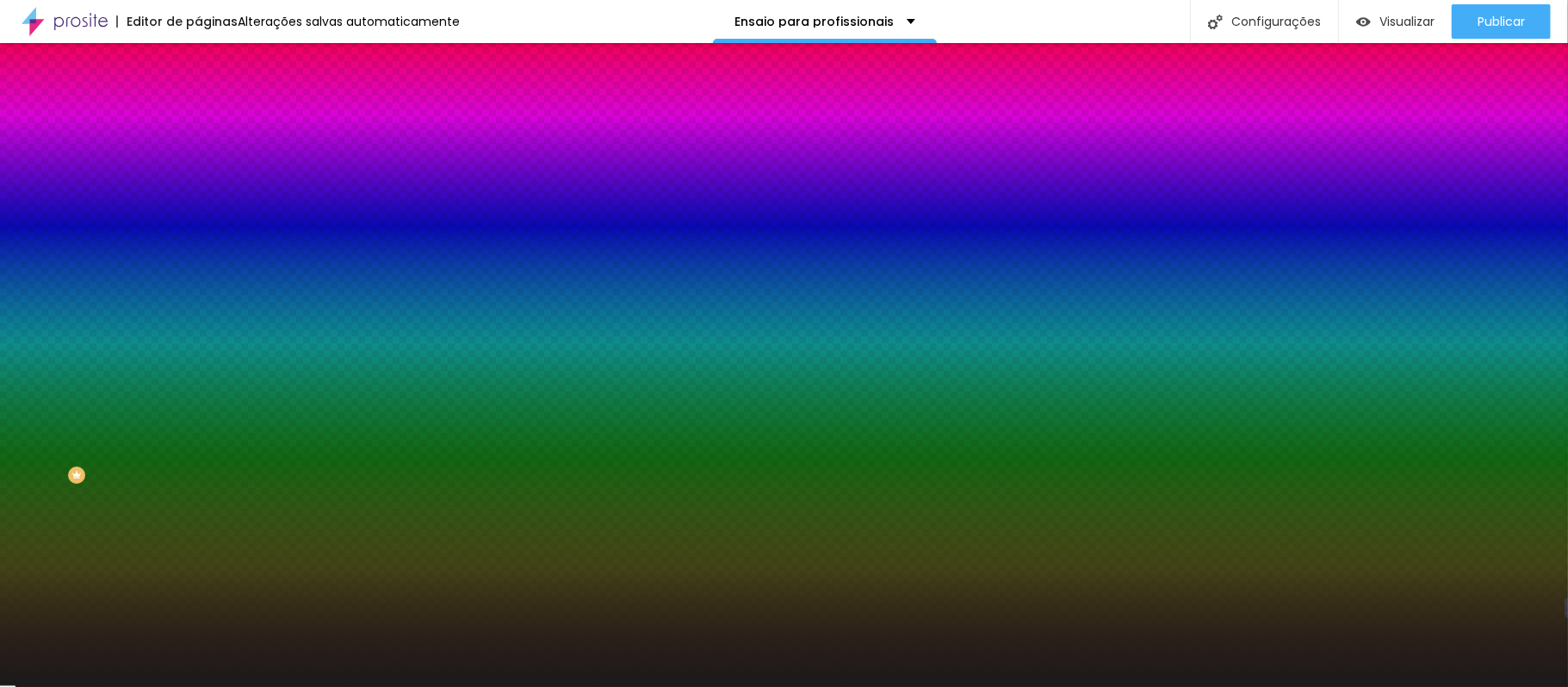
type input "61"
type input "63"
type input "81"
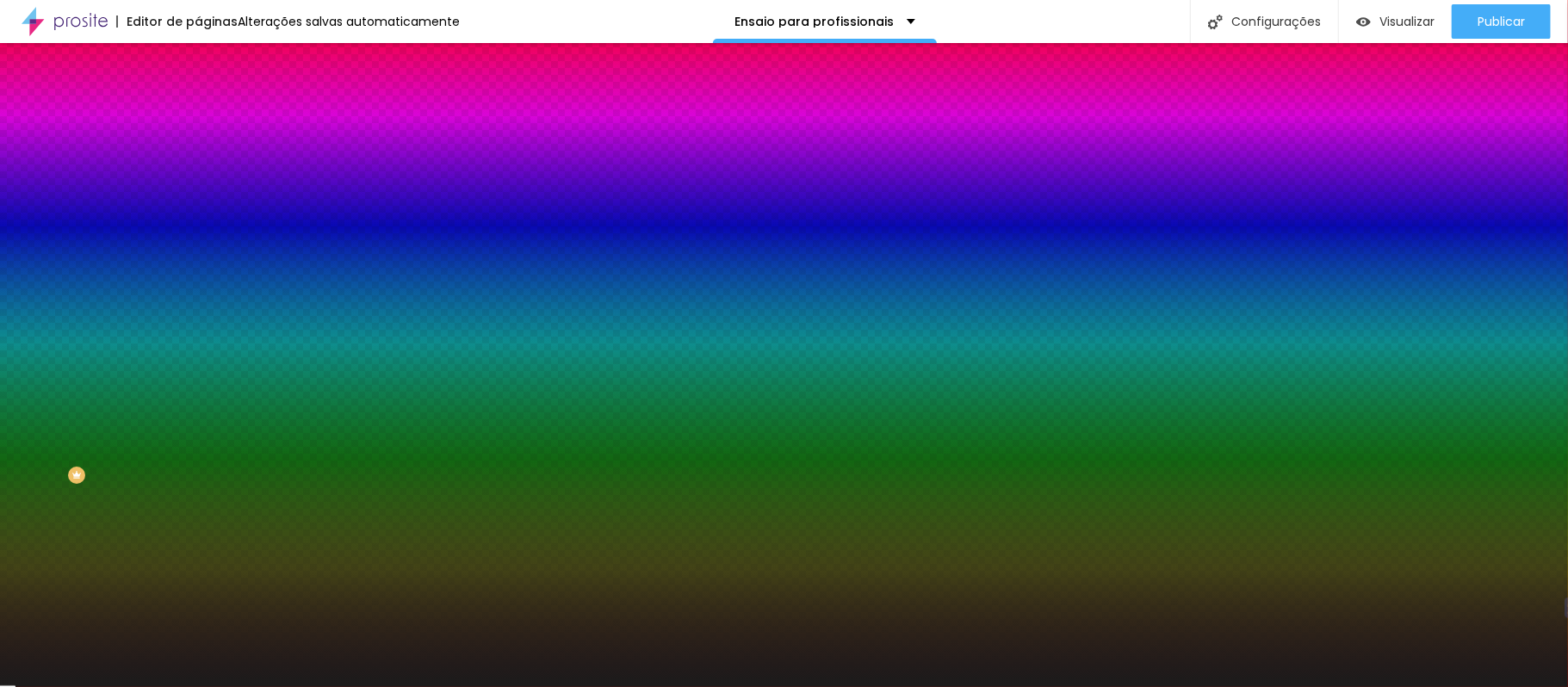
type input "85"
type input "100"
type input "114"
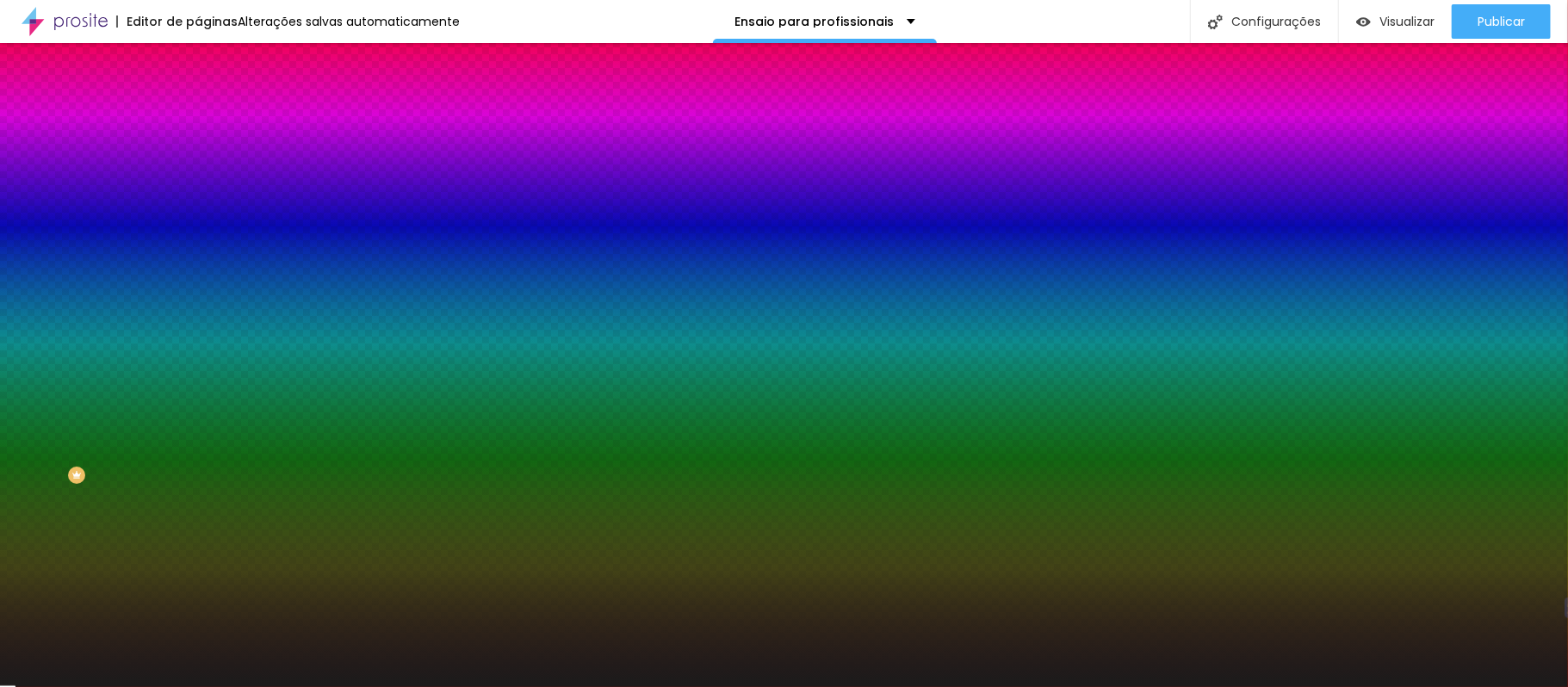
type input "114"
type input "94"
type input "0"
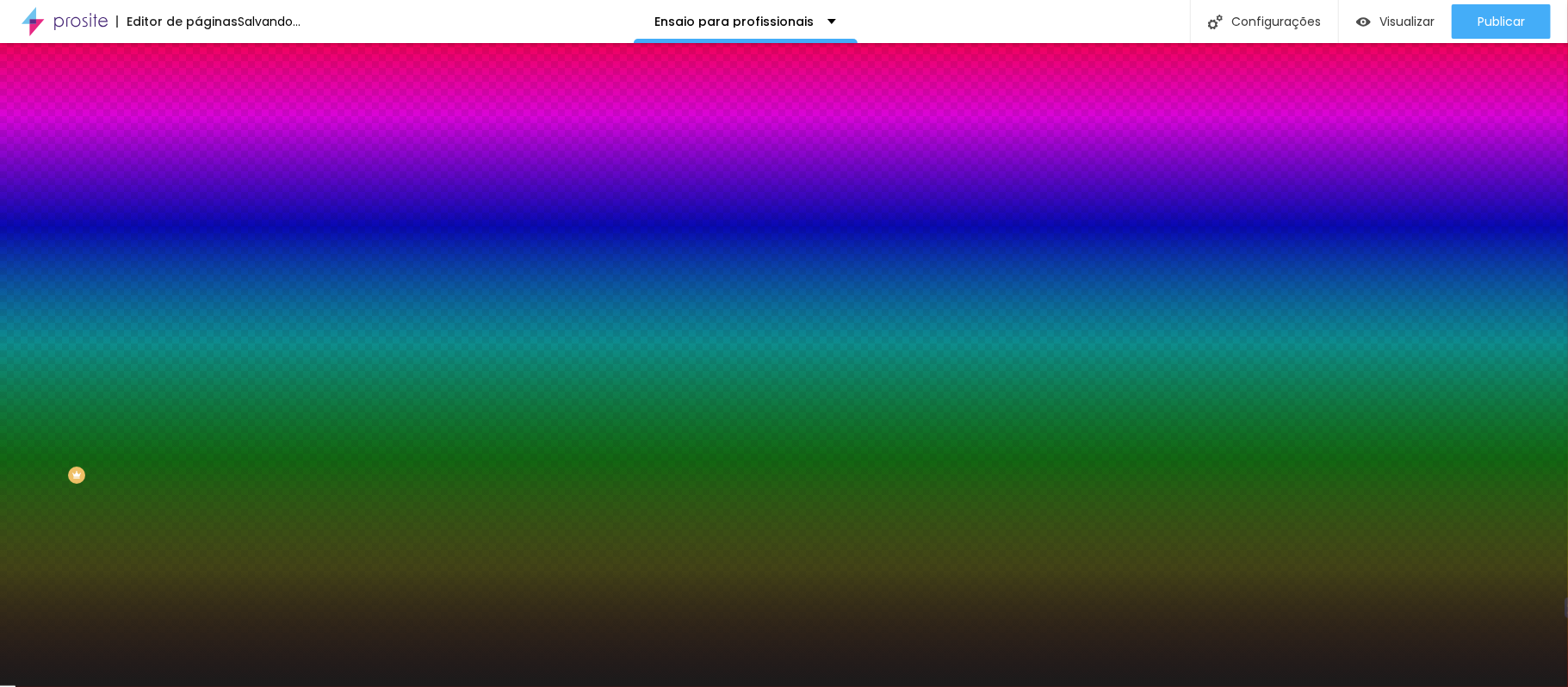
drag, startPoint x: 44, startPoint y: 212, endPoint x: 5, endPoint y: 201, distance: 40.5
click at [198, 381] on input "range" at bounding box center [253, 388] width 111 height 14
click at [213, 102] on font "Conteúdo" at bounding box center [239, 94] width 53 height 15
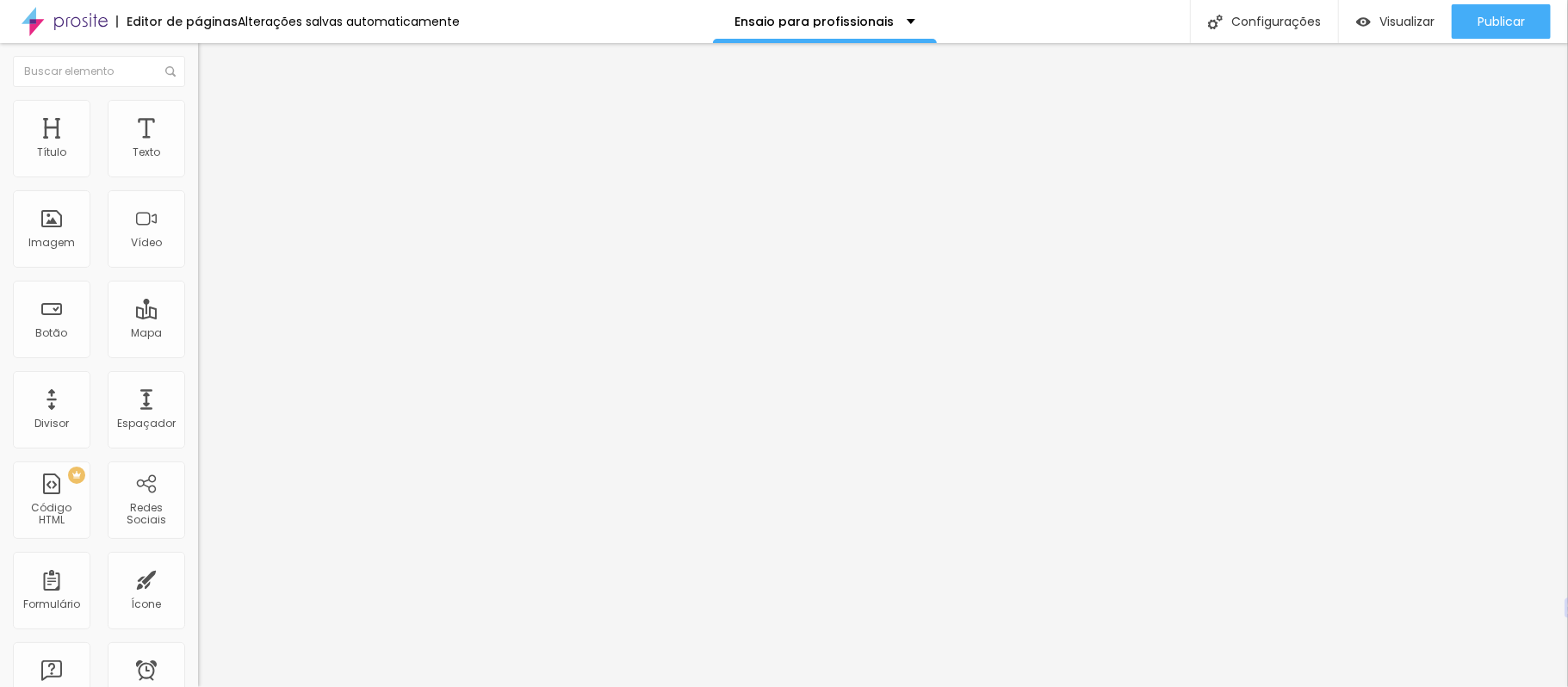
click at [198, 172] on div at bounding box center [296, 165] width 198 height 41
click at [198, 167] on div at bounding box center [296, 165] width 198 height 41
click at [198, 117] on li "Avançado" at bounding box center [296, 125] width 198 height 17
type input "25"
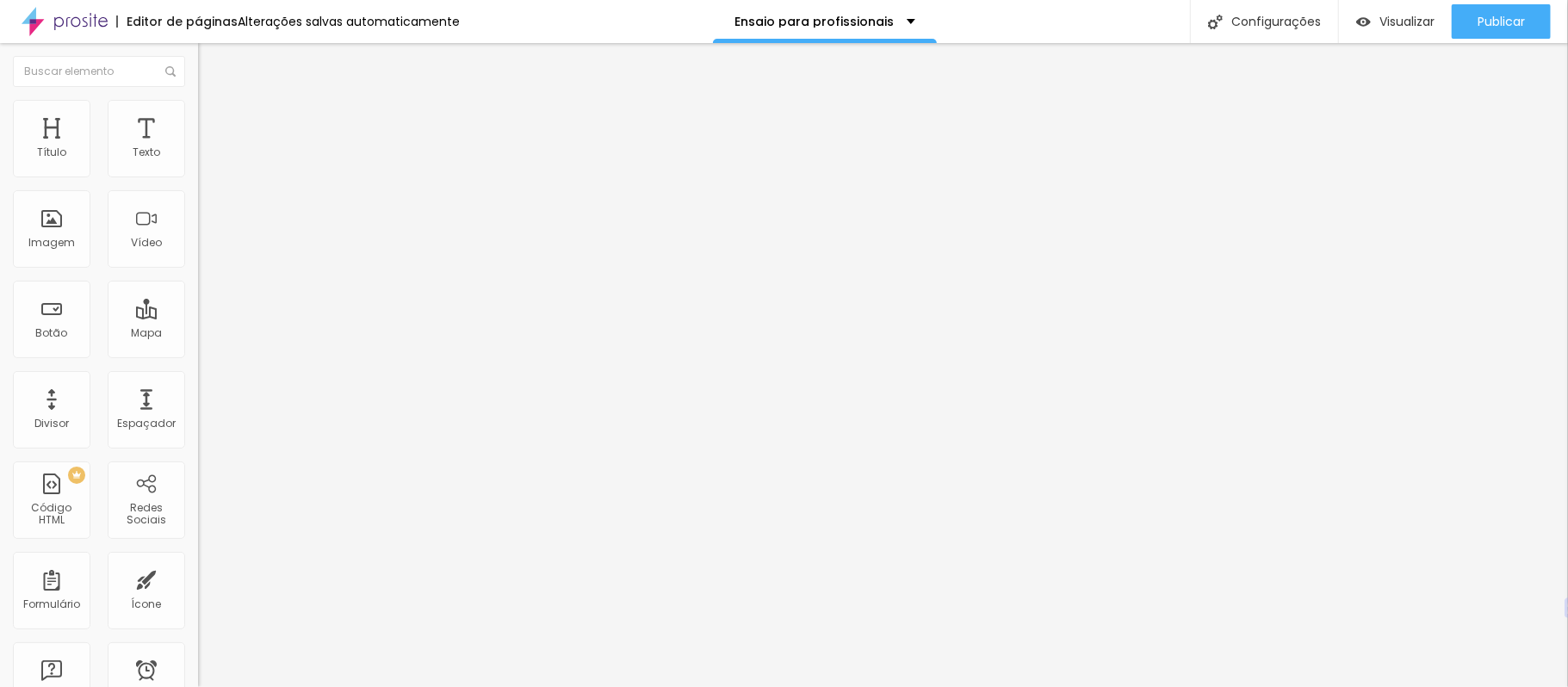
type input "30"
type input "35"
type input "40"
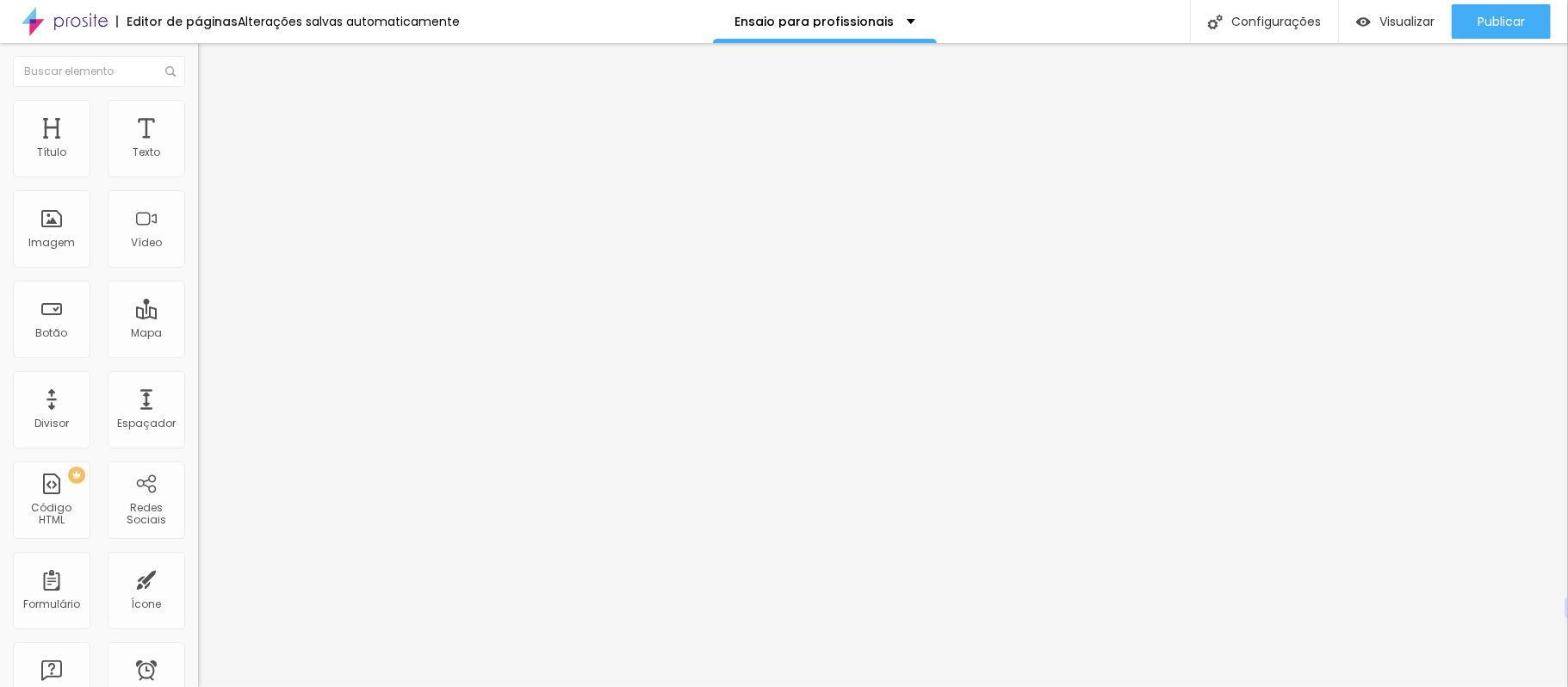
type input "40"
drag, startPoint x: 73, startPoint y: 167, endPoint x: 164, endPoint y: 157, distance: 91.5
click at [198, 334] on input "range" at bounding box center [253, 341] width 111 height 14
click at [198, 117] on img at bounding box center [205, 125] width 16 height 16
click at [198, 91] on ul "Conteúdo Estilo Avançado" at bounding box center [296, 108] width 198 height 51
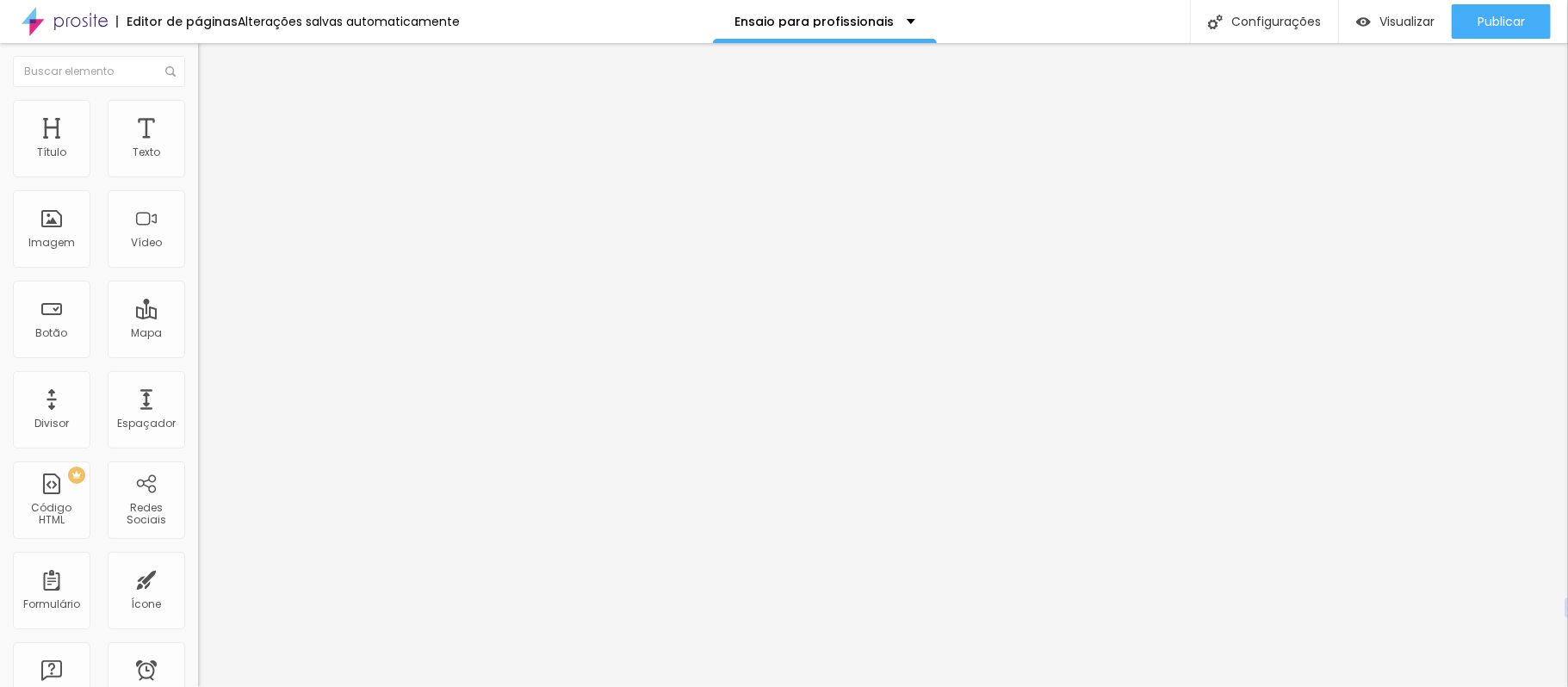
click at [198, 105] on img at bounding box center [205, 108] width 16 height 16
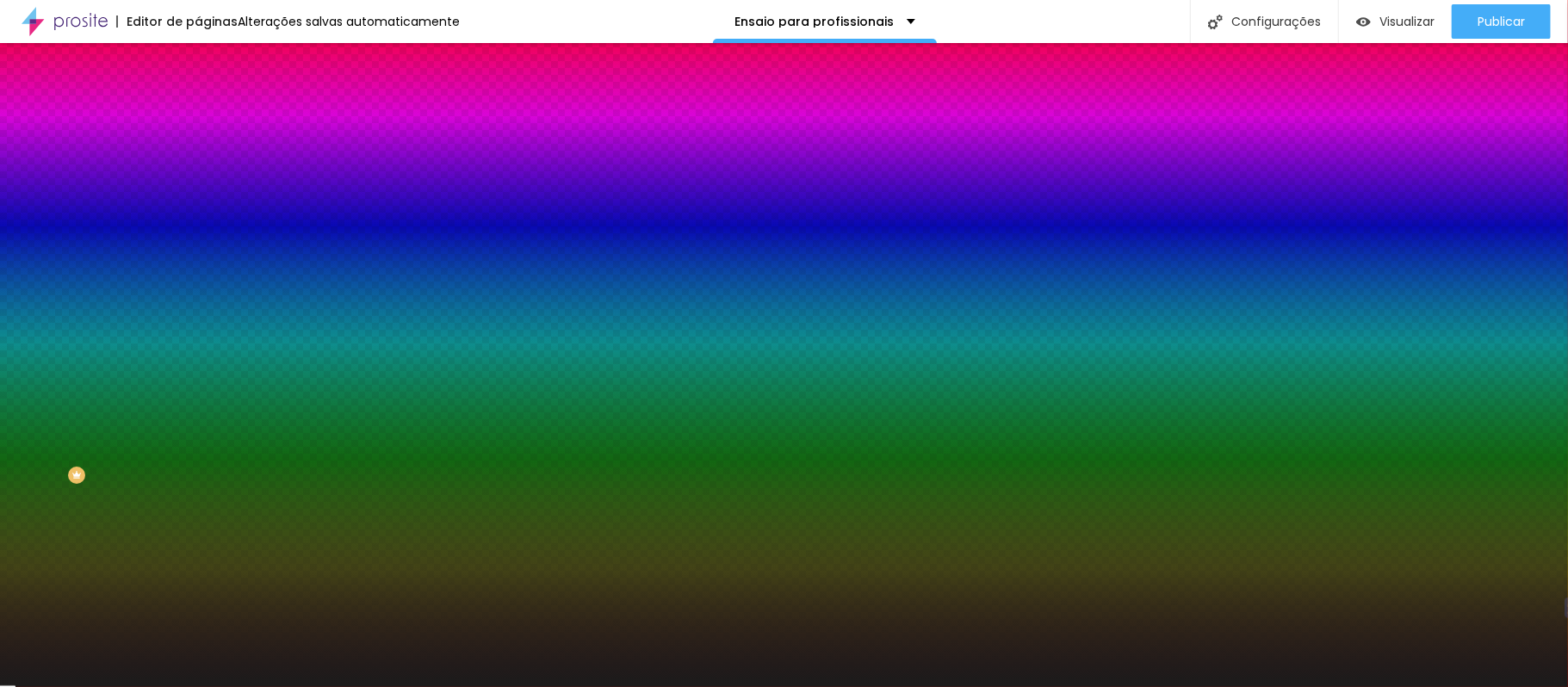
click at [198, 100] on li "Conteúdo" at bounding box center [296, 91] width 198 height 17
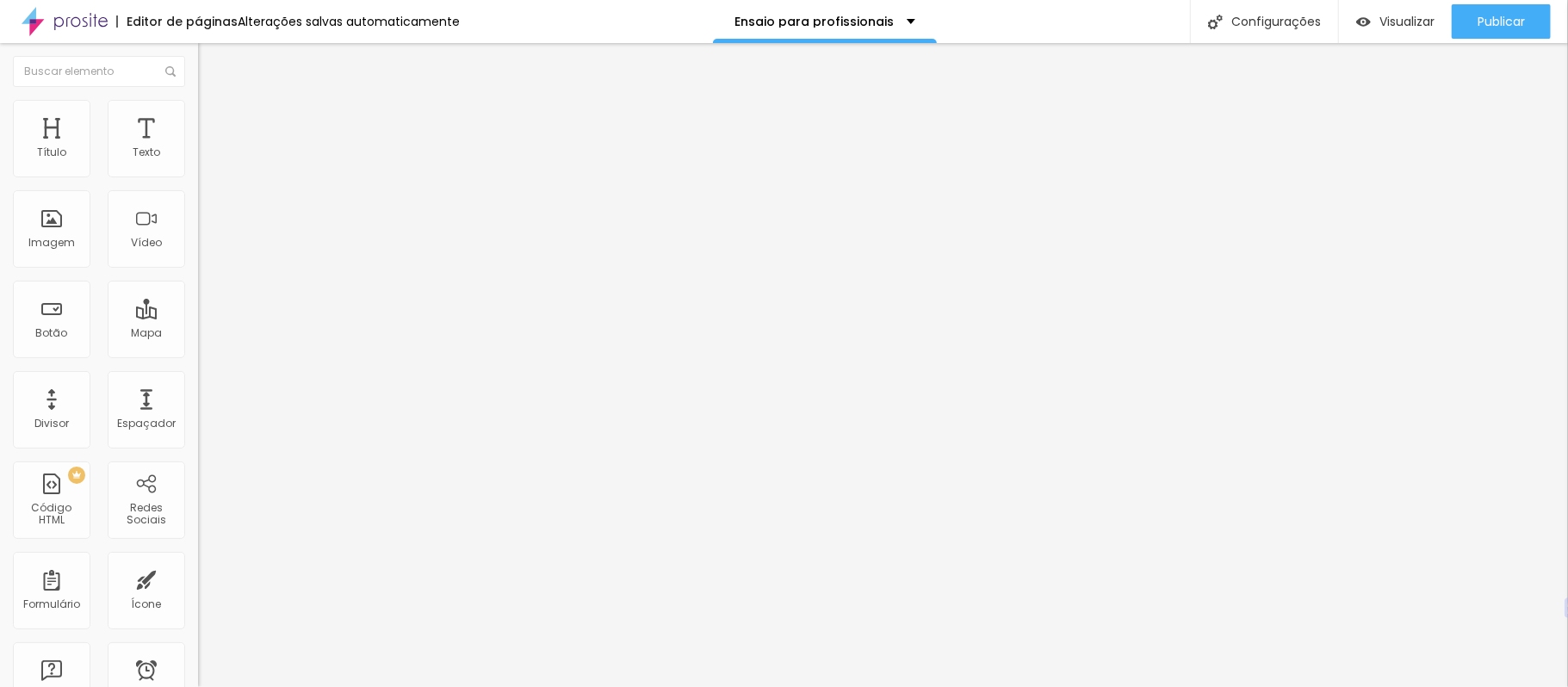
click at [198, 167] on div at bounding box center [296, 165] width 198 height 14
click at [198, 117] on img at bounding box center [205, 125] width 16 height 16
click at [198, 100] on img at bounding box center [205, 108] width 16 height 16
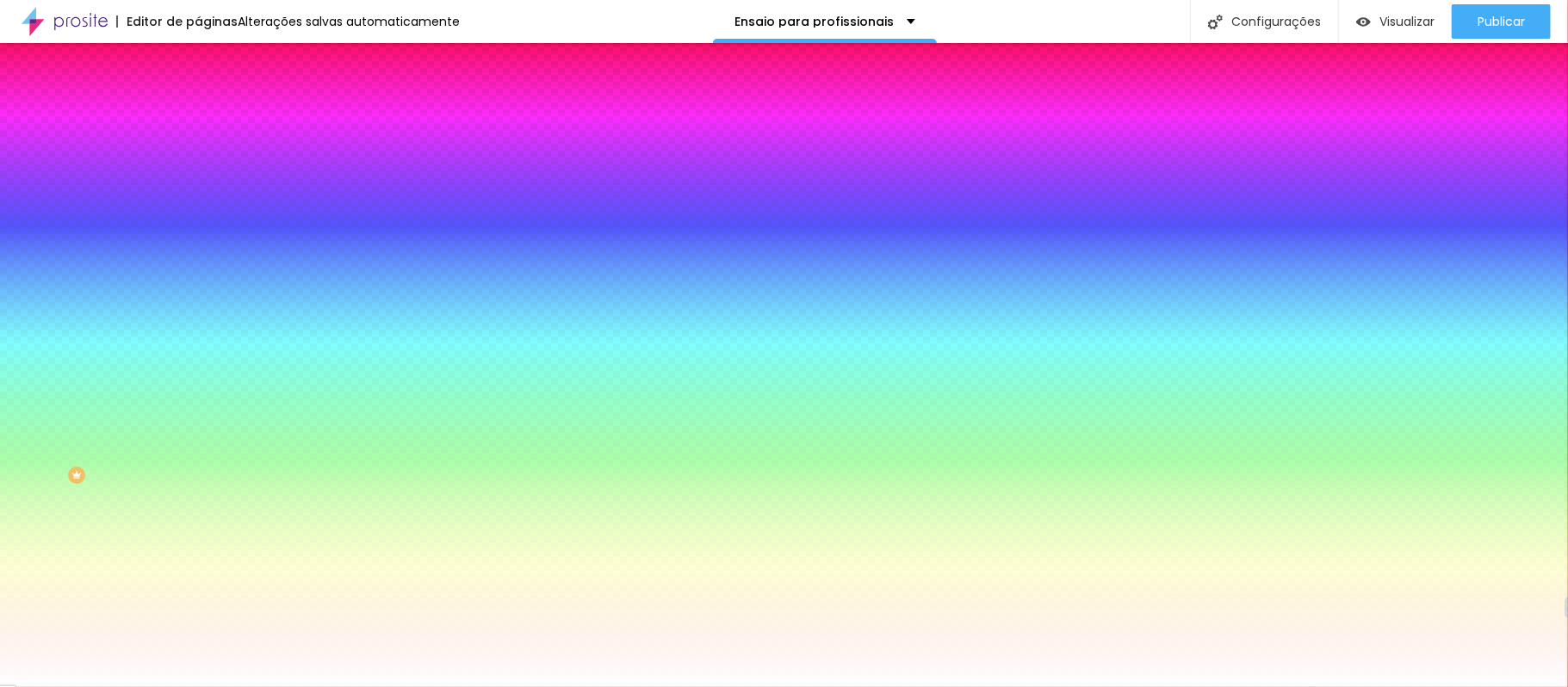
click at [198, 182] on input "#FFFFFF" at bounding box center [300, 173] width 206 height 17
paste input "242424"
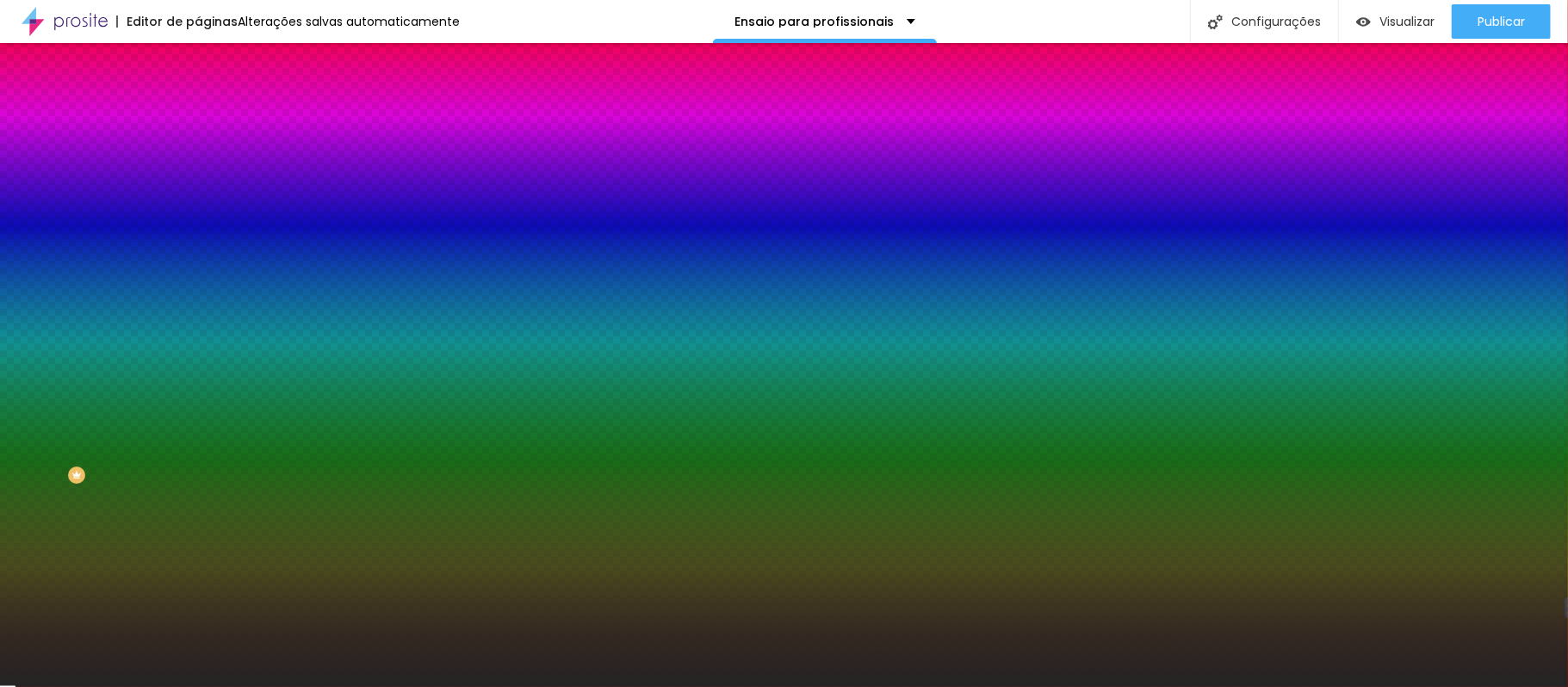
click at [213, 121] on font "Avançado" at bounding box center [241, 128] width 57 height 15
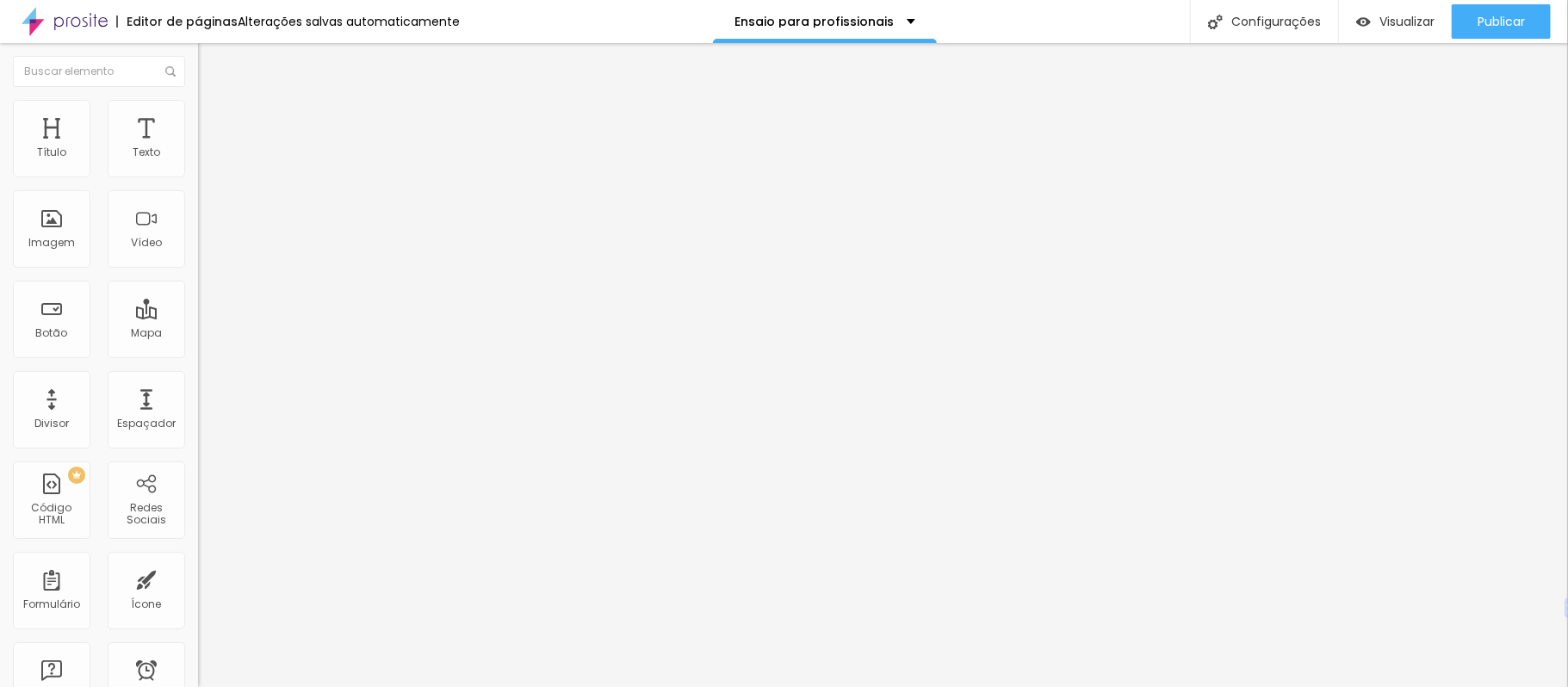
click at [198, 117] on img at bounding box center [205, 125] width 16 height 16
drag, startPoint x: 39, startPoint y: 172, endPoint x: 50, endPoint y: 179, distance: 13.0
click at [198, 334] on input "range" at bounding box center [253, 341] width 111 height 14
click at [198, 115] on ul "Conteúdo Estilo Avançado" at bounding box center [296, 108] width 198 height 51
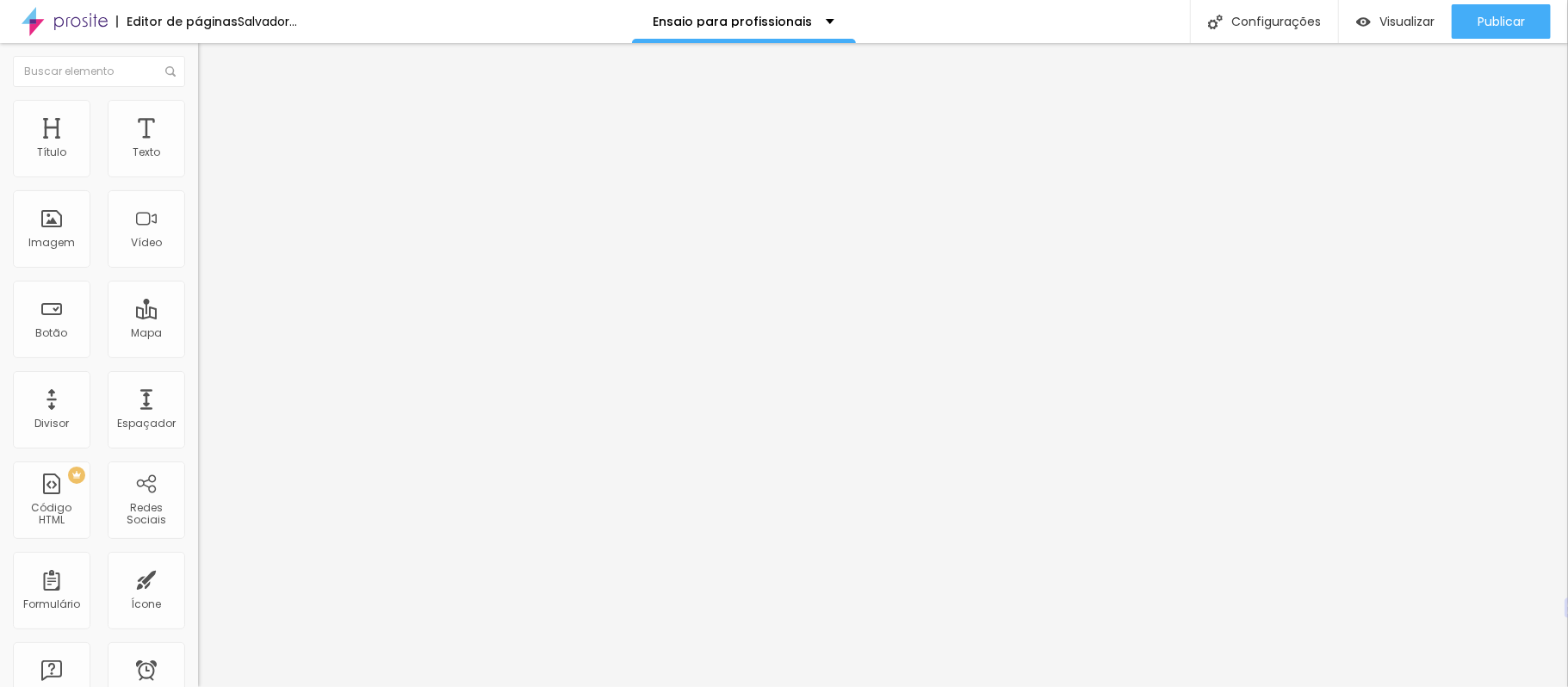
click at [198, 108] on img at bounding box center [205, 108] width 16 height 16
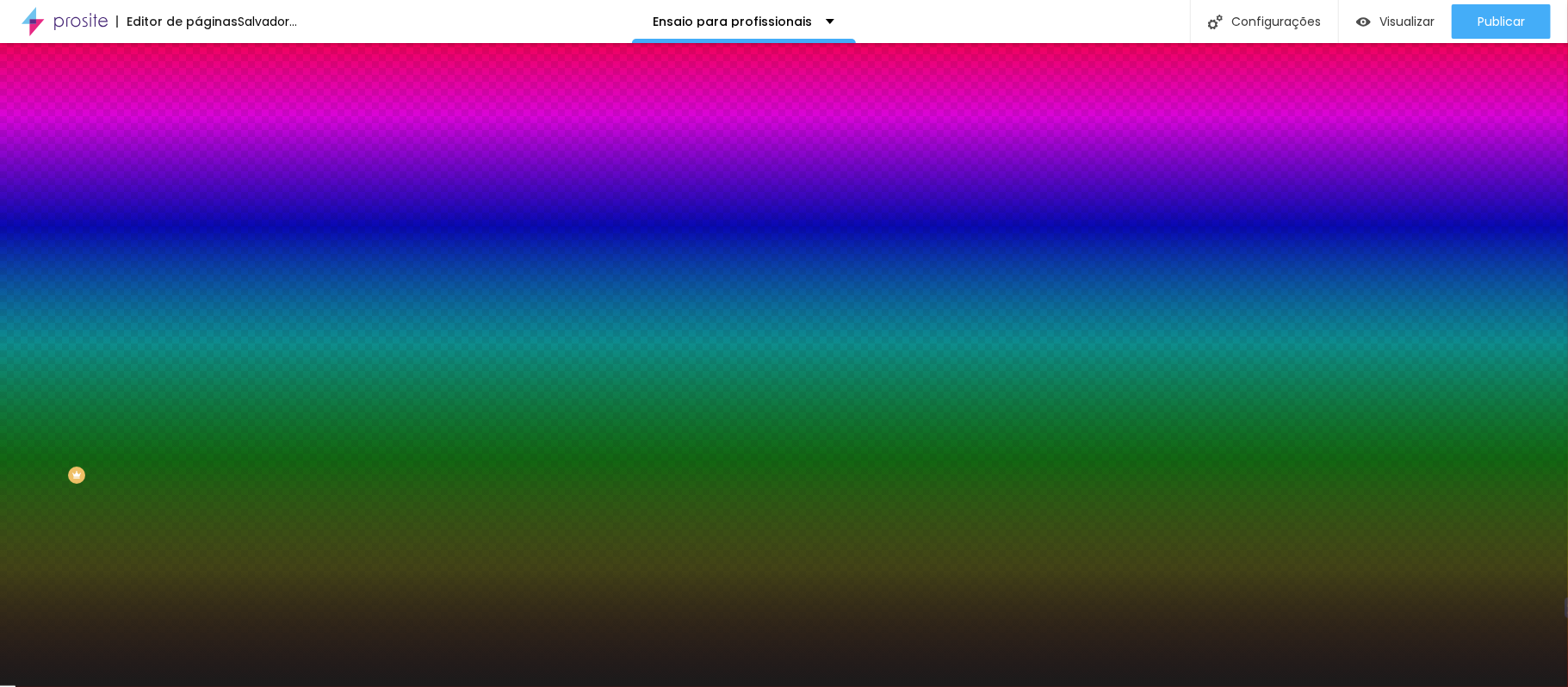
click at [198, 117] on li "Avançado" at bounding box center [296, 125] width 198 height 17
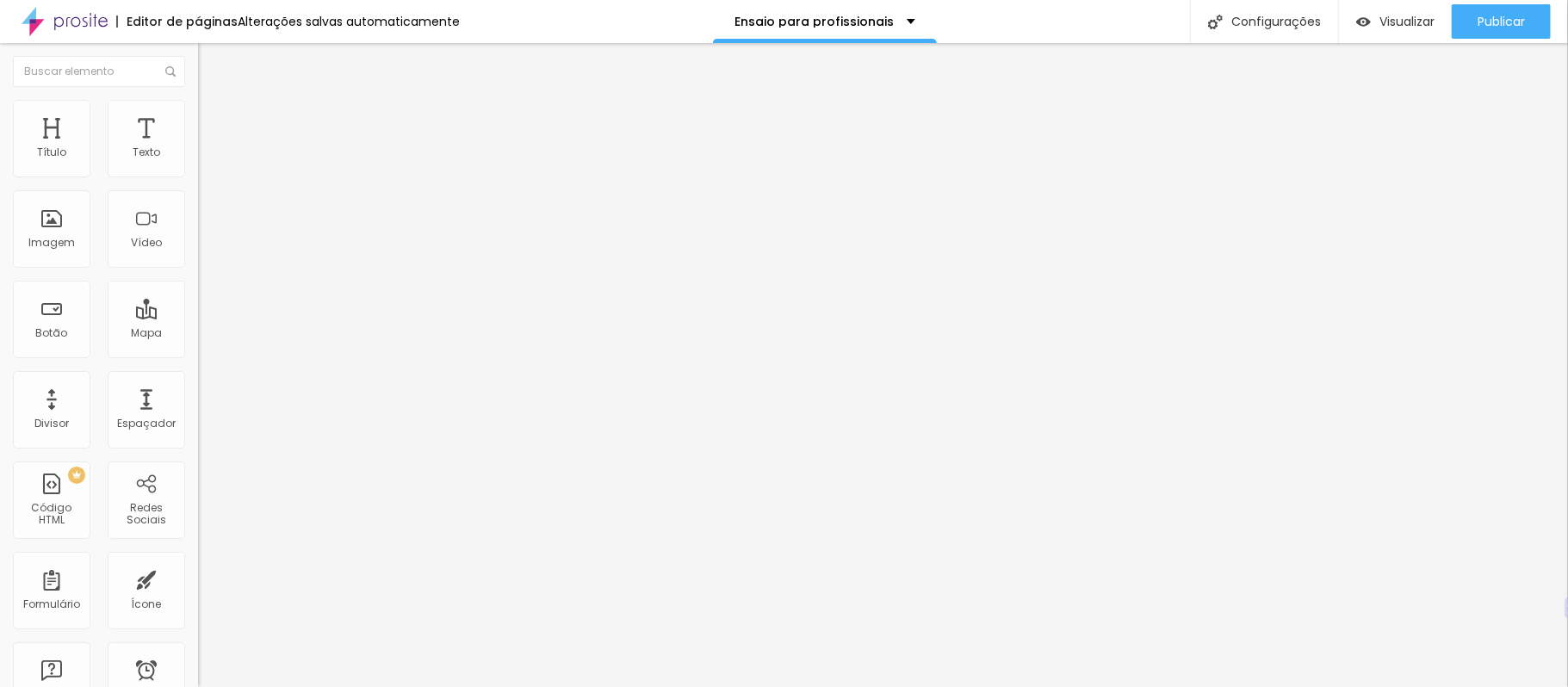
click at [198, 105] on img at bounding box center [205, 108] width 16 height 16
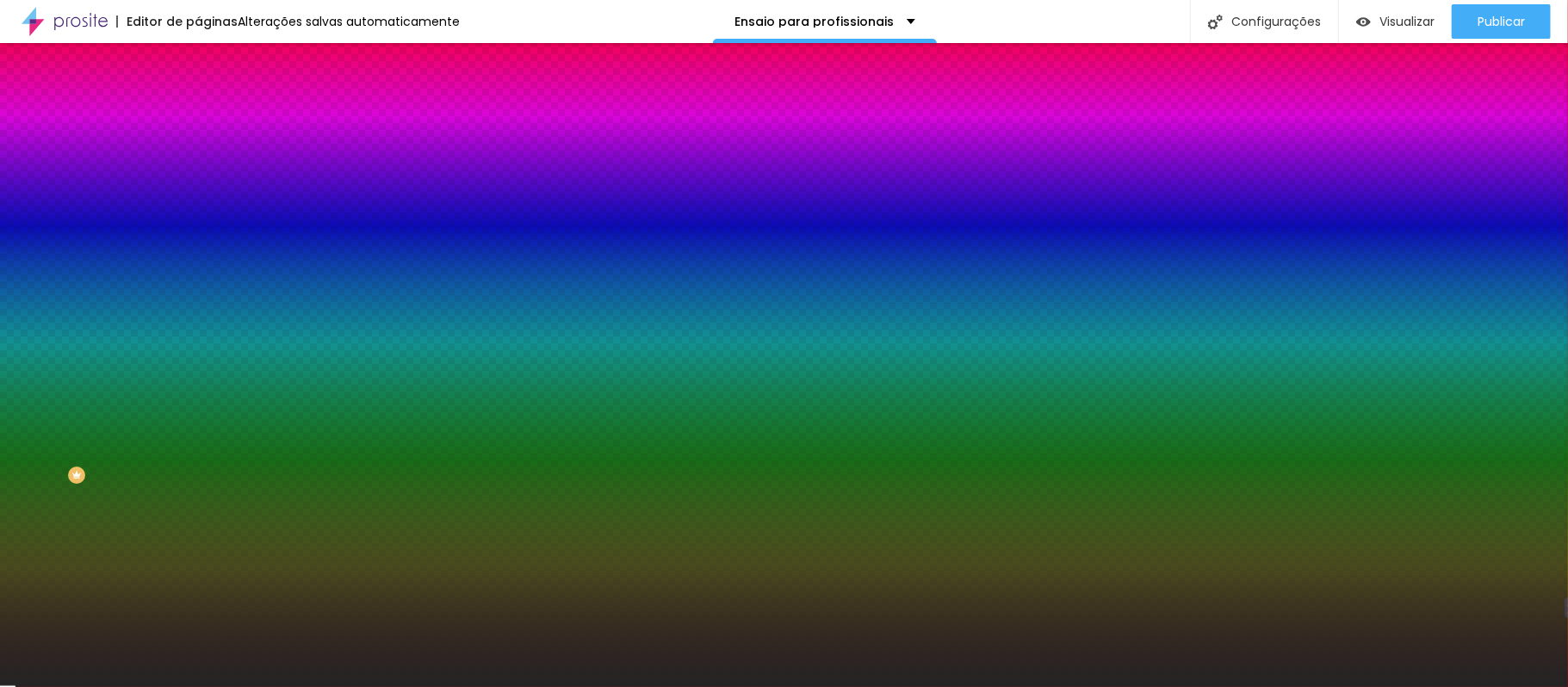
click at [198, 117] on li "Avançado" at bounding box center [296, 125] width 198 height 17
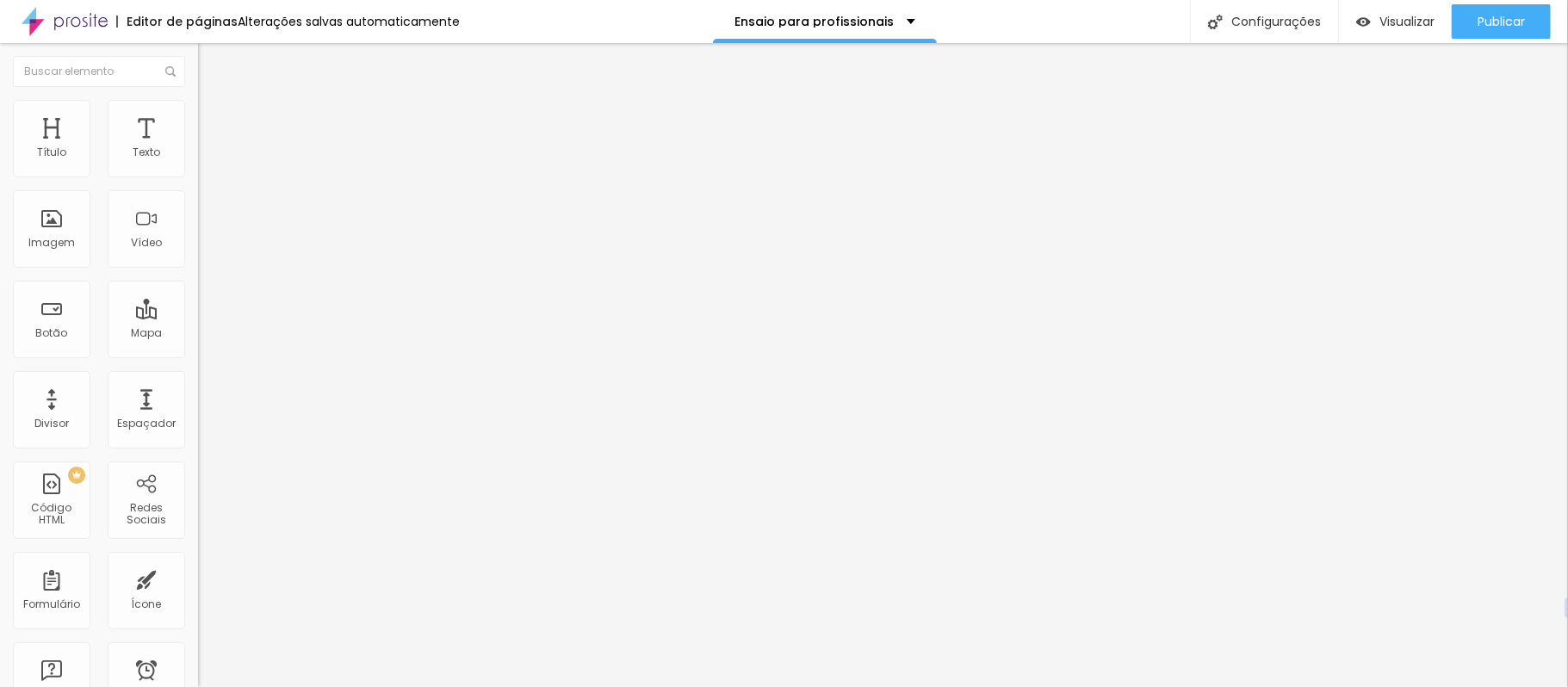
click at [198, 117] on img at bounding box center [205, 125] width 16 height 16
drag, startPoint x: 72, startPoint y: 171, endPoint x: 121, endPoint y: 192, distance: 53.3
click at [198, 334] on input "range" at bounding box center [253, 341] width 111 height 14
click at [213, 121] on font "Avançado" at bounding box center [241, 128] width 57 height 15
click at [198, 100] on ul "Conteúdo Estilo Avançado" at bounding box center [296, 108] width 198 height 51
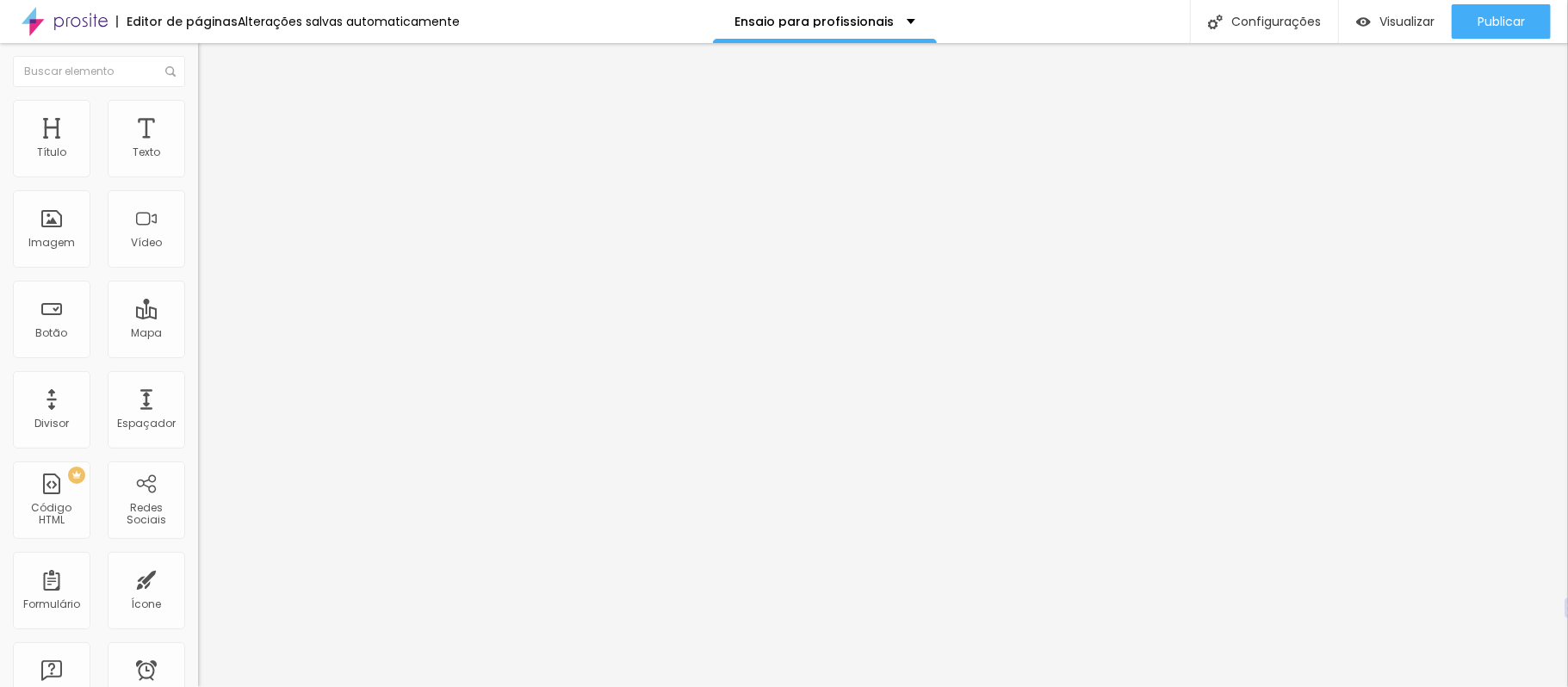
click at [198, 104] on li "Estilo" at bounding box center [296, 109] width 198 height 17
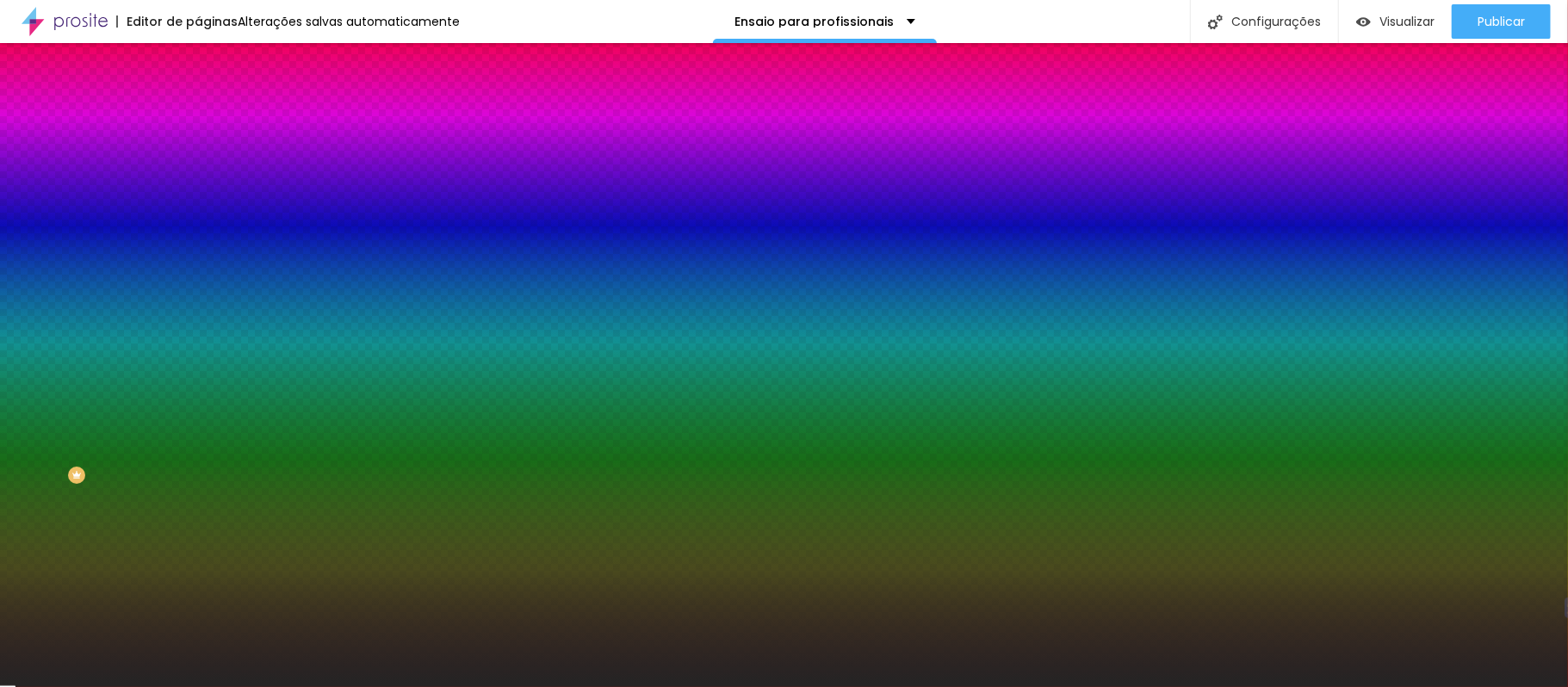
click at [198, 170] on input "#242424" at bounding box center [300, 173] width 206 height 17
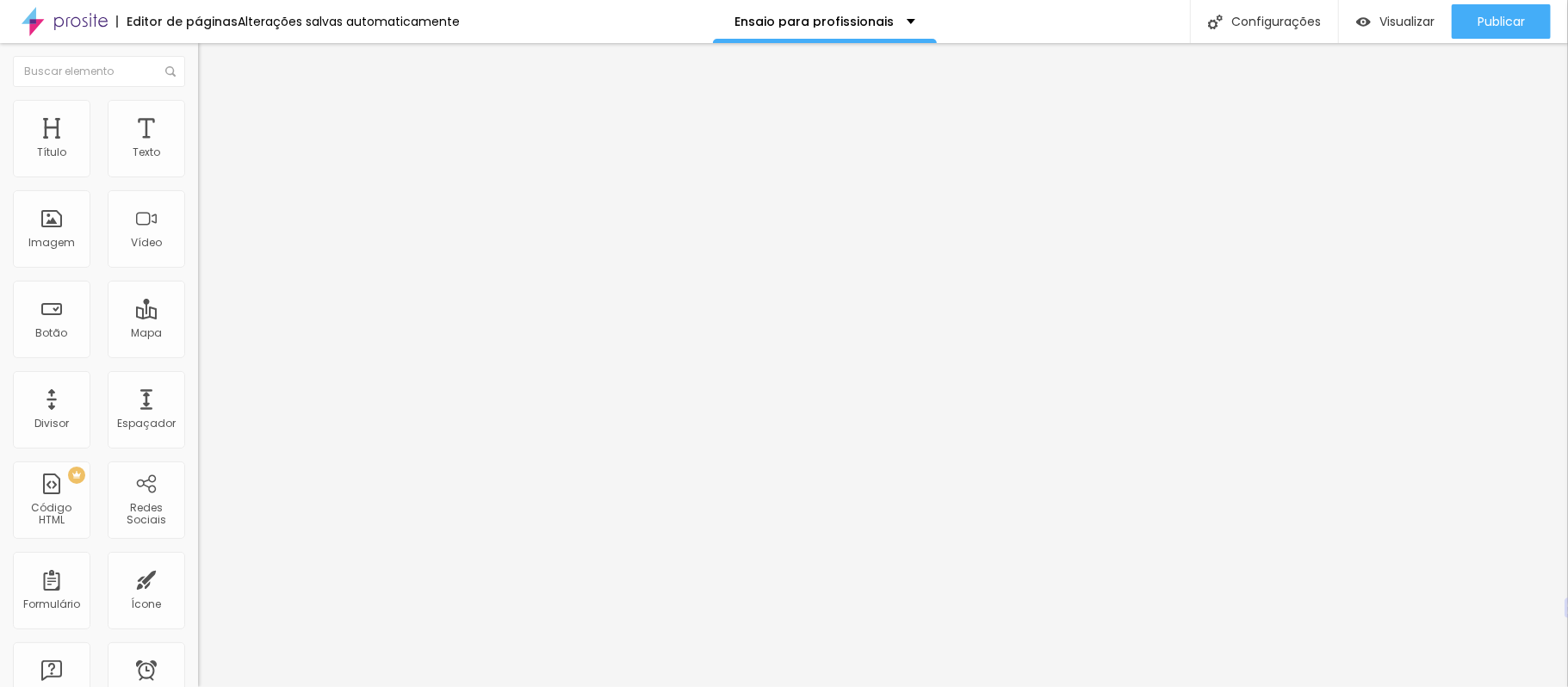
click at [198, 117] on img at bounding box center [205, 125] width 16 height 16
click at [198, 107] on img at bounding box center [205, 108] width 16 height 16
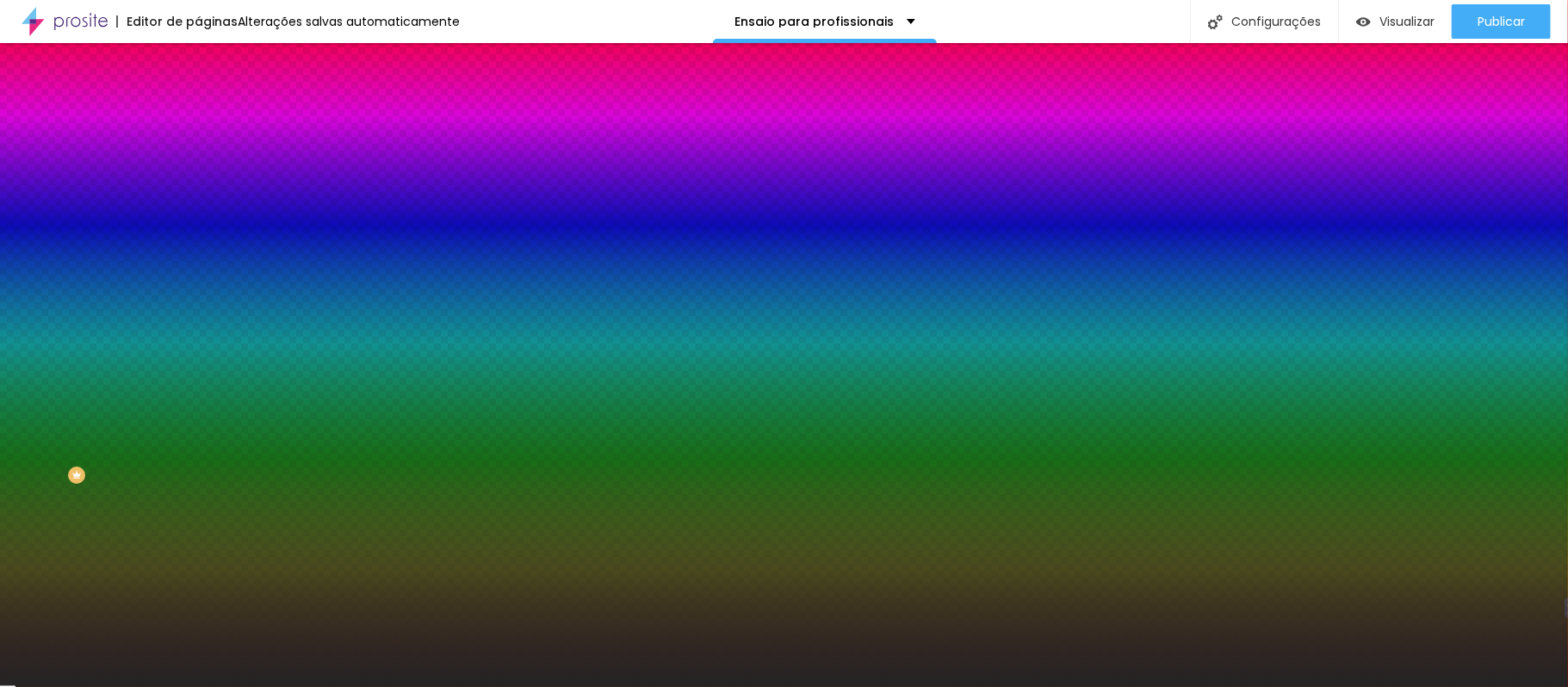
click at [198, 174] on input "#242424" at bounding box center [300, 173] width 206 height 17
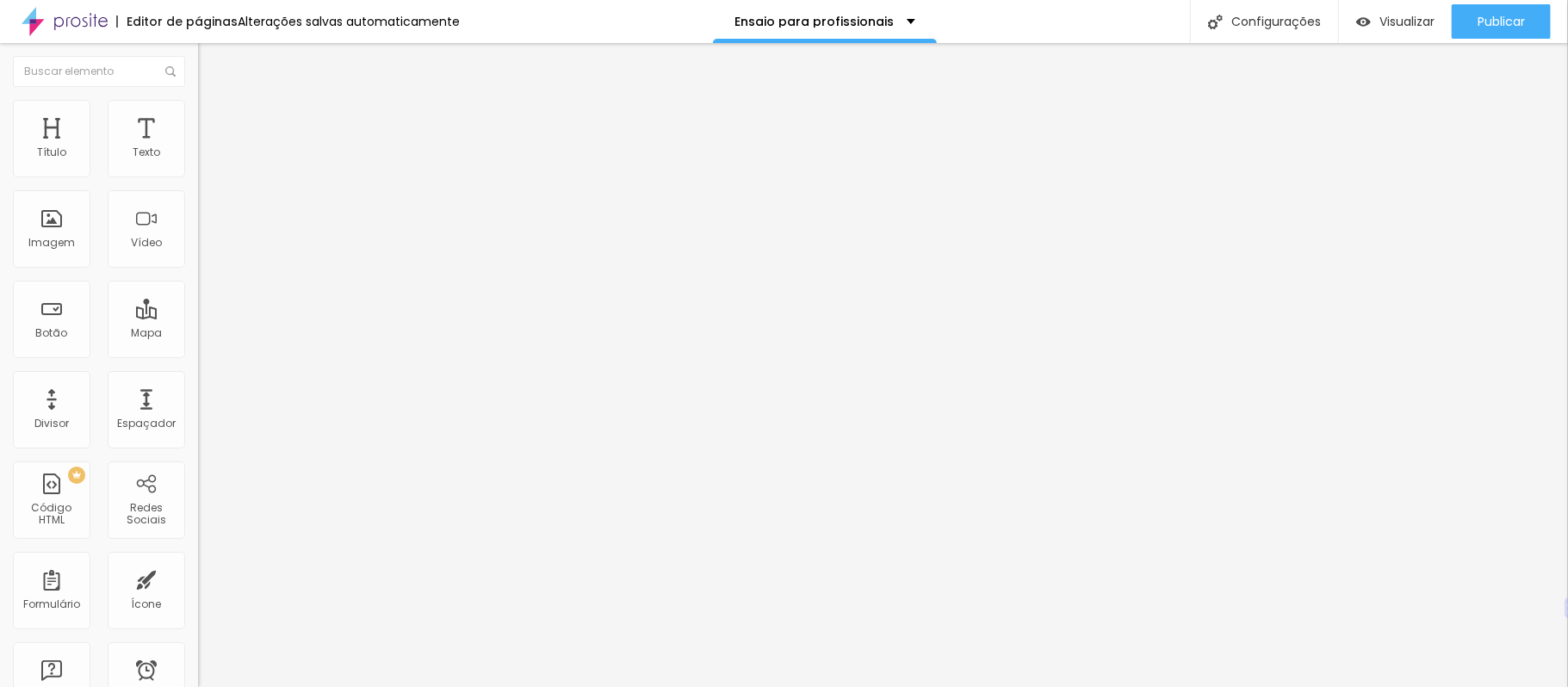
click at [198, 97] on ul "Conteúdo Estilo Avançado" at bounding box center [296, 108] width 198 height 51
click at [198, 100] on img at bounding box center [205, 108] width 16 height 16
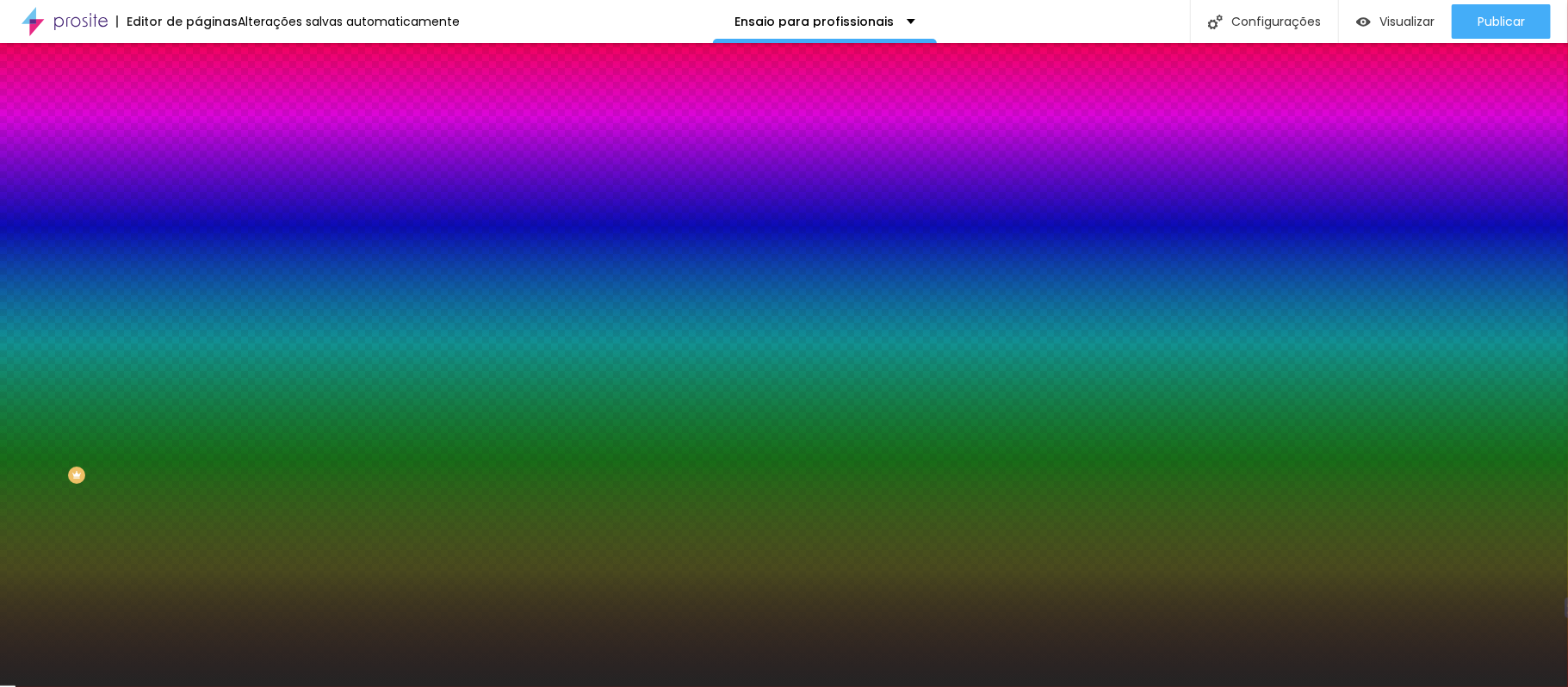
click at [198, 174] on input "#242424" at bounding box center [300, 173] width 206 height 17
click at [198, 98] on img at bounding box center [205, 91] width 16 height 16
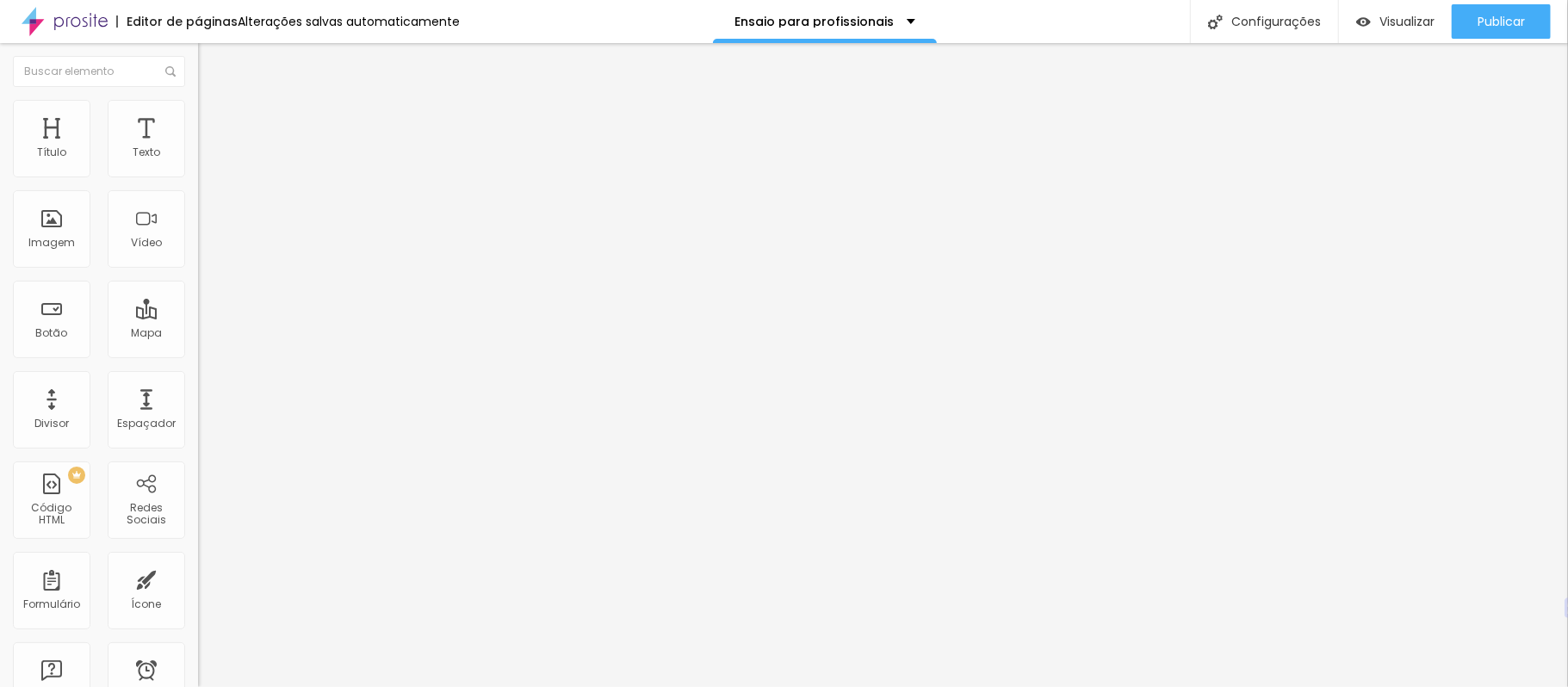
click at [198, 174] on img at bounding box center [204, 178] width 12 height 12
click at [198, 170] on img at bounding box center [204, 165] width 12 height 12
click at [198, 117] on img at bounding box center [205, 125] width 16 height 16
click at [198, 93] on li "Conteúdo" at bounding box center [296, 91] width 198 height 17
click at [198, 170] on img at bounding box center [204, 165] width 12 height 12
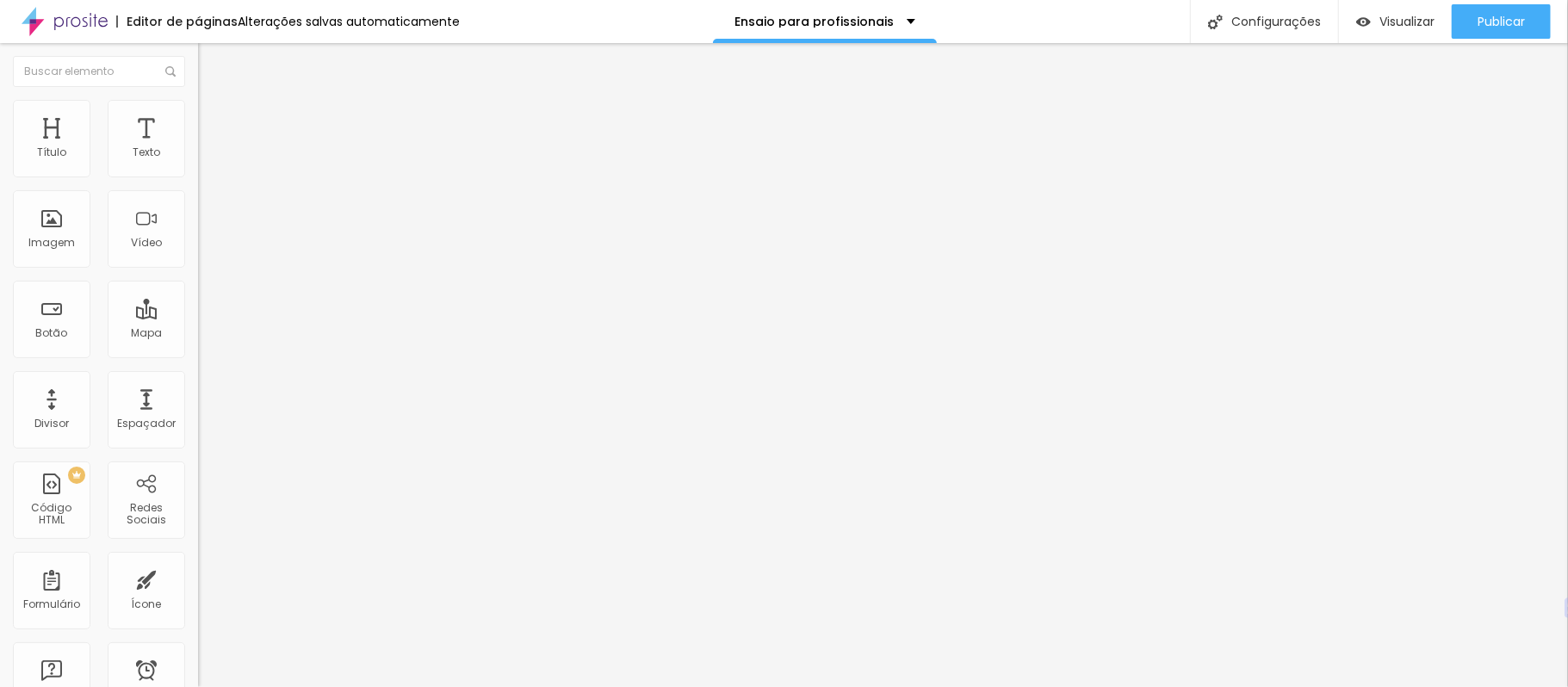
drag, startPoint x: 178, startPoint y: 160, endPoint x: 178, endPoint y: 170, distance: 10.0
click at [198, 170] on div "Alinhamento" at bounding box center [296, 159] width 198 height 51
click at [198, 172] on img at bounding box center [204, 178] width 12 height 12
click at [198, 109] on img at bounding box center [205, 108] width 16 height 16
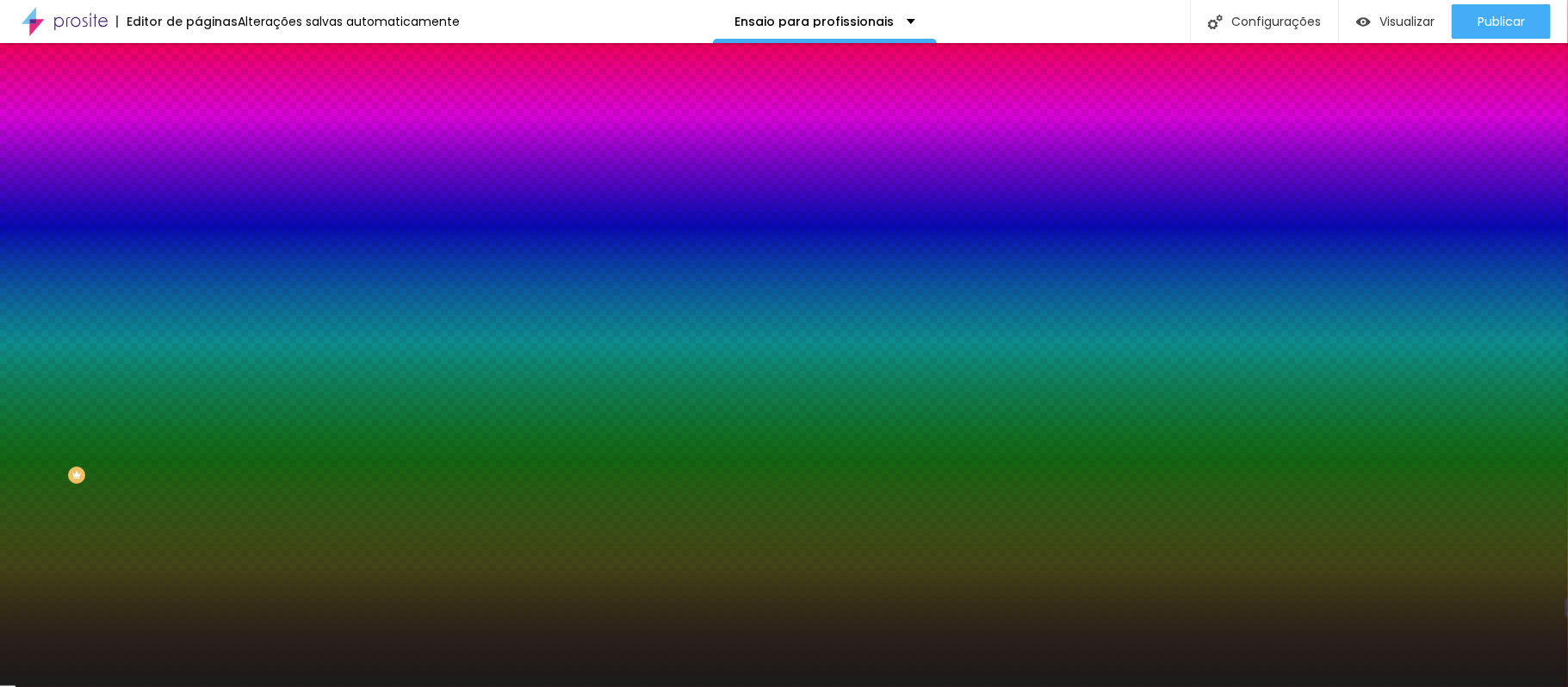
click at [211, 59] on img "button" at bounding box center [218, 63] width 14 height 14
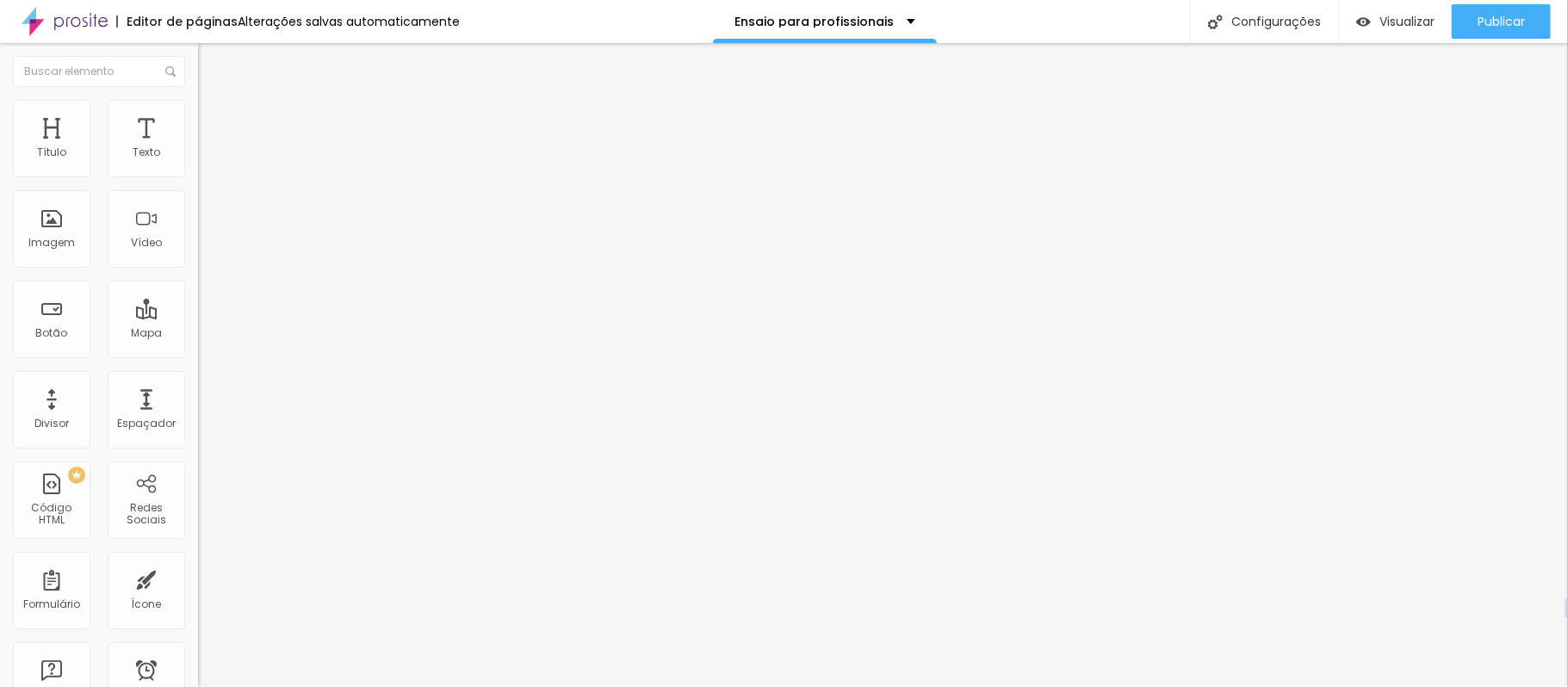
click at [198, 117] on li "Avançado" at bounding box center [296, 125] width 198 height 17
drag, startPoint x: 90, startPoint y: 170, endPoint x: 80, endPoint y: 171, distance: 10.0
click at [198, 334] on input "range" at bounding box center [253, 341] width 111 height 14
click at [198, 117] on li "Avançado" at bounding box center [296, 125] width 198 height 17
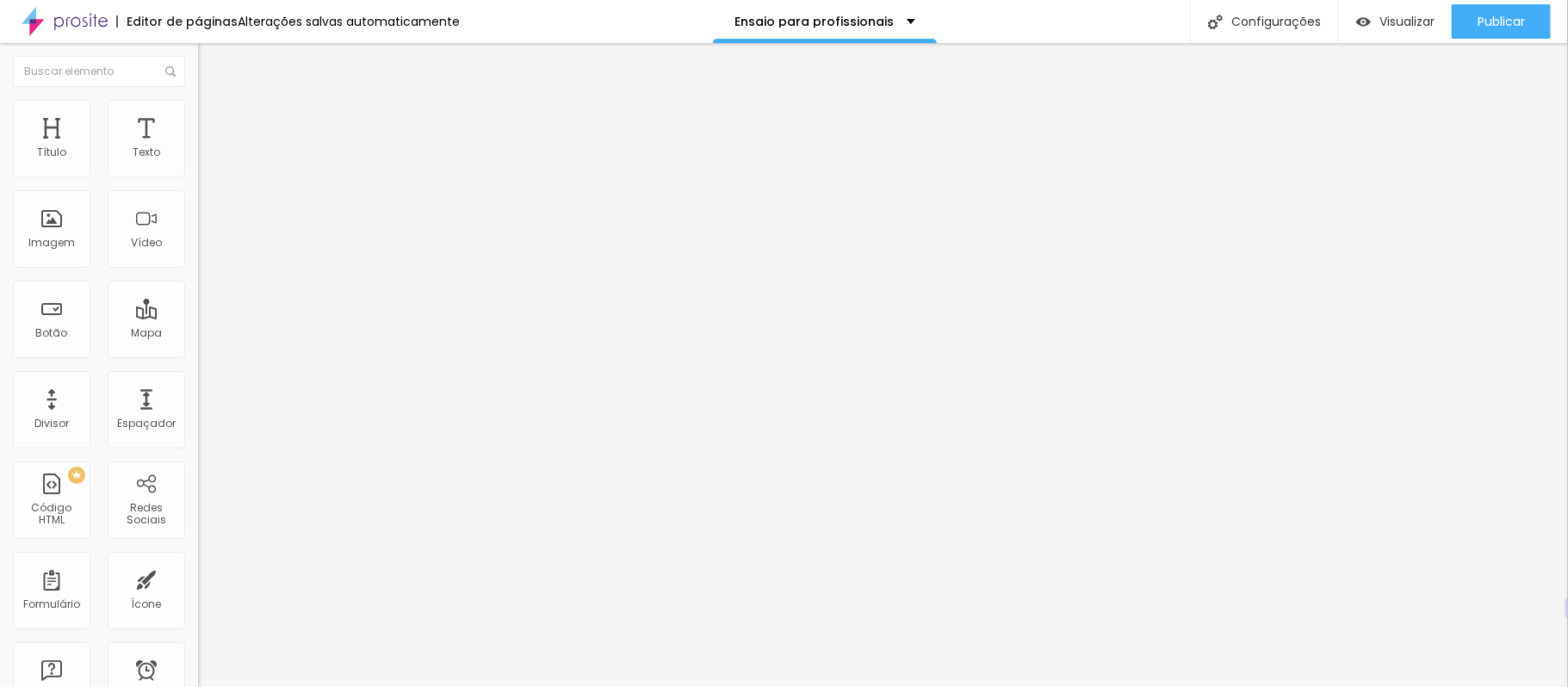
drag, startPoint x: 77, startPoint y: 169, endPoint x: 108, endPoint y: 171, distance: 31.1
click at [198, 334] on input "range" at bounding box center [253, 341] width 111 height 14
click at [198, 111] on img at bounding box center [205, 108] width 16 height 16
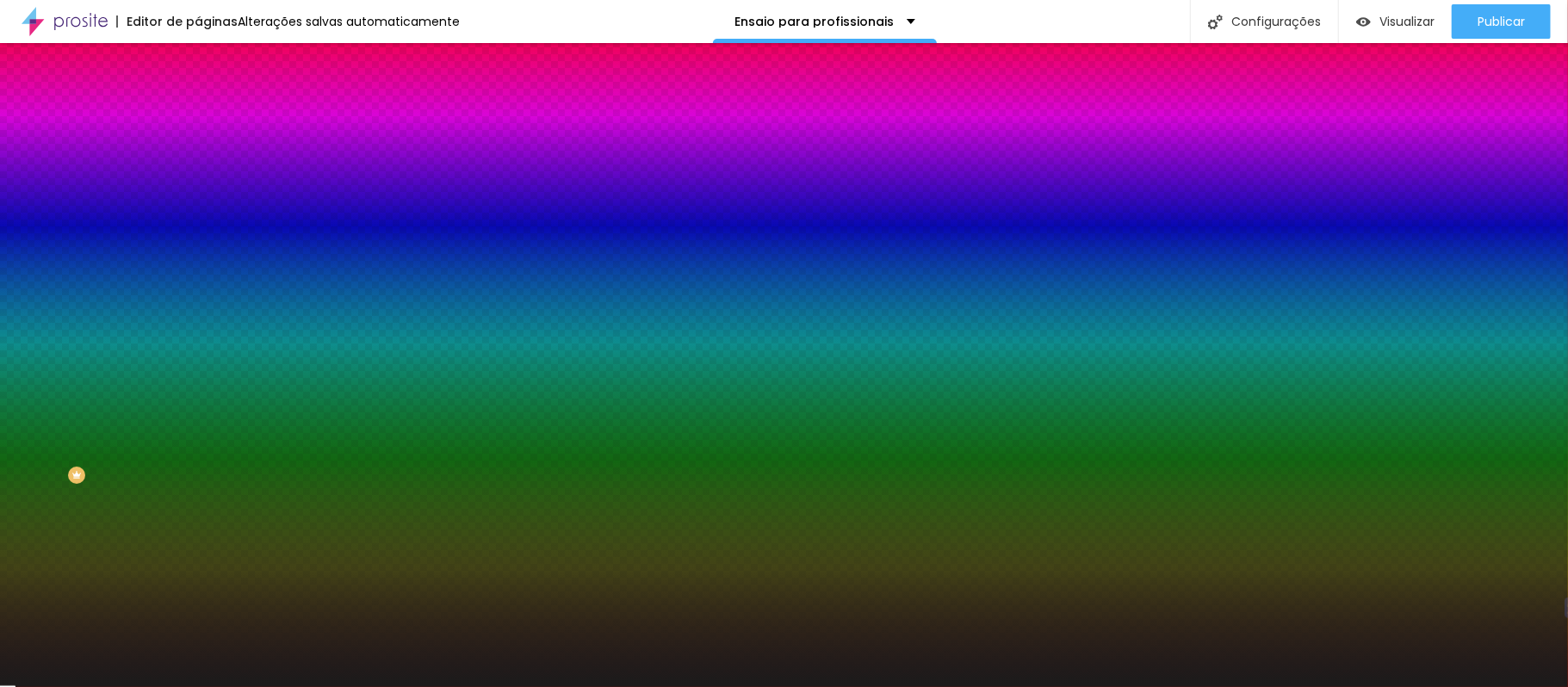
click at [198, 100] on li "Conteúdo" at bounding box center [296, 91] width 198 height 17
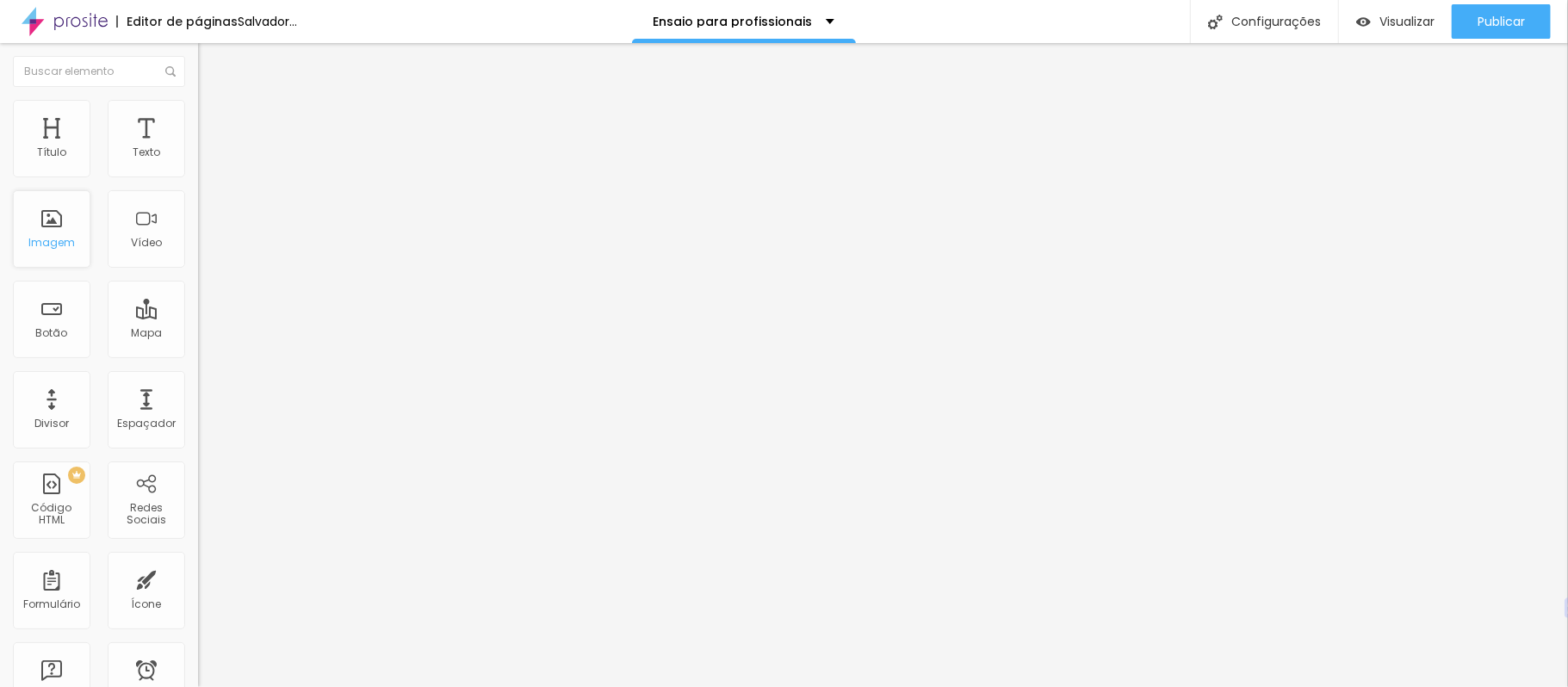
click at [51, 227] on div "Imagem" at bounding box center [51, 229] width 77 height 77
click at [59, 232] on div "Imagem" at bounding box center [51, 229] width 77 height 77
click at [198, 107] on li "Estilo" at bounding box center [296, 109] width 198 height 17
click at [198, 117] on li "Avançado" at bounding box center [296, 125] width 198 height 17
click at [198, 100] on li "Conteúdo" at bounding box center [296, 91] width 198 height 17
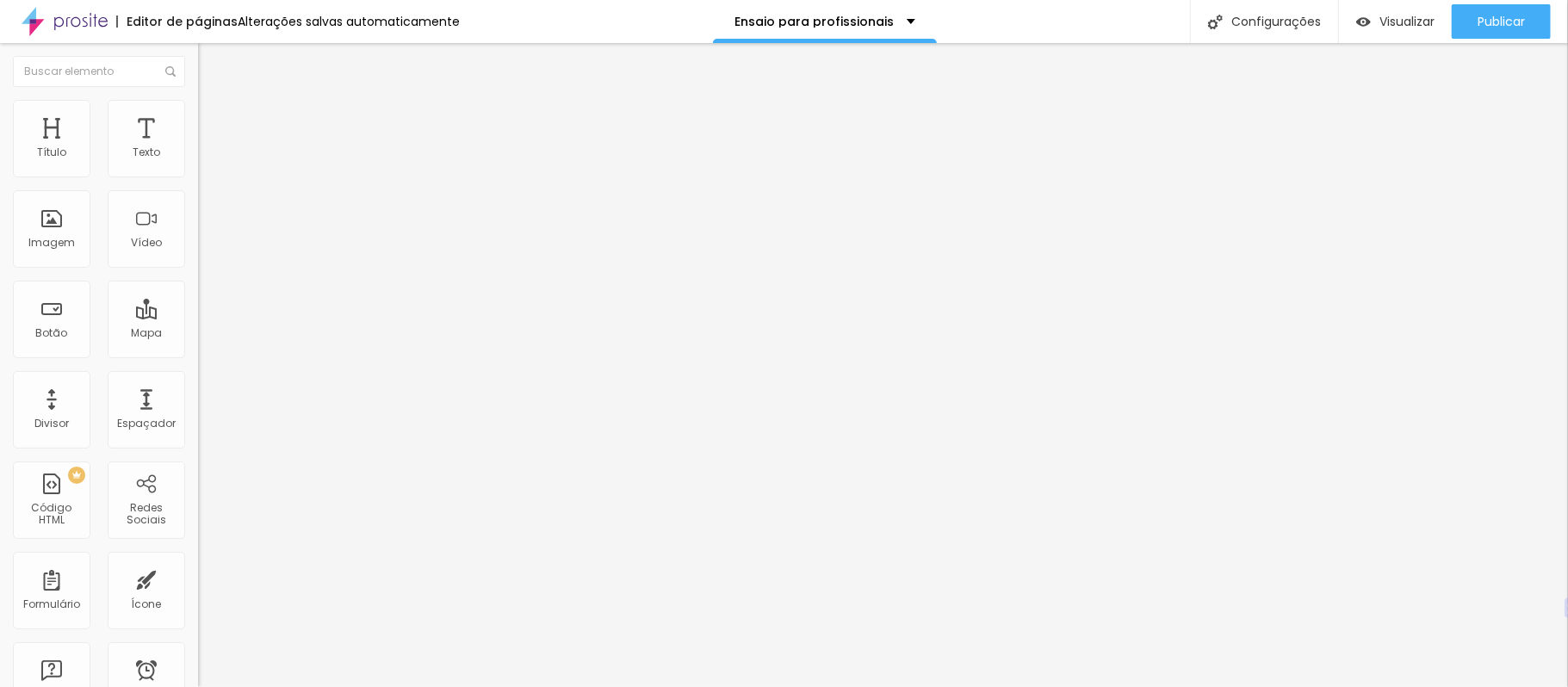
click at [213, 118] on font "Estilo" at bounding box center [226, 111] width 27 height 15
click at [198, 117] on li "Avançado" at bounding box center [296, 125] width 198 height 17
click at [198, 105] on img at bounding box center [205, 108] width 16 height 16
click at [198, 117] on li "Avançado" at bounding box center [296, 125] width 198 height 17
drag, startPoint x: 48, startPoint y: 169, endPoint x: 38, endPoint y: 178, distance: 13.5
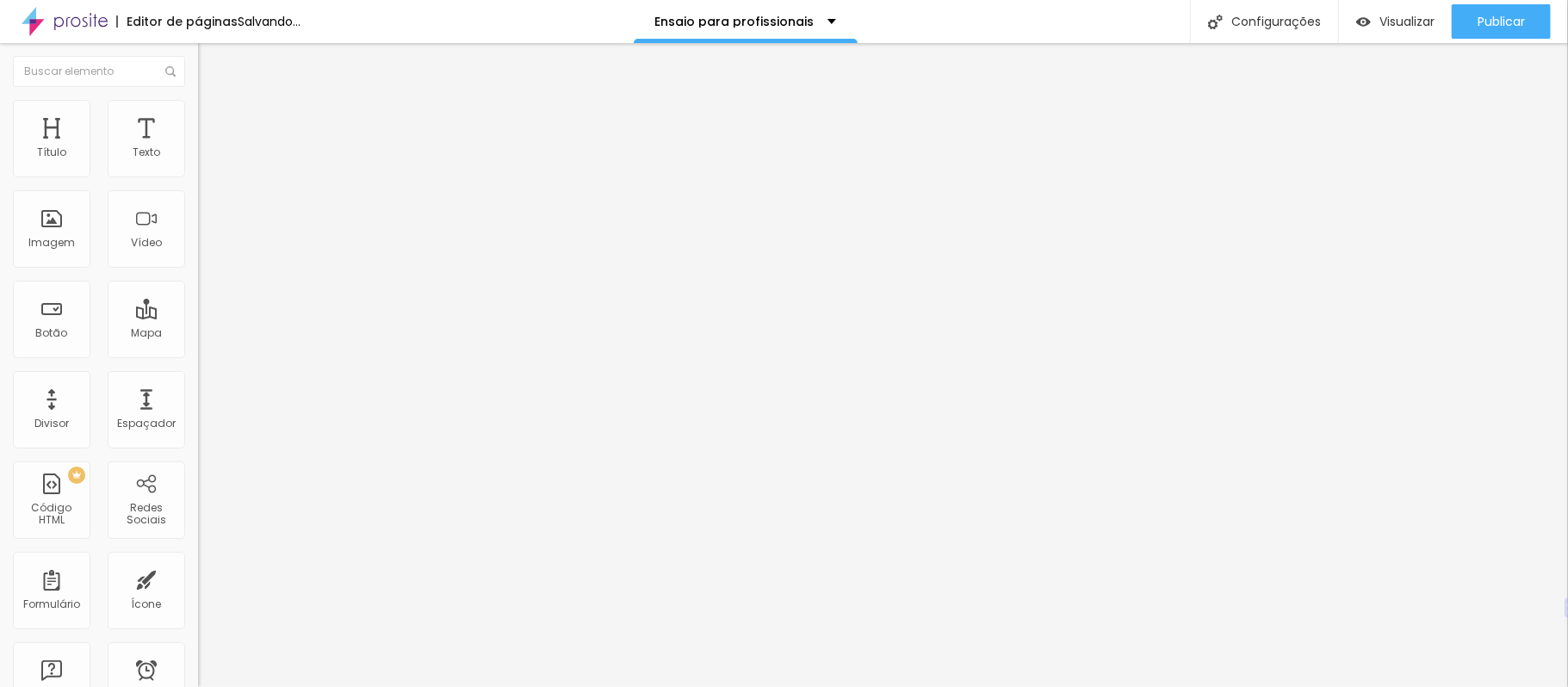
click at [198, 334] on input "range" at bounding box center [253, 341] width 111 height 14
click at [198, 117] on img at bounding box center [205, 125] width 16 height 16
click at [213, 115] on font "Estilo" at bounding box center [226, 111] width 27 height 15
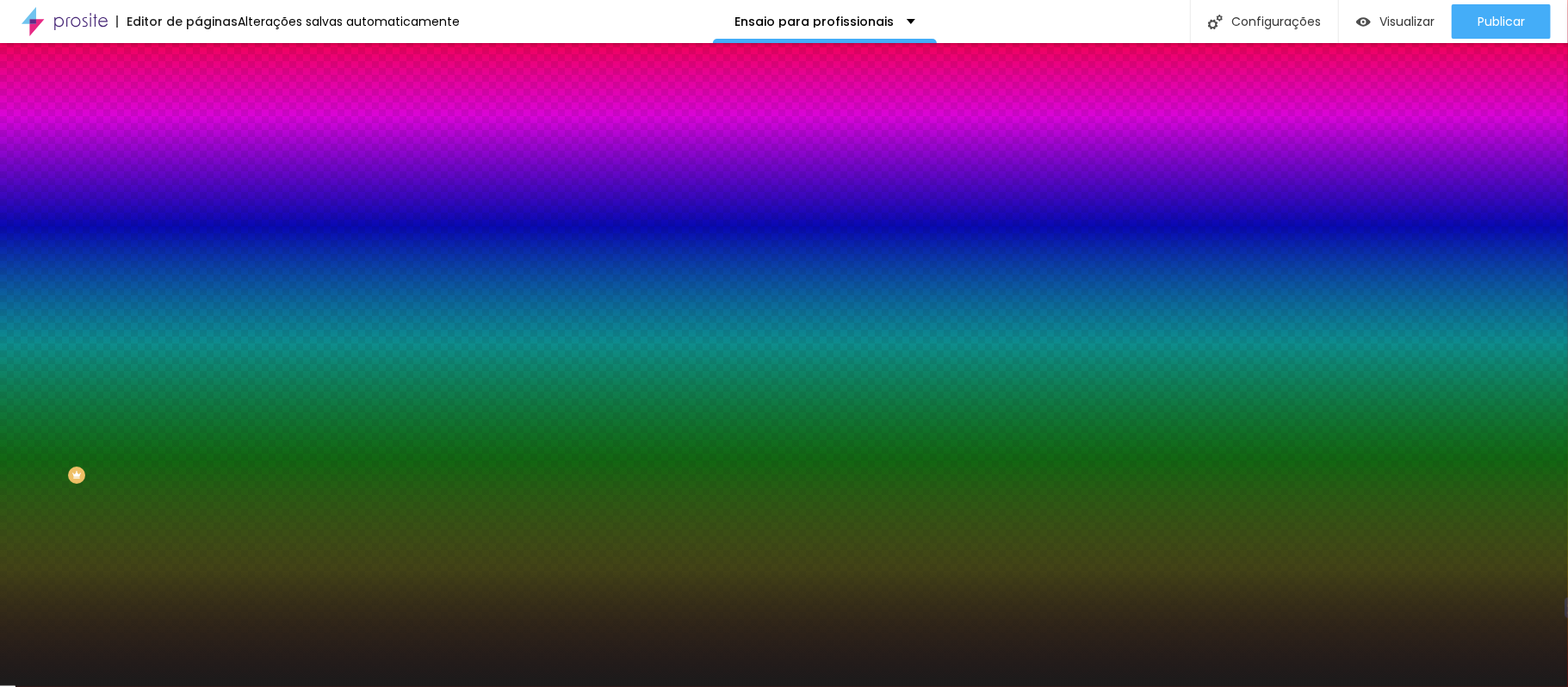
click at [198, 100] on li "Conteúdo" at bounding box center [296, 91] width 198 height 17
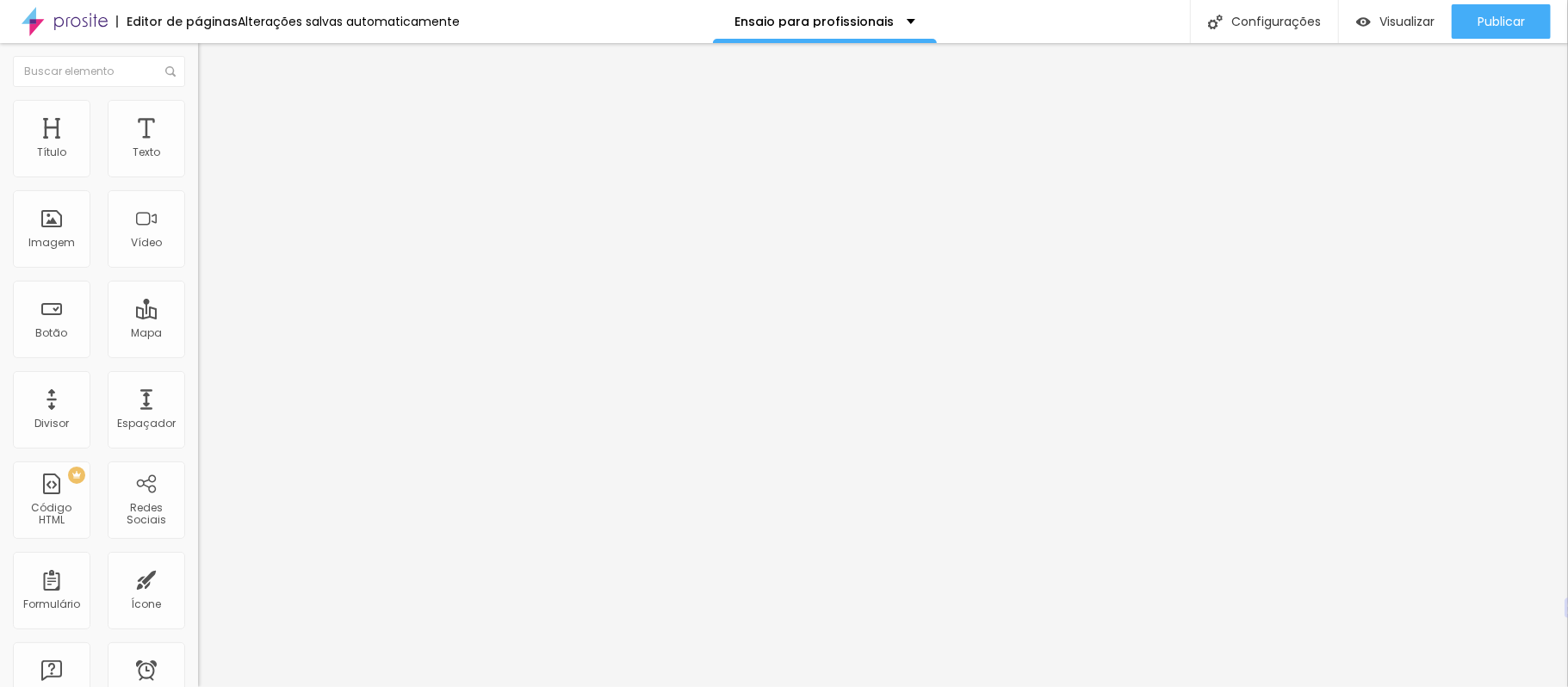
click at [198, 157] on img at bounding box center [204, 151] width 12 height 12
click at [198, 171] on img at bounding box center [204, 165] width 12 height 12
click at [198, 174] on div at bounding box center [296, 165] width 198 height 41
click at [198, 178] on div at bounding box center [296, 179] width 198 height 14
click at [198, 171] on img at bounding box center [204, 165] width 12 height 12
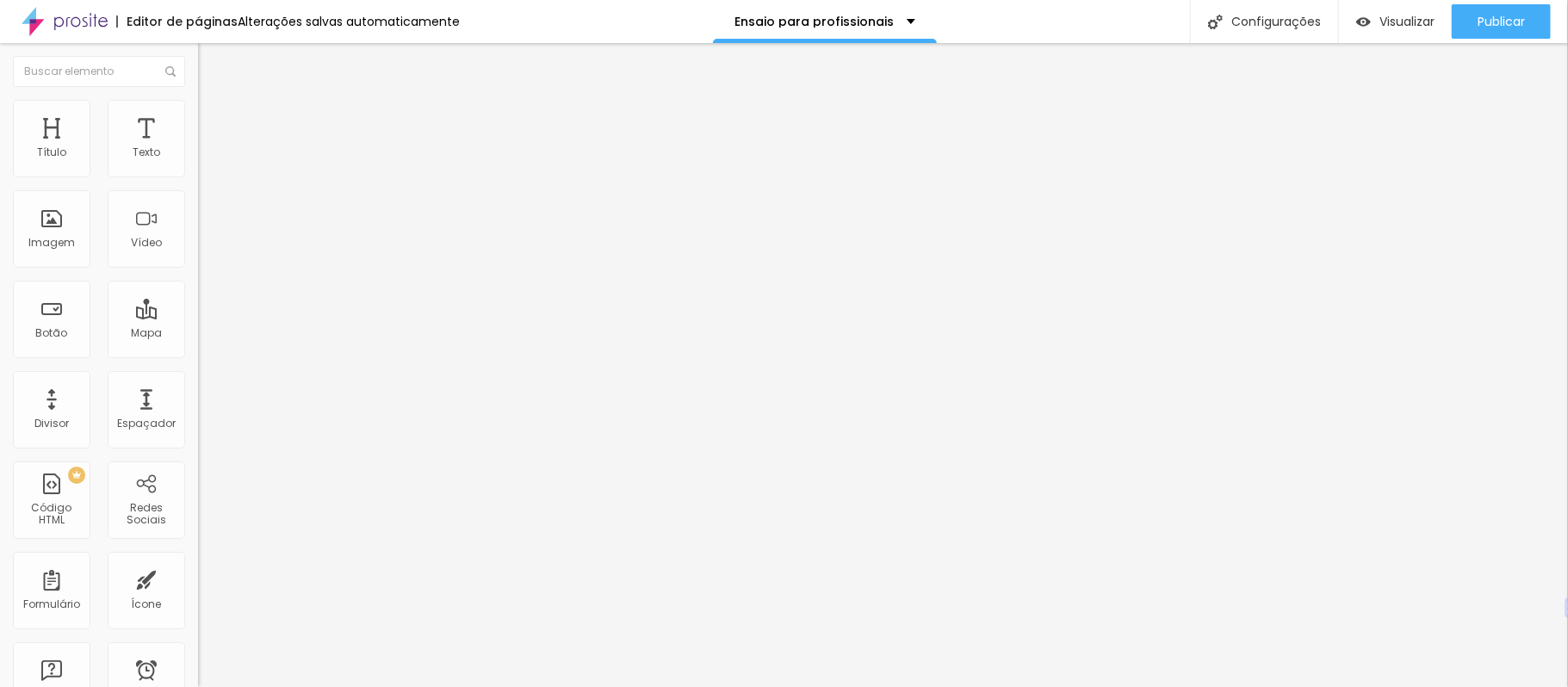
click at [198, 101] on img at bounding box center [205, 108] width 16 height 16
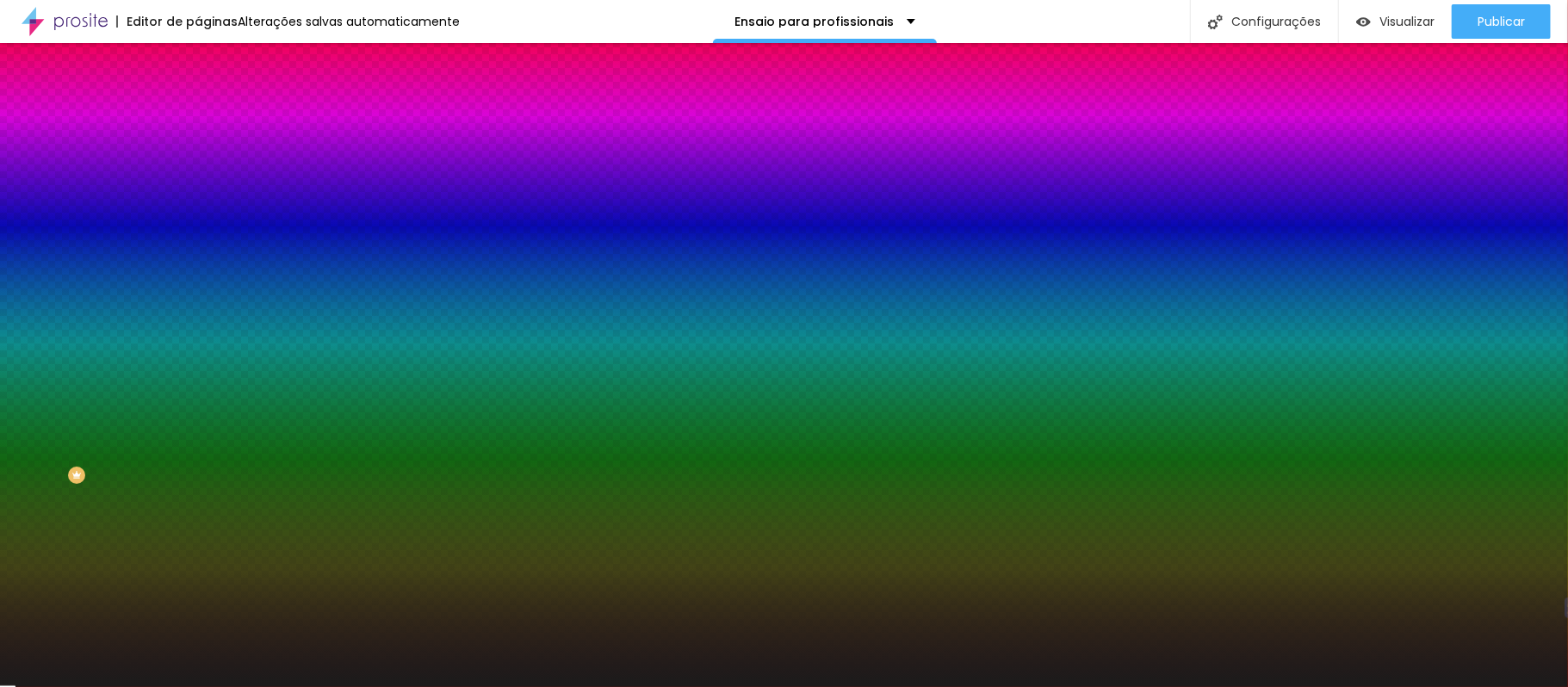
click at [213, 122] on font "Avançado" at bounding box center [241, 128] width 57 height 15
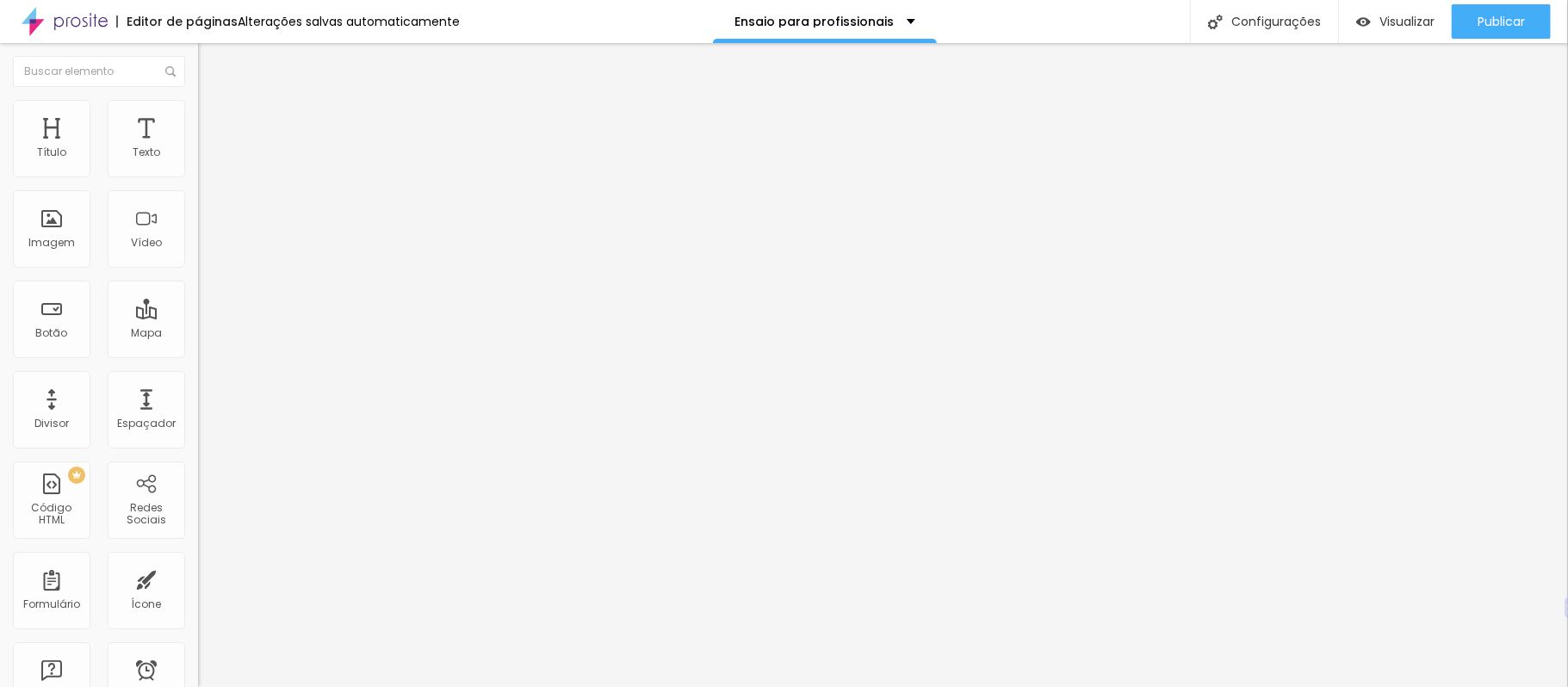
drag, startPoint x: 116, startPoint y: 170, endPoint x: 84, endPoint y: 166, distance: 32.2
click at [198, 334] on input "range" at bounding box center [253, 341] width 111 height 14
click at [198, 117] on li "Avançado" at bounding box center [296, 125] width 198 height 17
drag, startPoint x: 81, startPoint y: 166, endPoint x: 108, endPoint y: 170, distance: 27.3
click at [198, 334] on input "range" at bounding box center [253, 341] width 111 height 14
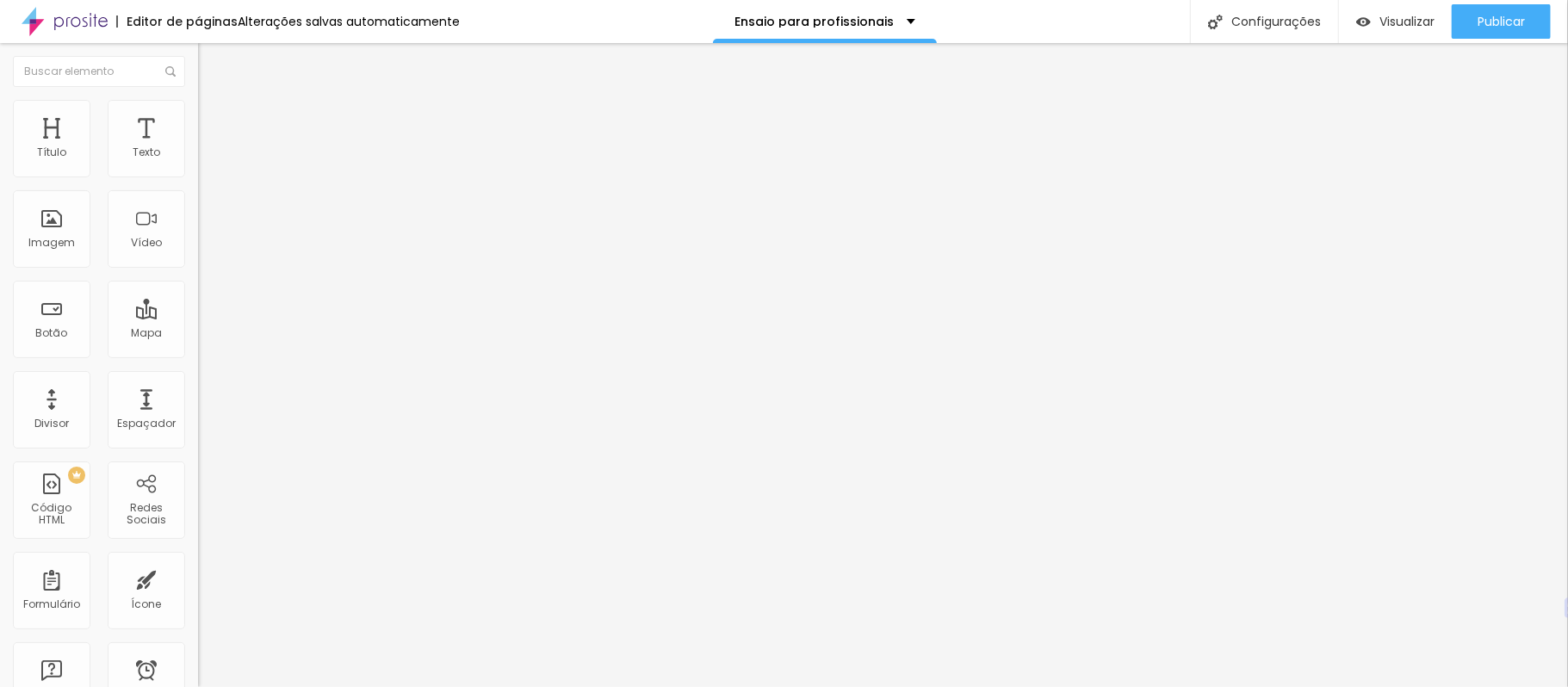
click at [198, 117] on li "Avançado" at bounding box center [296, 125] width 198 height 17
click at [213, 121] on font "Avançado" at bounding box center [241, 128] width 57 height 15
click at [198, 108] on img at bounding box center [205, 108] width 16 height 16
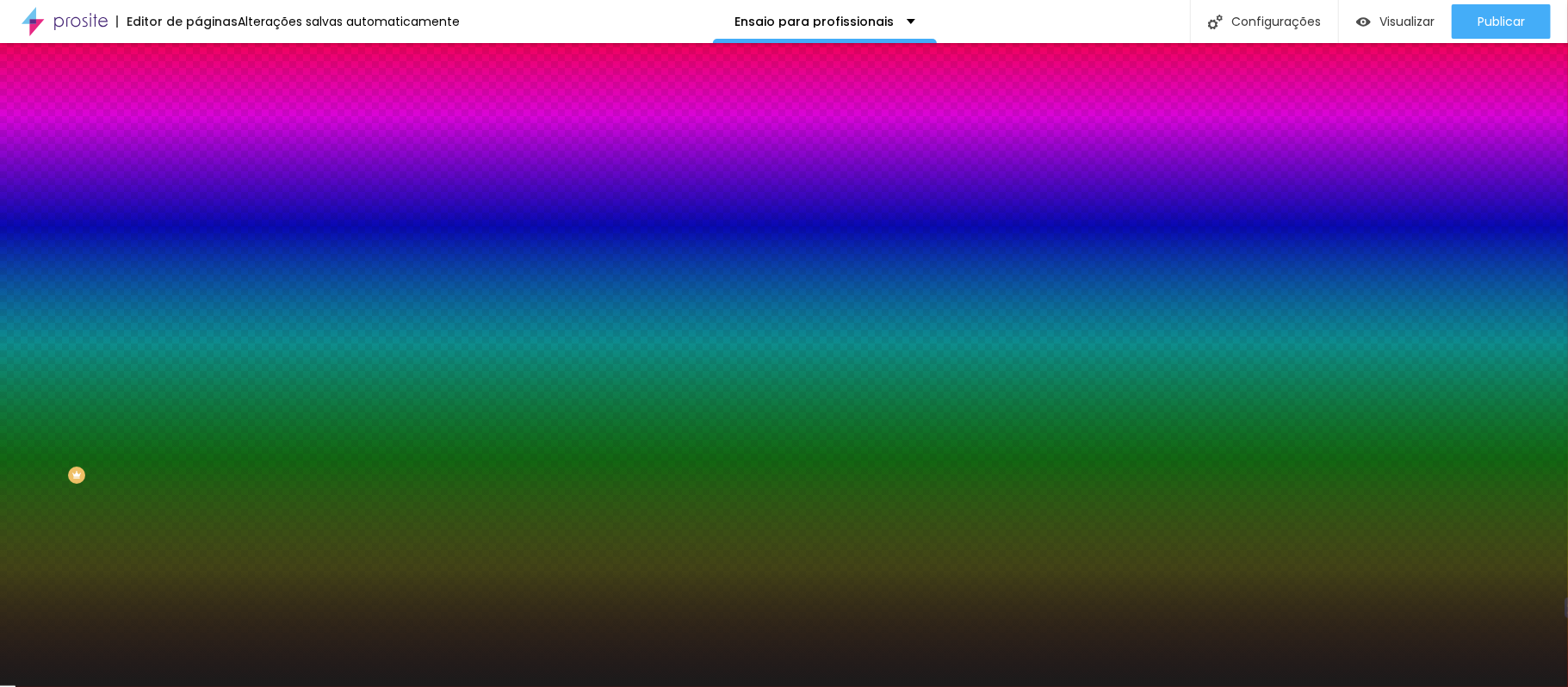
click at [198, 173] on input "#1B1B1B" at bounding box center [300, 173] width 206 height 17
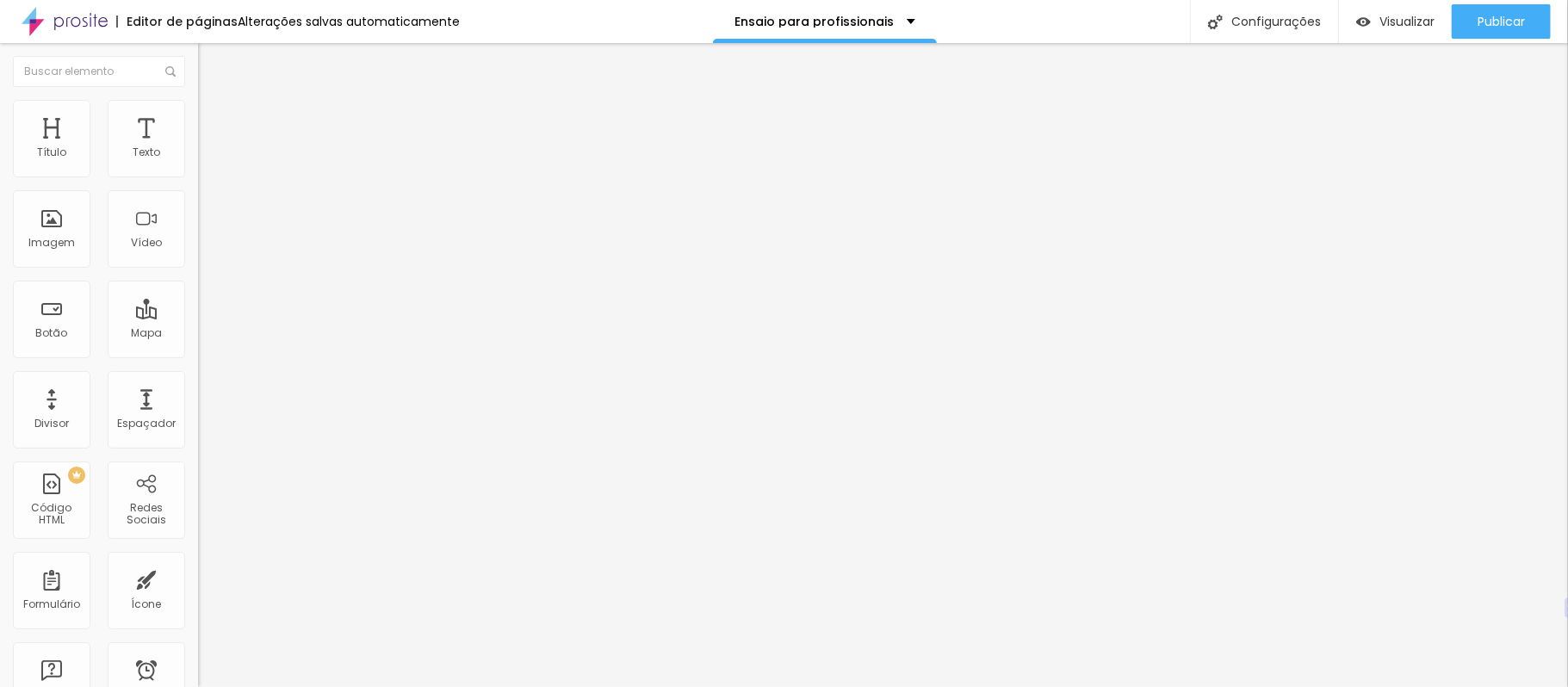
click at [213, 118] on font "Estilo" at bounding box center [226, 111] width 27 height 15
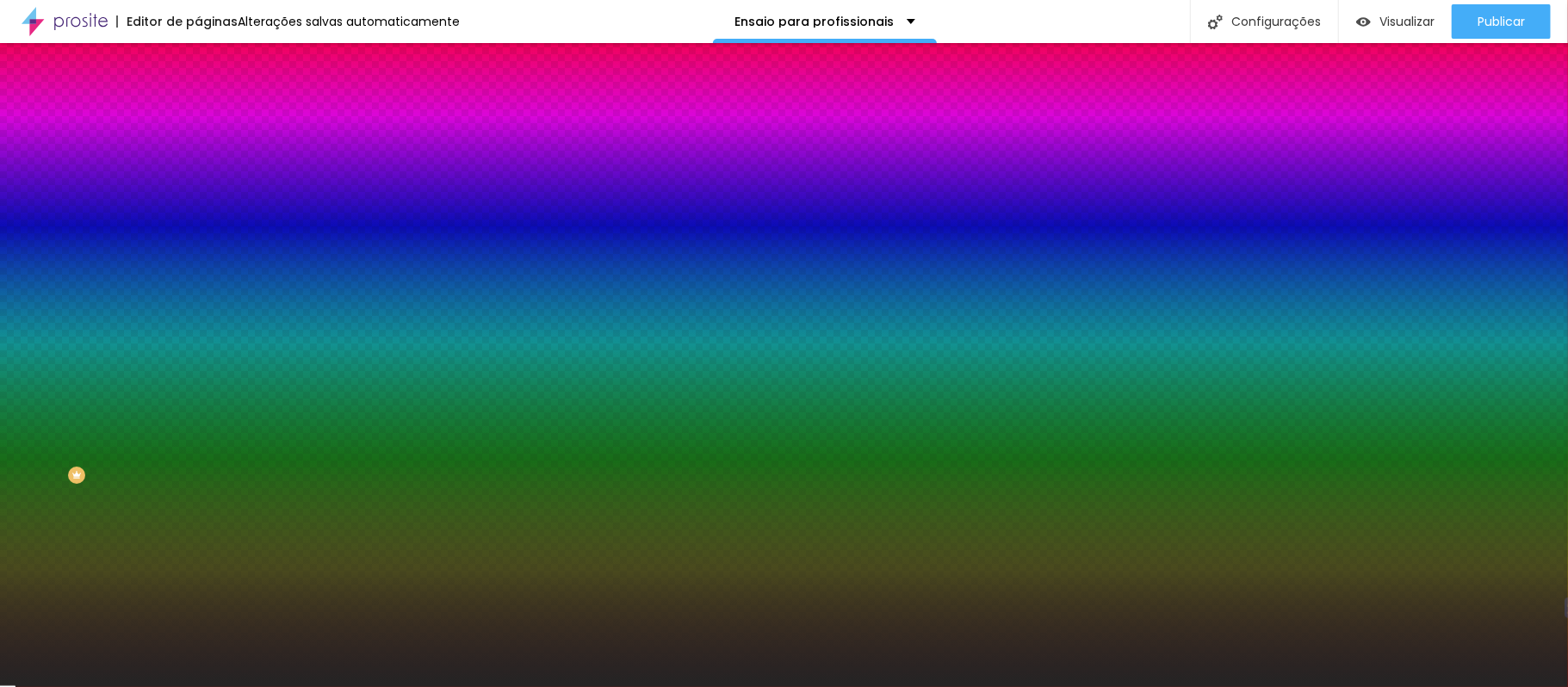
click at [198, 117] on li "Avançado" at bounding box center [296, 125] width 198 height 17
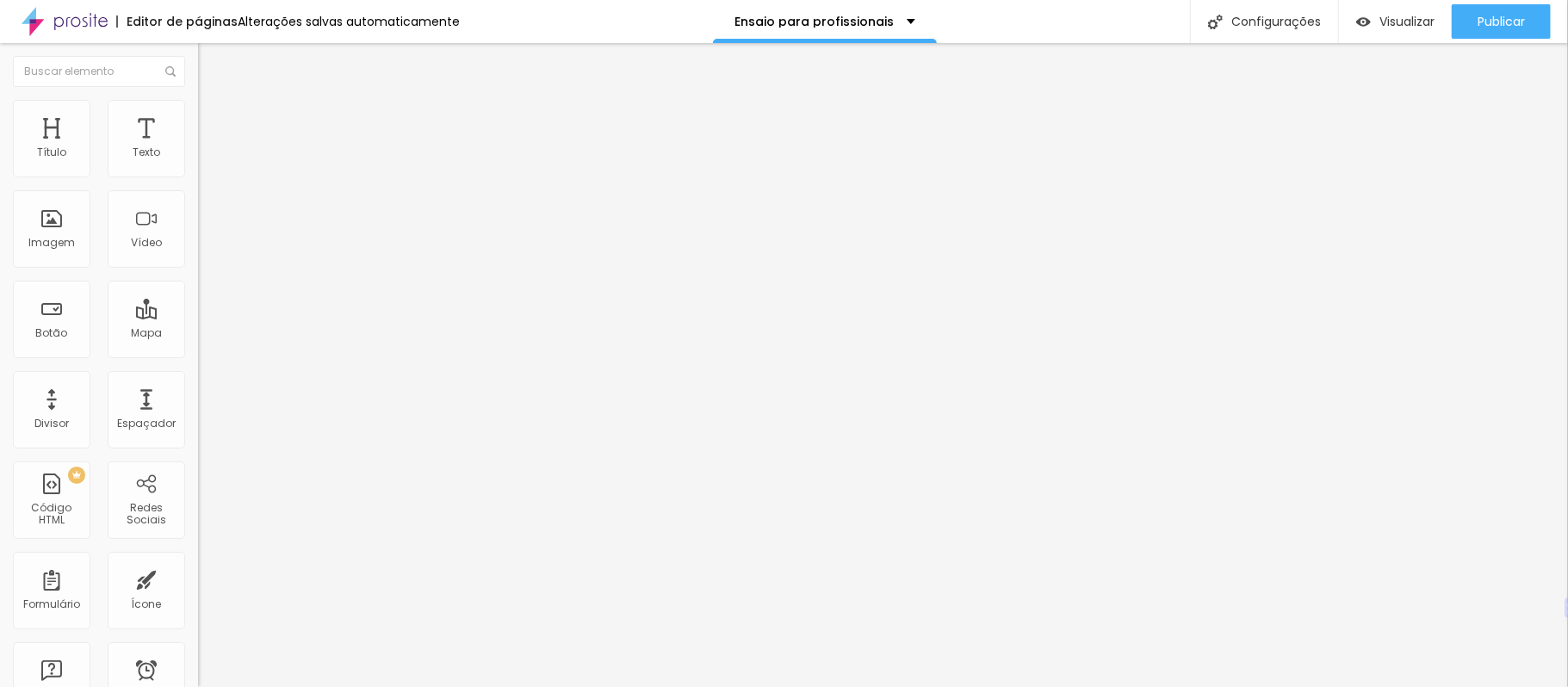
click at [213, 102] on font "Conteúdo" at bounding box center [239, 94] width 53 height 15
click at [213, 118] on font "Estilo" at bounding box center [226, 111] width 27 height 15
click at [198, 108] on img at bounding box center [205, 108] width 16 height 16
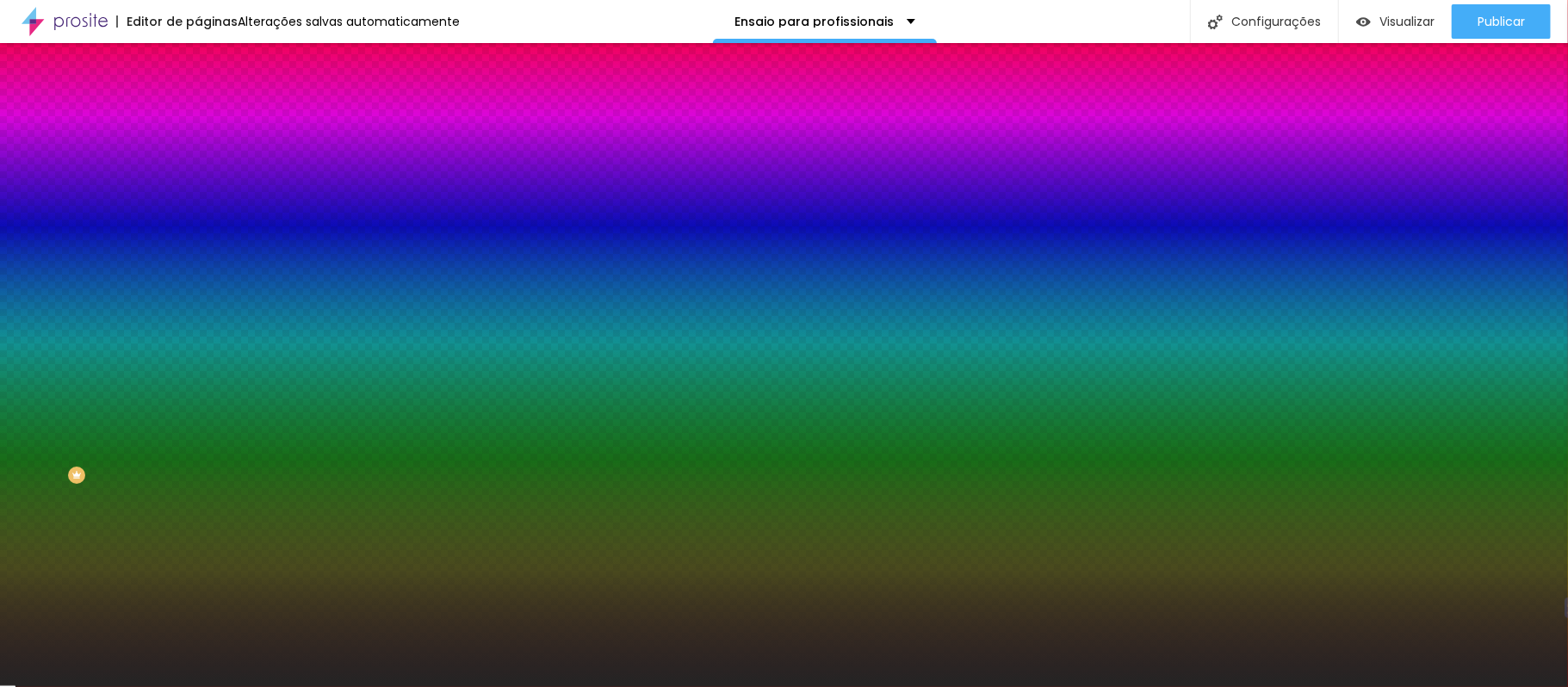
click at [213, 121] on font "Avançado" at bounding box center [241, 128] width 57 height 15
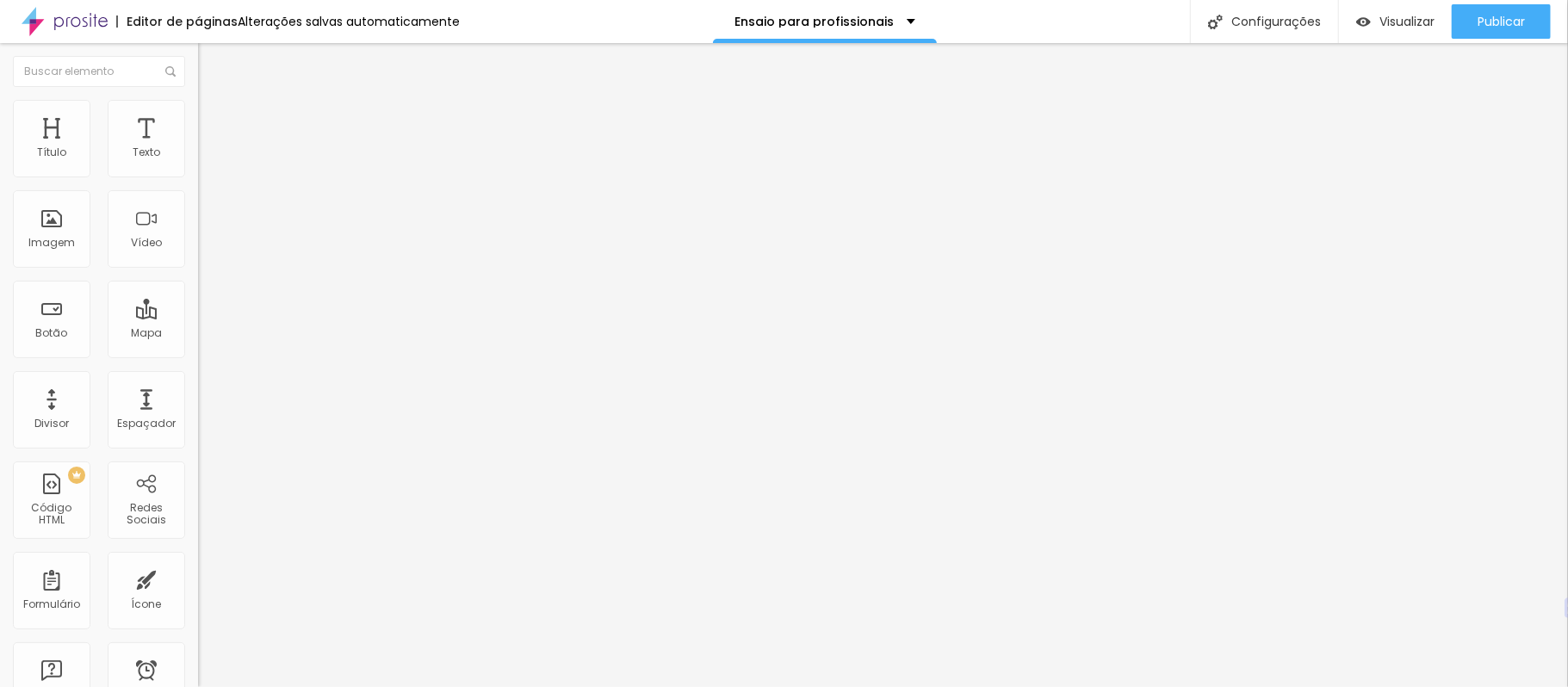
click at [198, 111] on img at bounding box center [205, 108] width 16 height 16
click at [213, 118] on font "Estilo" at bounding box center [226, 111] width 27 height 15
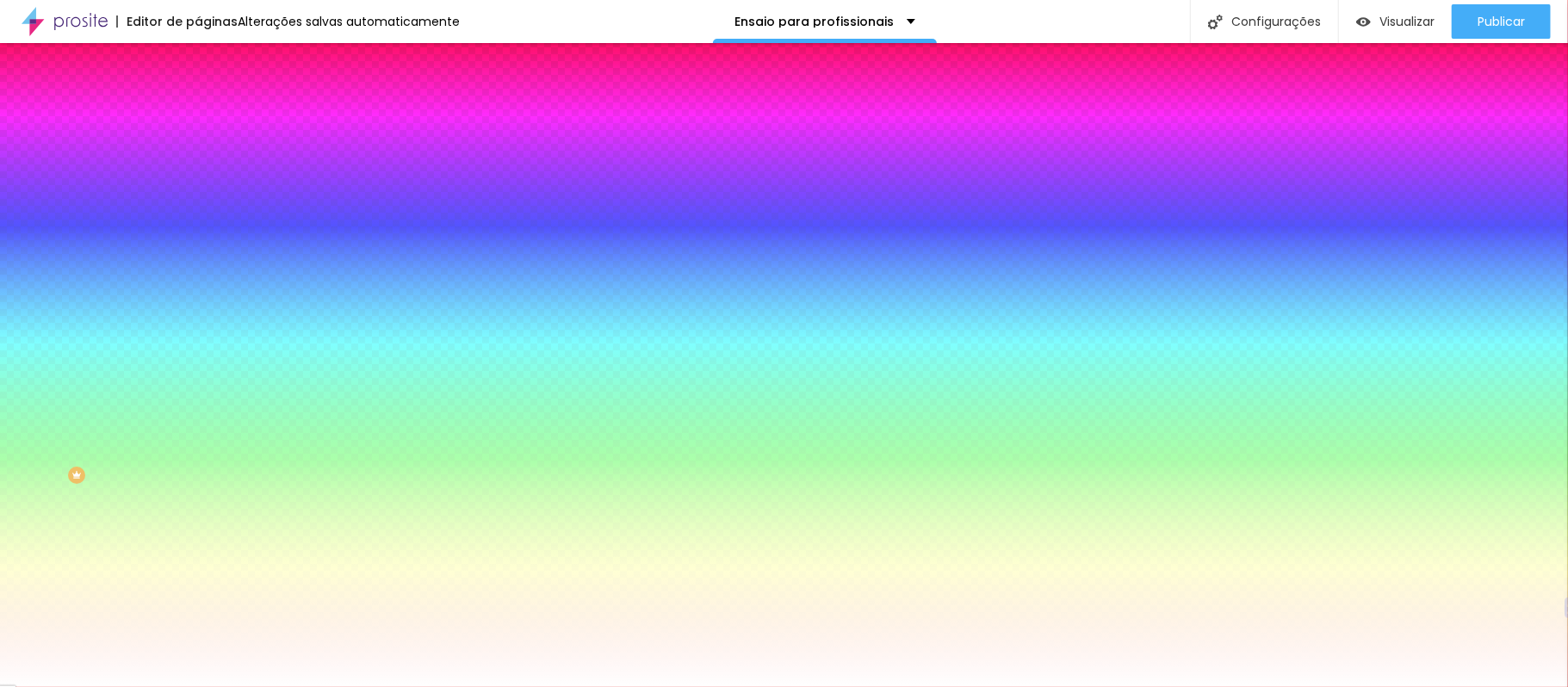
click at [198, 173] on input "#FFFFFF" at bounding box center [300, 173] width 206 height 17
paste input "1B1B1B"
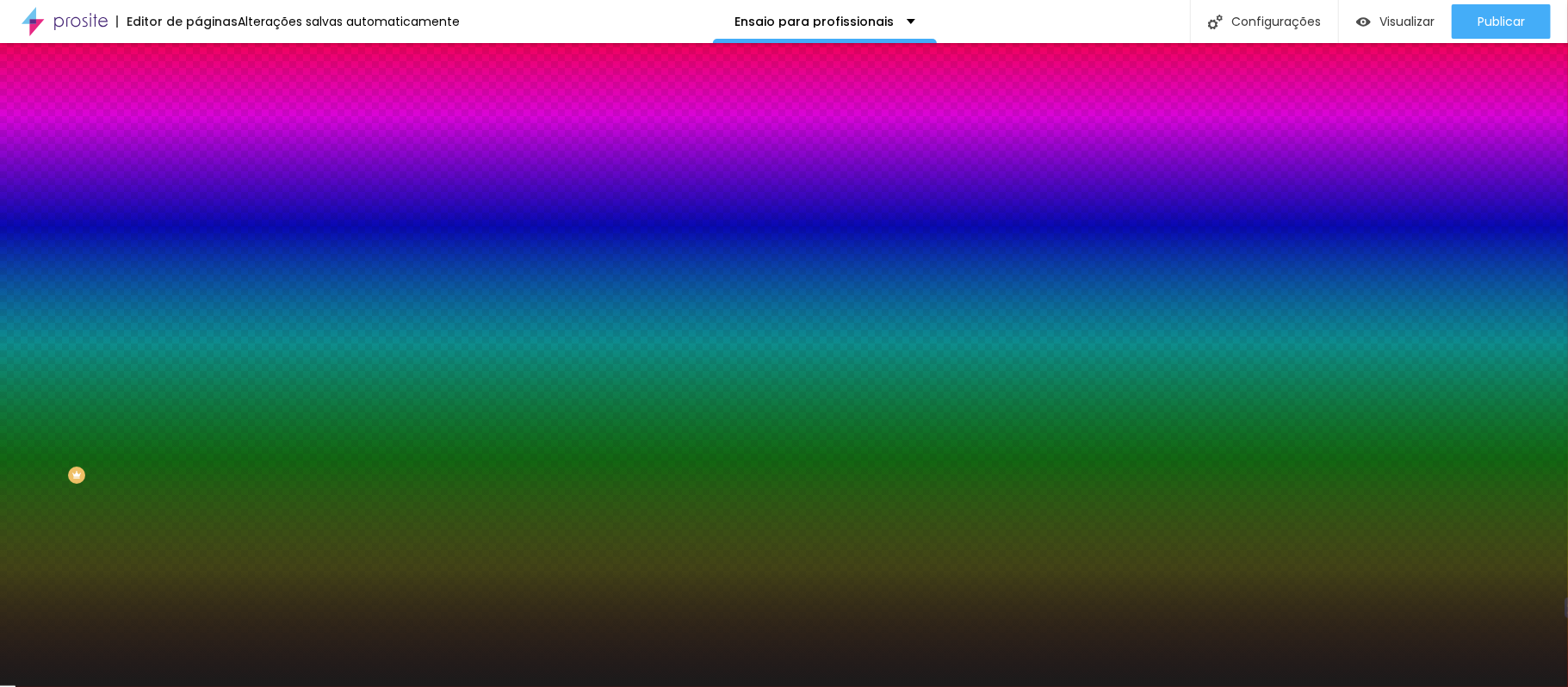
click at [198, 393] on div "Editar nulo Conteúdo Estilo Avançado Cor de fundo Voltar ao padrão #1B1B1B Somb…" at bounding box center [296, 365] width 198 height 644
click at [213, 121] on font "Avançado" at bounding box center [241, 128] width 57 height 15
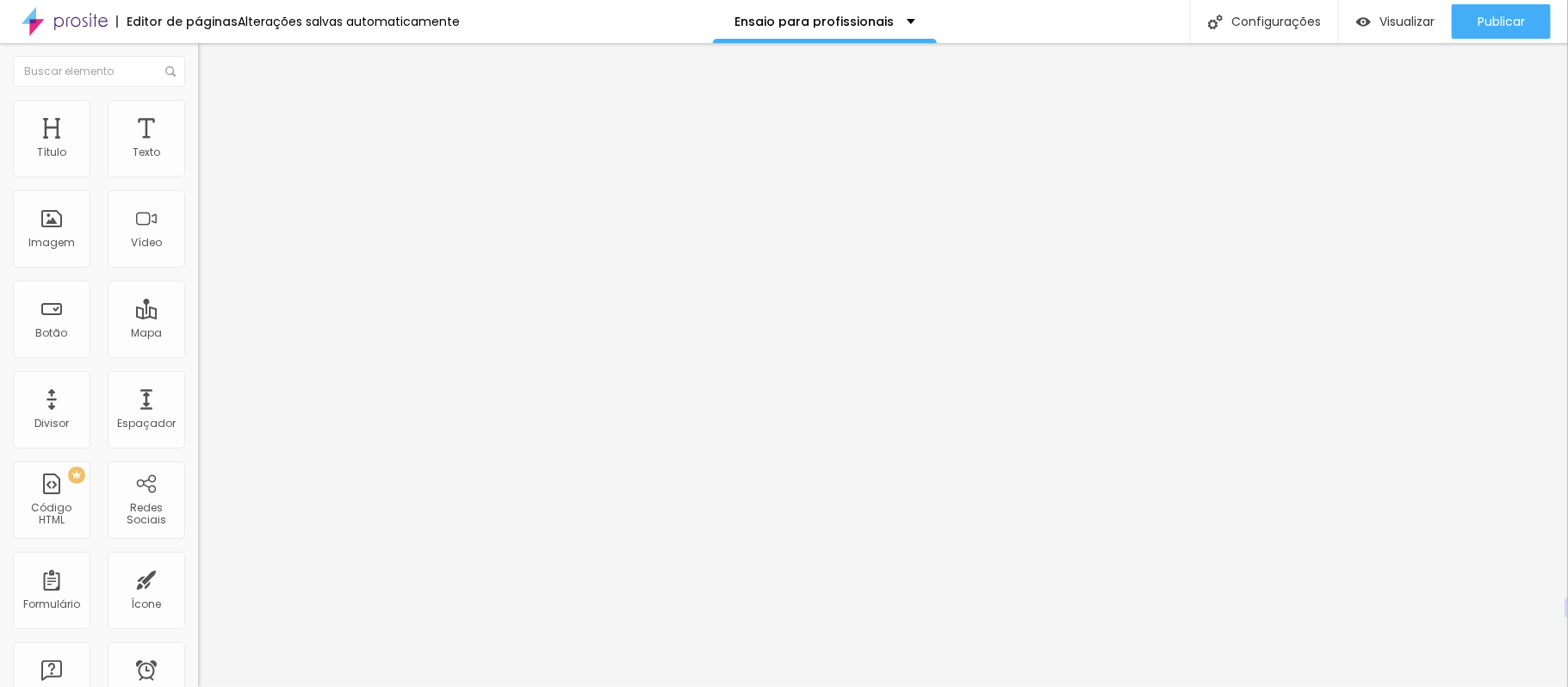
click at [213, 118] on font "Estilo" at bounding box center [226, 111] width 27 height 15
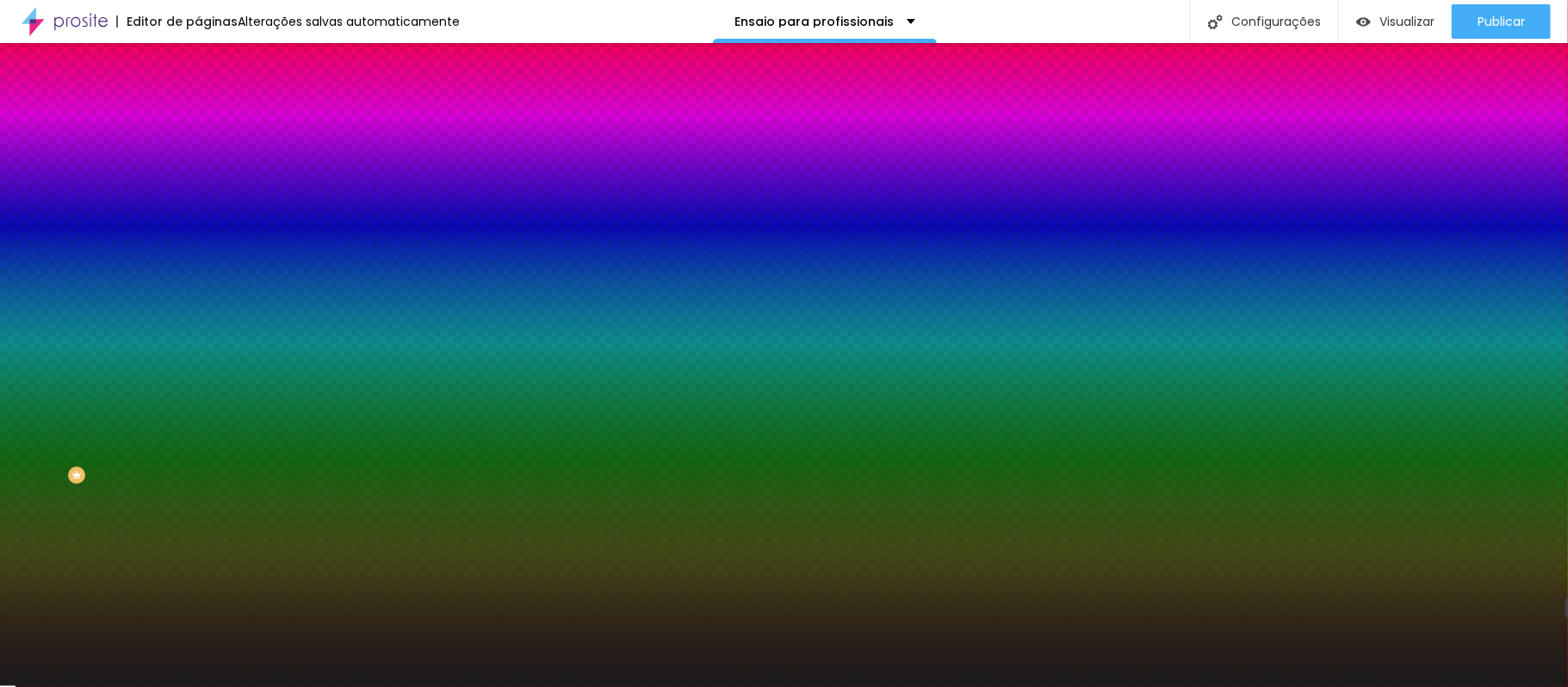
click at [198, 100] on li "Conteúdo" at bounding box center [296, 91] width 198 height 17
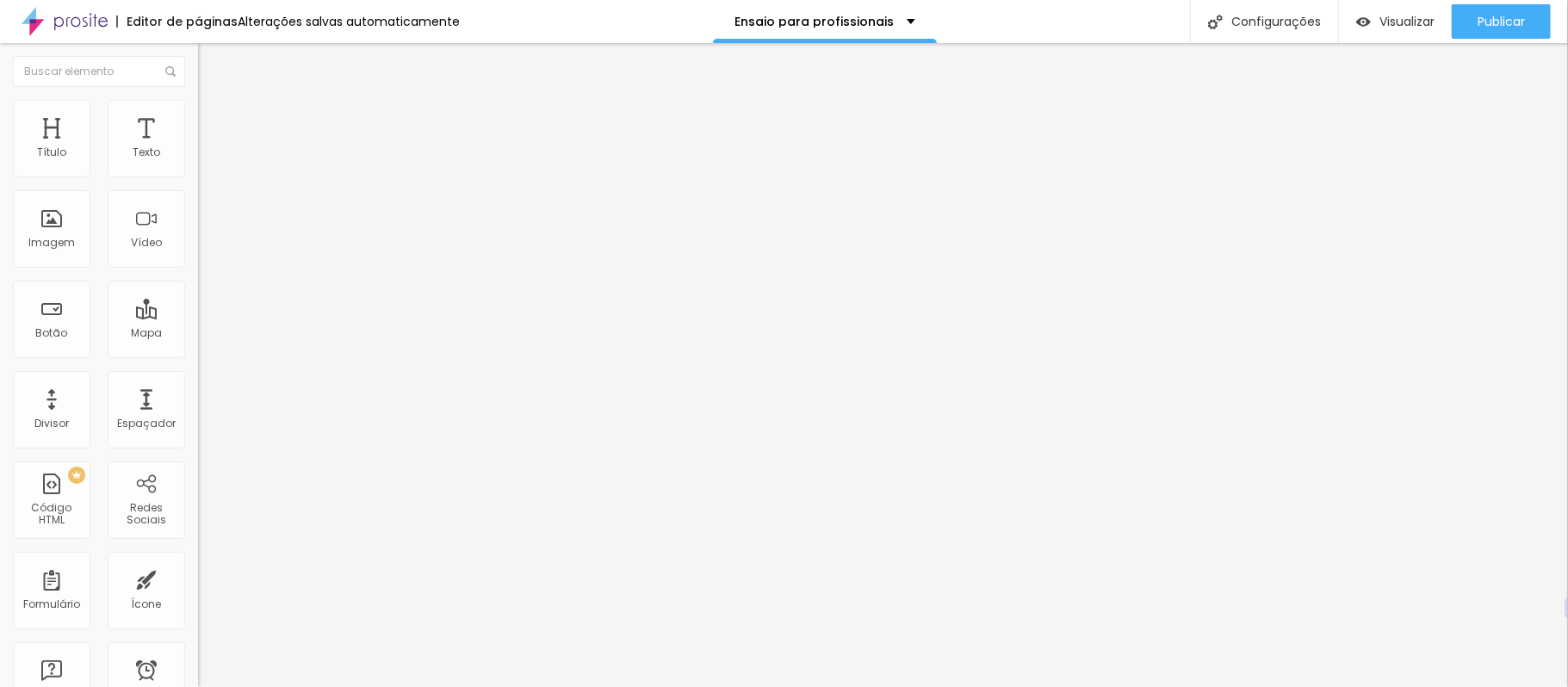
click at [198, 117] on li "Avançado" at bounding box center [296, 125] width 198 height 17
click at [198, 100] on img at bounding box center [205, 108] width 16 height 16
click at [198, 104] on li "Estilo" at bounding box center [296, 109] width 198 height 17
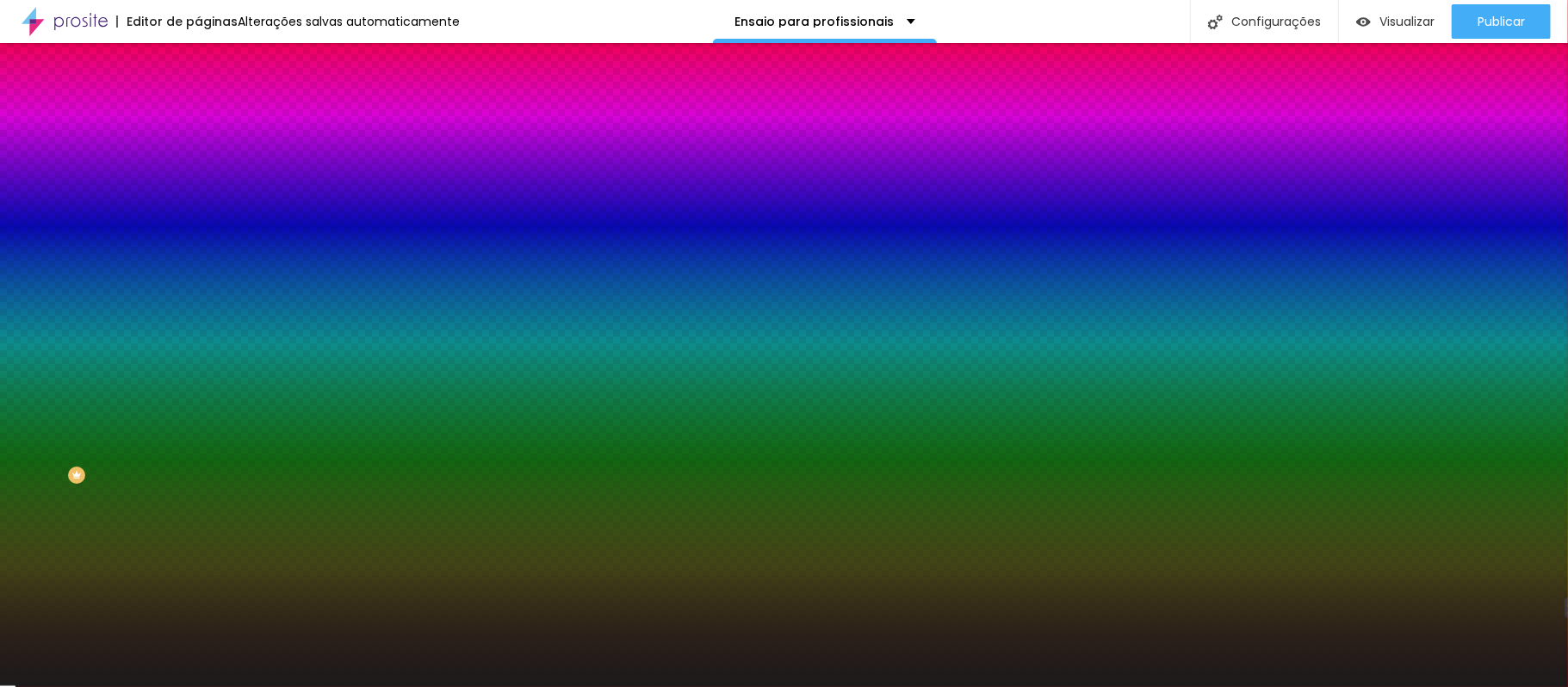
click at [198, 173] on input "#1B1B1B" at bounding box center [300, 173] width 206 height 17
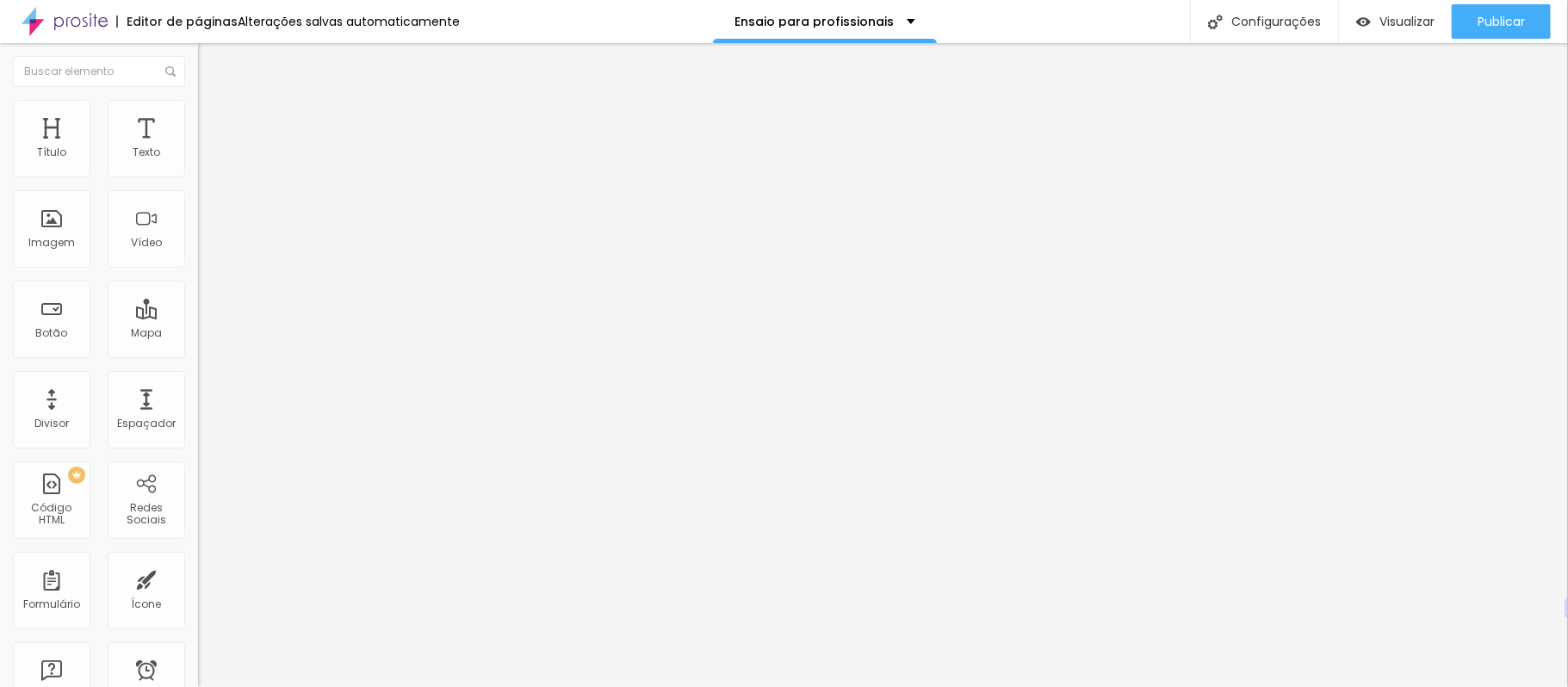
click at [213, 116] on font "Estilo" at bounding box center [226, 111] width 27 height 15
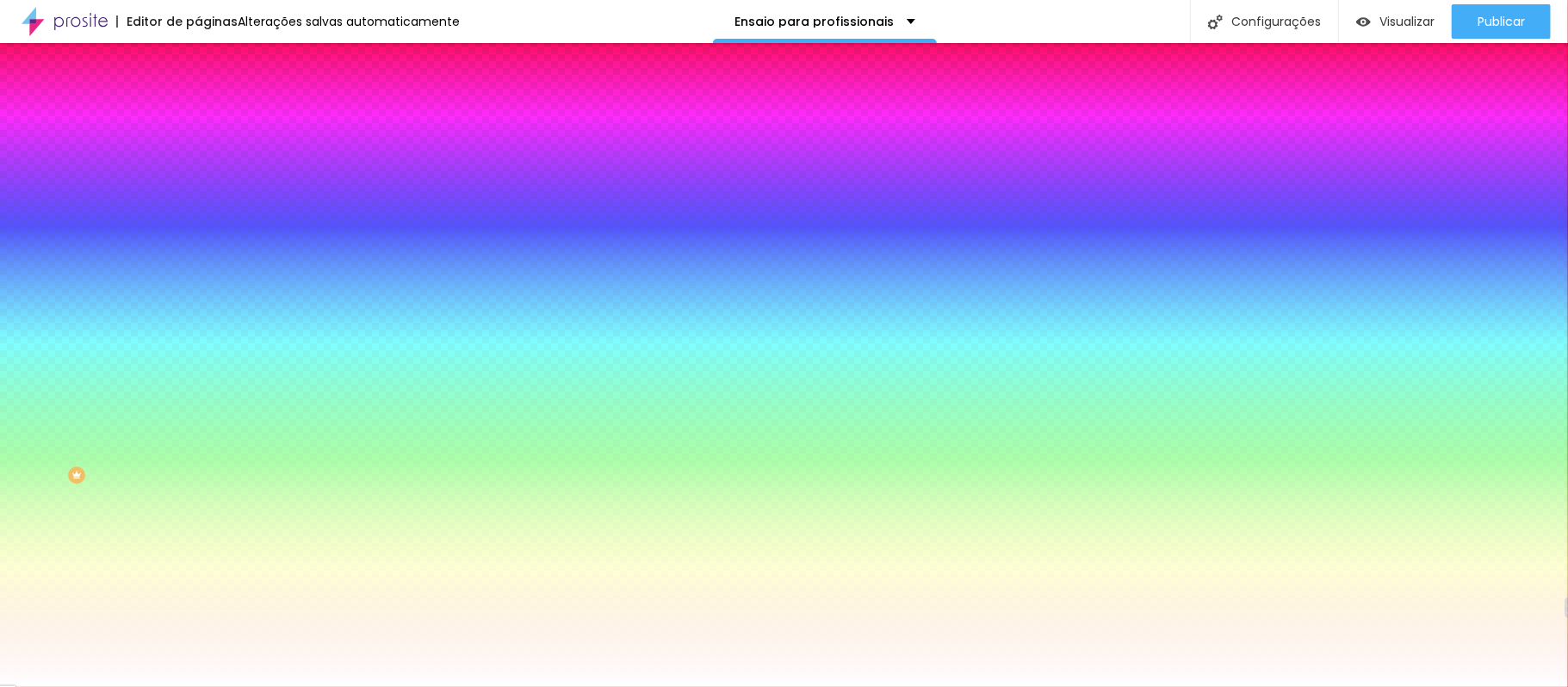
click at [198, 179] on input "#FFFFFF" at bounding box center [300, 173] width 206 height 17
paste input "1B1B1"
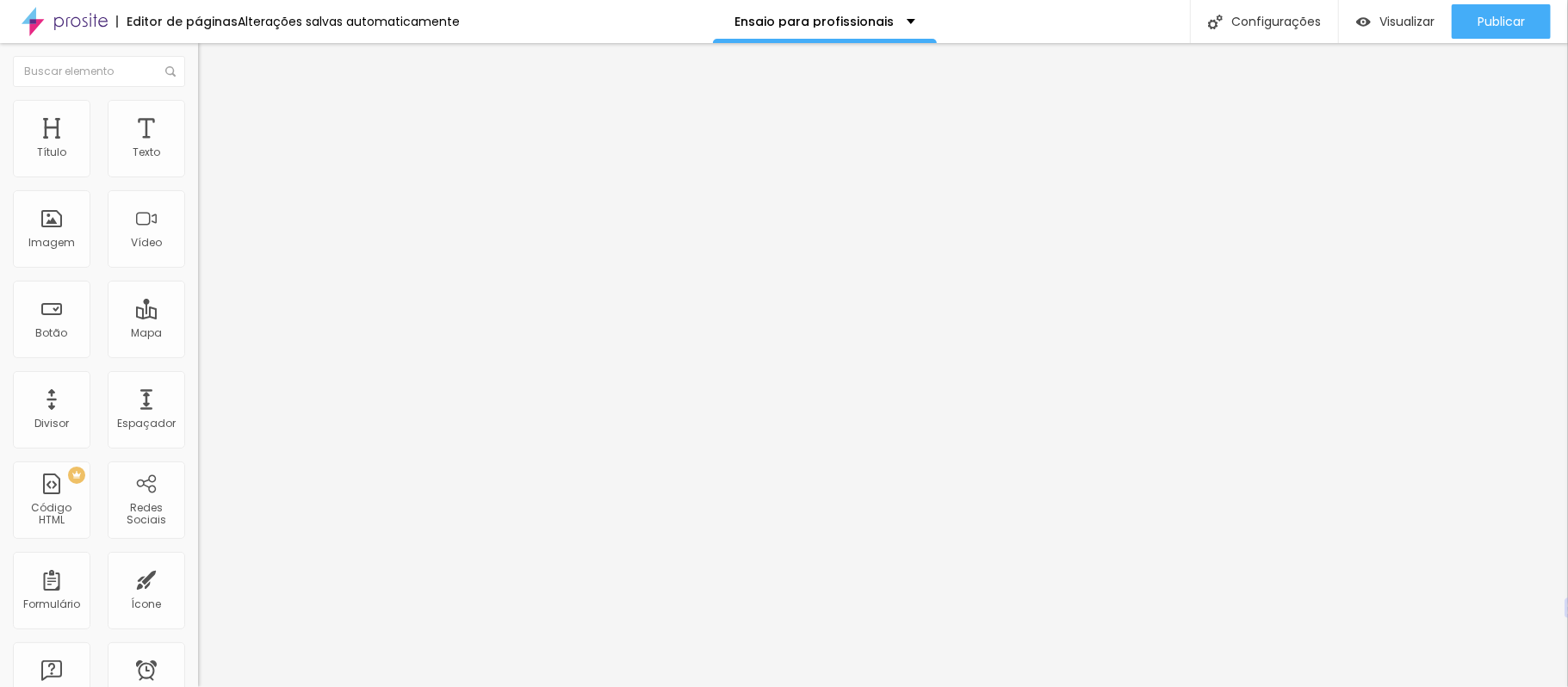
click at [213, 115] on font "Estilo" at bounding box center [226, 111] width 27 height 15
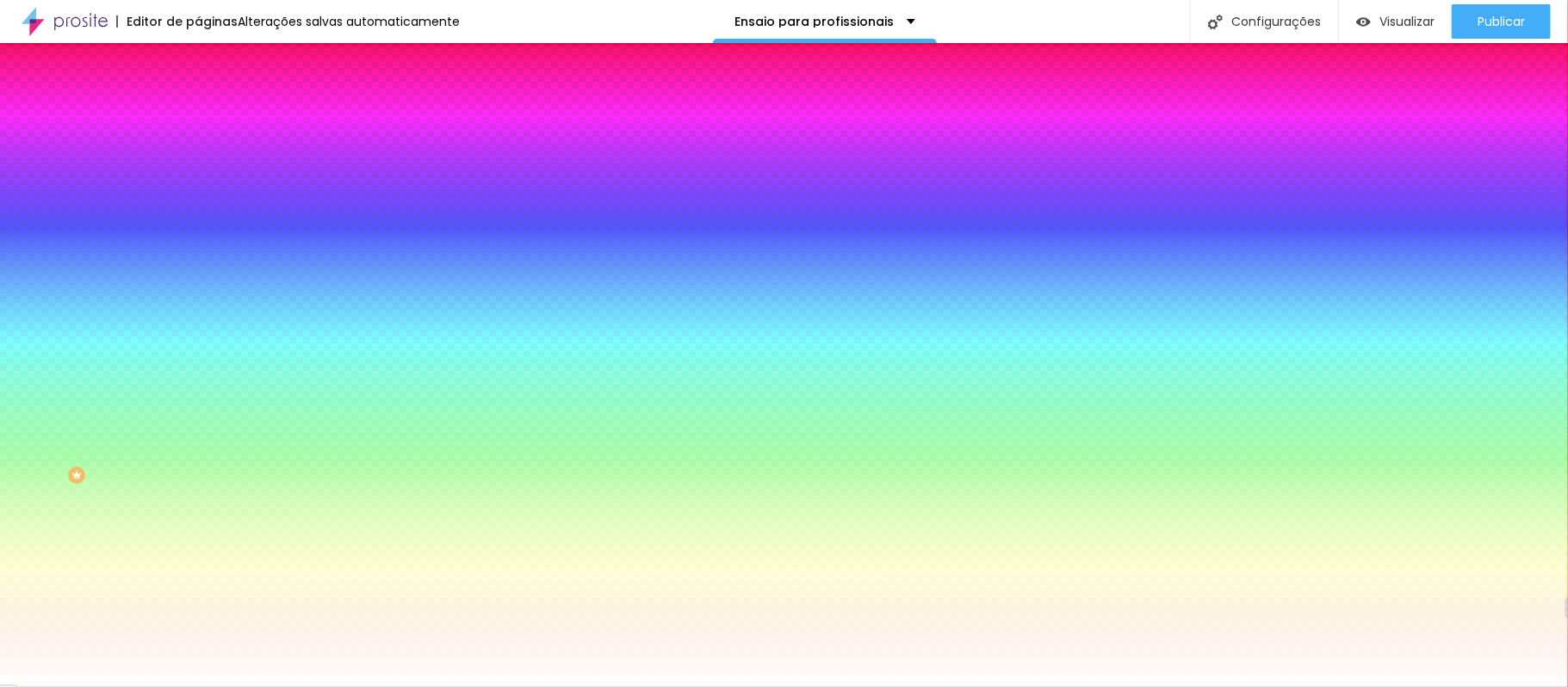
click at [213, 121] on font "Avançado" at bounding box center [241, 128] width 57 height 15
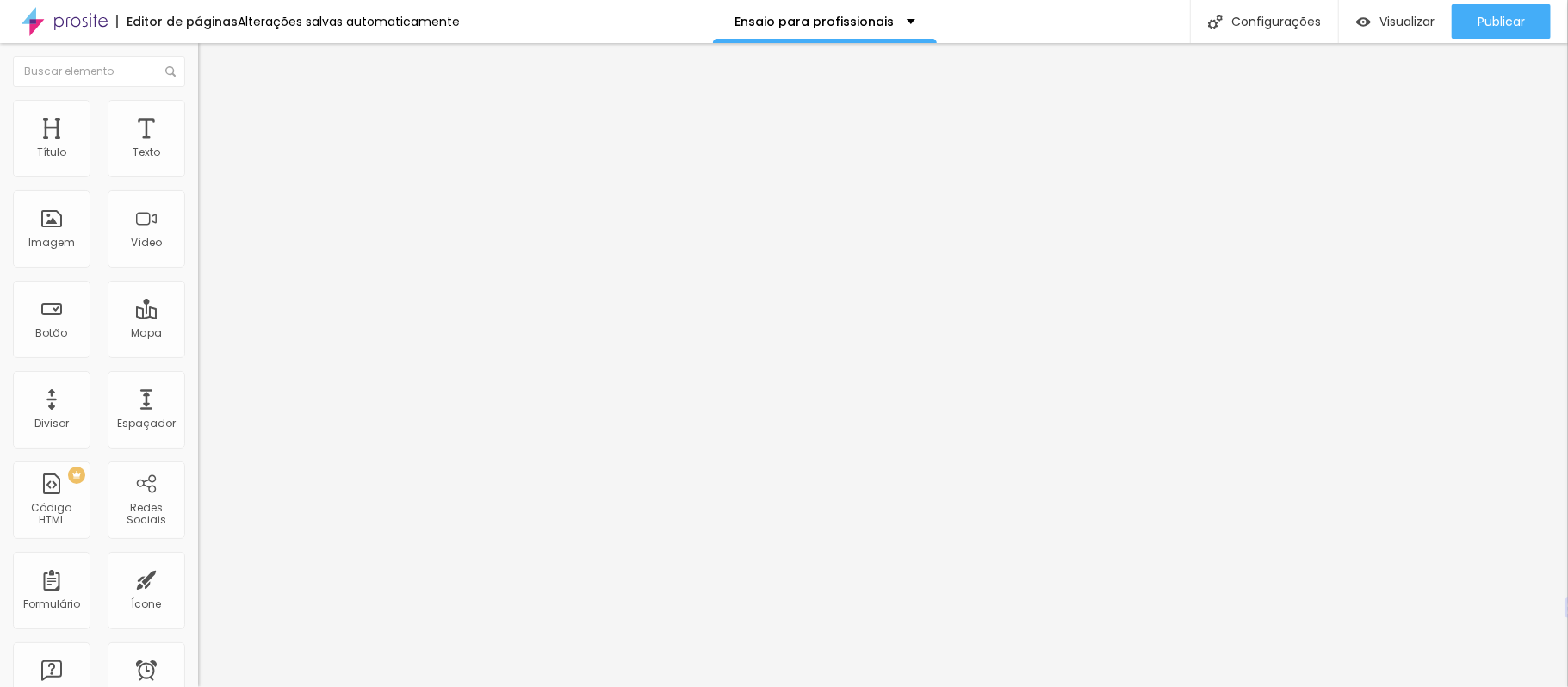
click at [198, 334] on input "range" at bounding box center [253, 341] width 111 height 14
click at [213, 118] on font "Estilo" at bounding box center [226, 111] width 27 height 15
click at [198, 117] on img at bounding box center [205, 125] width 16 height 16
click at [198, 100] on img at bounding box center [205, 108] width 16 height 16
click at [213, 102] on font "Conteúdo" at bounding box center [239, 94] width 53 height 15
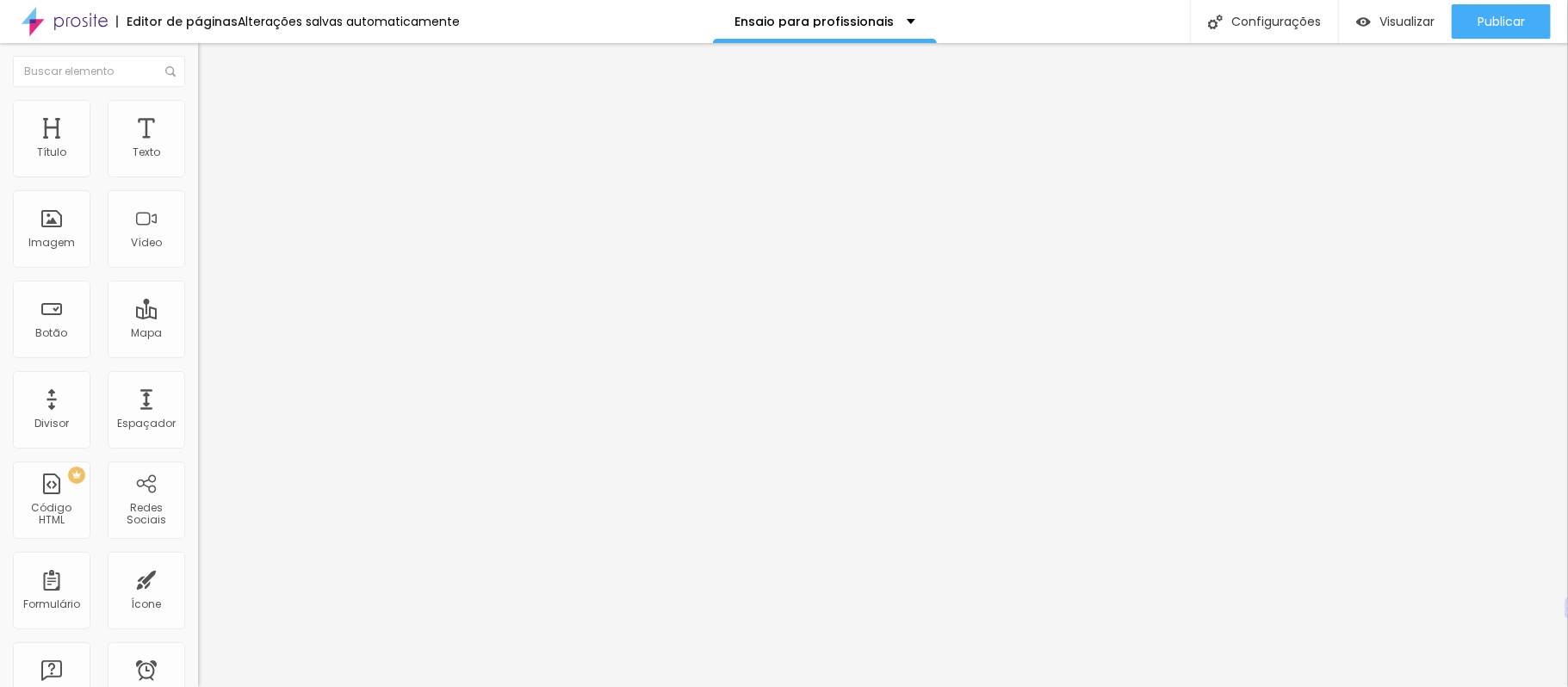
click at [198, 114] on li "Estilo" at bounding box center [296, 109] width 198 height 17
click at [198, 117] on img at bounding box center [205, 125] width 16 height 16
click at [152, 146] on div "Texto" at bounding box center [146, 138] width 77 height 77
click at [198, 104] on img at bounding box center [205, 108] width 16 height 16
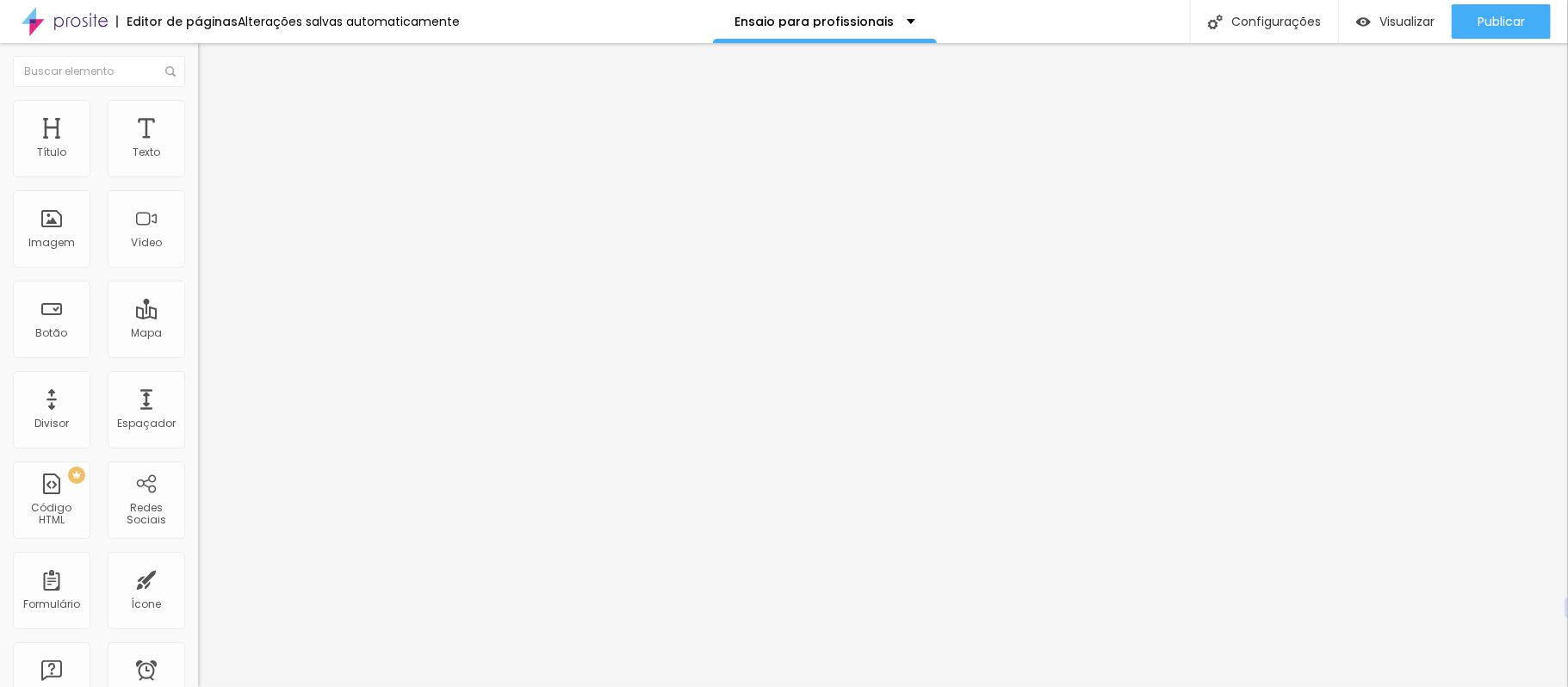
click at [198, 98] on img at bounding box center [205, 91] width 16 height 16
click at [198, 146] on div "Adicionar imagem" at bounding box center [296, 140] width 198 height 12
click at [71, 232] on div "Imagem" at bounding box center [51, 229] width 77 height 77
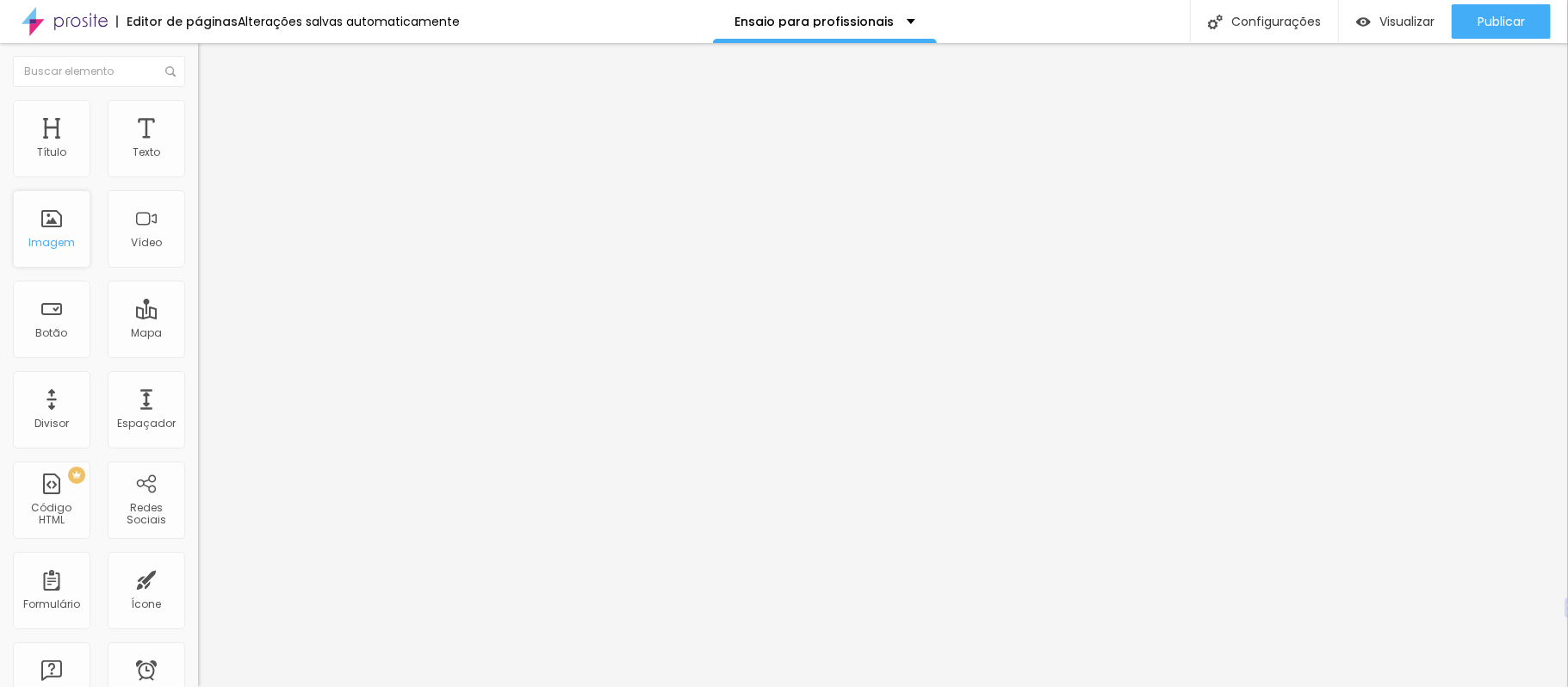
click at [71, 232] on div "Imagem" at bounding box center [51, 229] width 77 height 77
click at [211, 64] on img "button" at bounding box center [218, 63] width 14 height 14
click at [198, 117] on img at bounding box center [205, 125] width 16 height 16
drag, startPoint x: 70, startPoint y: 166, endPoint x: 2, endPoint y: 165, distance: 68.0
click at [198, 334] on input "range" at bounding box center [253, 341] width 111 height 14
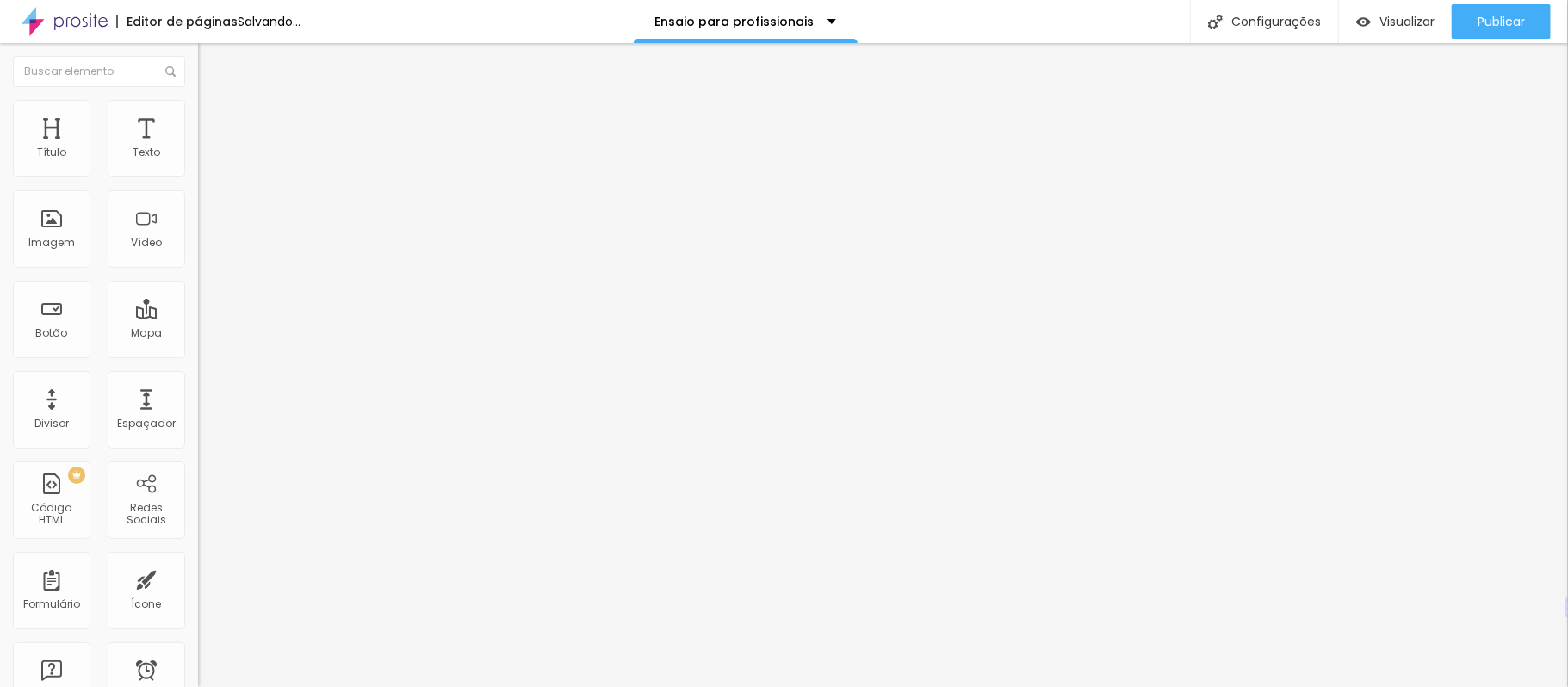
click at [198, 111] on img at bounding box center [205, 108] width 16 height 16
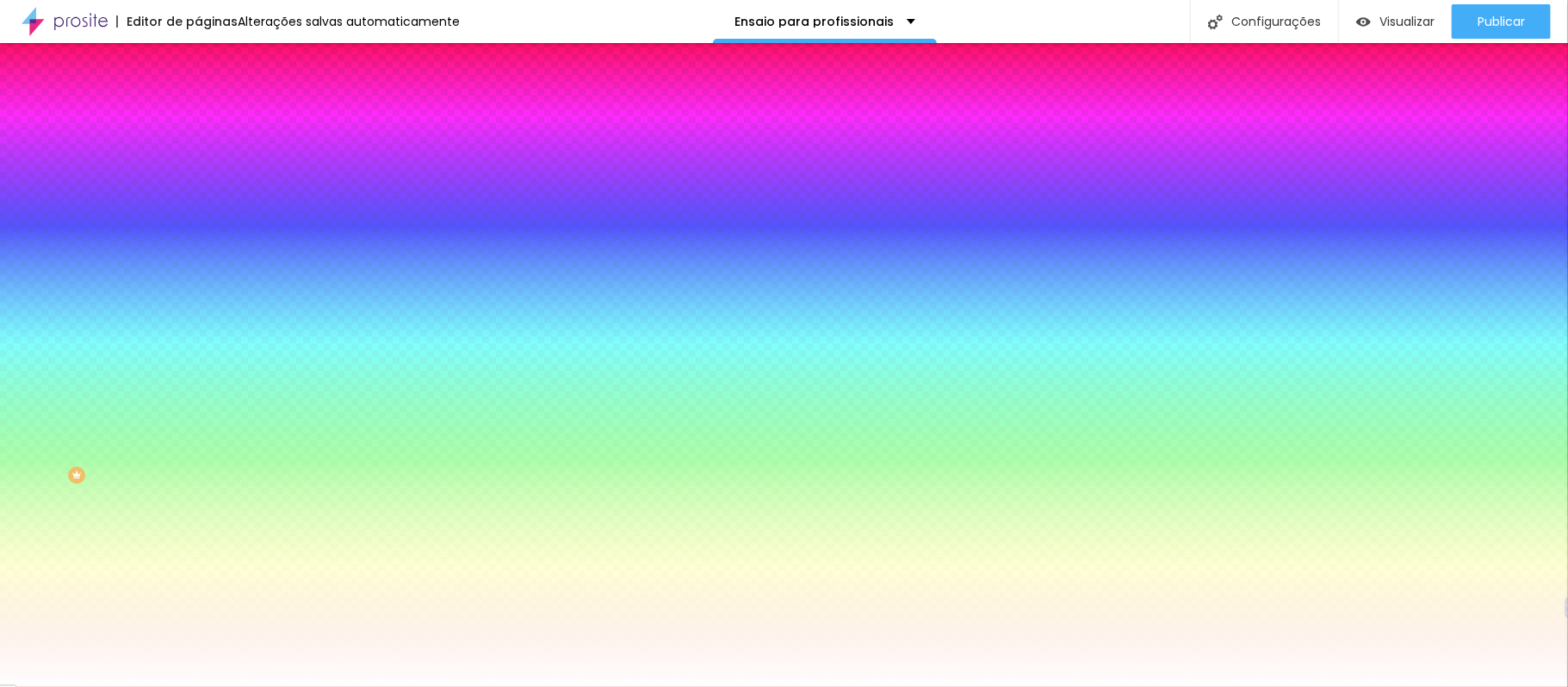
click at [198, 98] on img at bounding box center [205, 91] width 16 height 16
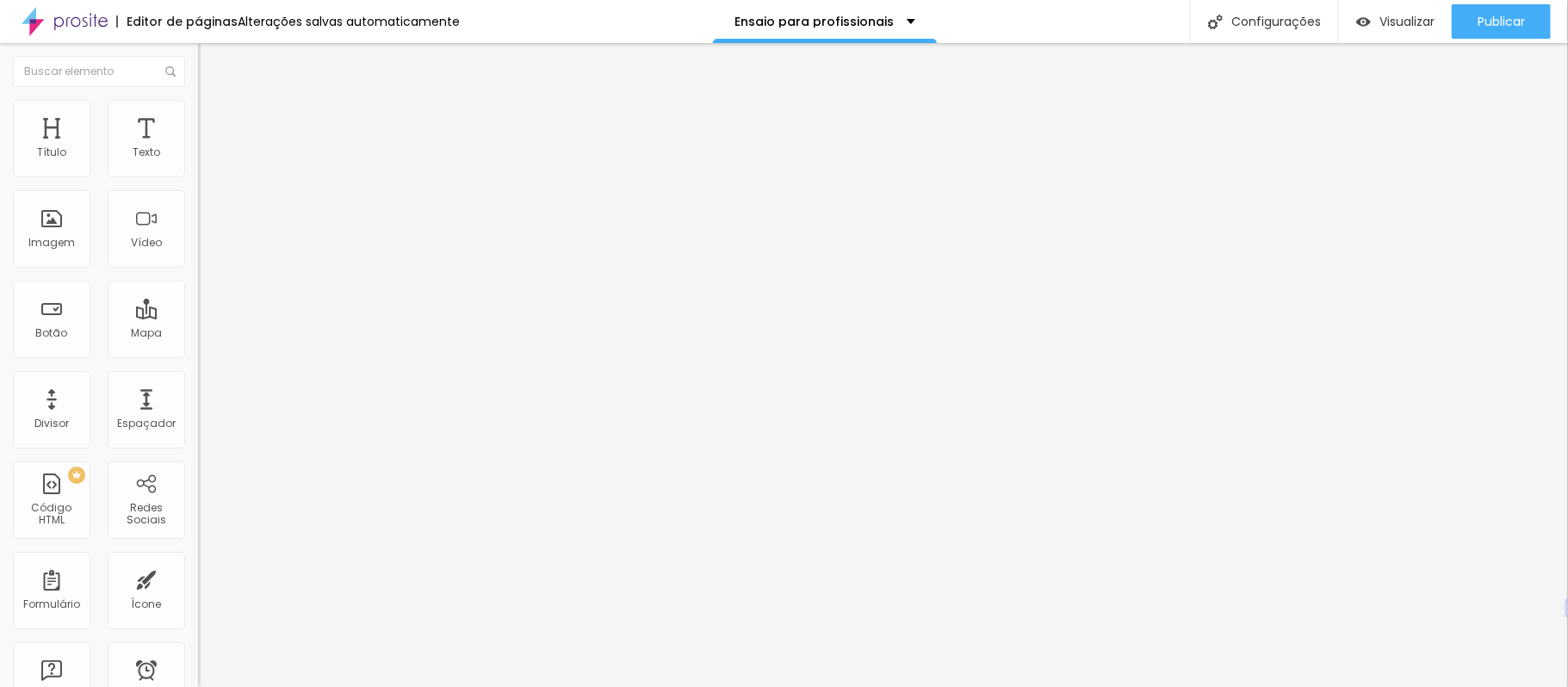
click at [198, 171] on img at bounding box center [204, 165] width 12 height 12
click at [198, 117] on img at bounding box center [205, 125] width 16 height 16
click at [198, 109] on img at bounding box center [205, 108] width 16 height 16
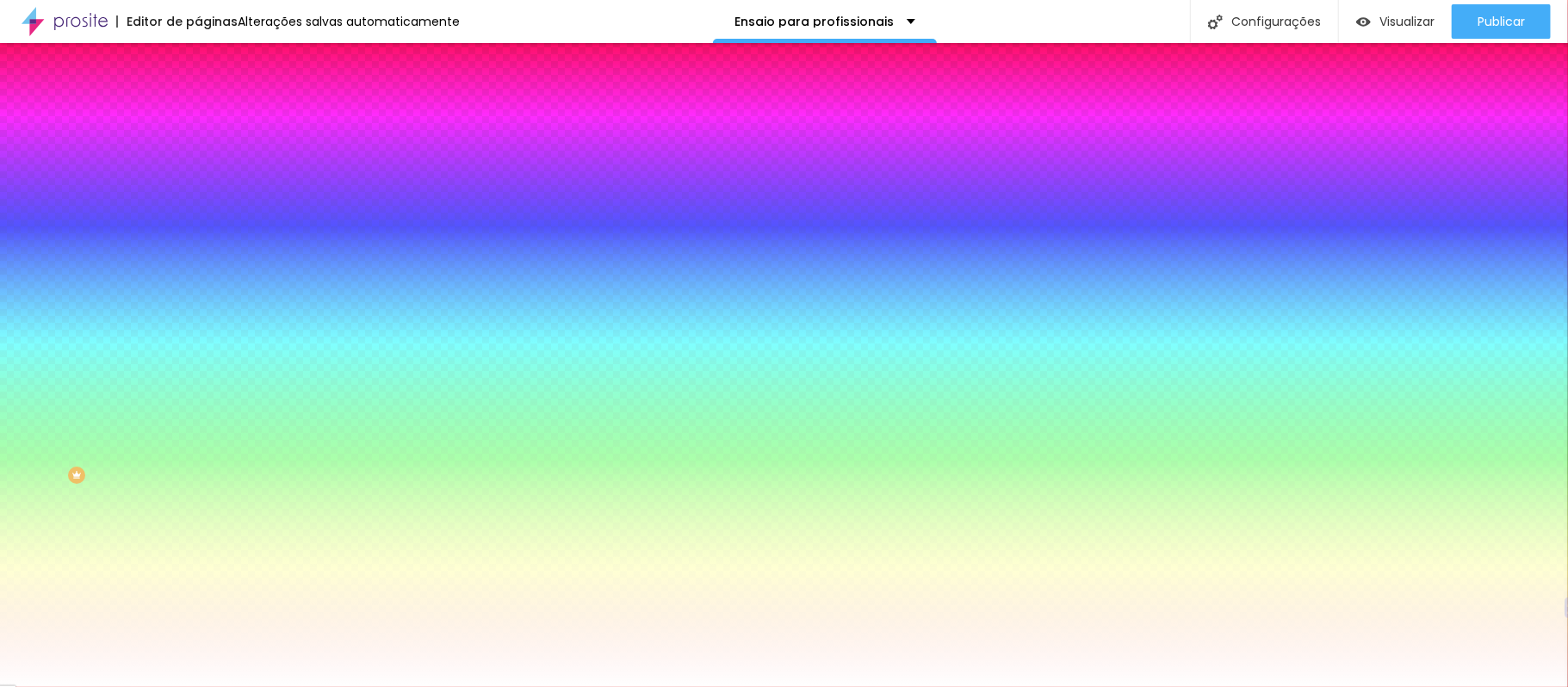
click at [198, 100] on li "Conteúdo" at bounding box center [296, 91] width 198 height 17
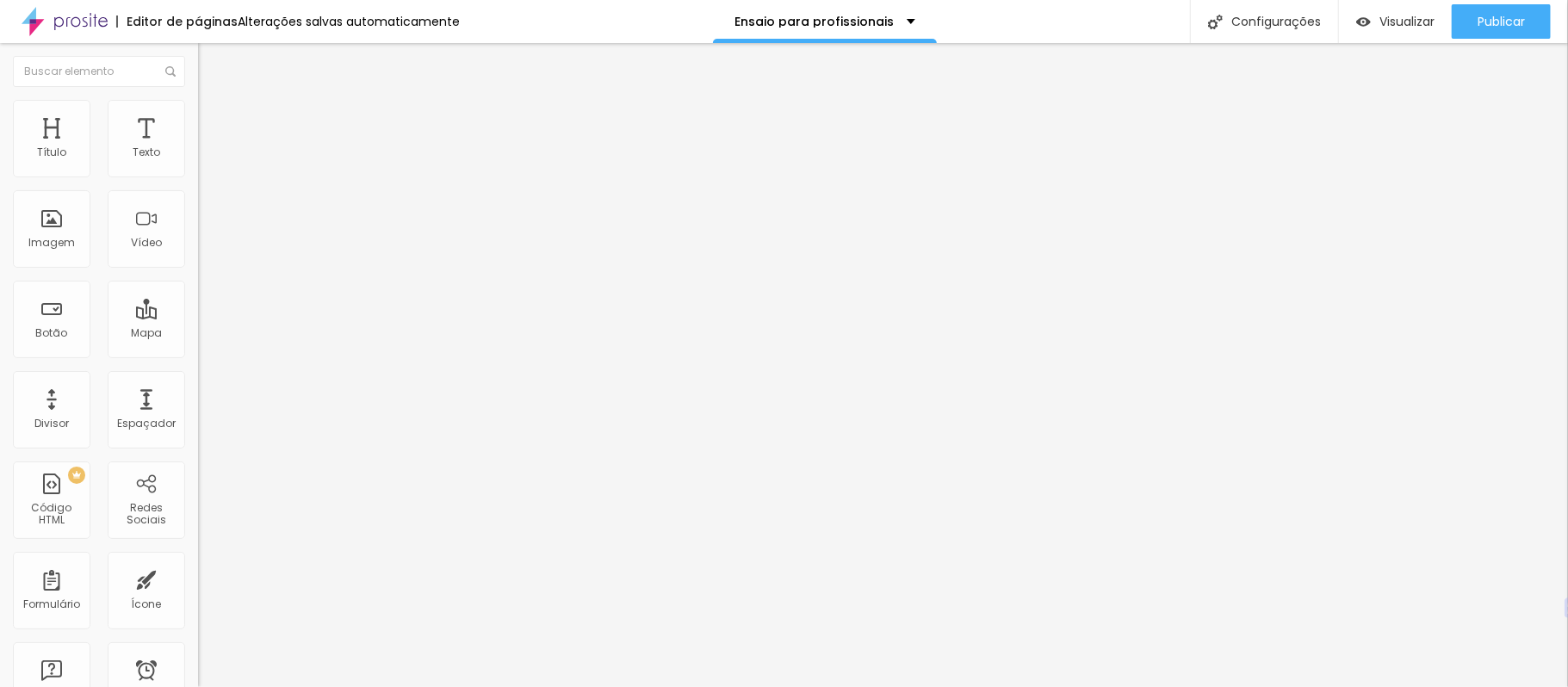
click at [198, 172] on img at bounding box center [204, 178] width 12 height 12
click at [198, 157] on img at bounding box center [204, 151] width 12 height 12
click at [213, 118] on font "Estilo" at bounding box center [226, 111] width 27 height 15
click at [198, 117] on img at bounding box center [205, 125] width 16 height 16
click at [198, 112] on li "Estilo" at bounding box center [296, 109] width 198 height 17
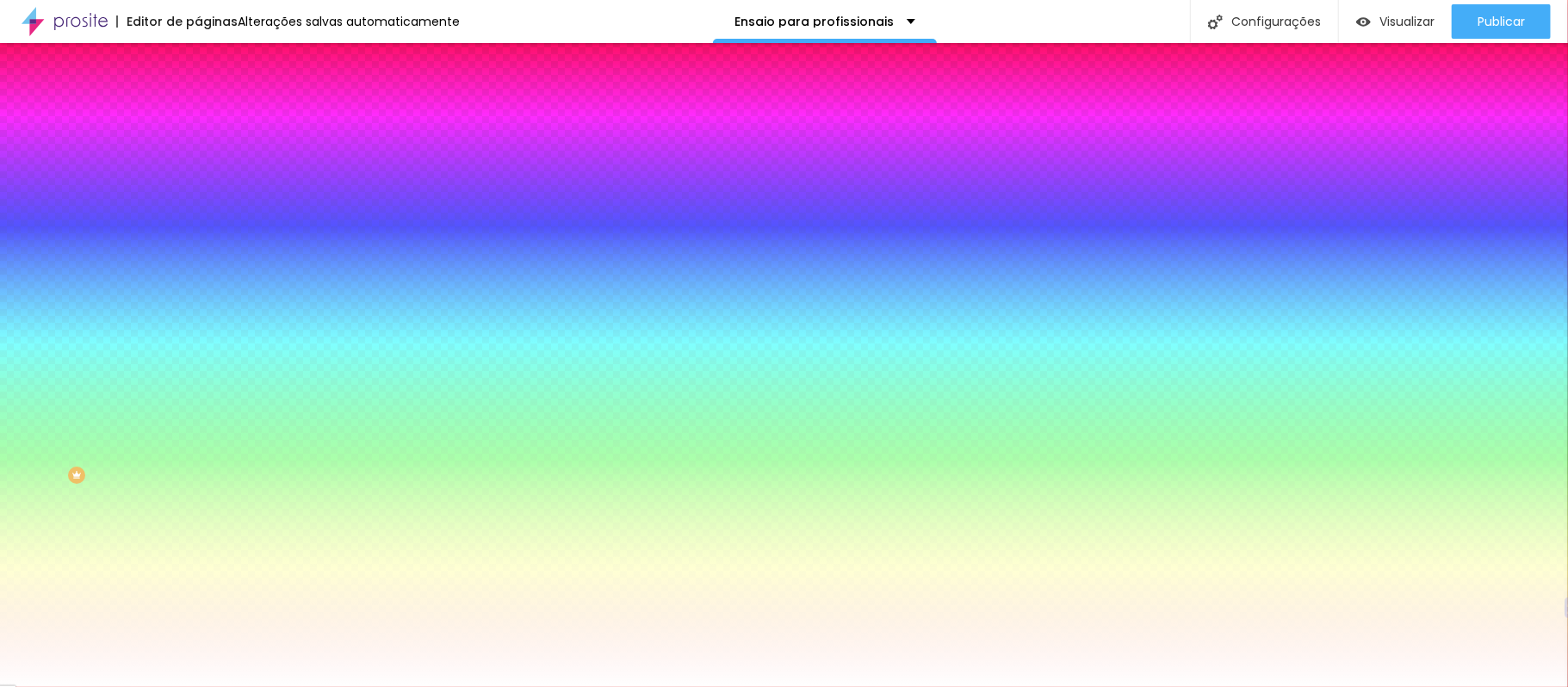
click at [198, 179] on input "#FFFFFF" at bounding box center [300, 173] width 206 height 17
paste input "1B1B1"
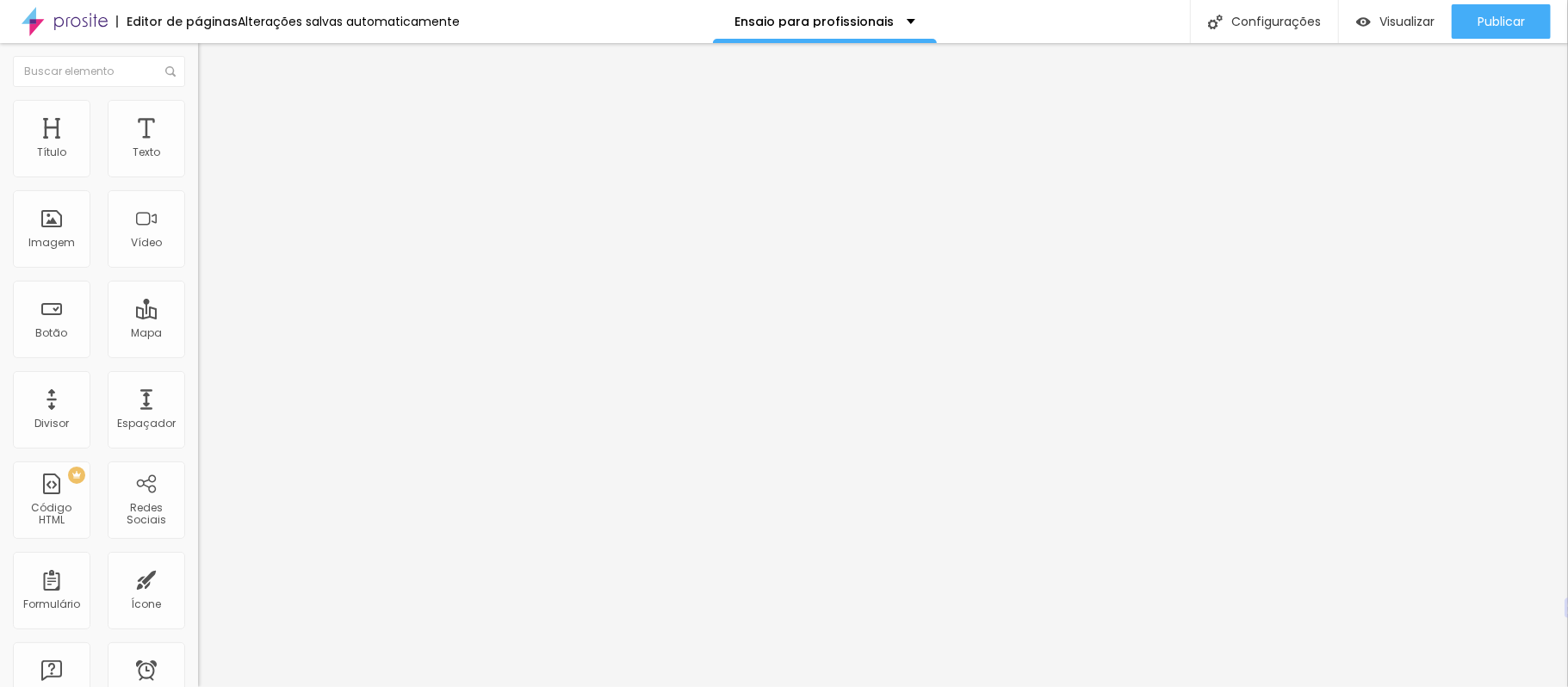
click at [198, 117] on li "Avançado" at bounding box center [296, 125] width 198 height 17
drag, startPoint x: 71, startPoint y: 170, endPoint x: 70, endPoint y: 186, distance: 16.0
click at [198, 334] on input "range" at bounding box center [253, 341] width 111 height 14
click at [198, 117] on li "Avançado" at bounding box center [296, 125] width 198 height 17
drag, startPoint x: 45, startPoint y: 166, endPoint x: 0, endPoint y: 173, distance: 45.5
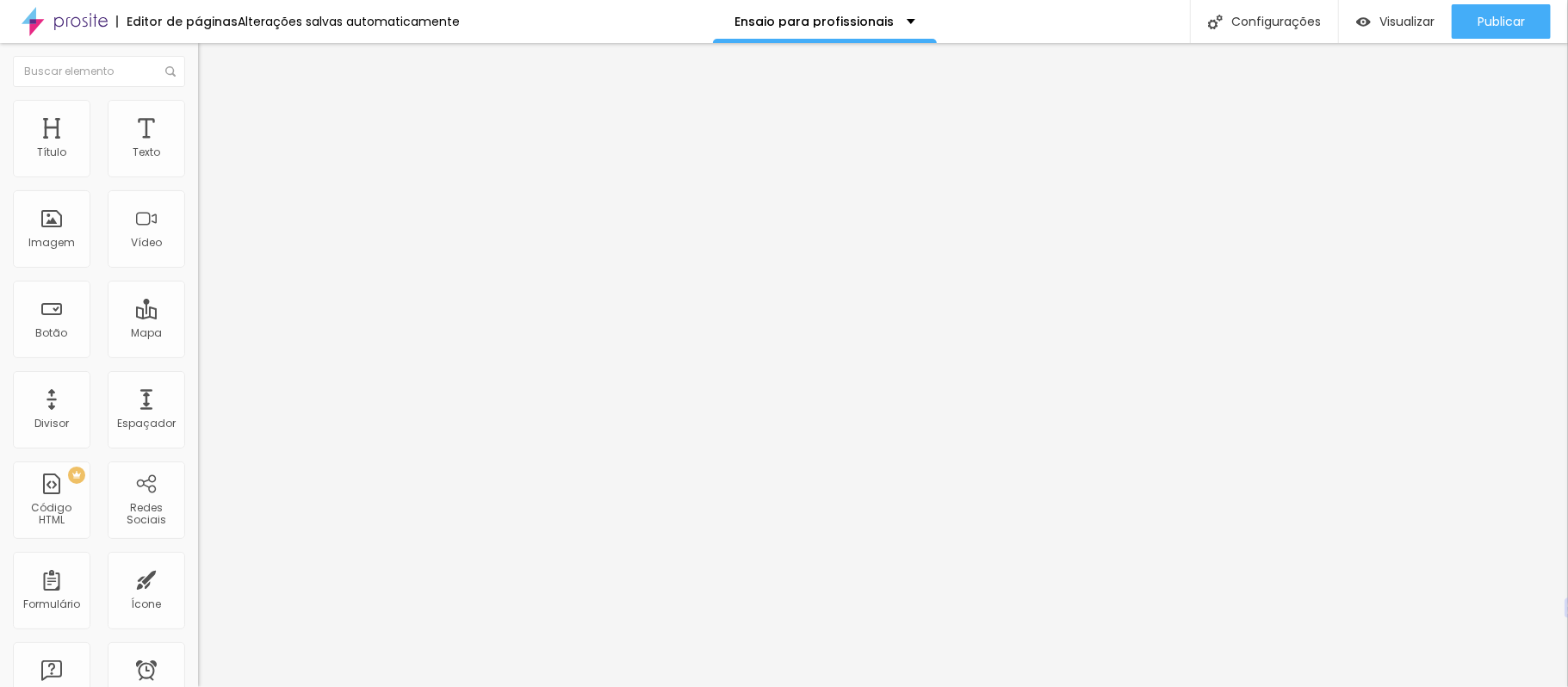
click at [198, 334] on input "range" at bounding box center [253, 341] width 111 height 14
click at [213, 118] on font "Estilo" at bounding box center [226, 111] width 27 height 15
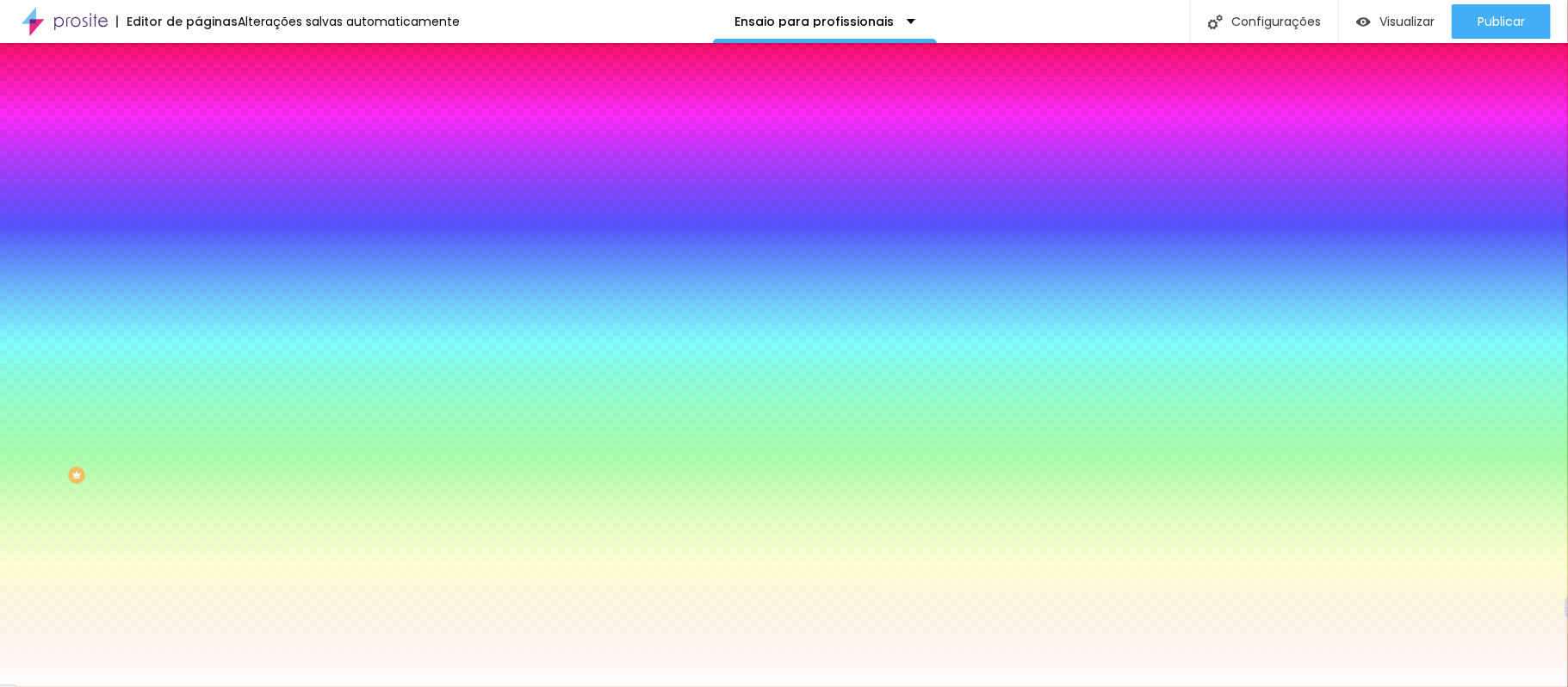
click at [213, 102] on font "Conteúdo" at bounding box center [239, 94] width 53 height 15
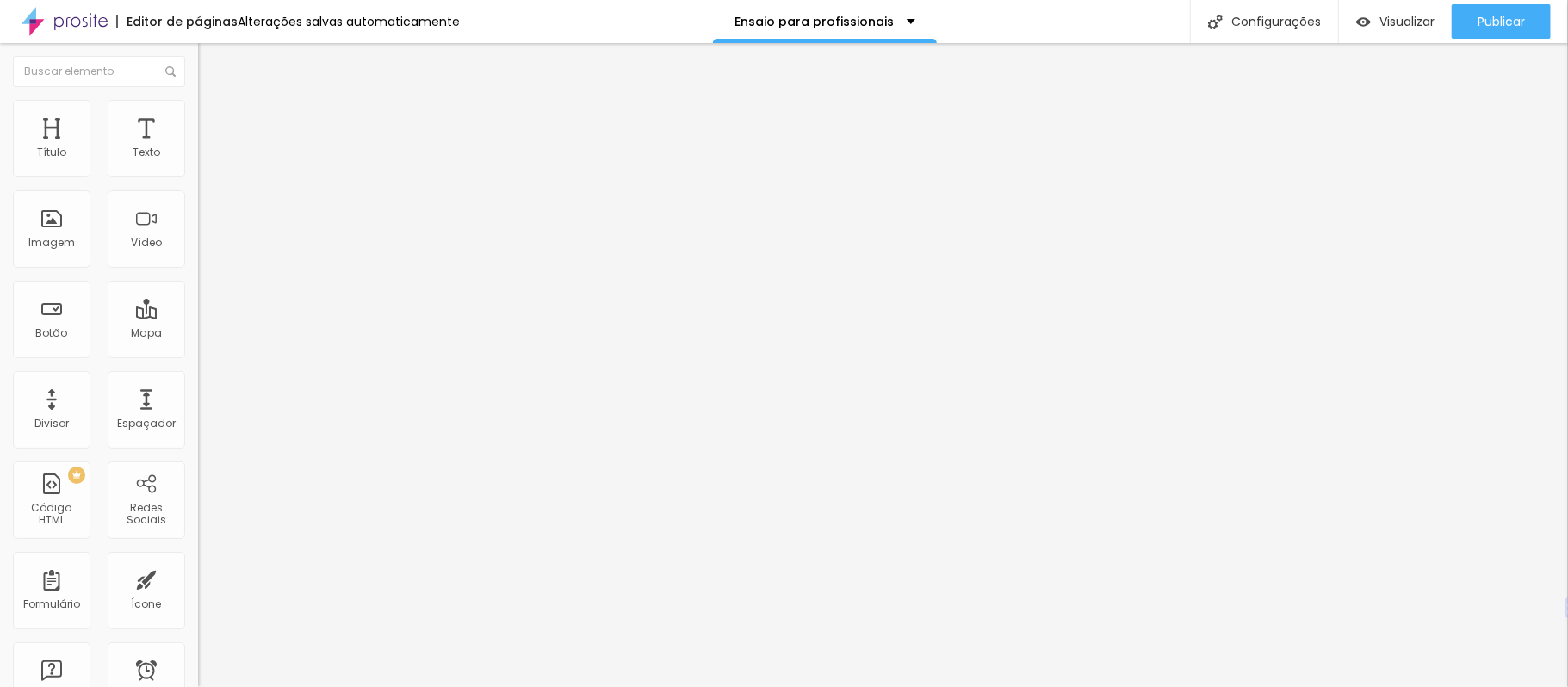
click at [198, 184] on div "Alinhamento" at bounding box center [296, 159] width 198 height 51
click at [198, 171] on img at bounding box center [204, 165] width 12 height 12
click at [198, 117] on li "Avançado" at bounding box center [296, 125] width 198 height 17
click at [198, 111] on li "Estilo" at bounding box center [296, 109] width 198 height 17
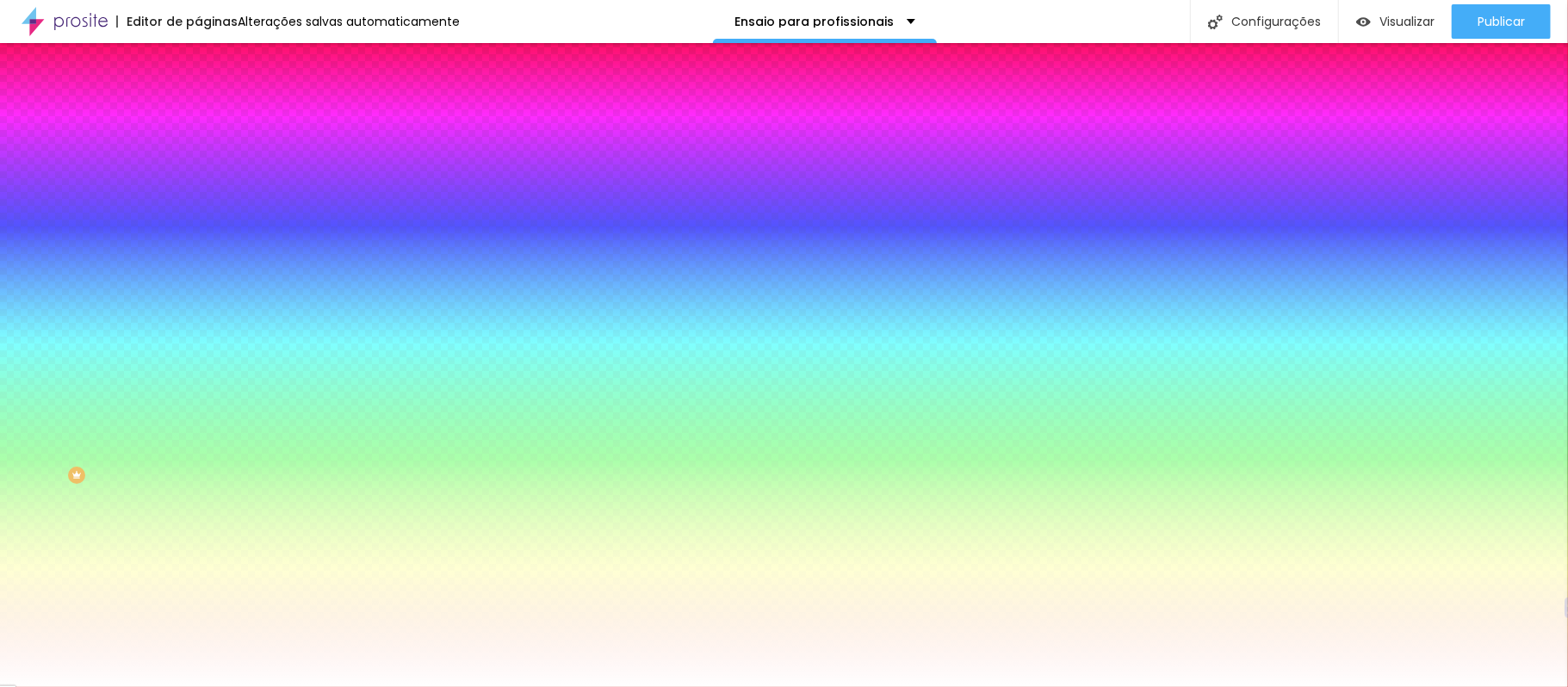
click at [213, 102] on font "Conteúdo" at bounding box center [239, 94] width 53 height 15
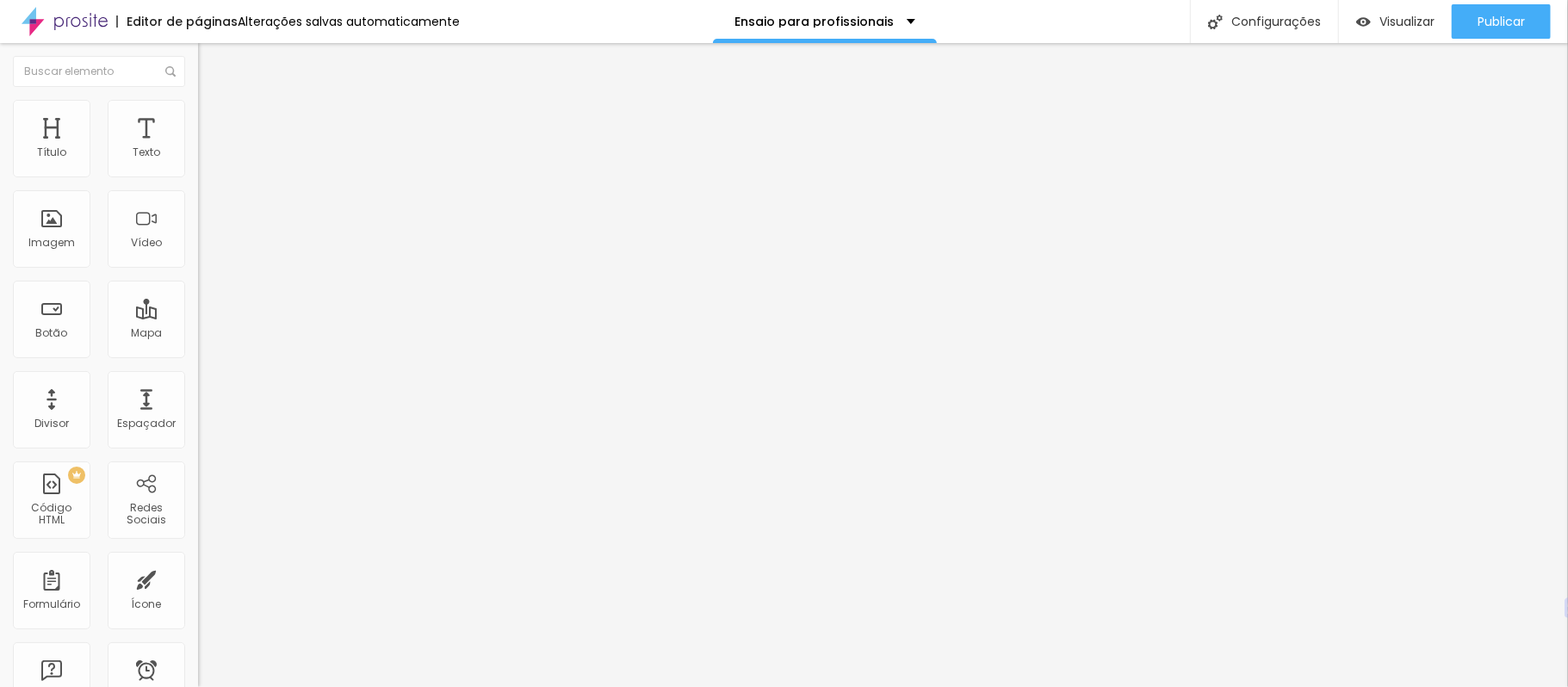
click at [198, 104] on li "Estilo" at bounding box center [296, 109] width 198 height 17
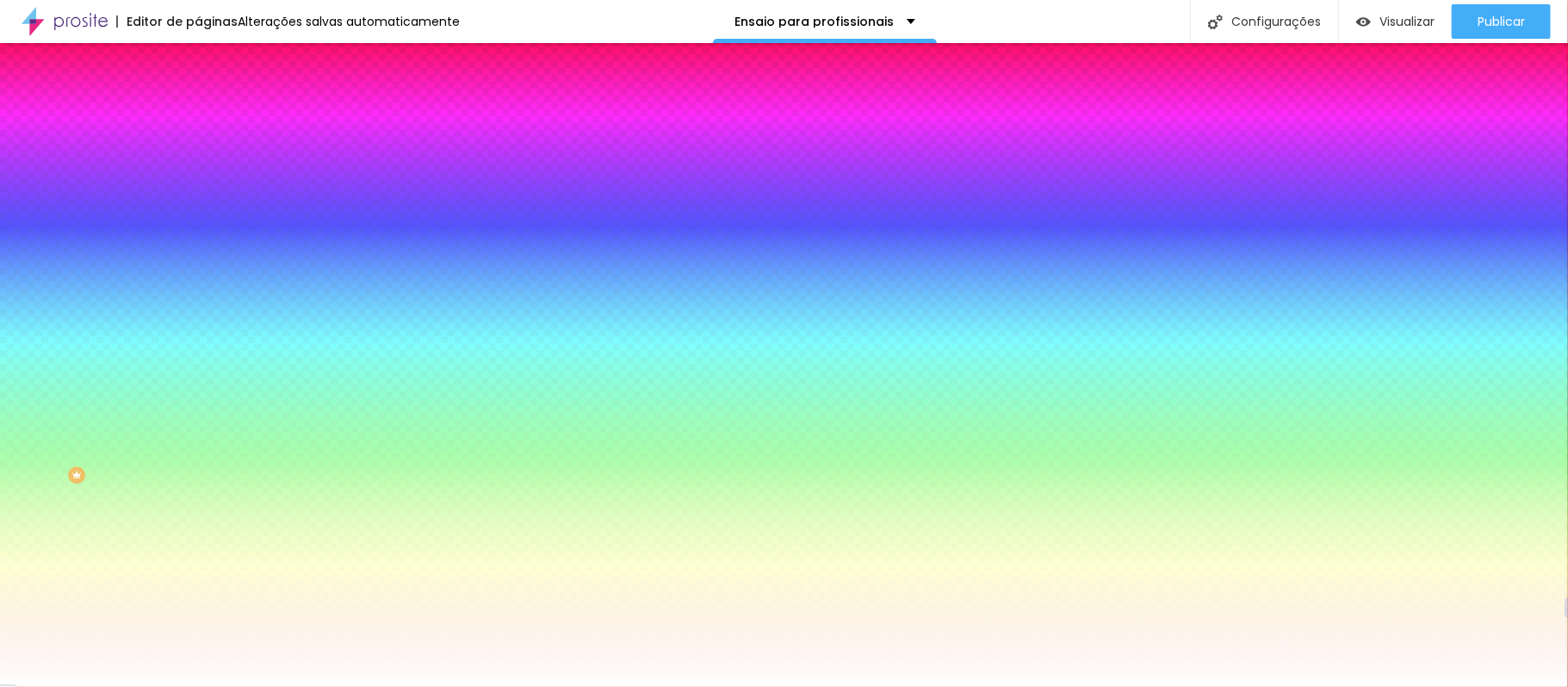
click at [213, 121] on font "Avançado" at bounding box center [241, 128] width 57 height 15
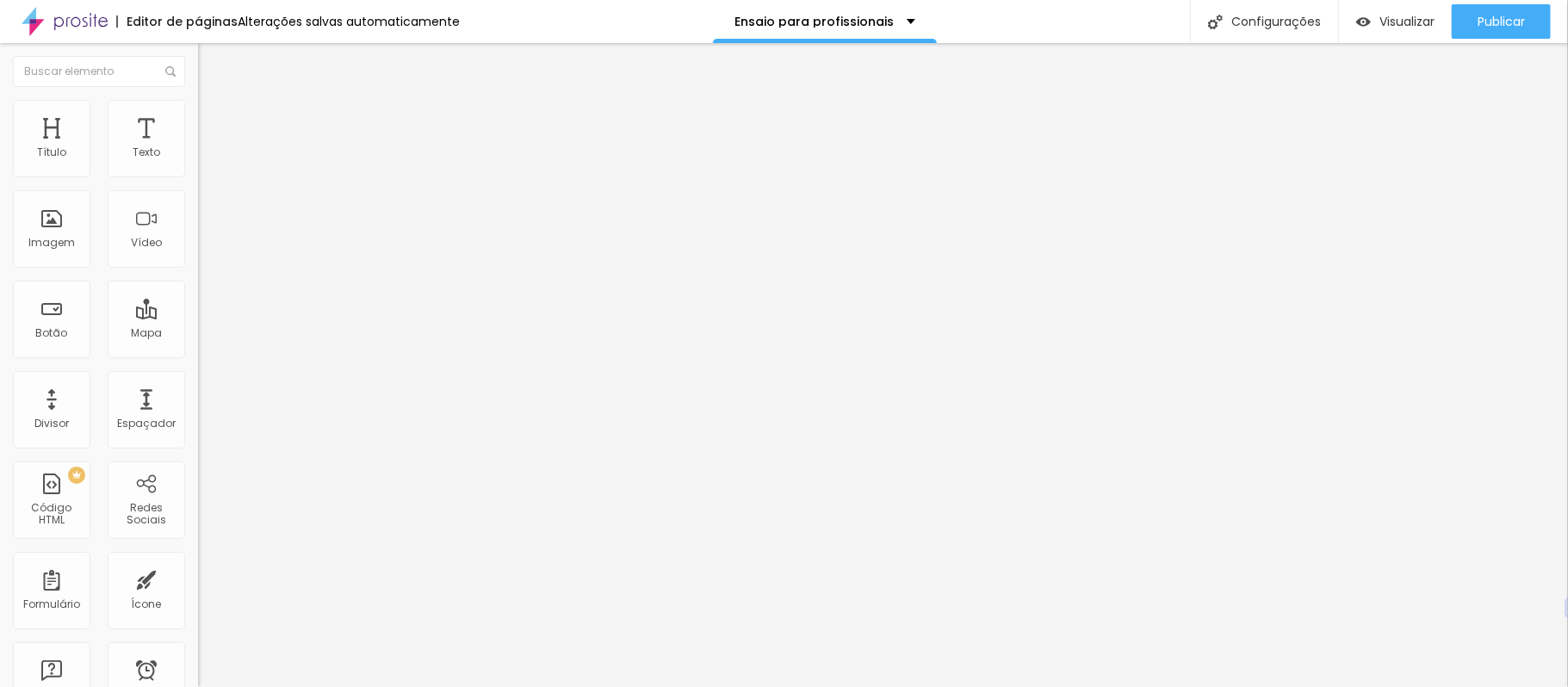
drag, startPoint x: 41, startPoint y: 167, endPoint x: 0, endPoint y: 171, distance: 41.2
click at [198, 334] on input "range" at bounding box center [253, 341] width 111 height 14
click at [198, 104] on ul "Conteúdo Estilo Avançado" at bounding box center [296, 108] width 198 height 51
click at [198, 109] on img at bounding box center [205, 108] width 16 height 16
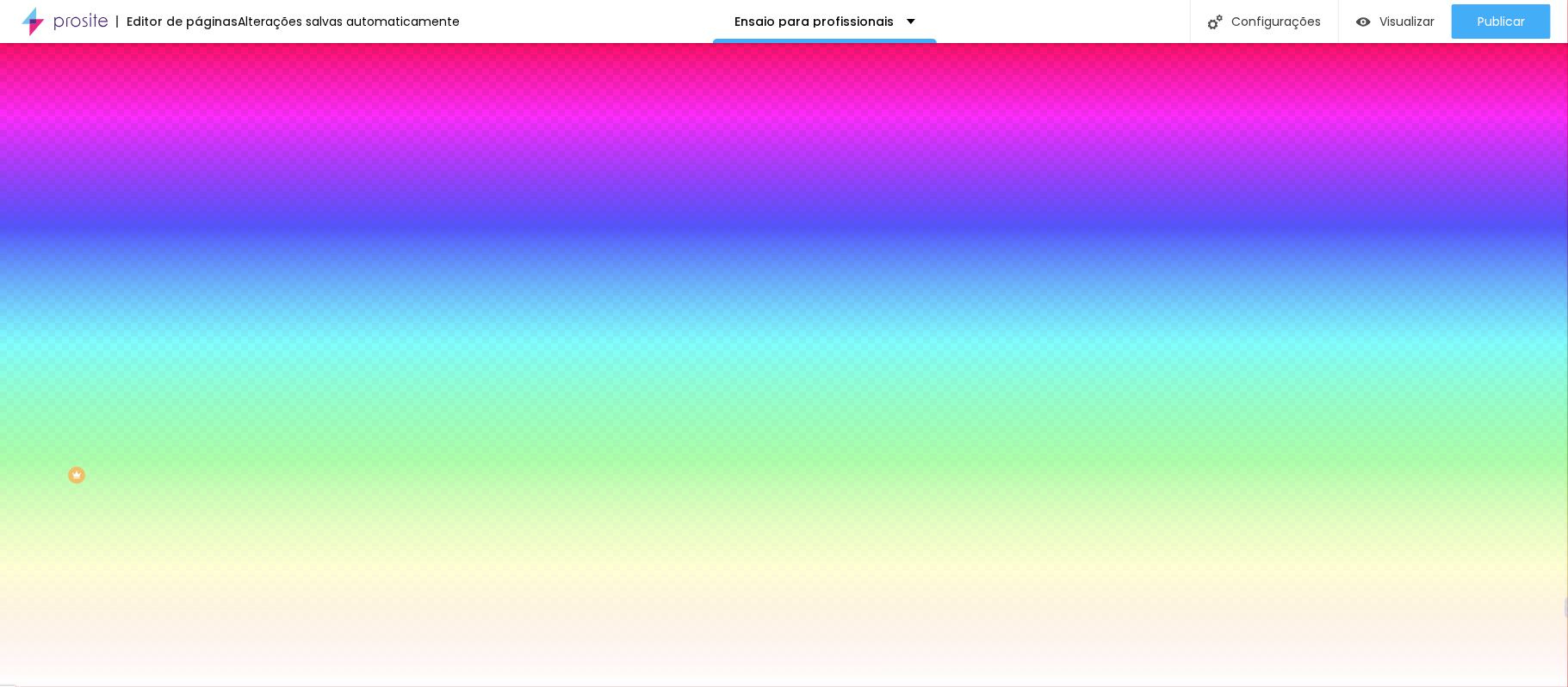
click at [198, 100] on li "Conteúdo" at bounding box center [296, 91] width 198 height 17
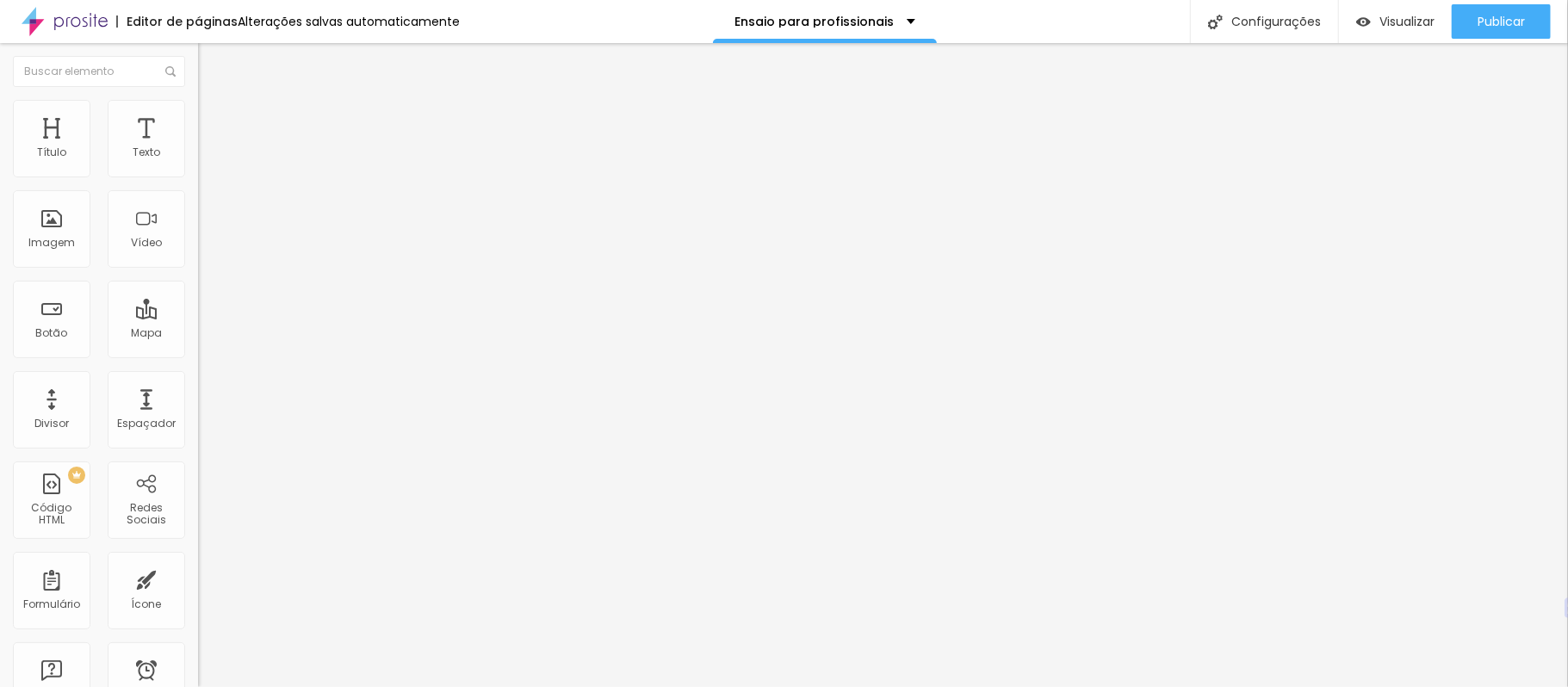
click at [198, 157] on img at bounding box center [204, 151] width 12 height 12
click at [77, 224] on div "Imagem" at bounding box center [51, 229] width 77 height 77
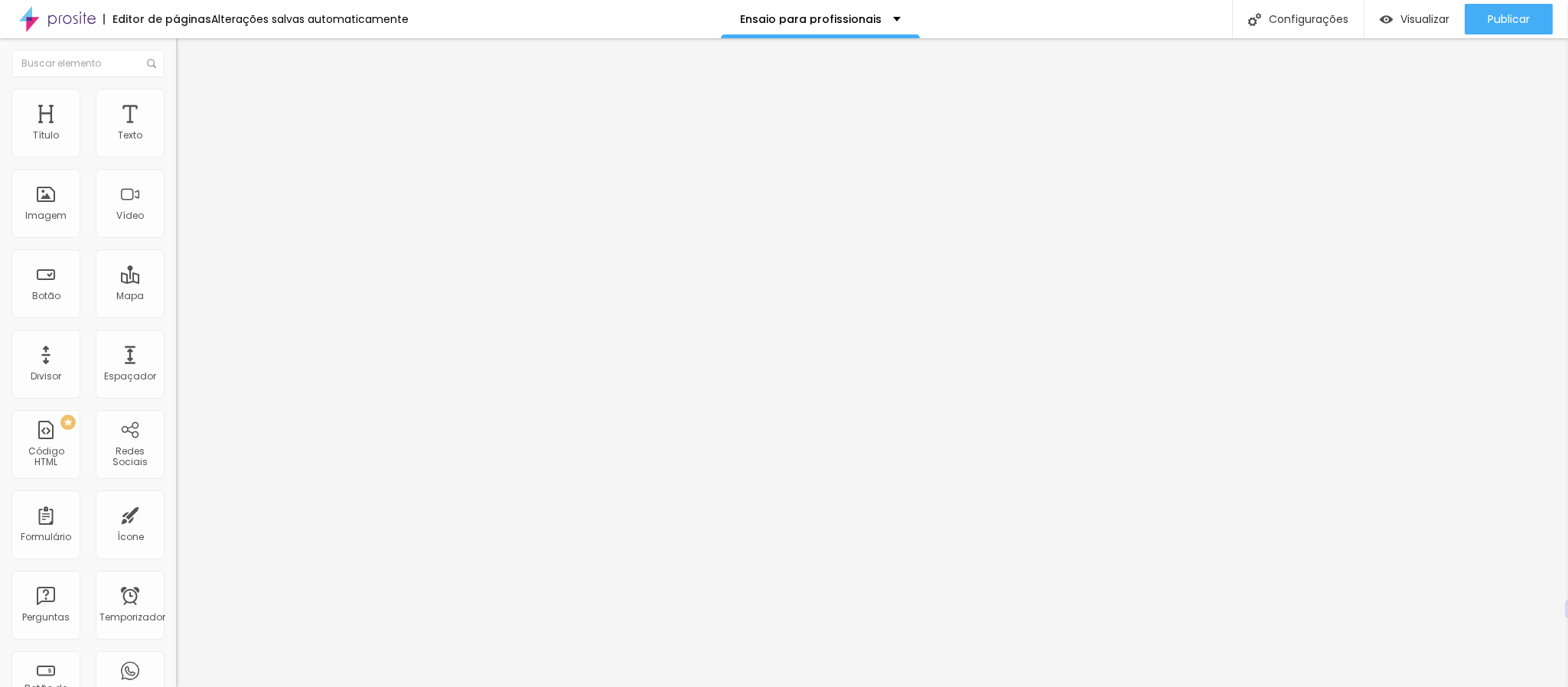
click at [176, 152] on img at bounding box center [181, 146] width 11 height 11
click at [176, 104] on img at bounding box center [183, 111] width 14 height 14
drag, startPoint x: 39, startPoint y: 156, endPoint x: 0, endPoint y: 156, distance: 39.0
click at [176, 297] on input "range" at bounding box center [225, 303] width 99 height 12
click at [176, 101] on li "Estilo" at bounding box center [263, 97] width 176 height 15
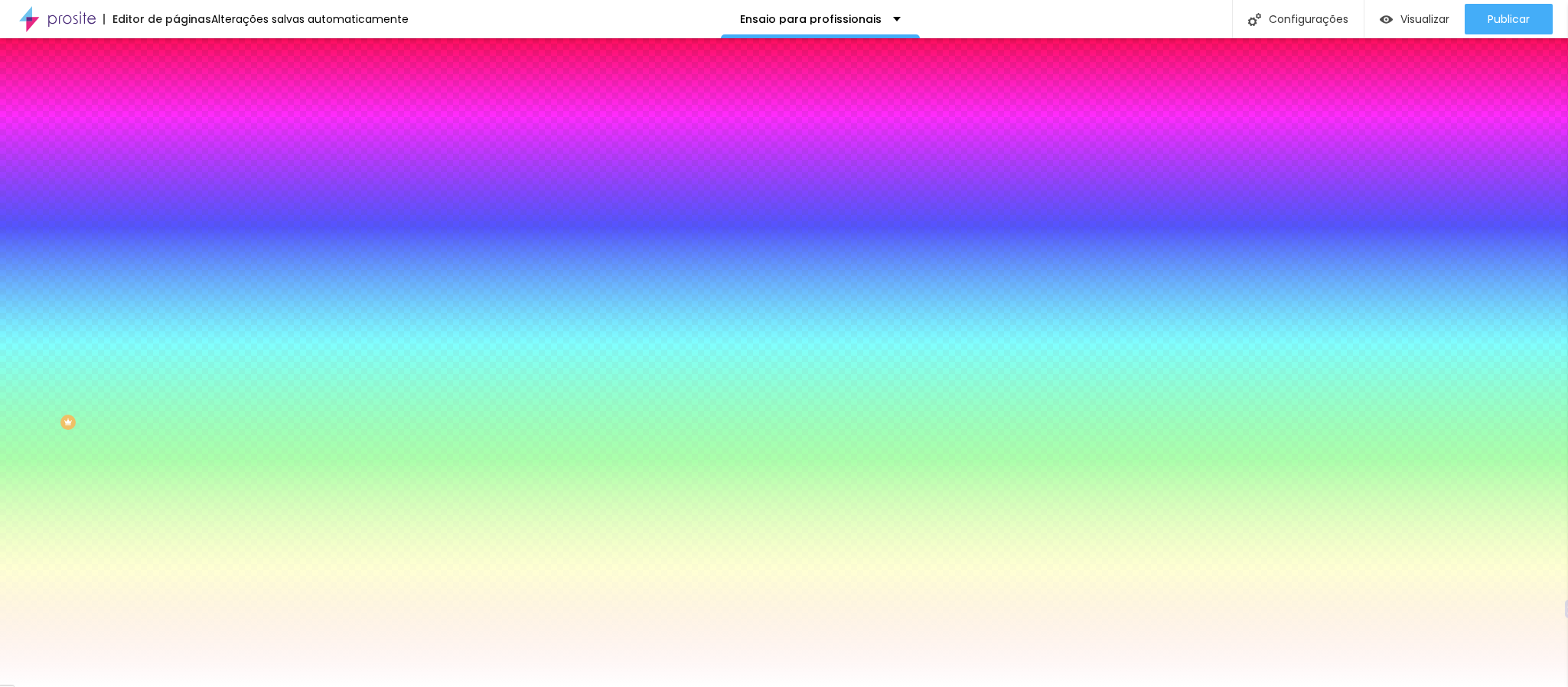
click at [176, 87] on img at bounding box center [183, 80] width 14 height 14
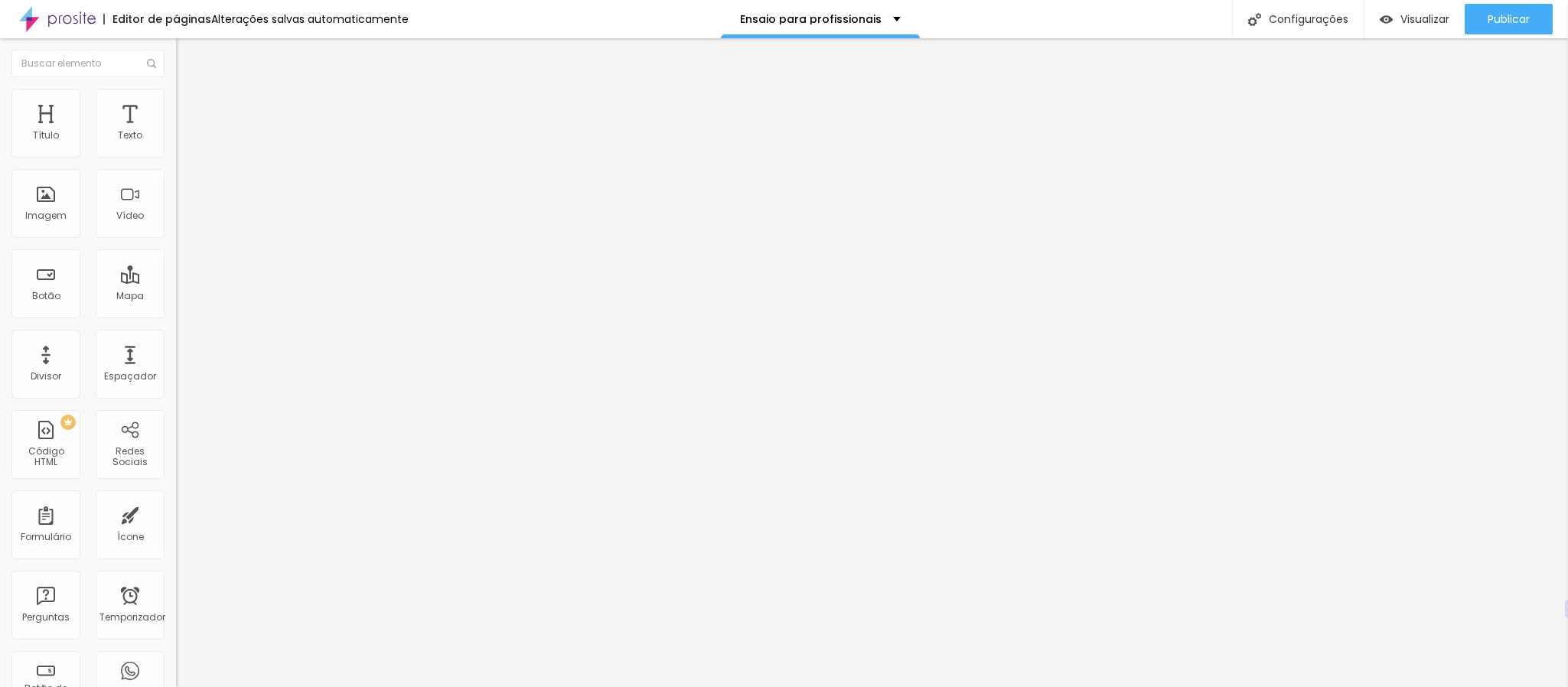
click at [176, 153] on img at bounding box center [181, 159] width 11 height 11
click at [176, 139] on img at bounding box center [181, 134] width 11 height 11
click at [176, 153] on div at bounding box center [263, 147] width 176 height 12
click at [1045, 21] on font "Visualizar" at bounding box center [1425, 19] width 49 height 15
click at [176, 100] on li "Estilo" at bounding box center [263, 97] width 176 height 15
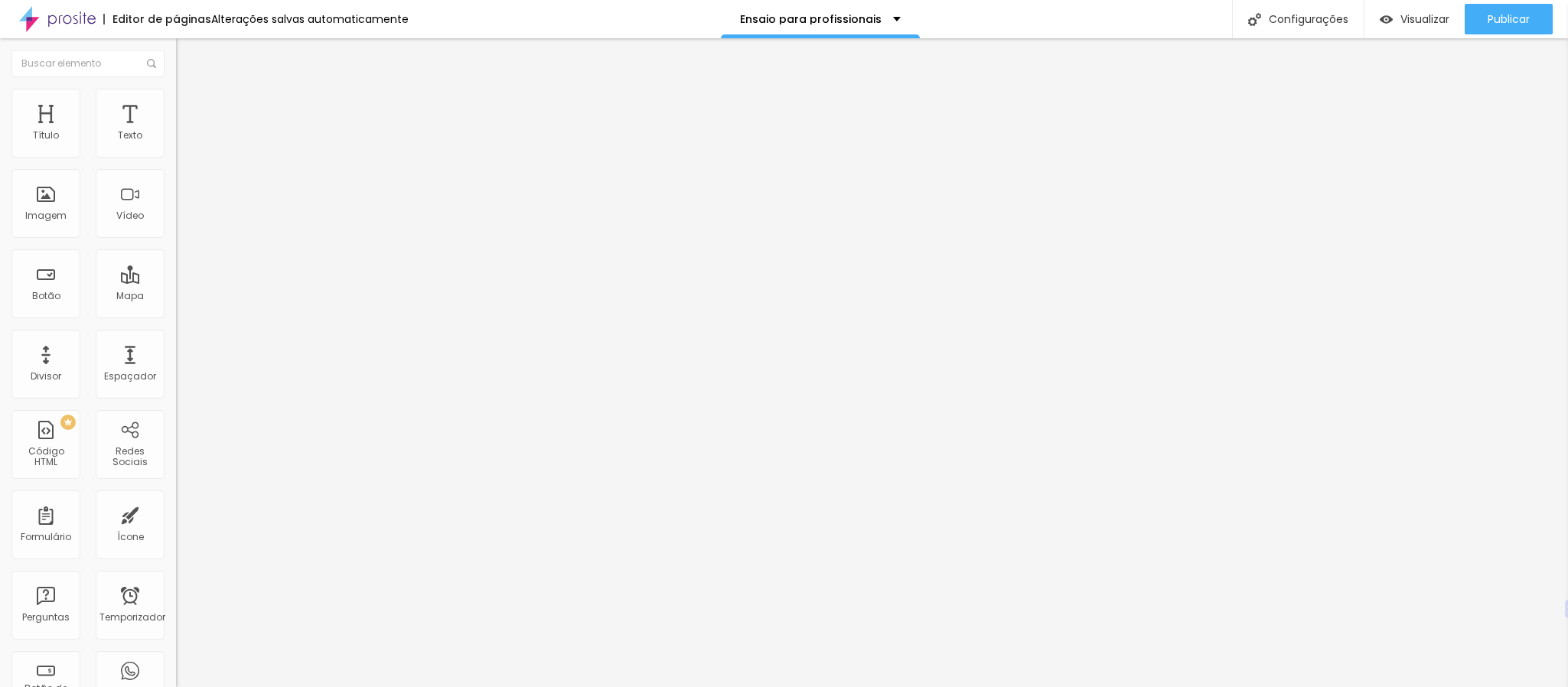
click at [176, 93] on img at bounding box center [183, 96] width 14 height 14
click at [176, 88] on ul "Conteúdo Estilo Avançado" at bounding box center [263, 96] width 176 height 46
click at [176, 97] on li "Estilo" at bounding box center [263, 97] width 176 height 15
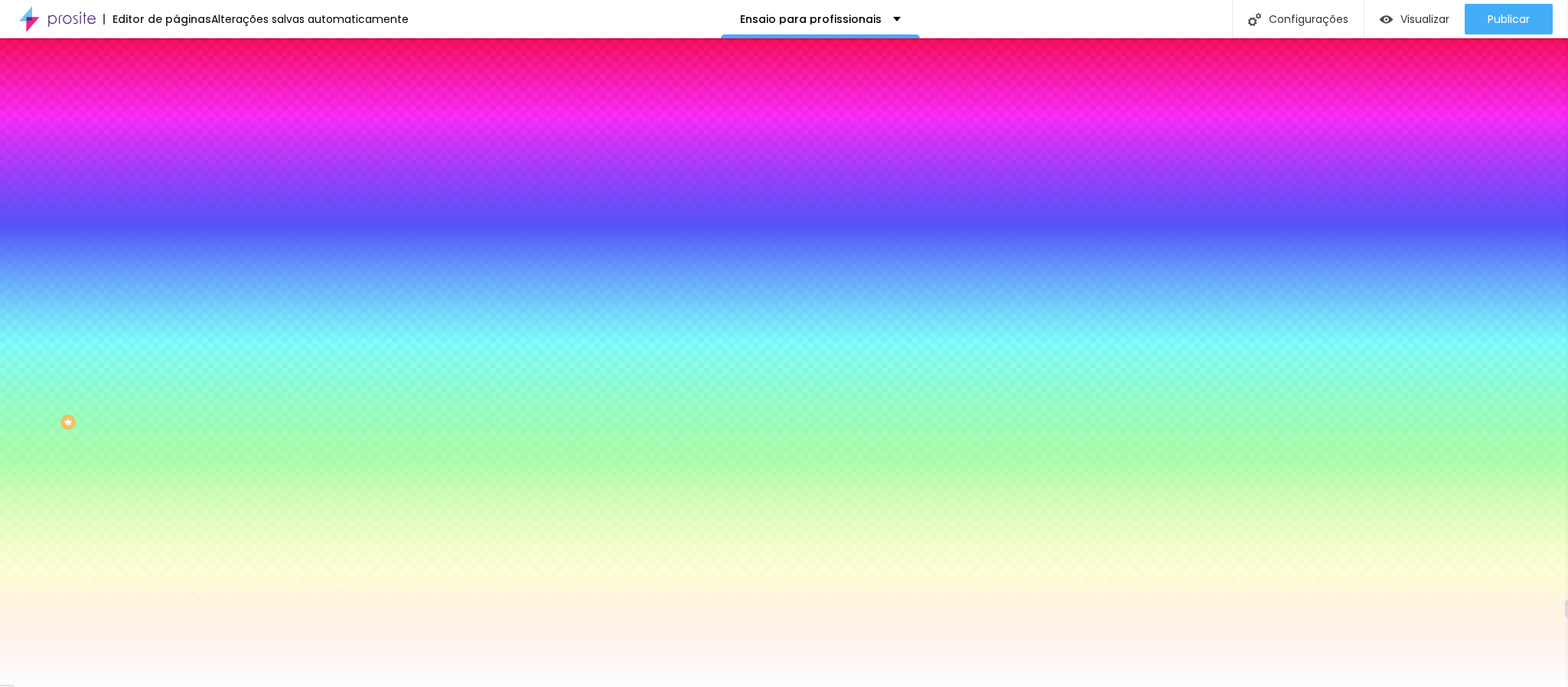
click at [176, 156] on input "#FFFFFF" at bounding box center [267, 154] width 183 height 15
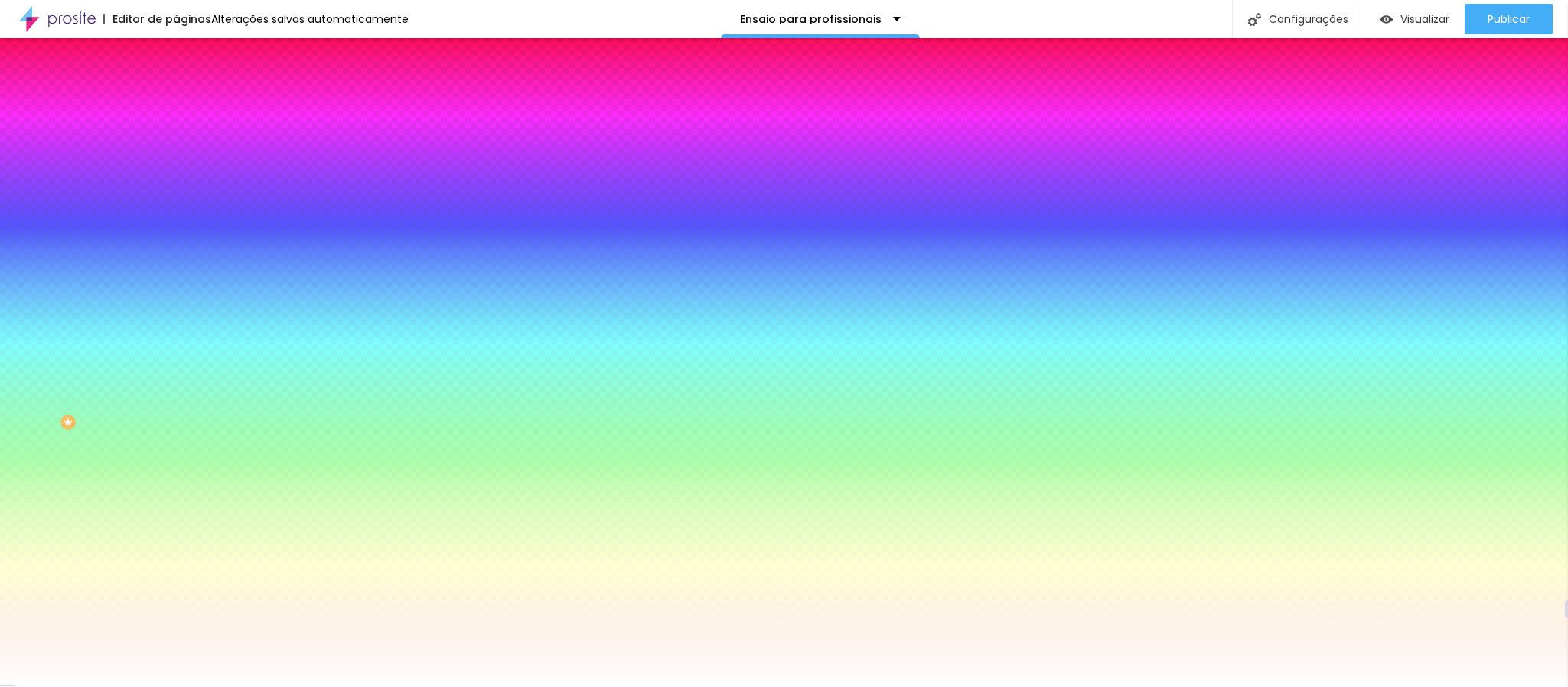
paste input "064B"
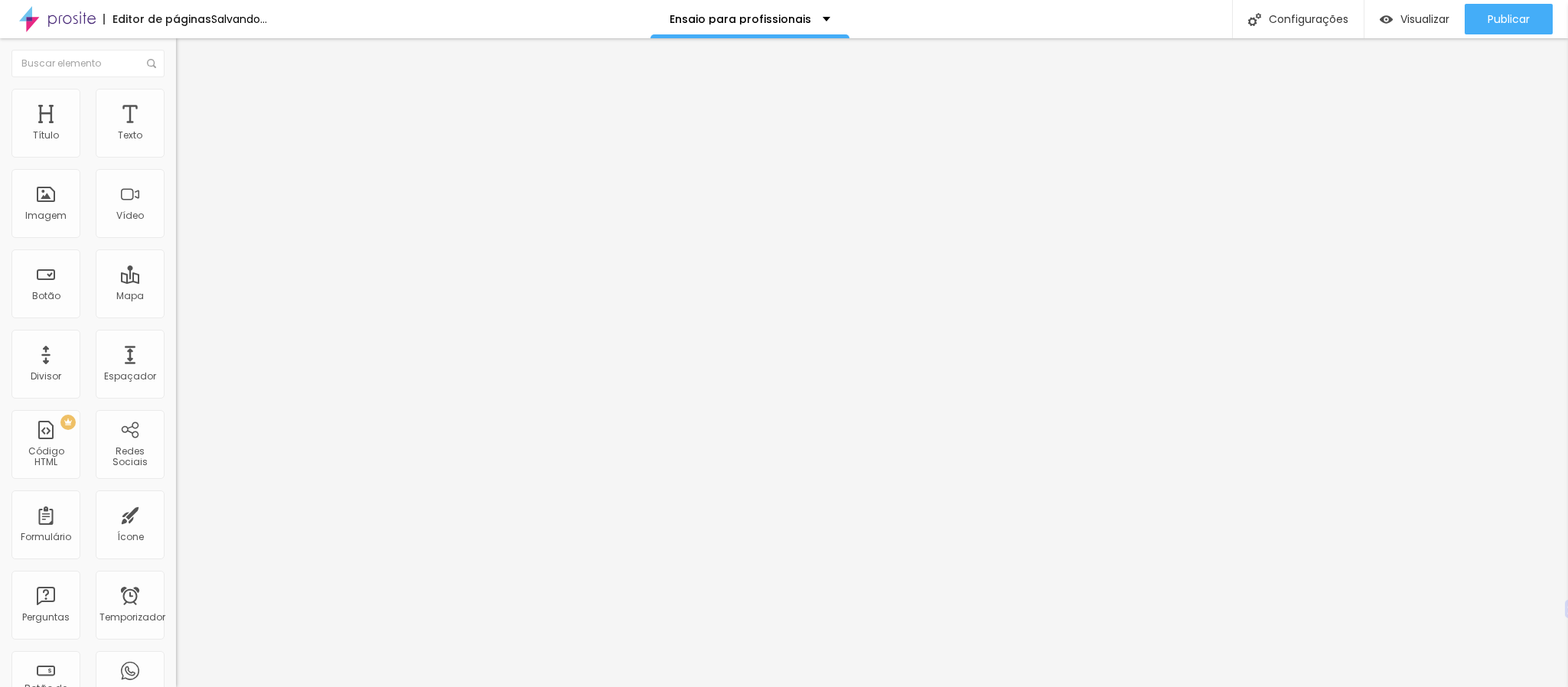
drag, startPoint x: 35, startPoint y: 255, endPoint x: 0, endPoint y: 260, distance: 35.4
click at [190, 104] on font "Avançado" at bounding box center [214, 99] width 50 height 13
click at [176, 87] on img at bounding box center [183, 80] width 14 height 14
drag, startPoint x: 33, startPoint y: 183, endPoint x: 0, endPoint y: 190, distance: 33.7
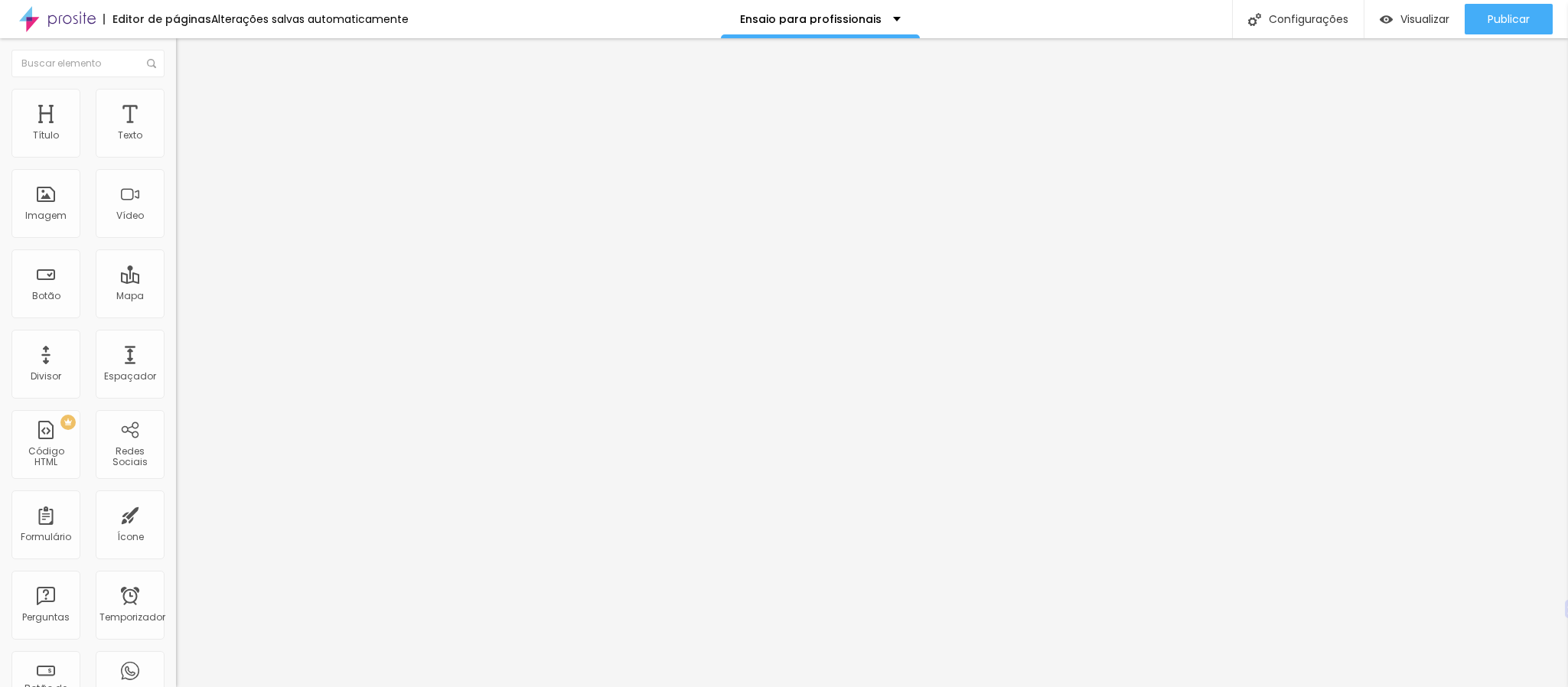
click at [176, 457] on input "range" at bounding box center [225, 504] width 99 height 12
drag, startPoint x: 86, startPoint y: 223, endPoint x: 85, endPoint y: 232, distance: 9.1
drag, startPoint x: 35, startPoint y: 252, endPoint x: 0, endPoint y: 255, distance: 35.1
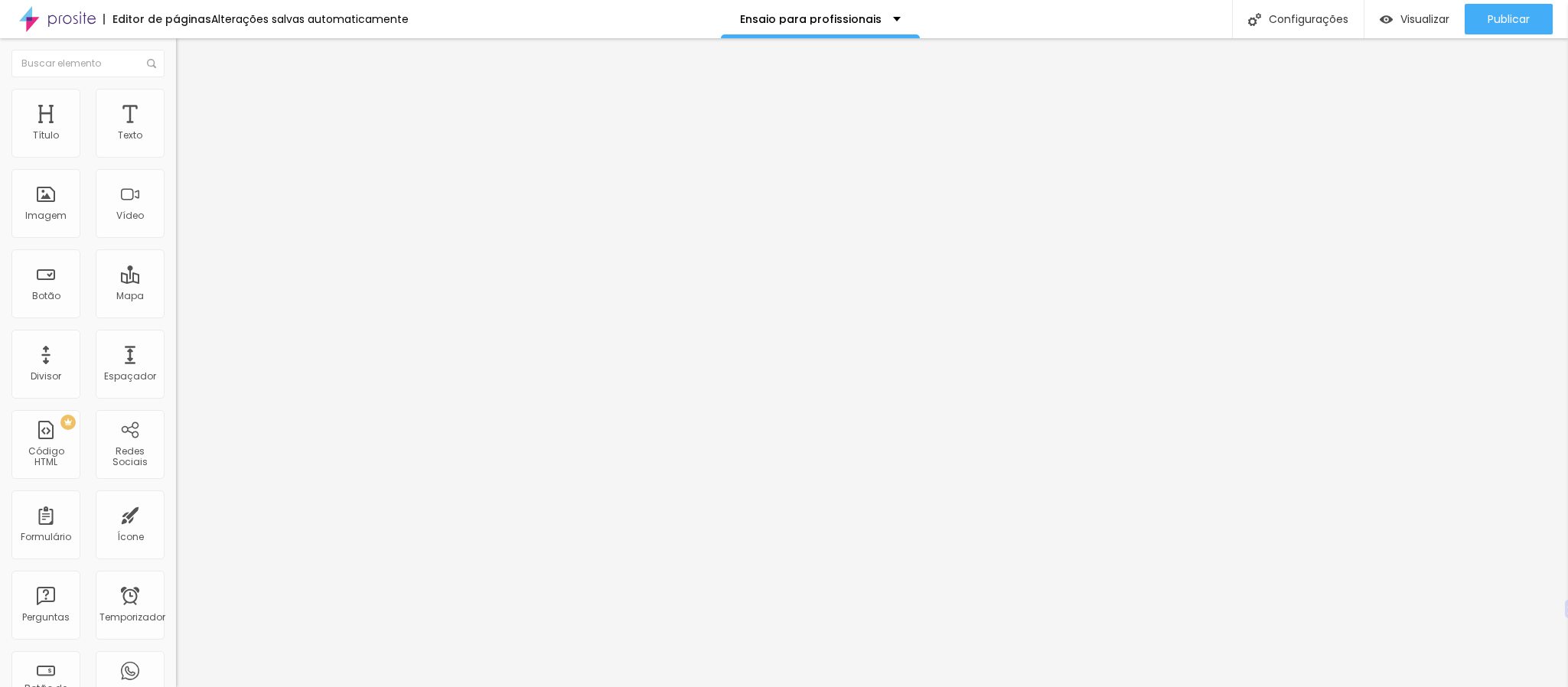
drag, startPoint x: 37, startPoint y: 183, endPoint x: 0, endPoint y: 177, distance: 37.5
click at [176, 457] on input "range" at bounding box center [225, 504] width 99 height 12
click at [176, 104] on li "Avançado" at bounding box center [263, 111] width 176 height 15
click at [190, 105] on font "Estilo" at bounding box center [201, 99] width 24 height 13
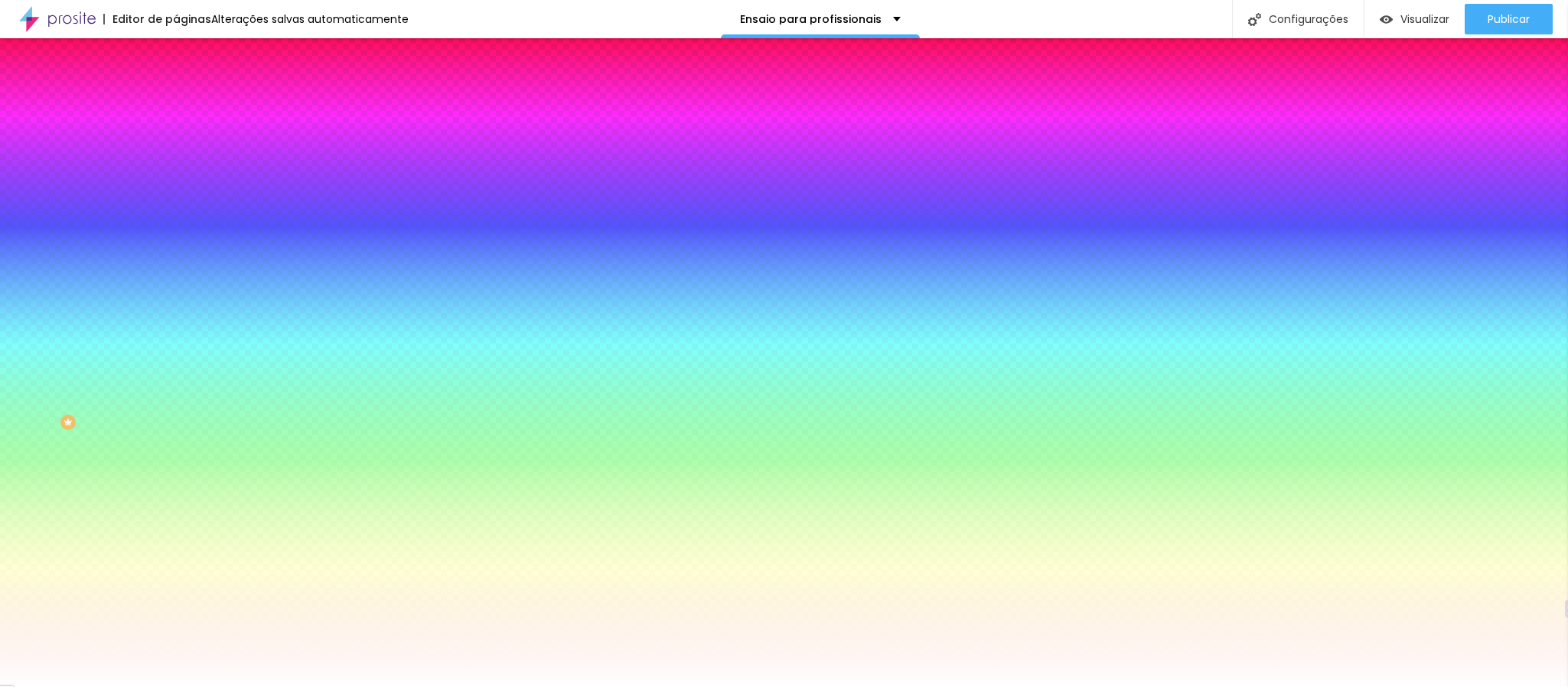
click at [176, 89] on li "Conteúdo" at bounding box center [263, 81] width 176 height 15
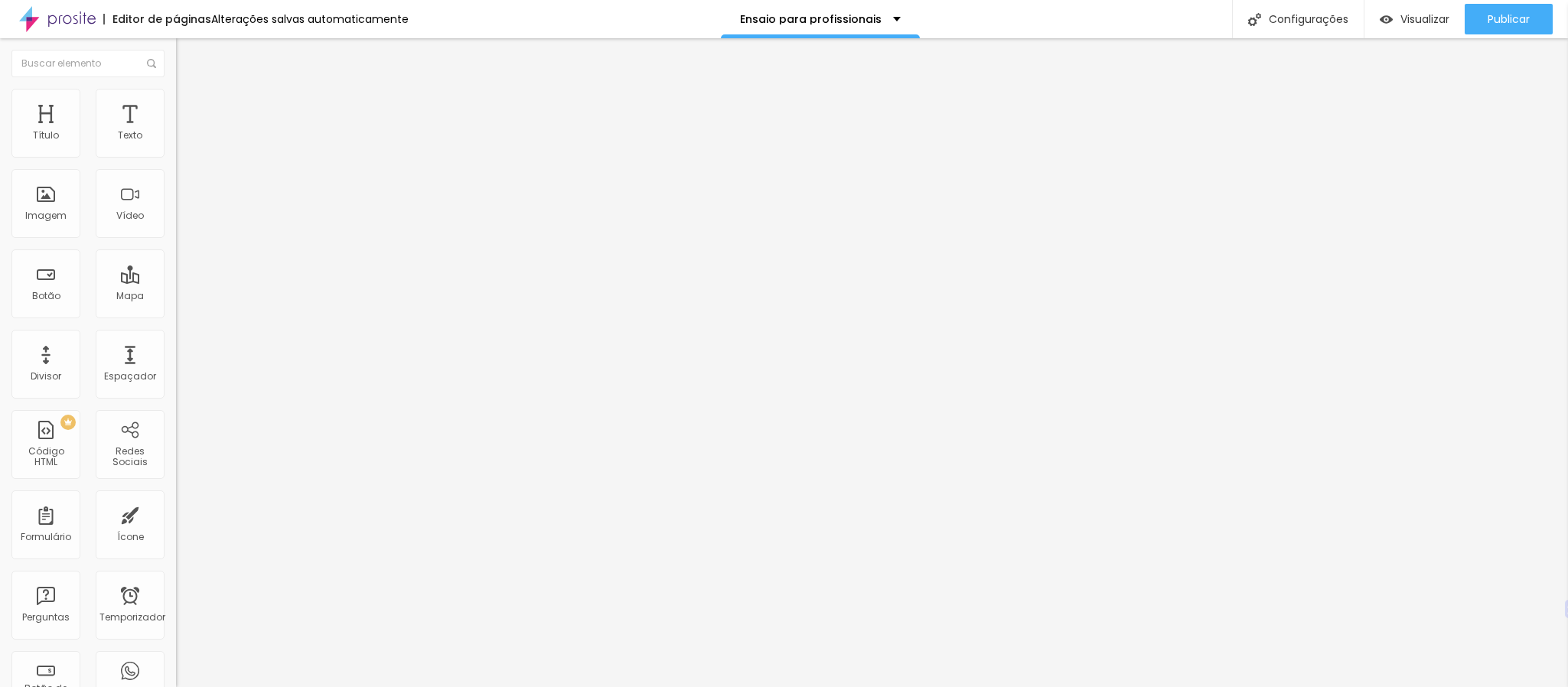
click at [176, 149] on img at bounding box center [181, 146] width 11 height 11
click at [176, 139] on img at bounding box center [181, 134] width 11 height 11
click at [176, 100] on ul "Estilo Avançado" at bounding box center [263, 89] width 176 height 31
click at [176, 99] on img at bounding box center [183, 96] width 14 height 14
click at [176, 87] on img at bounding box center [183, 80] width 14 height 14
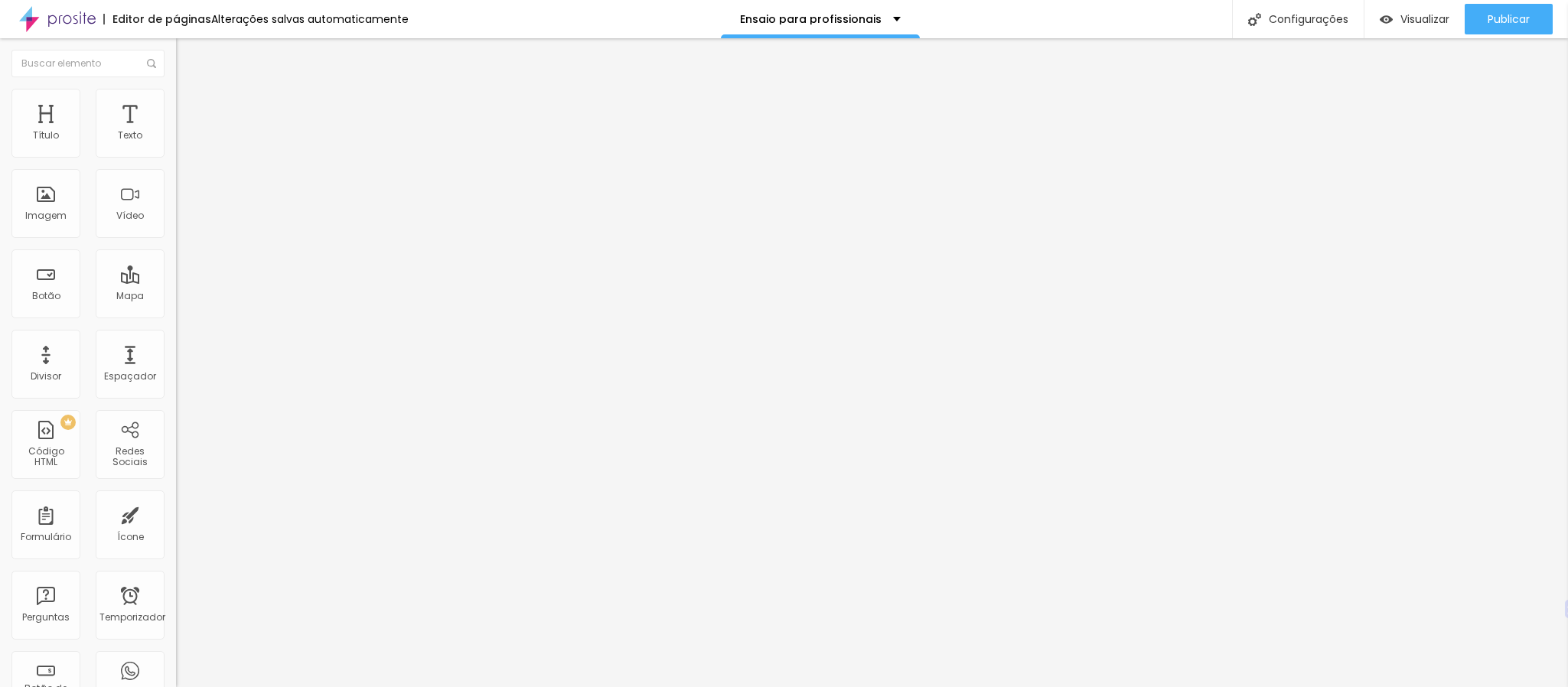
click at [176, 97] on img at bounding box center [183, 96] width 14 height 14
click at [176, 104] on li "Avançado" at bounding box center [263, 97] width 176 height 15
click at [176, 87] on img at bounding box center [183, 80] width 14 height 14
click at [176, 100] on li "Estilo" at bounding box center [263, 97] width 176 height 15
click at [176, 89] on li "Avançado" at bounding box center [263, 97] width 176 height 15
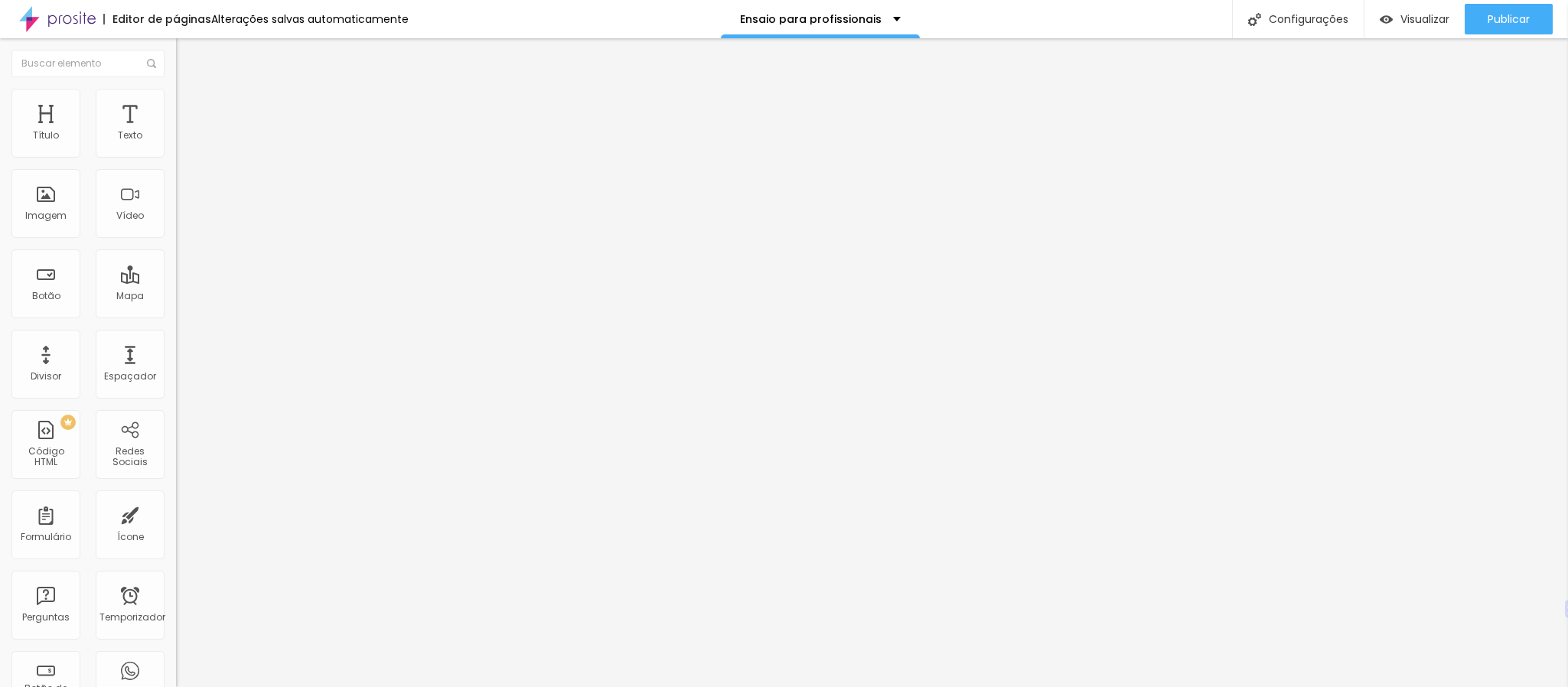
click at [176, 87] on img at bounding box center [183, 80] width 14 height 14
click at [176, 99] on li "Estilo" at bounding box center [263, 97] width 176 height 15
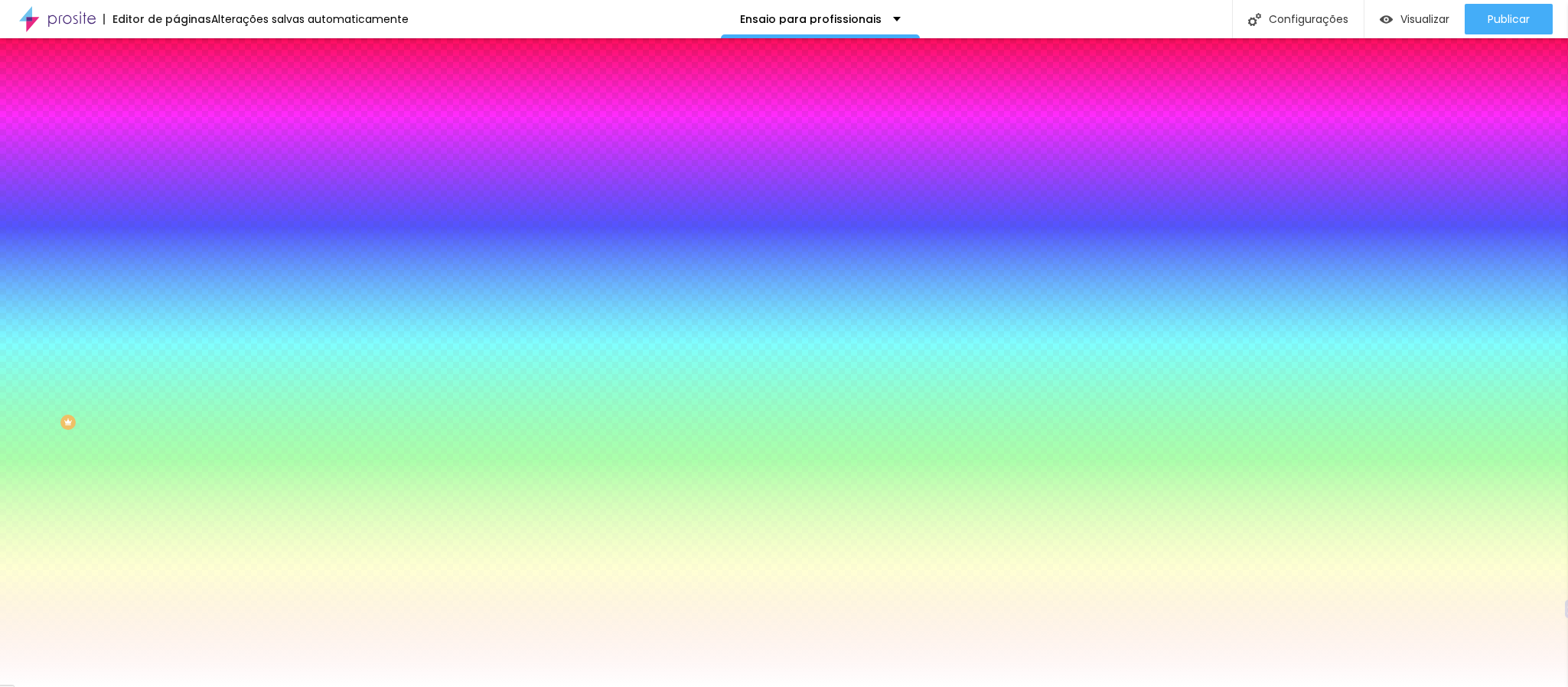
click at [176, 157] on input "#FF064B" at bounding box center [267, 154] width 183 height 15
paste input "1"
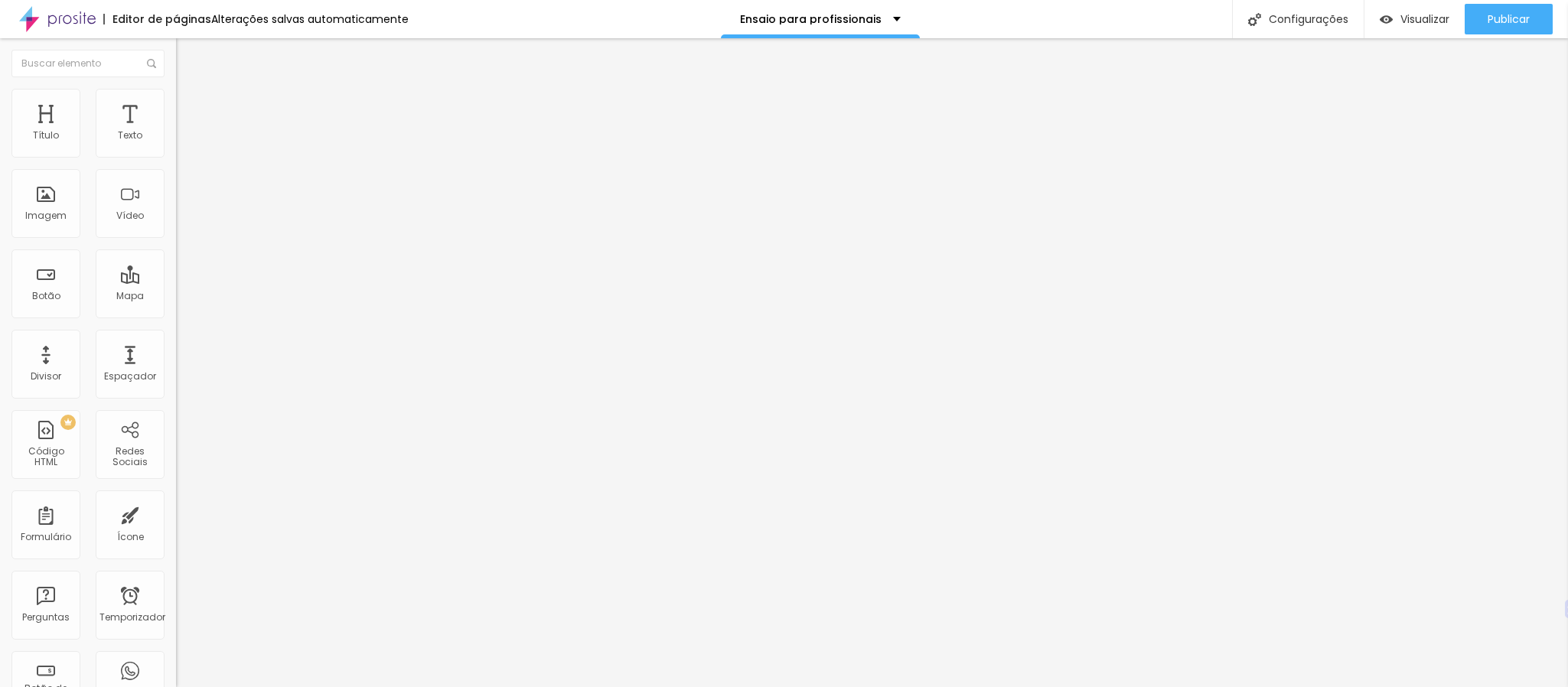
click at [176, 91] on ul "Conteúdo Estilo Avançado" at bounding box center [263, 96] width 176 height 46
click at [176, 95] on img at bounding box center [183, 96] width 14 height 14
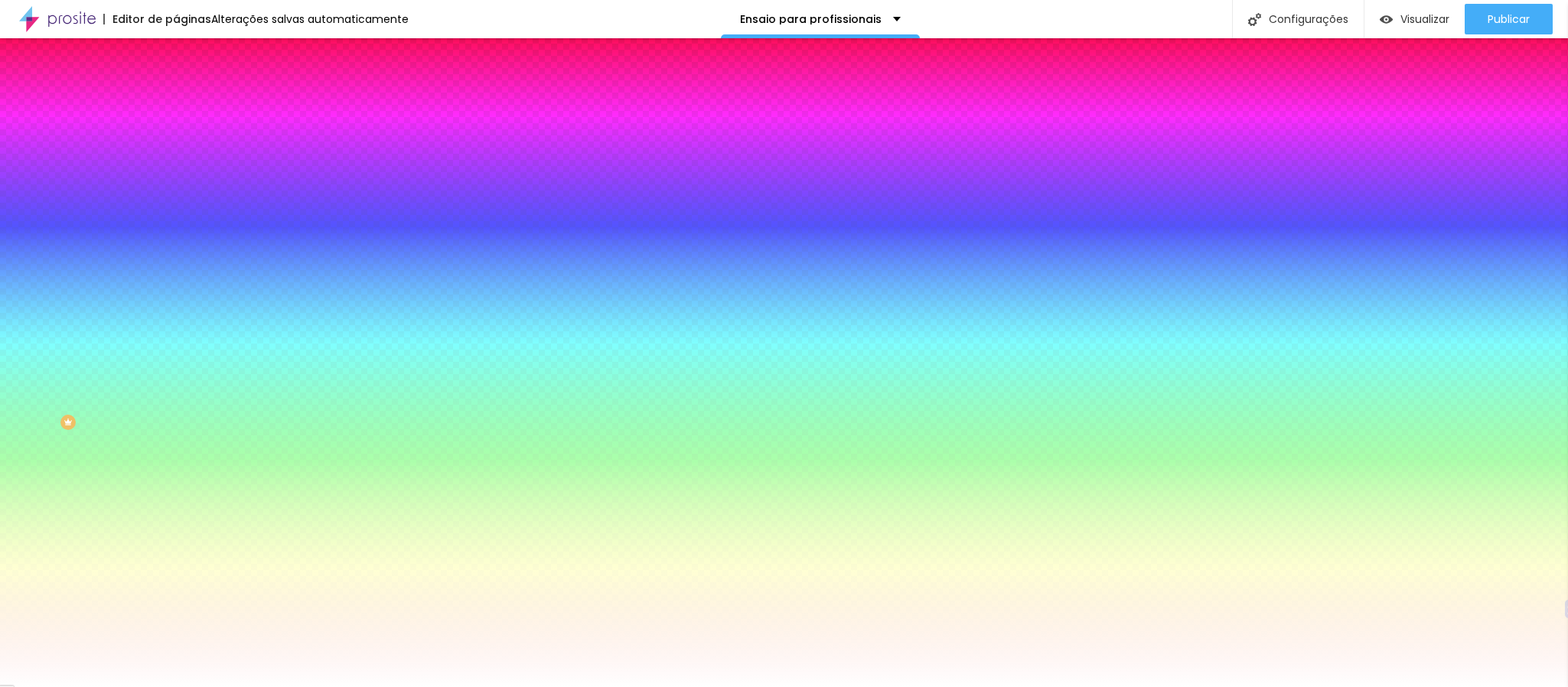
click at [176, 95] on img at bounding box center [183, 96] width 14 height 14
click at [176, 157] on input "#FF064B" at bounding box center [267, 154] width 183 height 15
paste input "1"
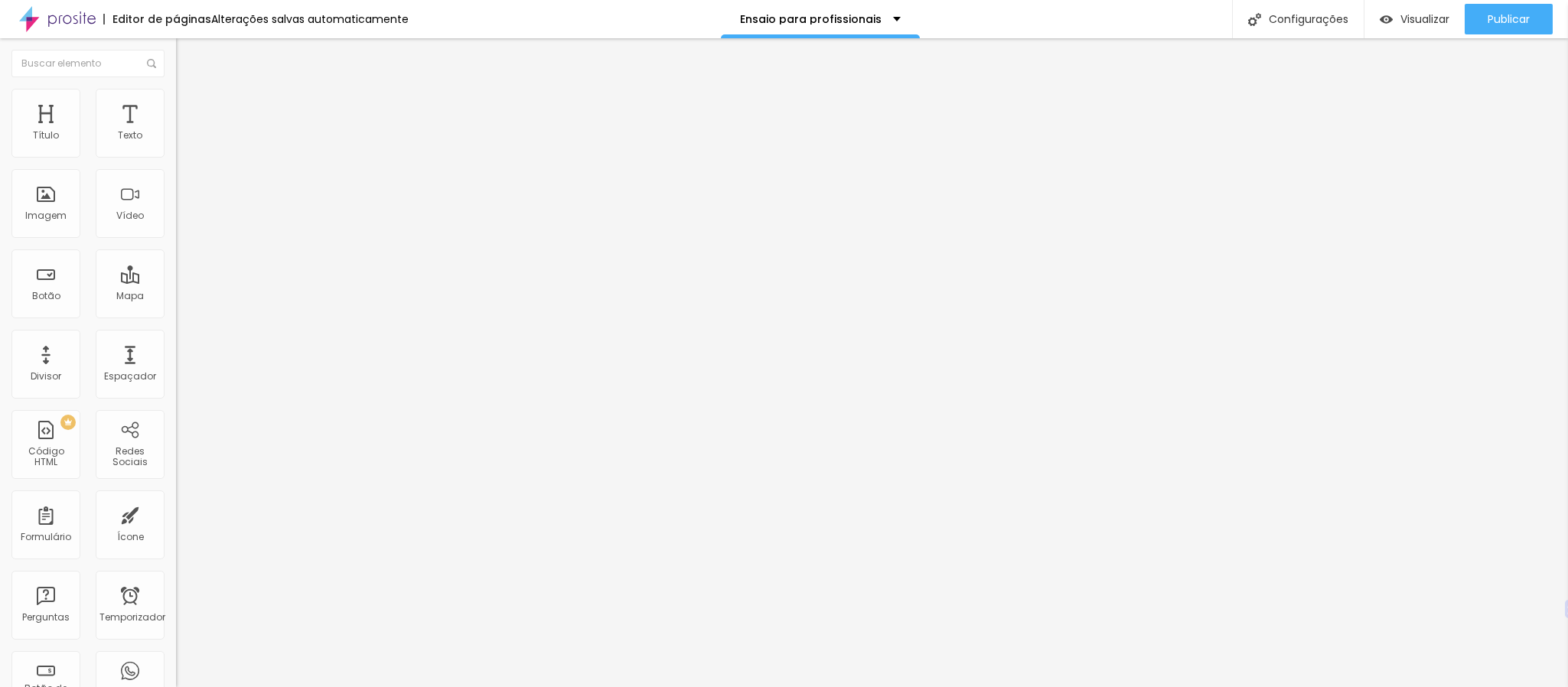
click at [176, 95] on img at bounding box center [183, 96] width 14 height 14
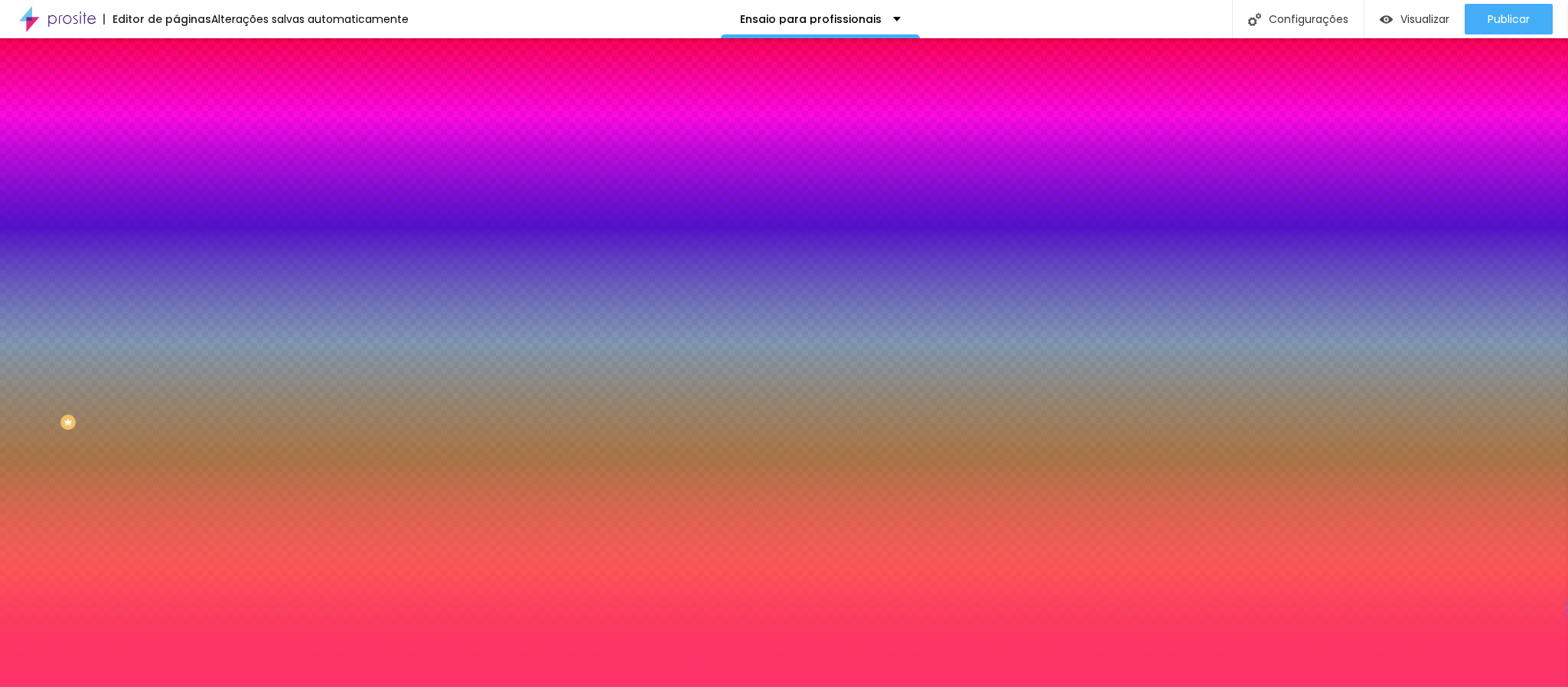
click at [176, 157] on input "#FF064B" at bounding box center [267, 154] width 183 height 15
paste input "1"
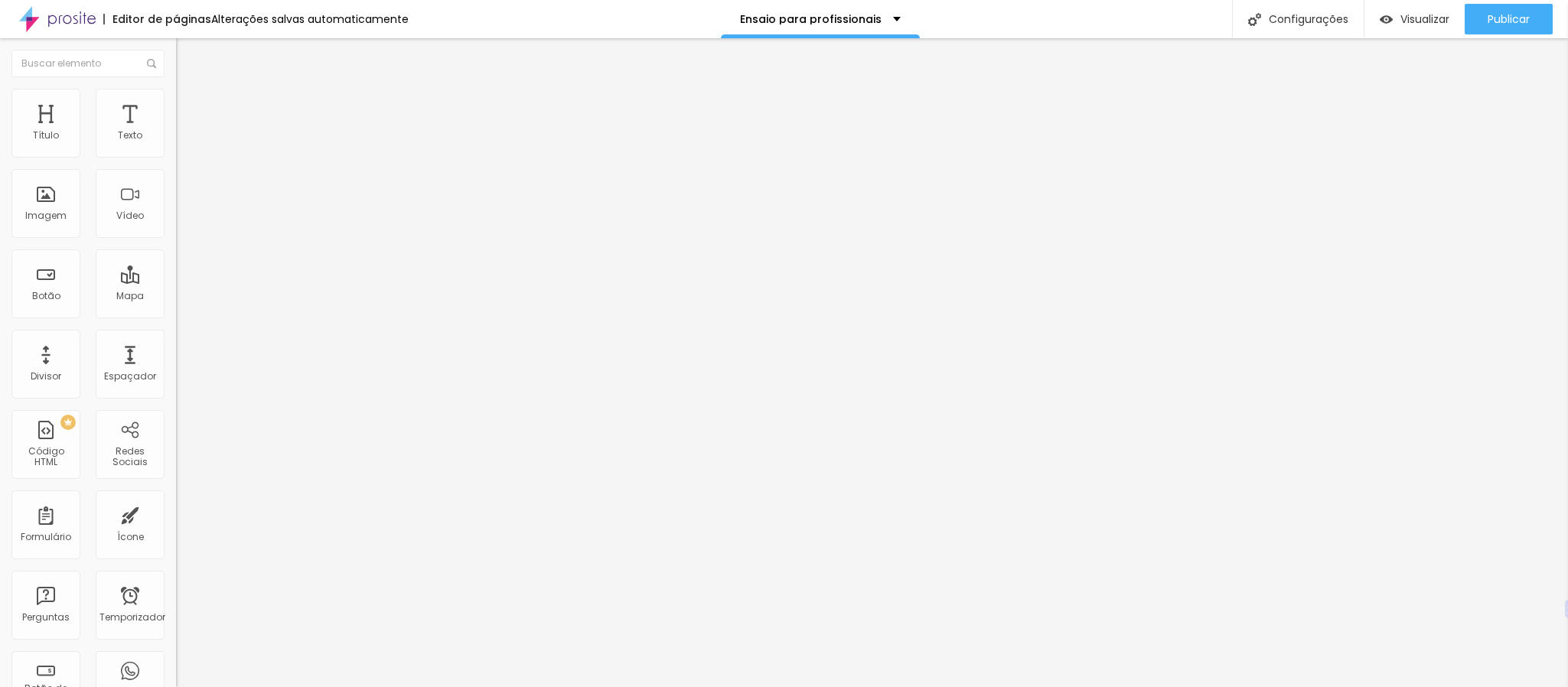
click at [176, 104] on img at bounding box center [183, 111] width 14 height 14
click at [176, 89] on img at bounding box center [183, 96] width 14 height 14
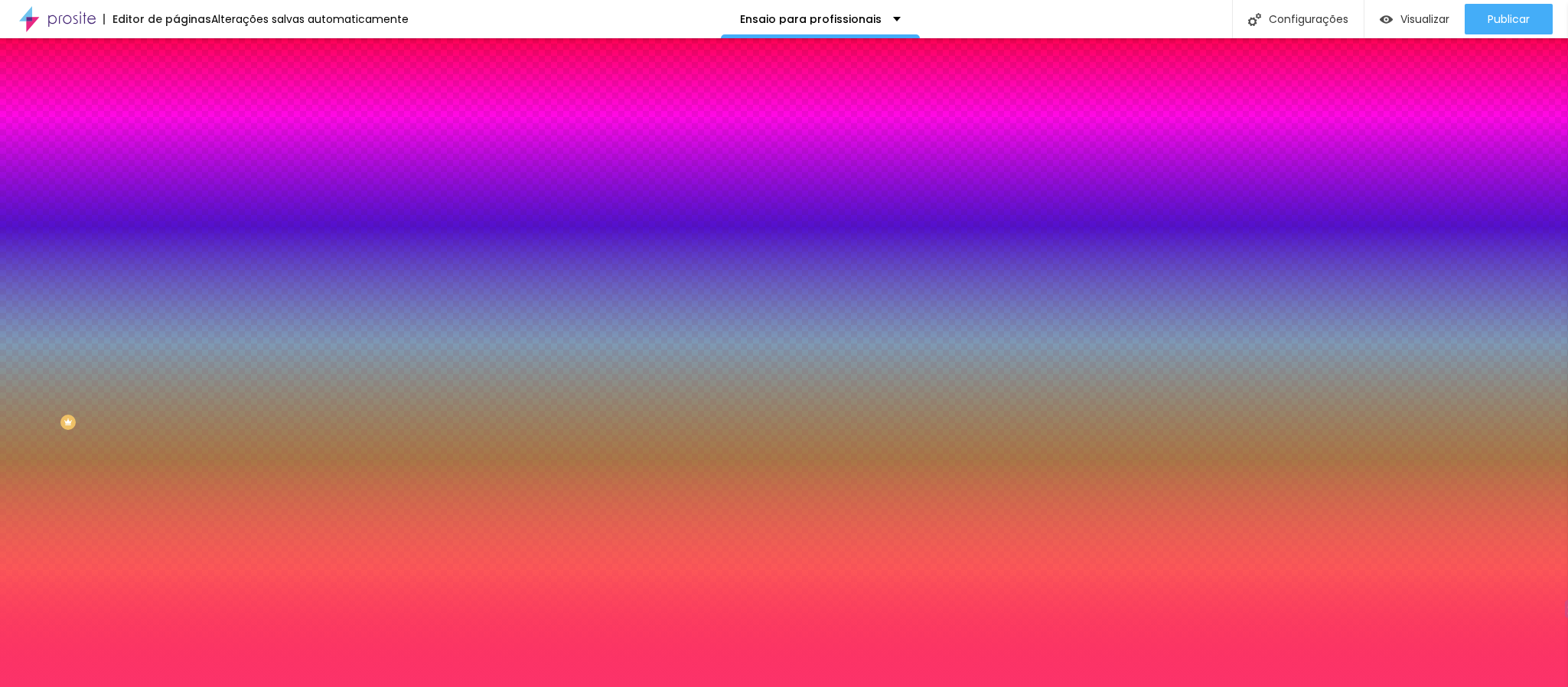
click at [176, 156] on input "#FF064B" at bounding box center [267, 154] width 183 height 15
paste input "1"
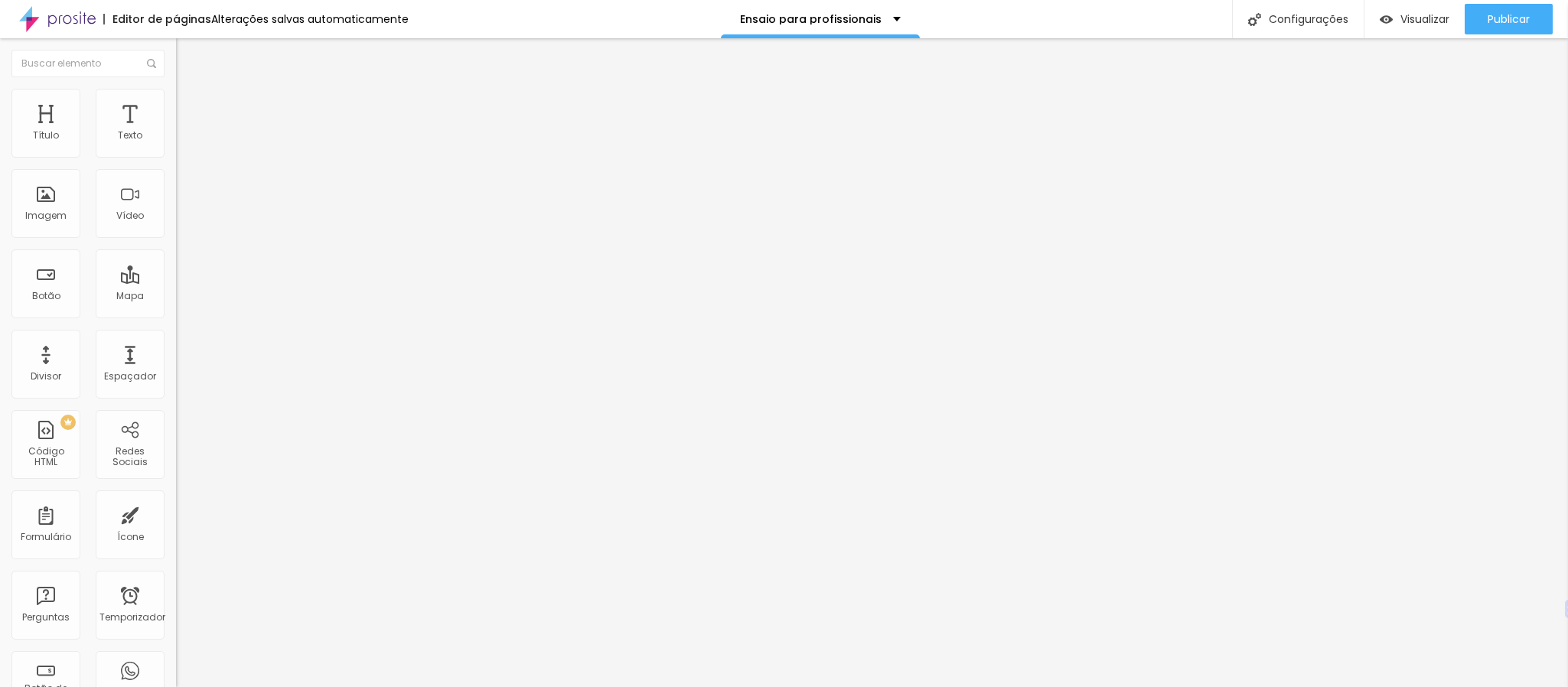
click at [176, 72] on button "Editar nulo" at bounding box center [263, 55] width 176 height 35
click at [176, 99] on img at bounding box center [183, 96] width 14 height 14
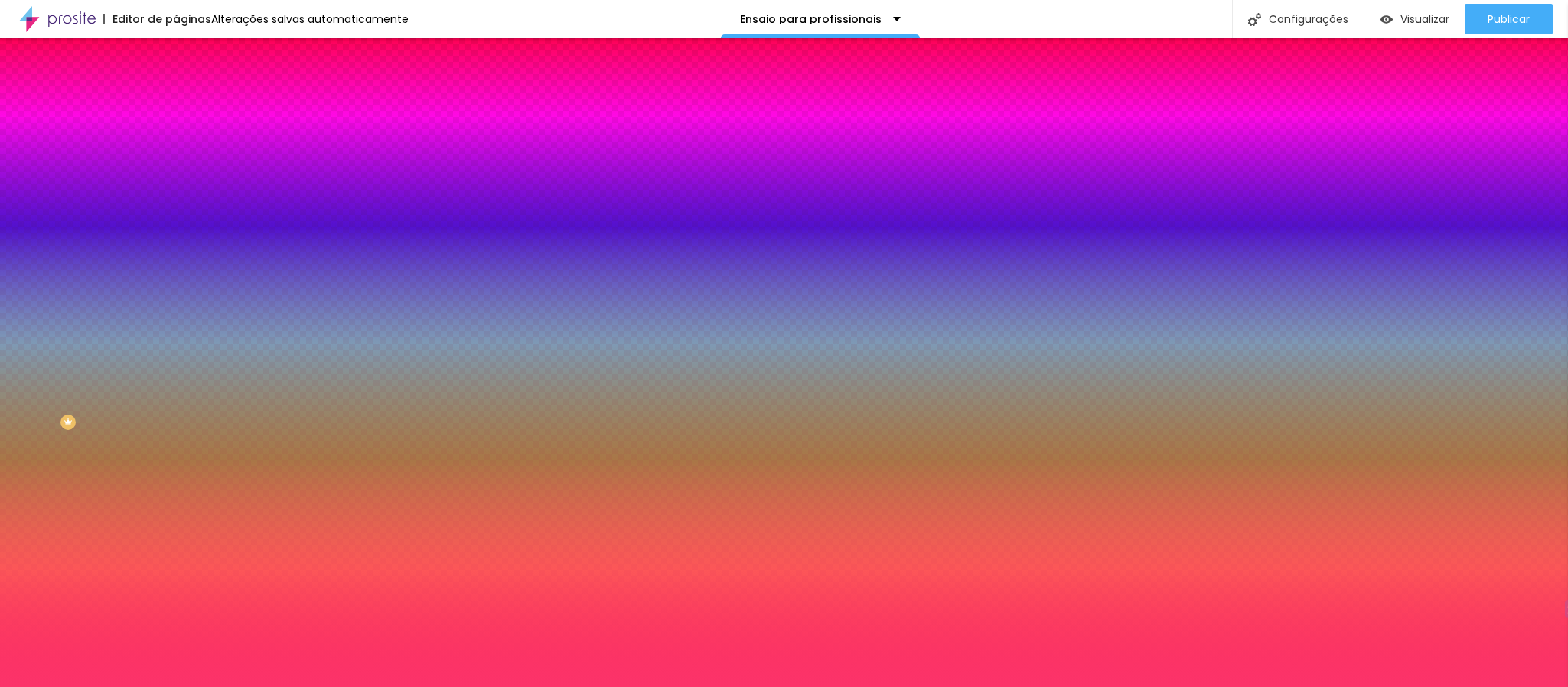
click at [176, 155] on input "#FF064B" at bounding box center [267, 154] width 183 height 15
paste input "1"
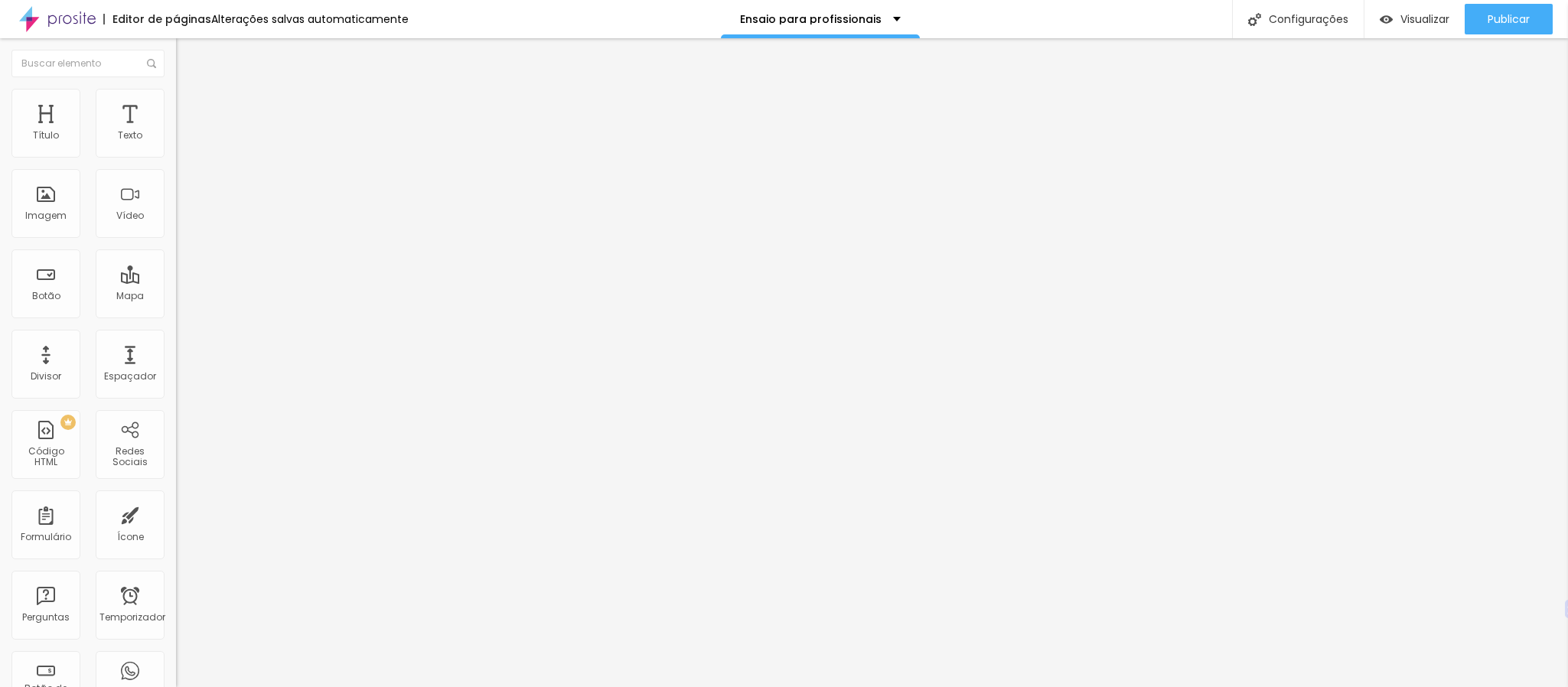
click at [176, 89] on li "Estilo" at bounding box center [263, 97] width 176 height 15
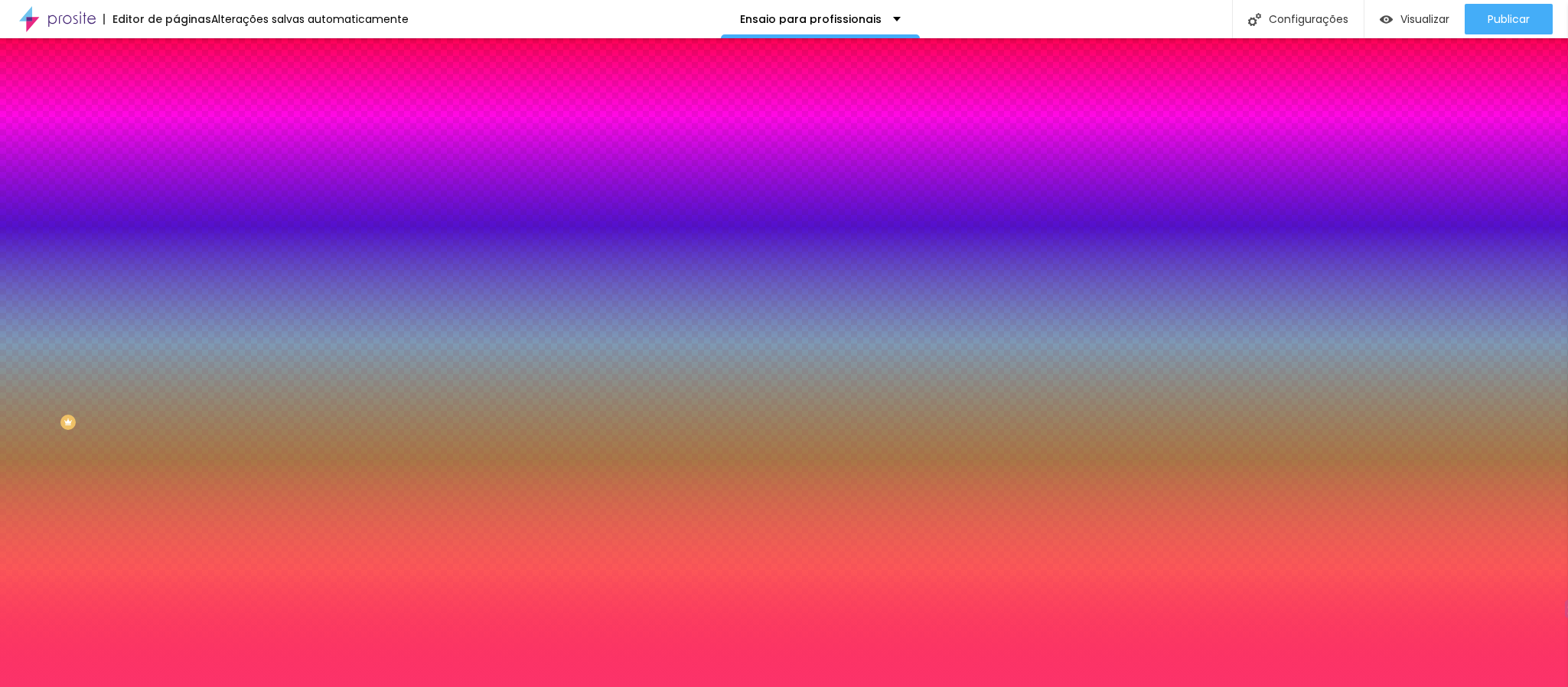
click at [176, 162] on input "#FF064B" at bounding box center [267, 154] width 183 height 15
paste input
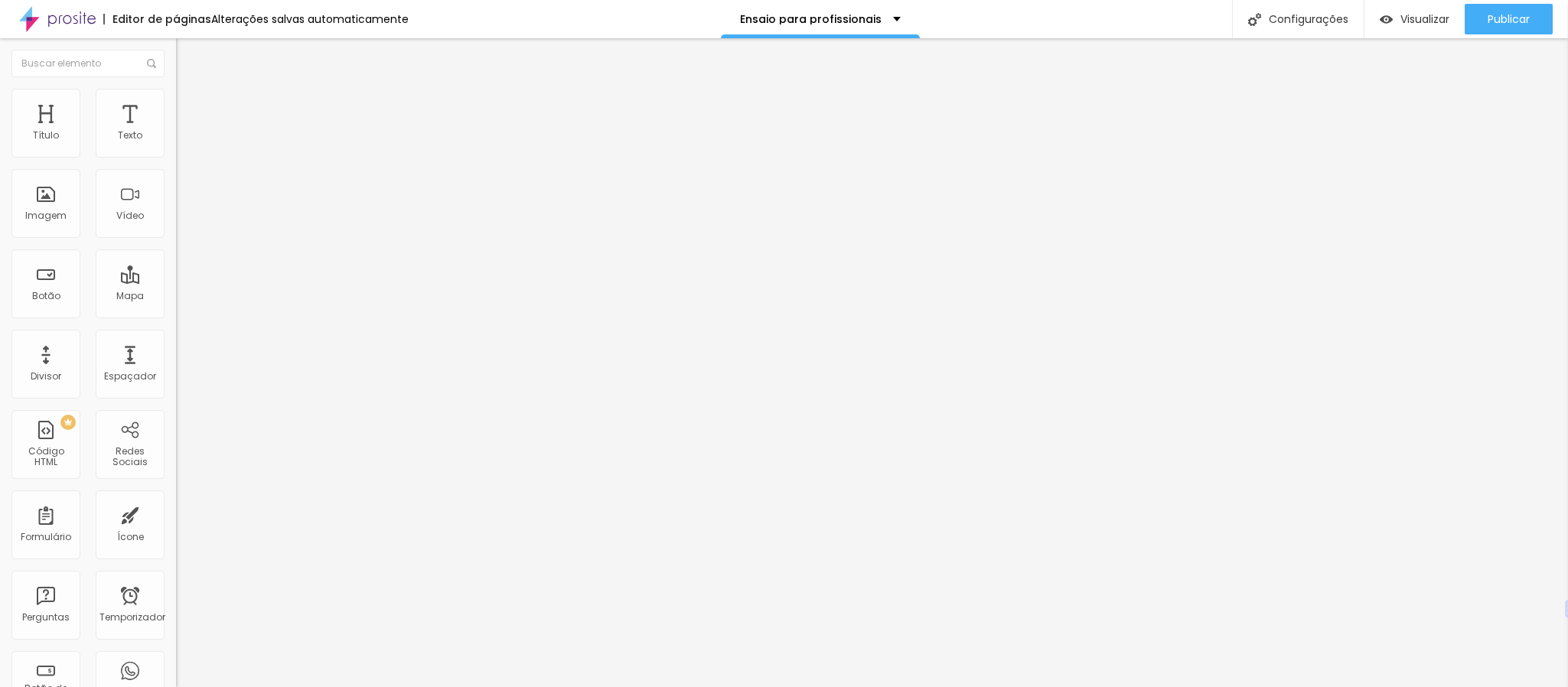
click at [176, 95] on li "Estilo" at bounding box center [263, 97] width 176 height 15
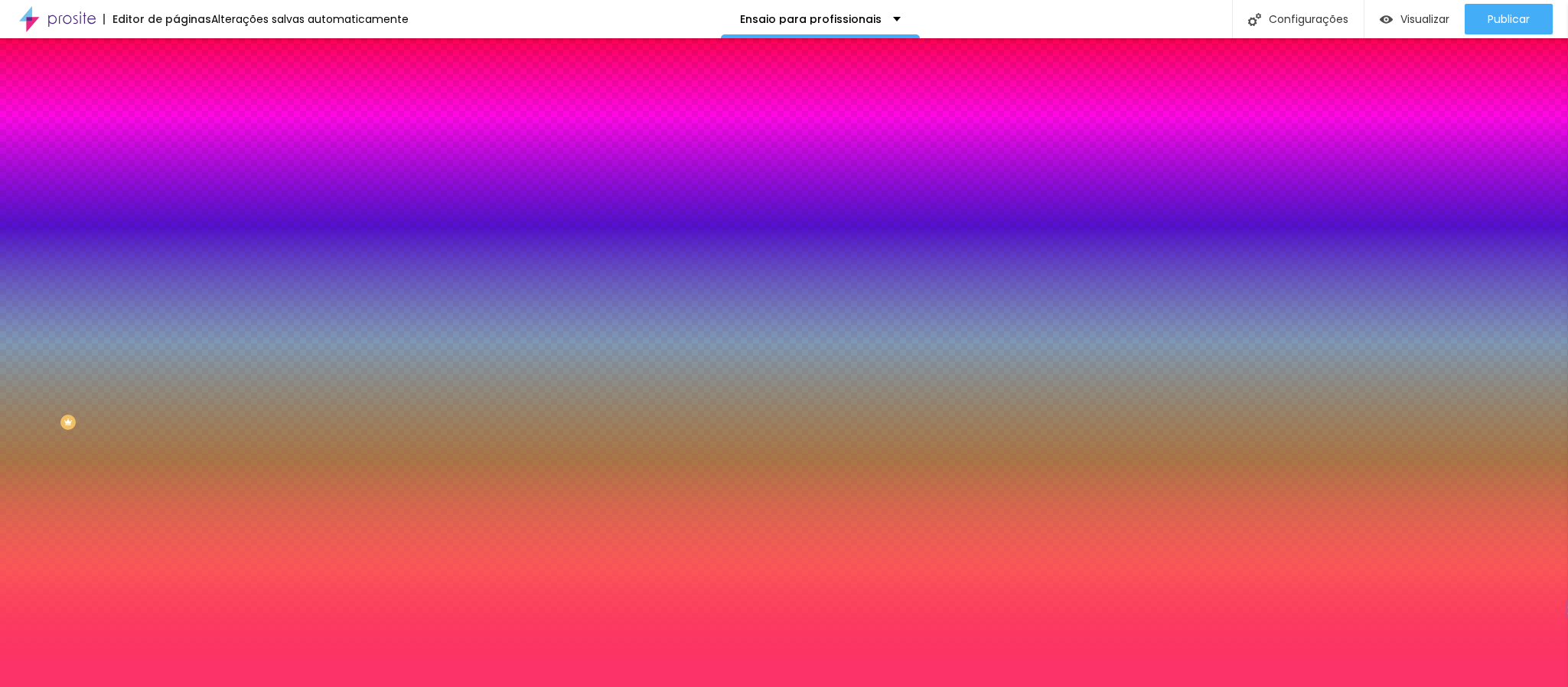
click at [176, 150] on input "#FF064B" at bounding box center [267, 154] width 183 height 15
paste input "1"
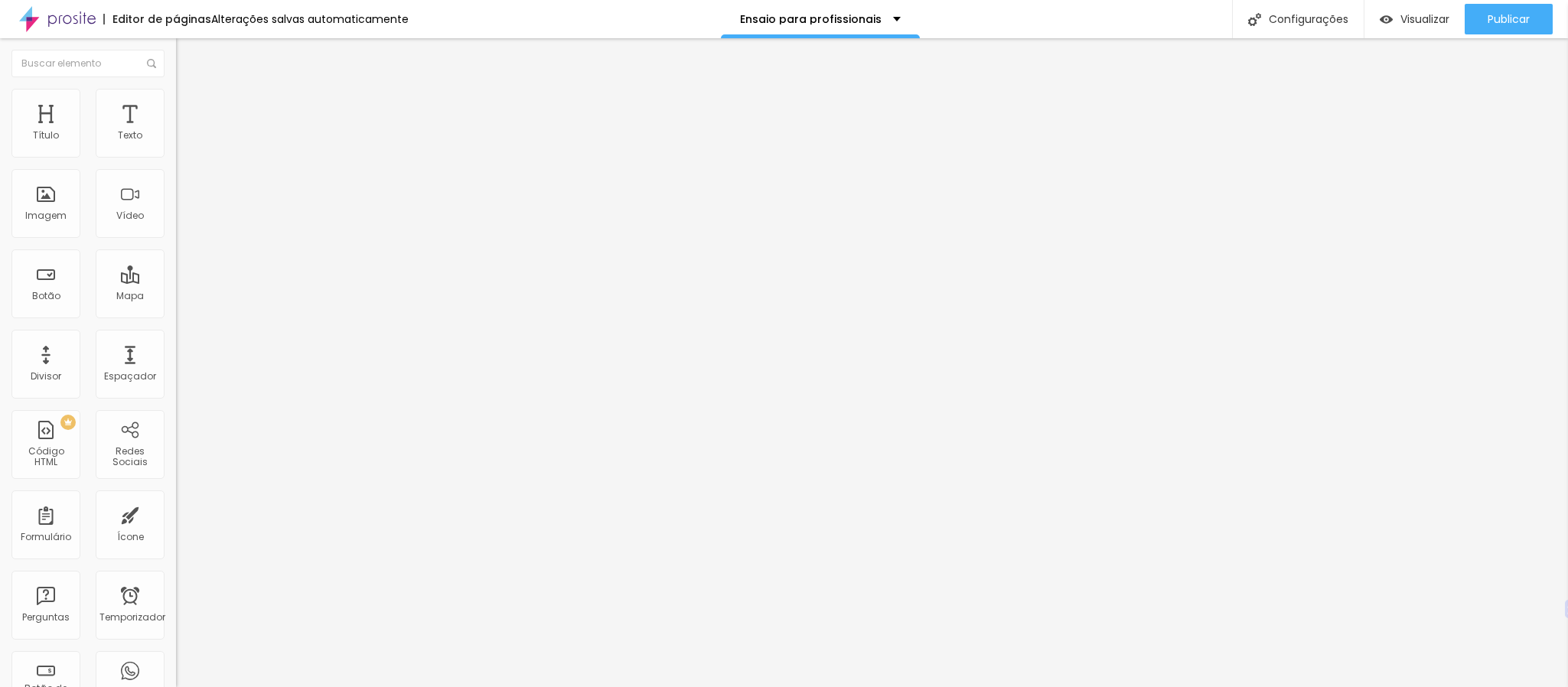
click at [176, 119] on li "Avançado" at bounding box center [263, 111] width 176 height 15
click at [176, 97] on li "Estilo" at bounding box center [263, 97] width 176 height 15
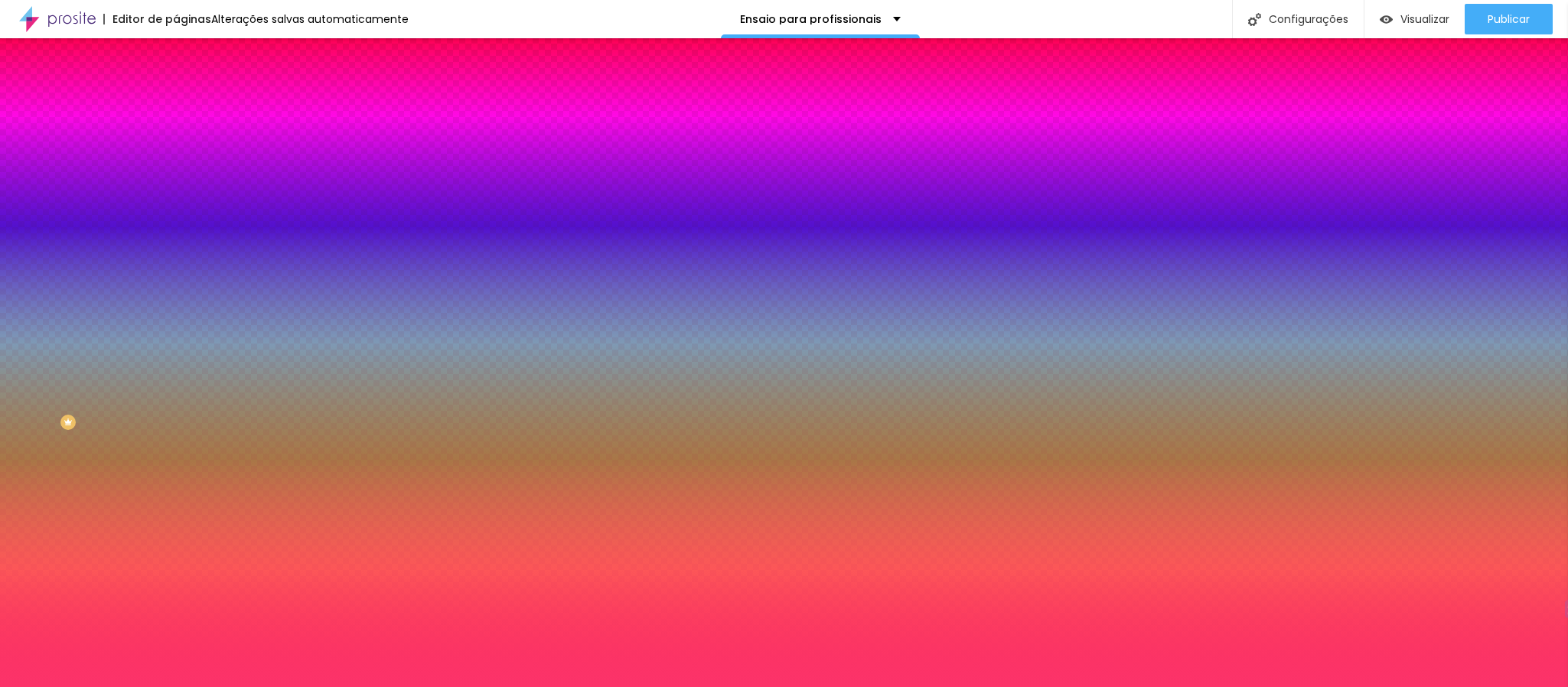
click at [176, 146] on input "#FF064B" at bounding box center [267, 154] width 183 height 15
paste input "1"
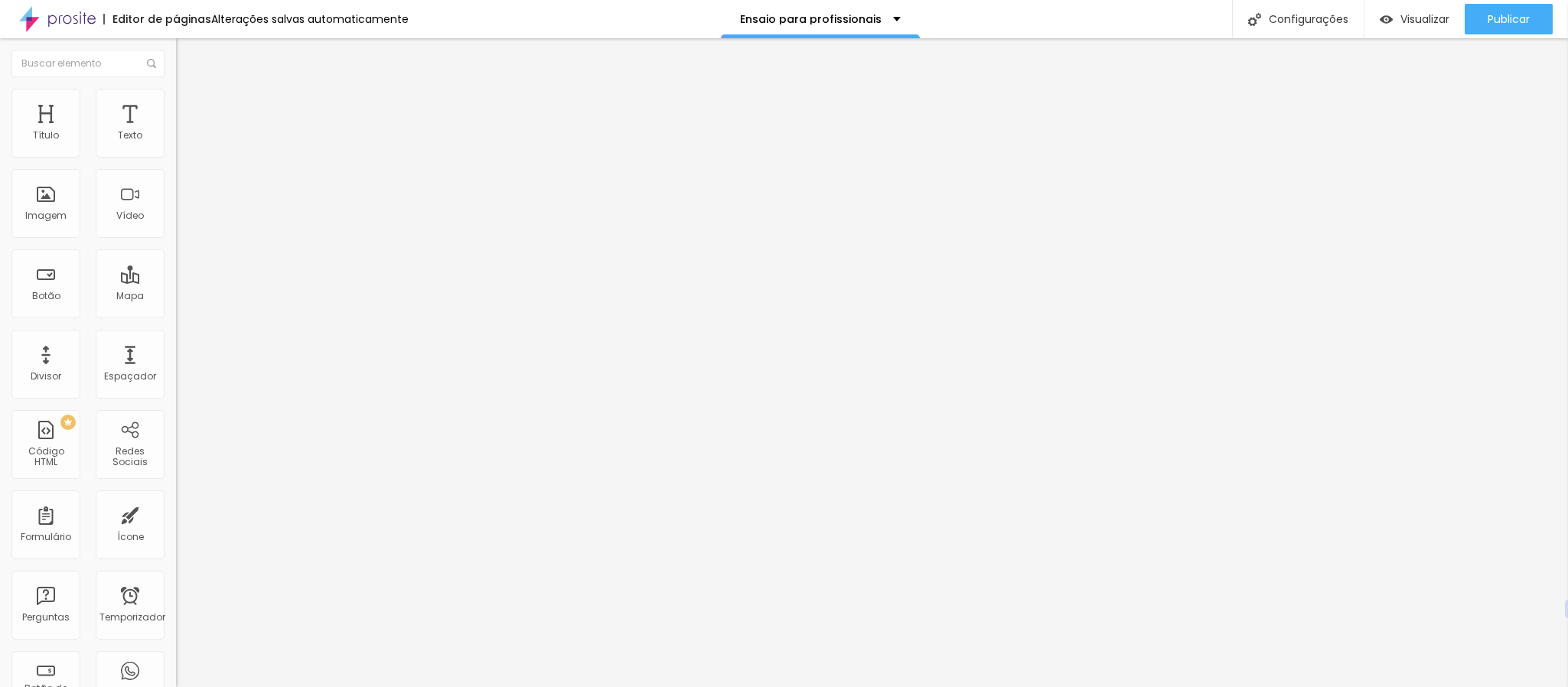
click at [176, 90] on img at bounding box center [183, 96] width 14 height 14
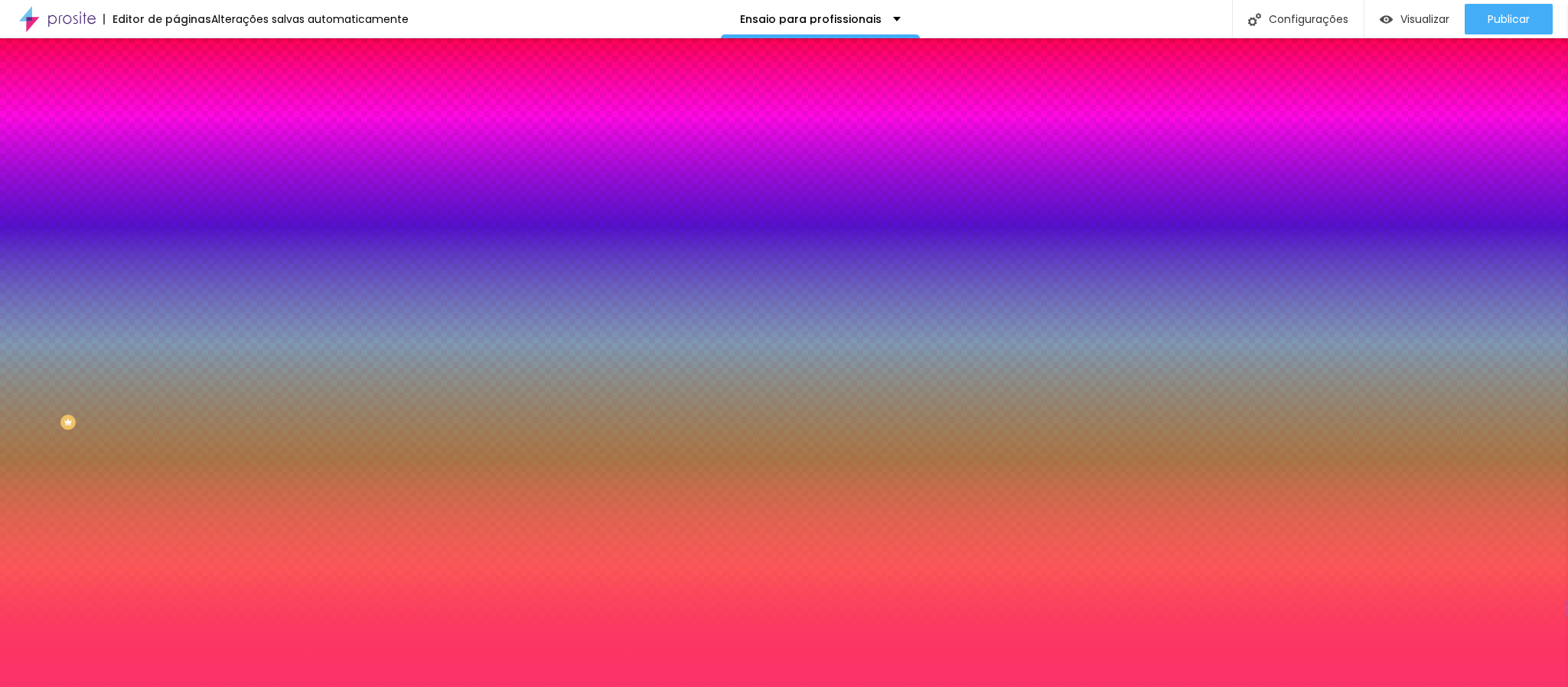
click at [176, 152] on input "#FF064B" at bounding box center [267, 154] width 183 height 15
paste input "1"
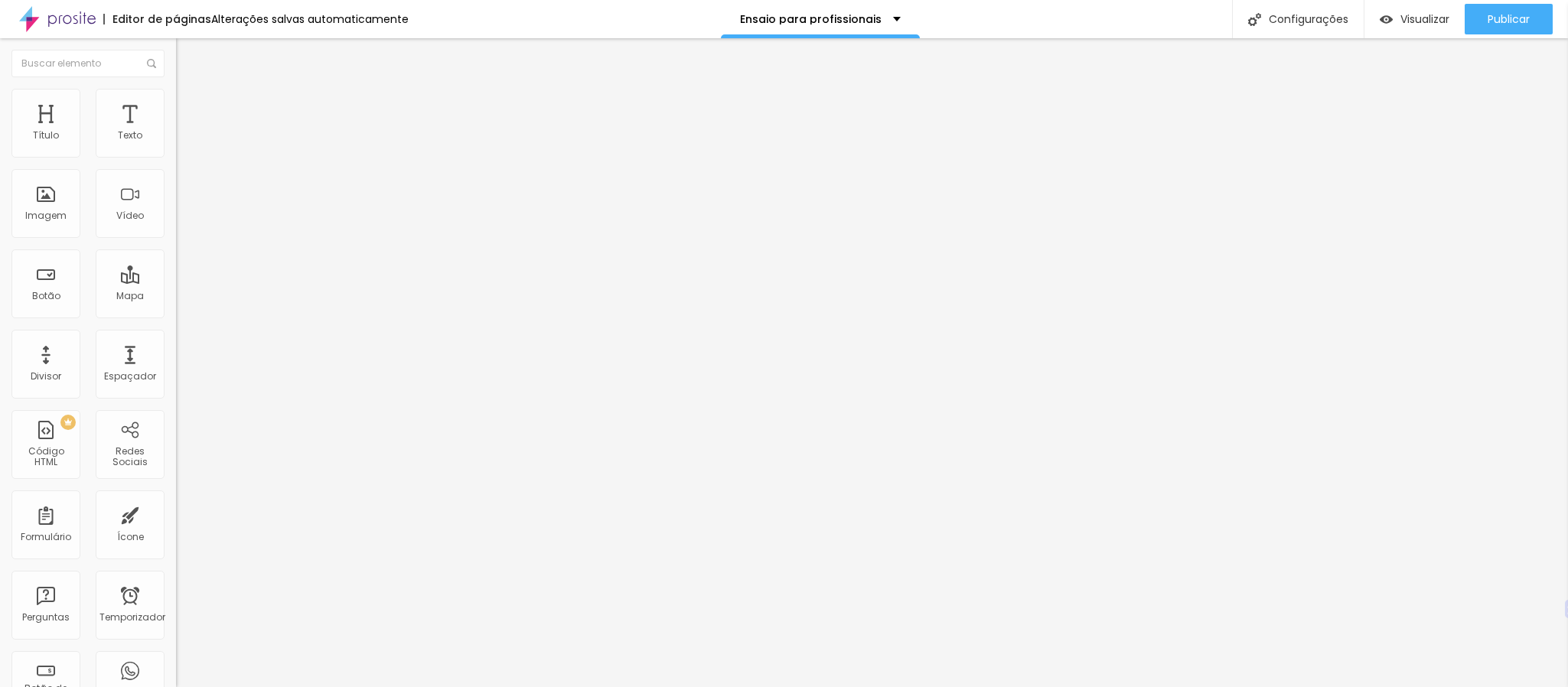
click at [176, 104] on li "Avançado" at bounding box center [263, 111] width 176 height 15
click at [190, 108] on font "Avançado" at bounding box center [214, 114] width 50 height 13
click at [176, 94] on img at bounding box center [183, 96] width 14 height 14
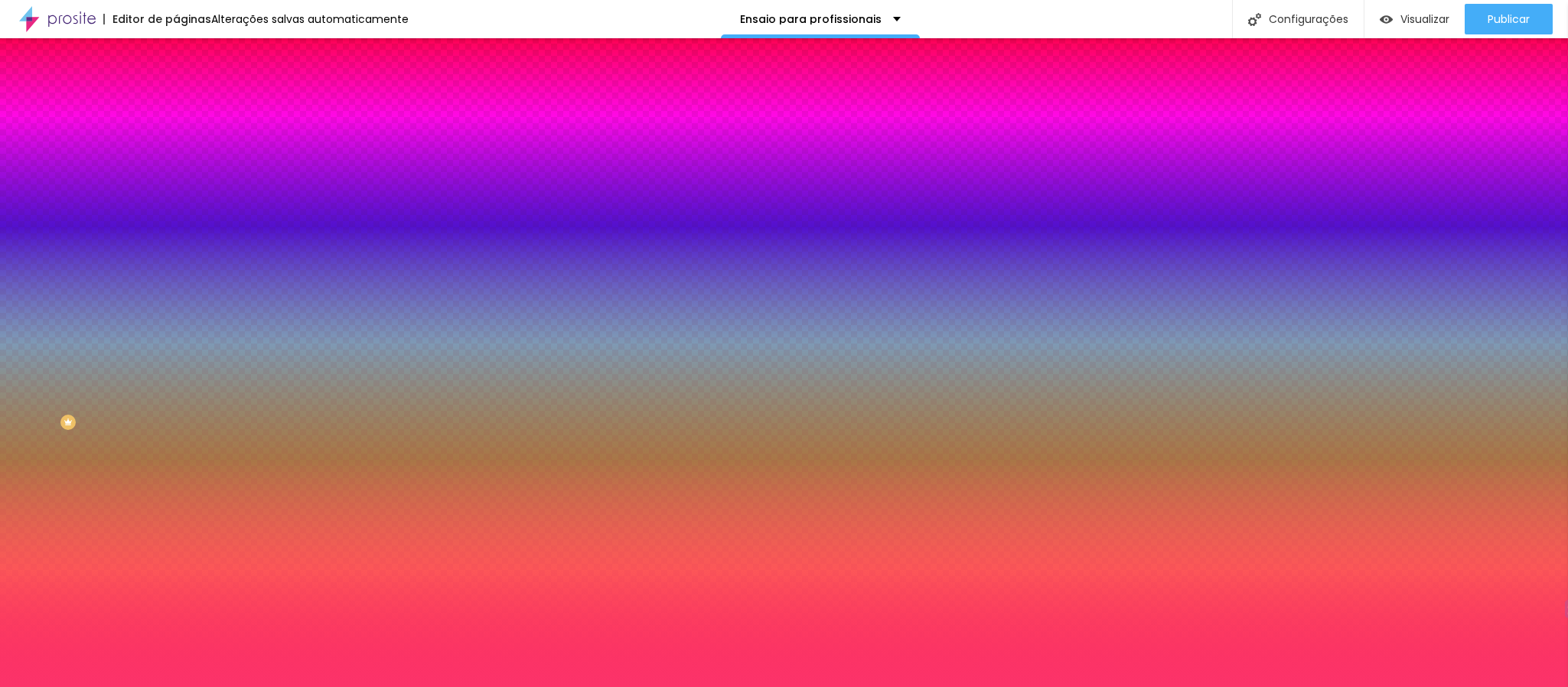
click at [176, 155] on input "#FF0641" at bounding box center [267, 154] width 183 height 15
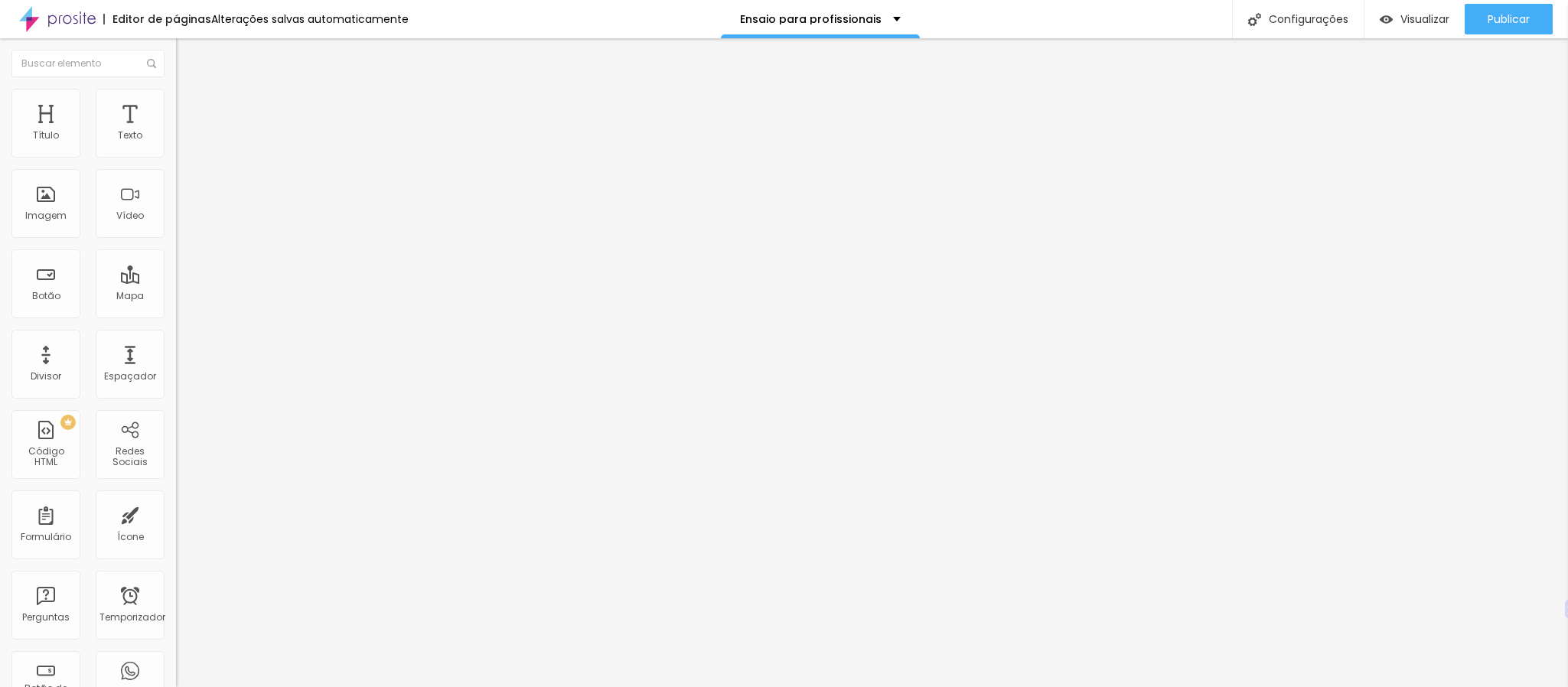
click at [176, 97] on ul "Conteúdo Estilo Avançado" at bounding box center [263, 96] width 176 height 46
click at [176, 92] on img at bounding box center [183, 96] width 14 height 14
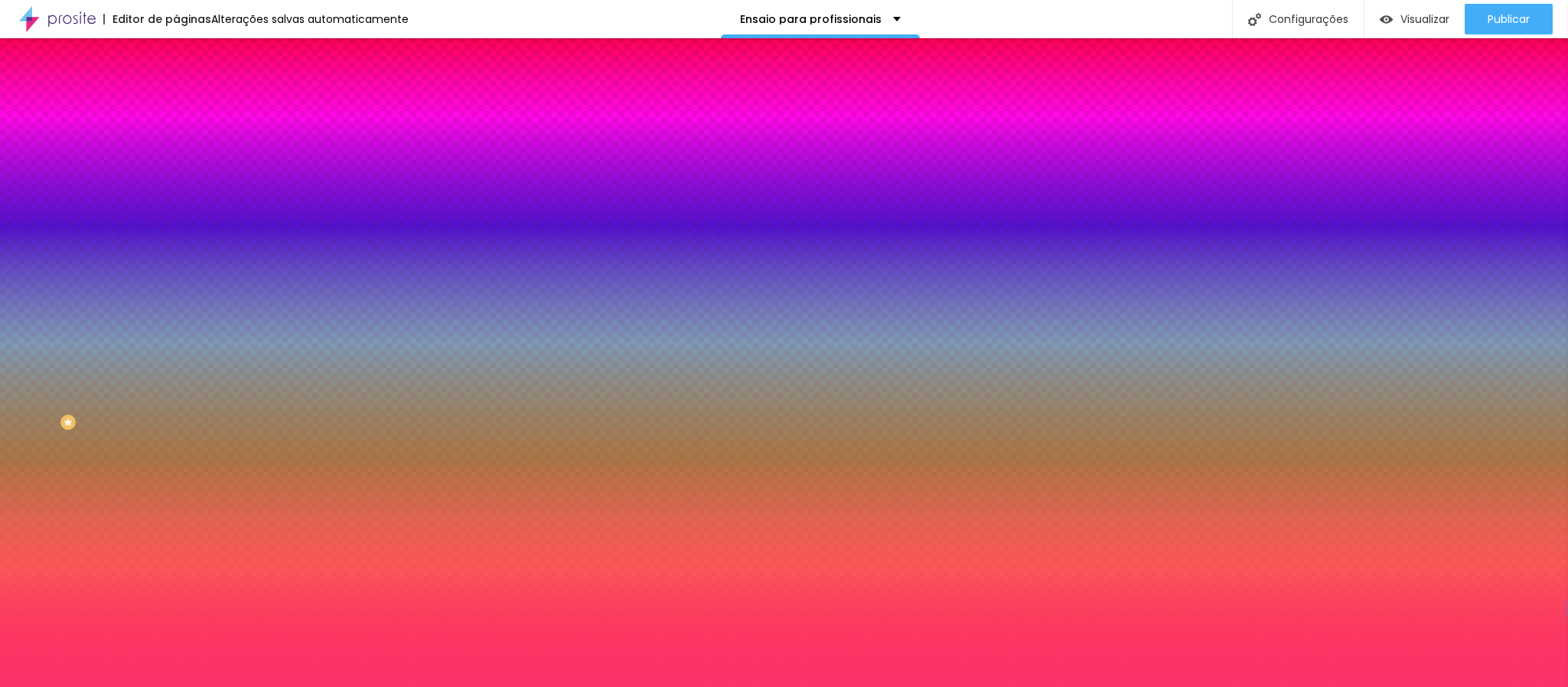
click at [176, 162] on input "#FF0641" at bounding box center [267, 154] width 183 height 15
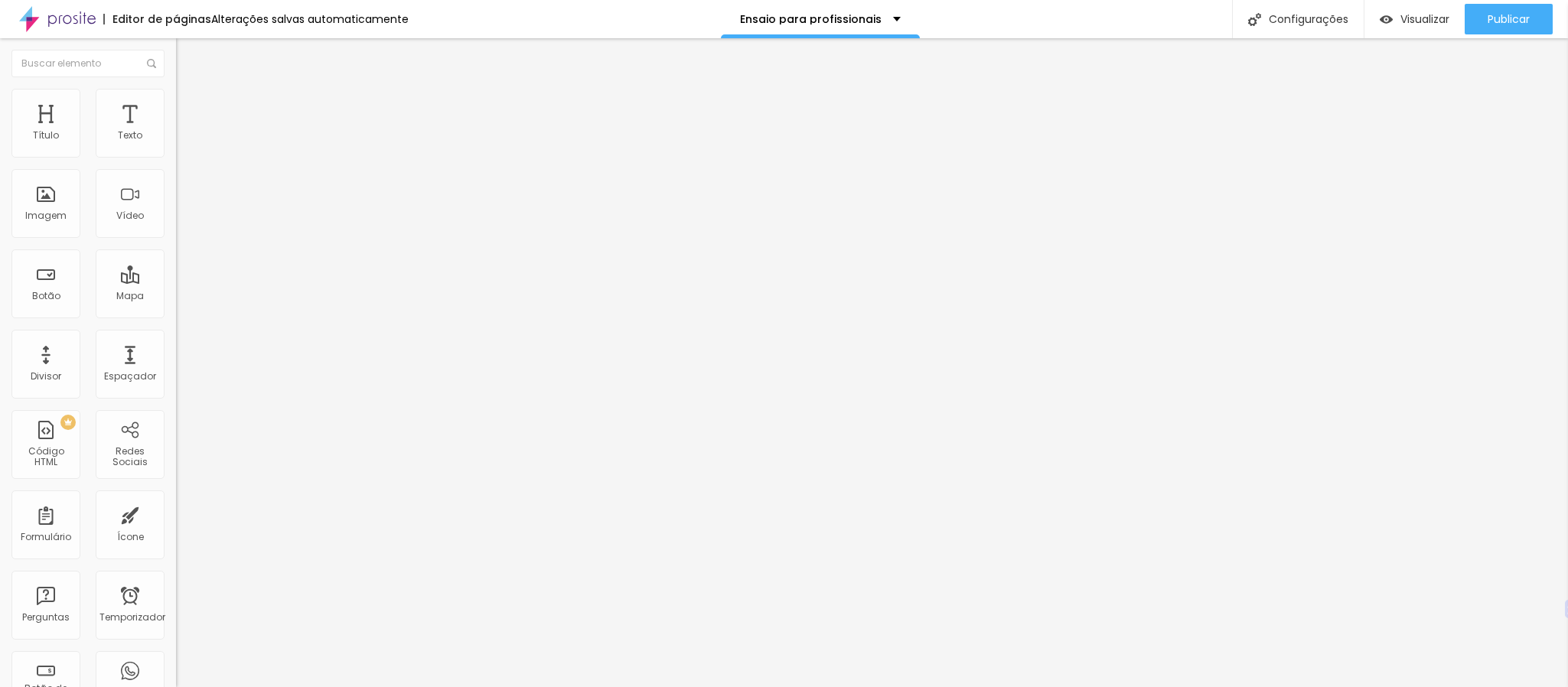
click at [176, 94] on img at bounding box center [183, 96] width 14 height 14
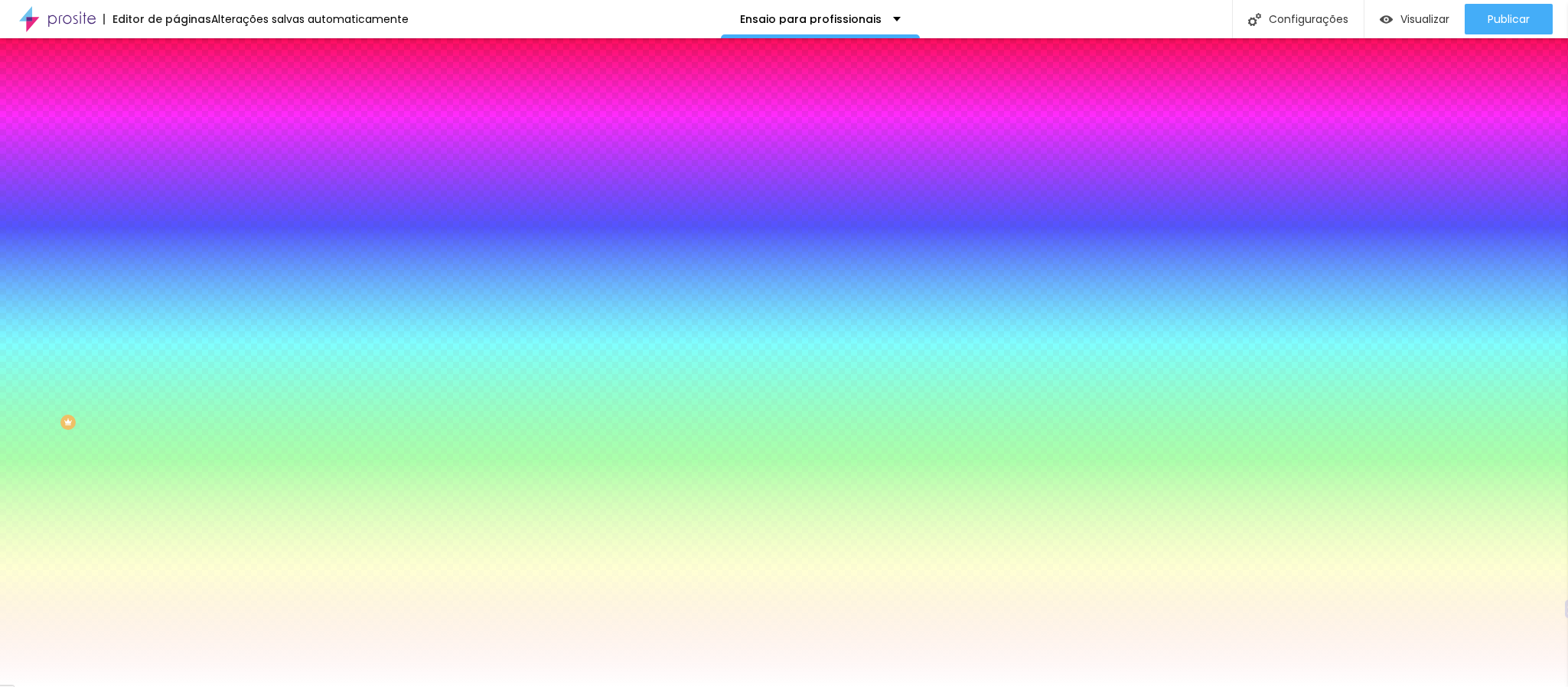
click at [176, 146] on input "#FFFFFF" at bounding box center [267, 154] width 183 height 15
paste input "0641"
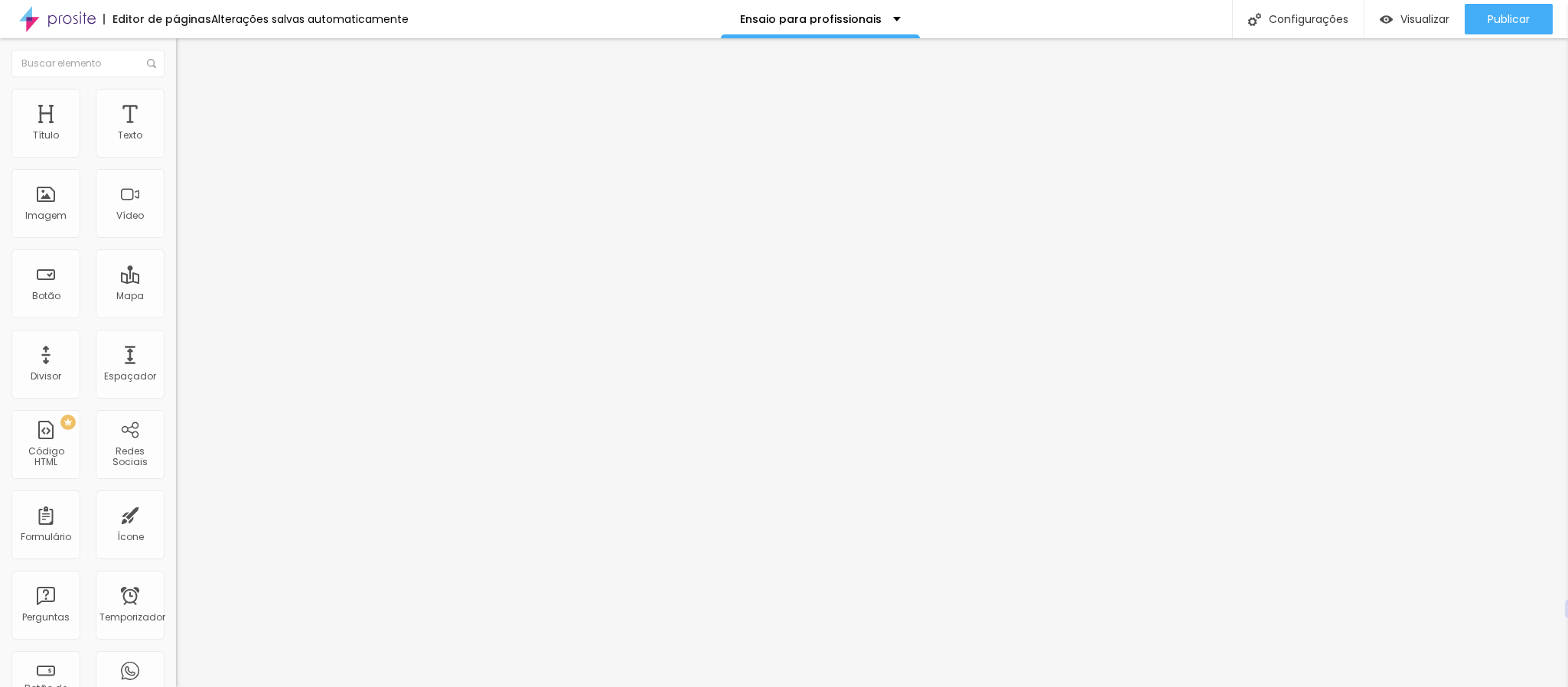
click at [176, 89] on img at bounding box center [183, 96] width 14 height 14
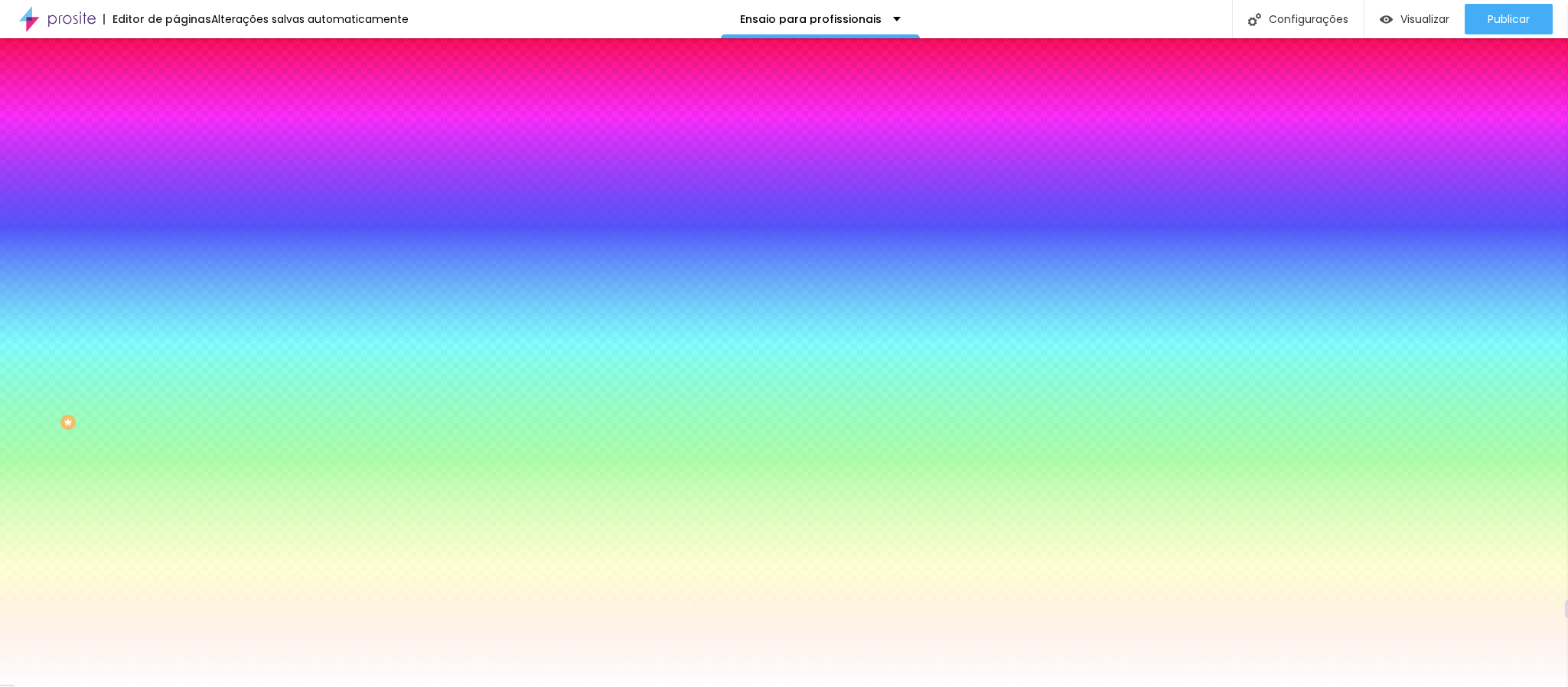
click at [176, 155] on input "#FFFFFF" at bounding box center [267, 154] width 183 height 15
paste input "0641"
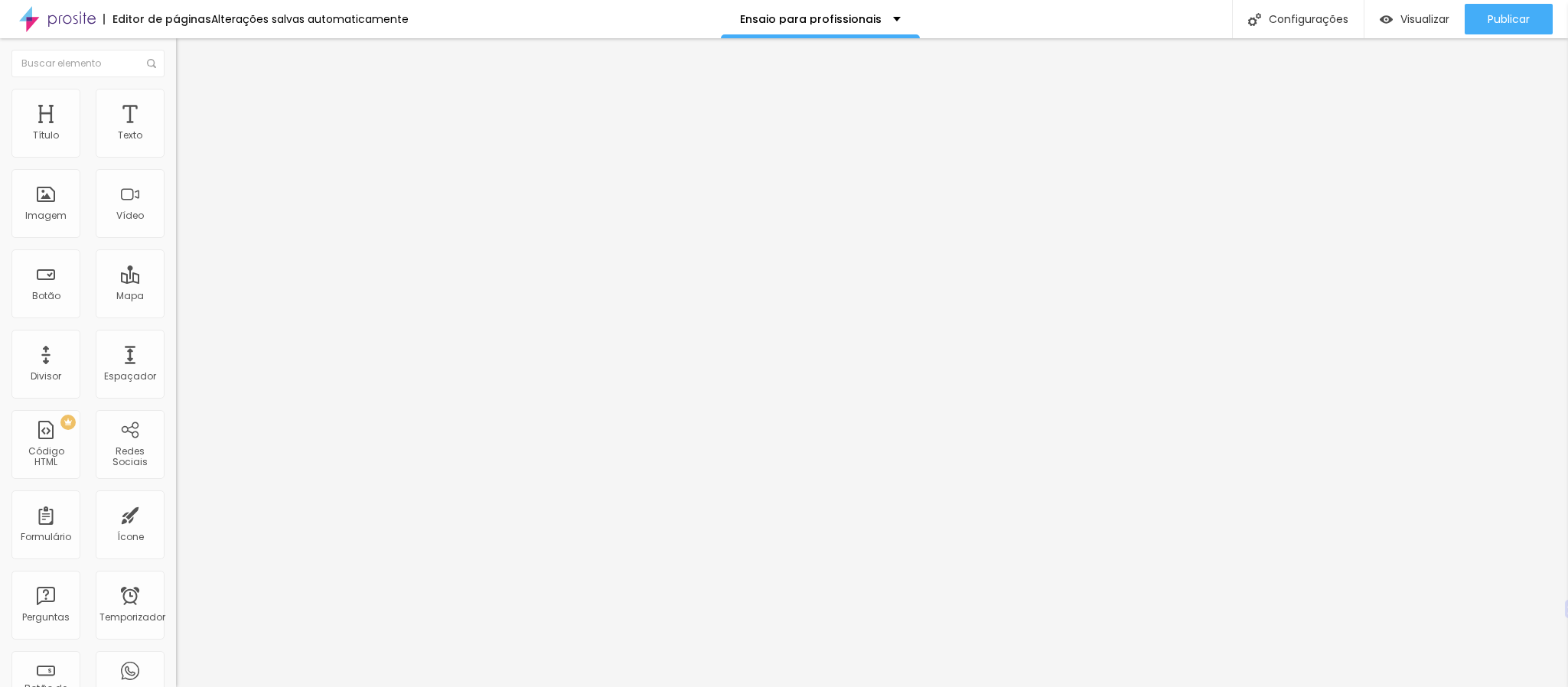
click at [176, 104] on li "Estilo" at bounding box center [263, 97] width 176 height 15
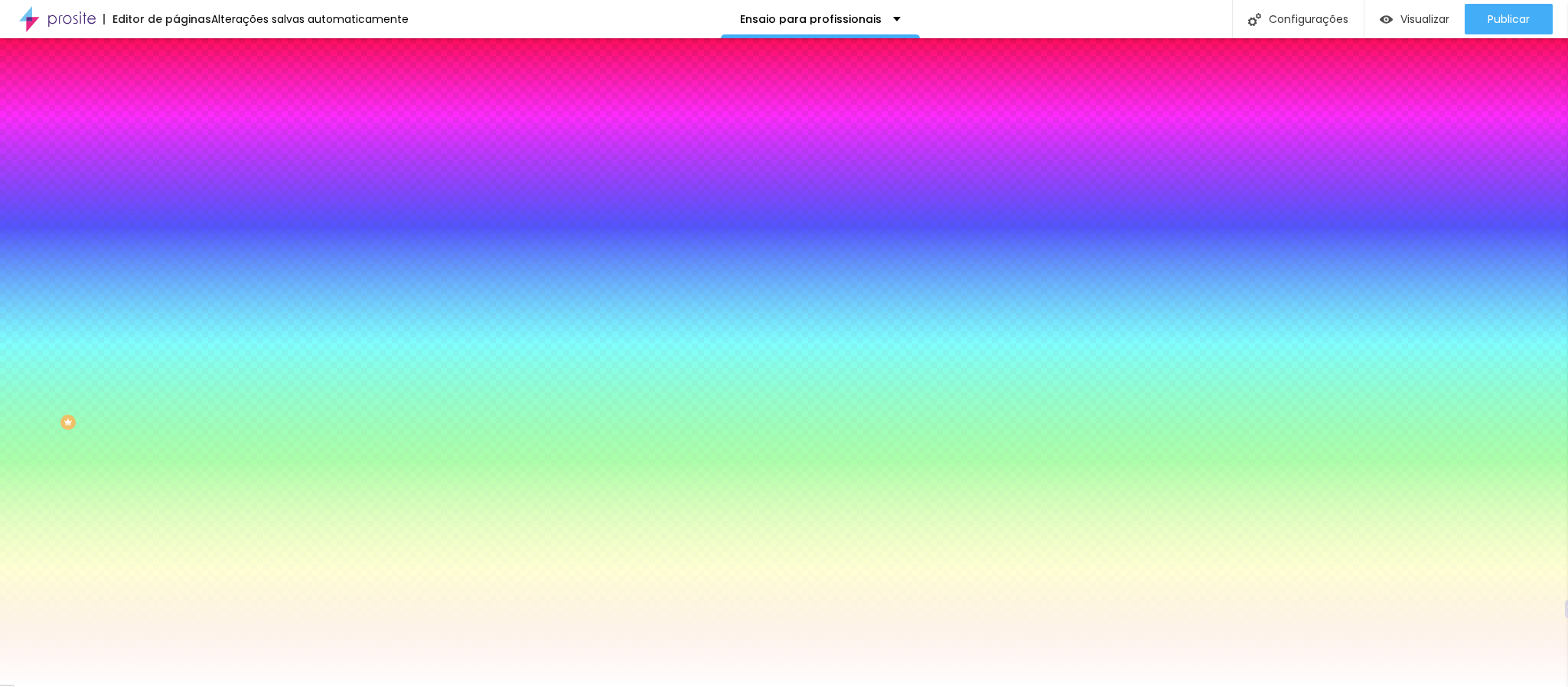
click at [176, 157] on input "#FFFFFF" at bounding box center [267, 154] width 183 height 15
paste input "0641"
